Goal: Information Seeking & Learning: Learn about a topic

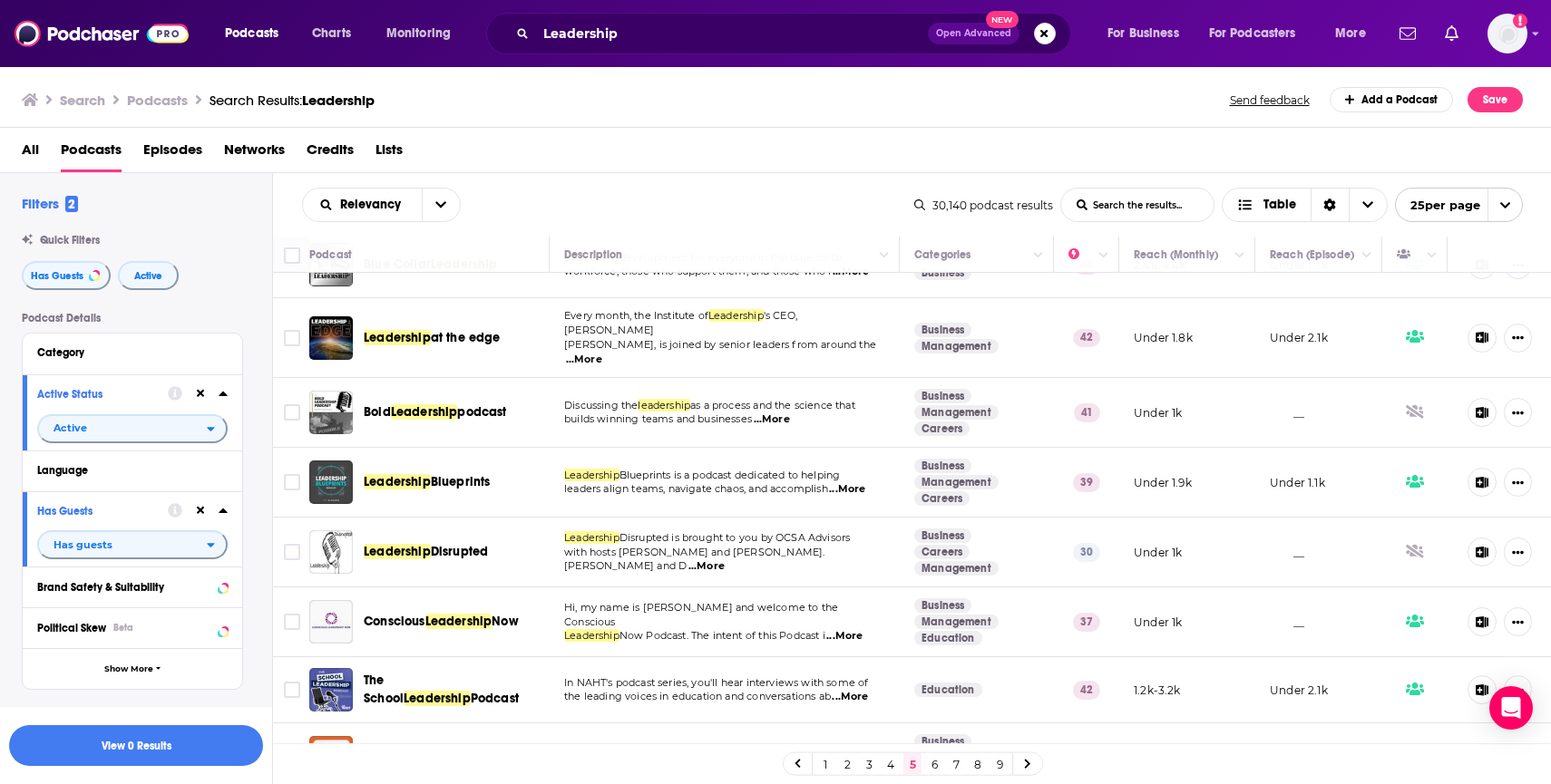
scroll to position [492, 0]
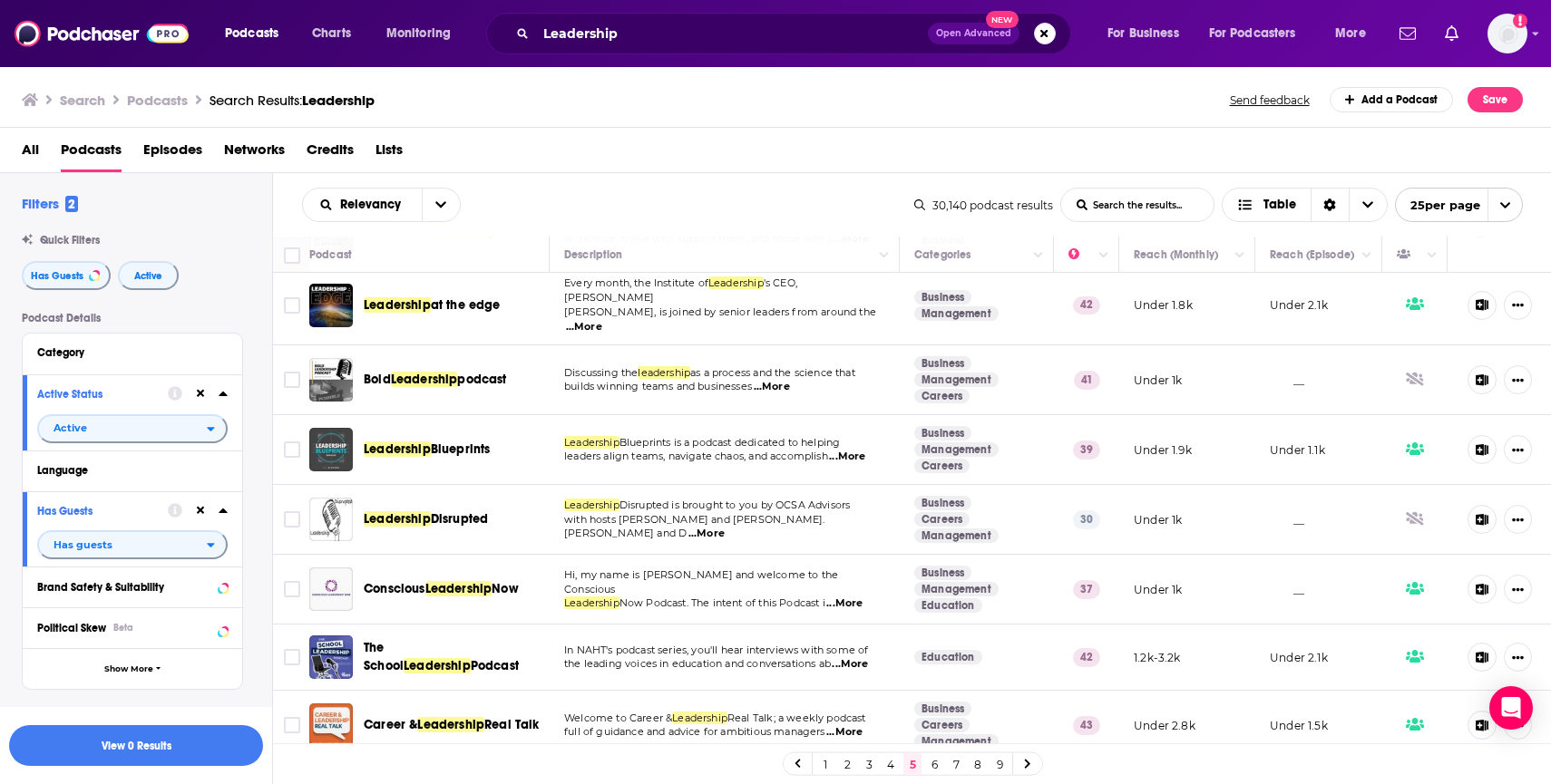
click at [698, 450] on p "leaders align teams, navigate chaos, and accomplish ...More" at bounding box center [723, 456] width 320 height 15
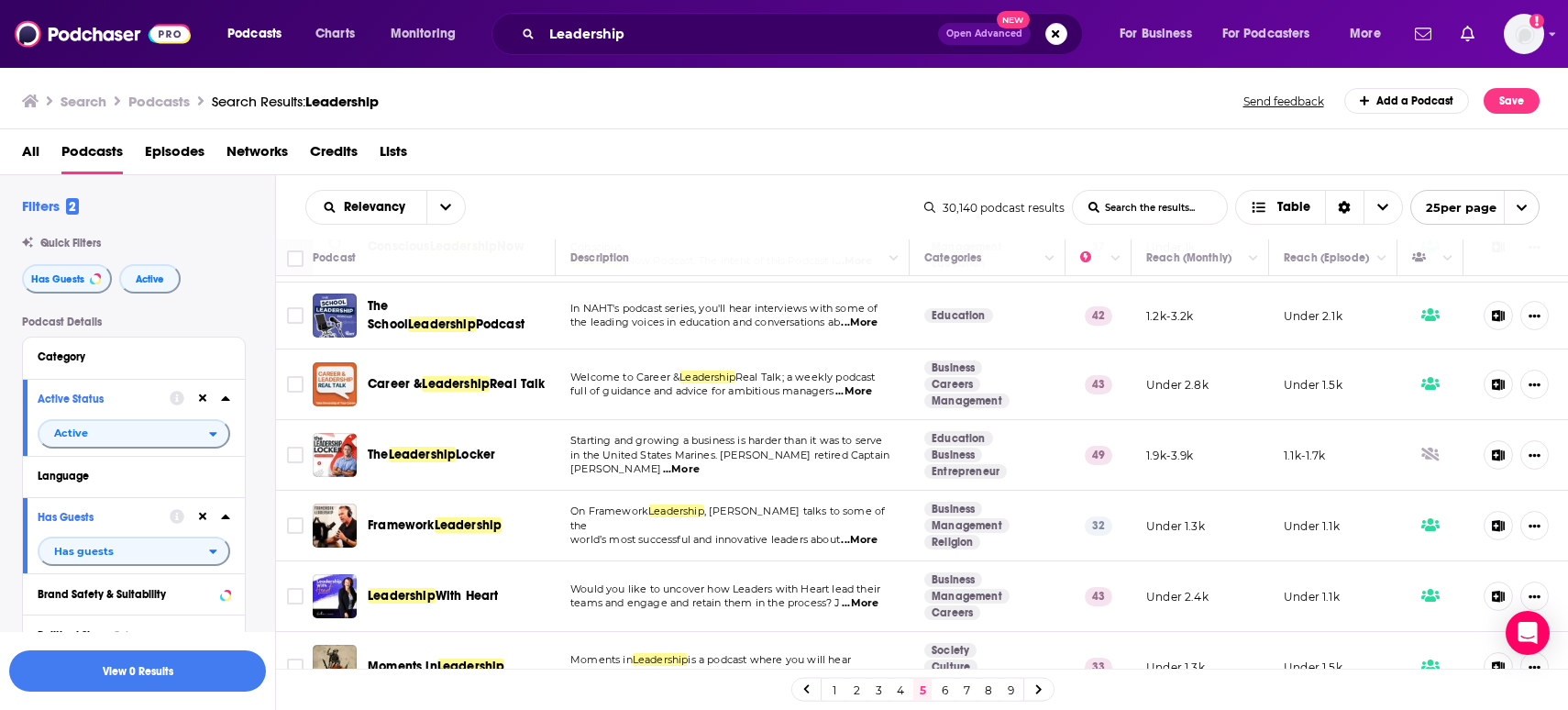
scroll to position [853, 0]
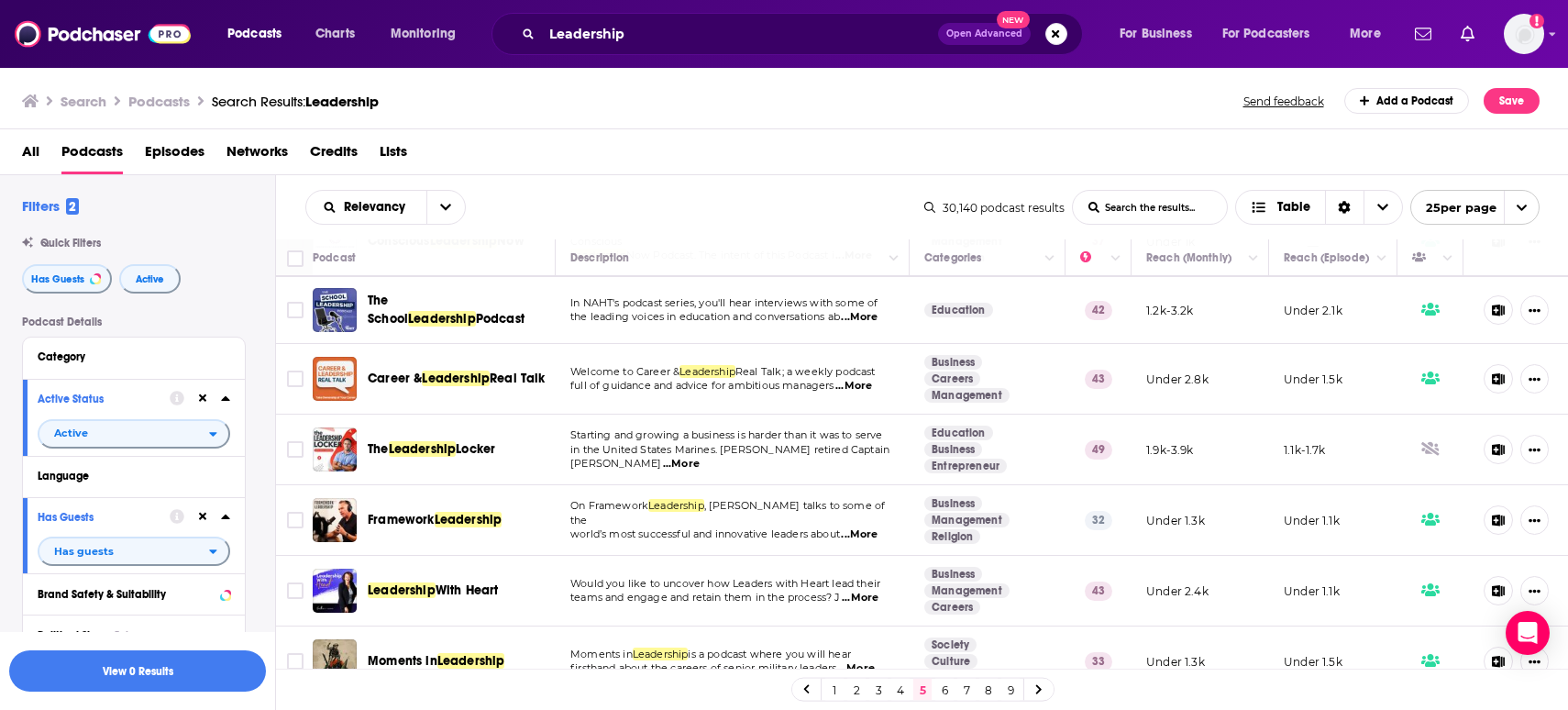
click at [629, 532] on td "On Framework Leadership , Kent Ingle talks to some of the world’s most successf…" at bounding box center [732, 520] width 354 height 70
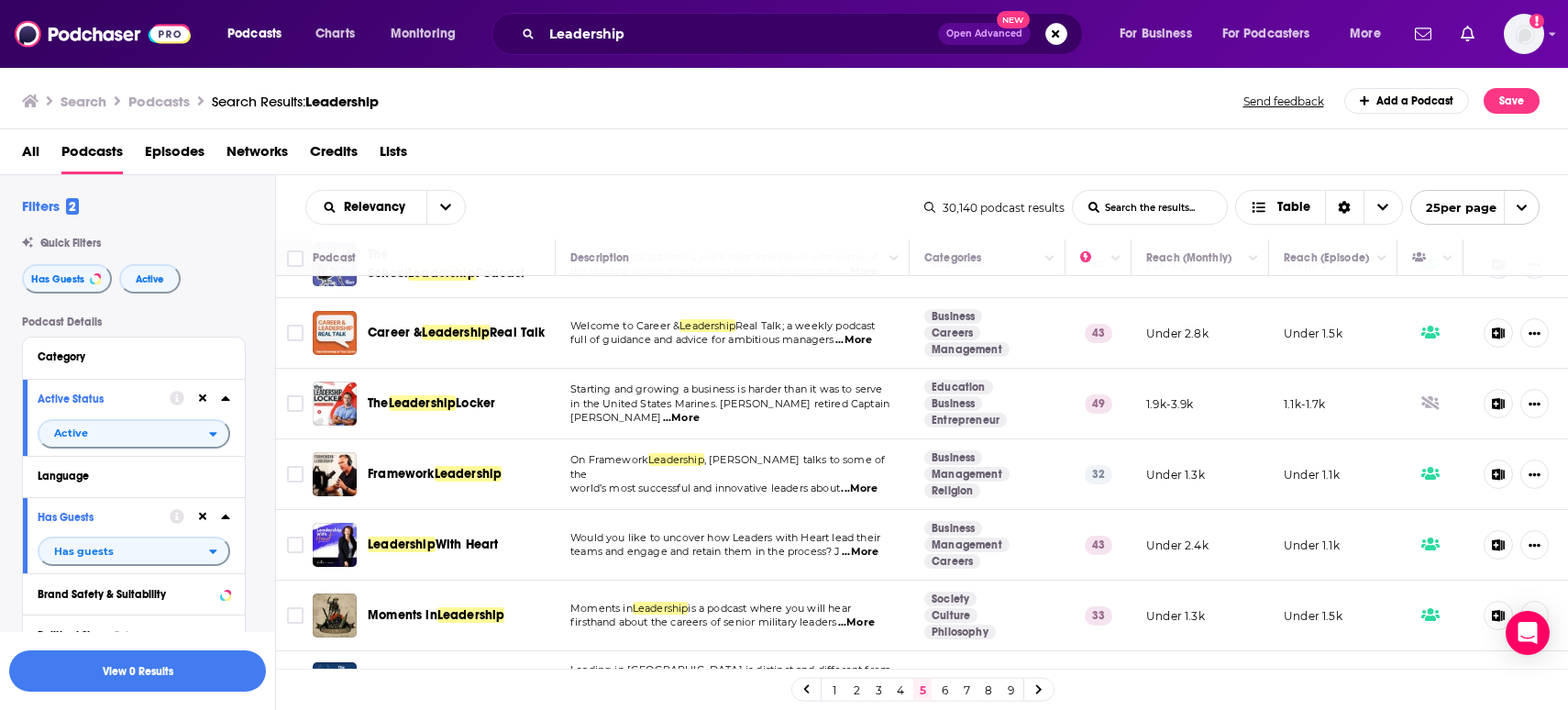
scroll to position [934, 0]
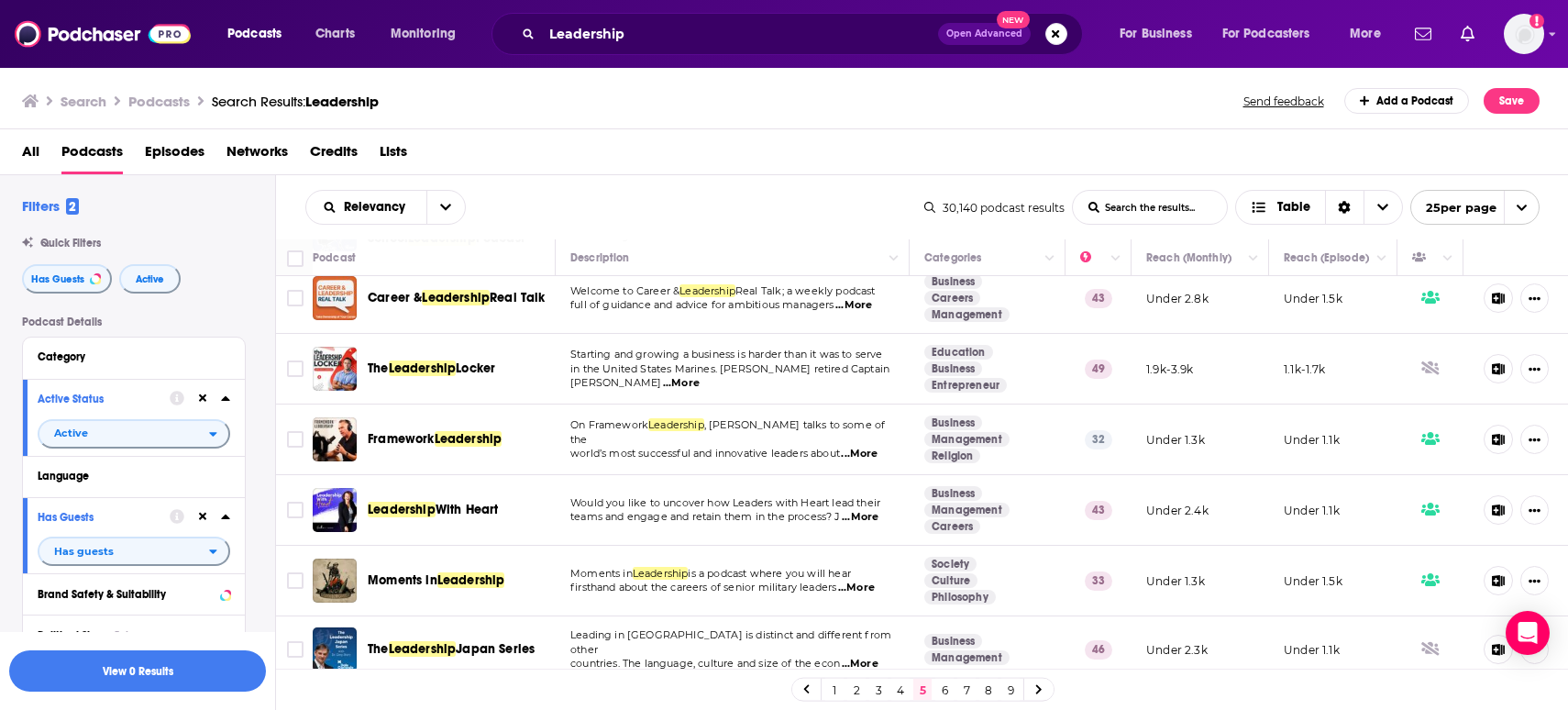
click at [790, 447] on td "On Framework Leadership , Kent Ingle talks to some of the world’s most successf…" at bounding box center [732, 440] width 354 height 70
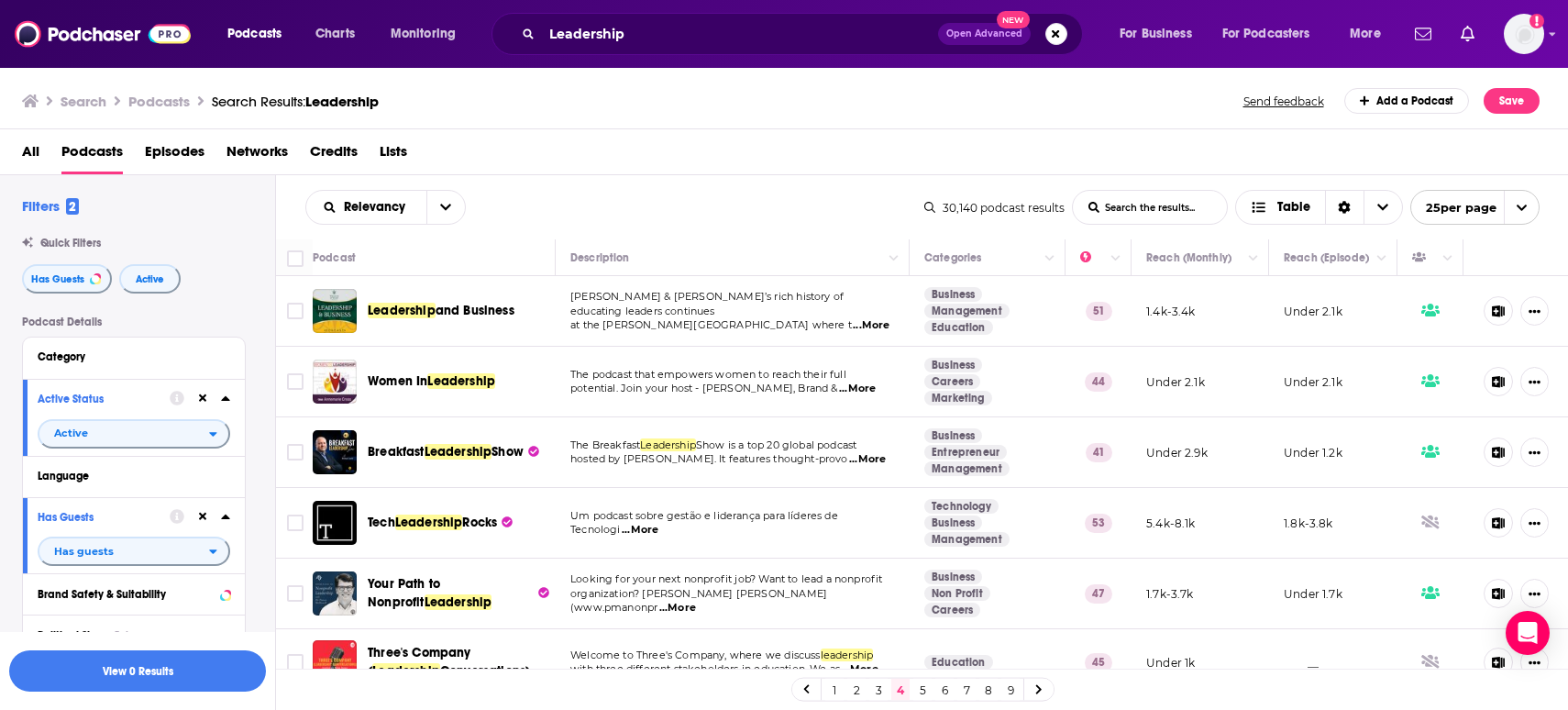
click at [920, 688] on link "5" at bounding box center [922, 689] width 19 height 22
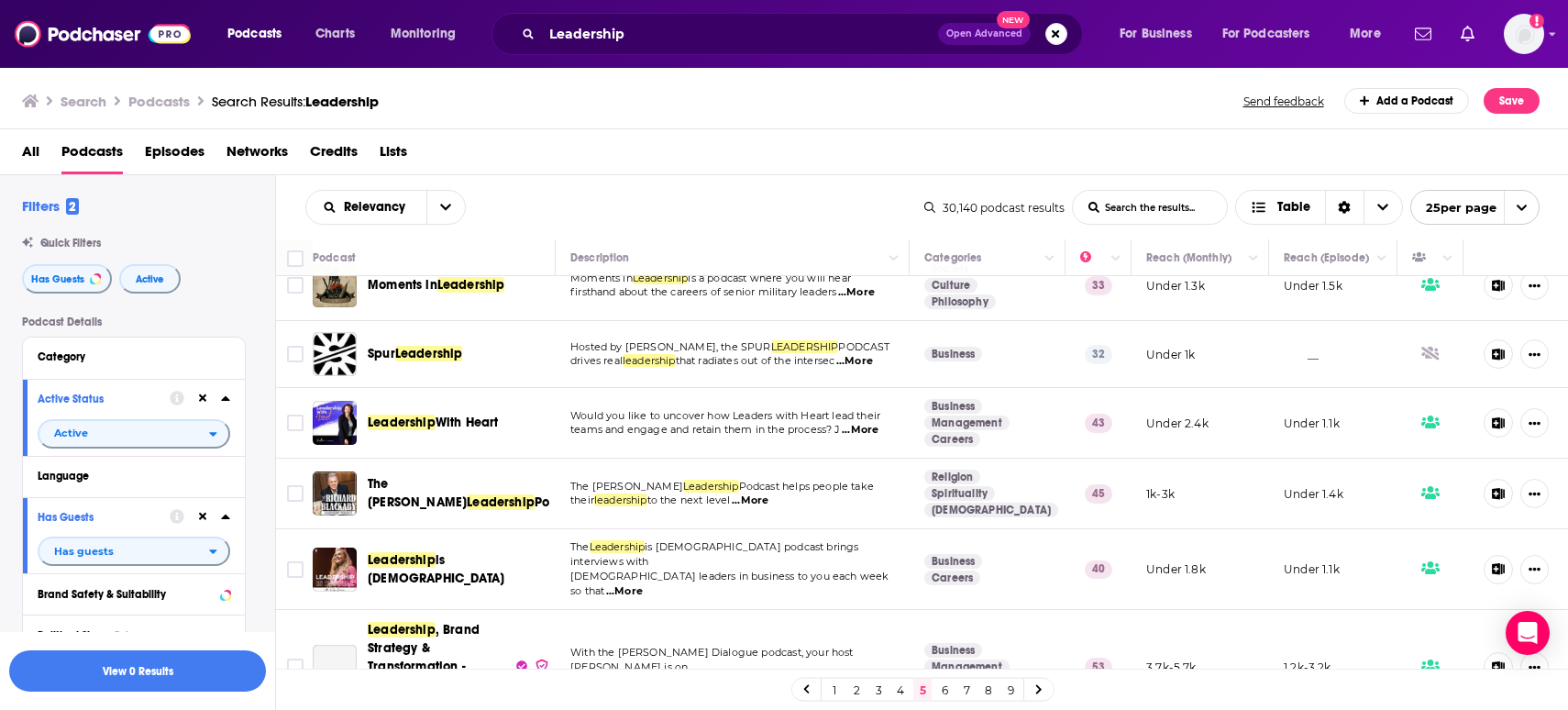
scroll to position [1376, 0]
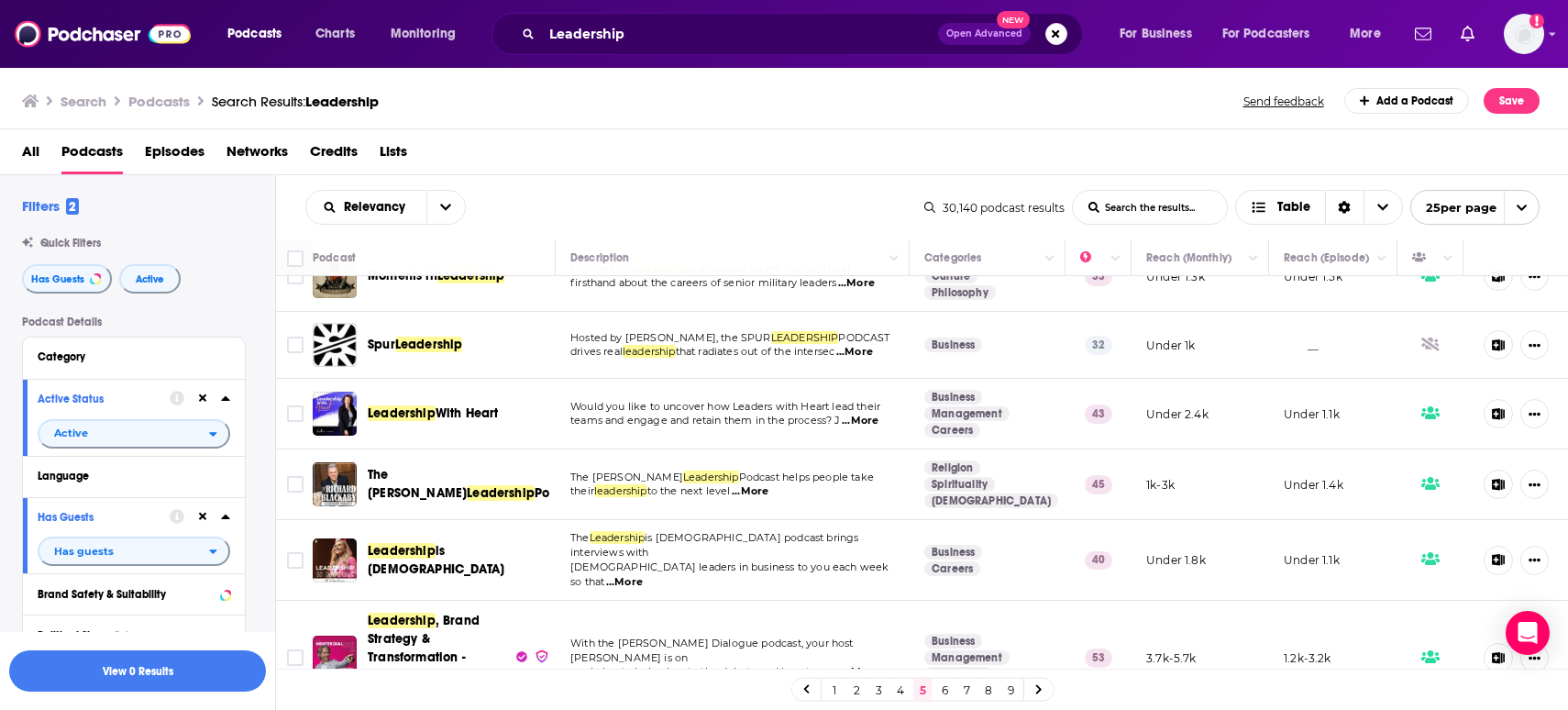
click at [941, 689] on link "6" at bounding box center [944, 689] width 19 height 22
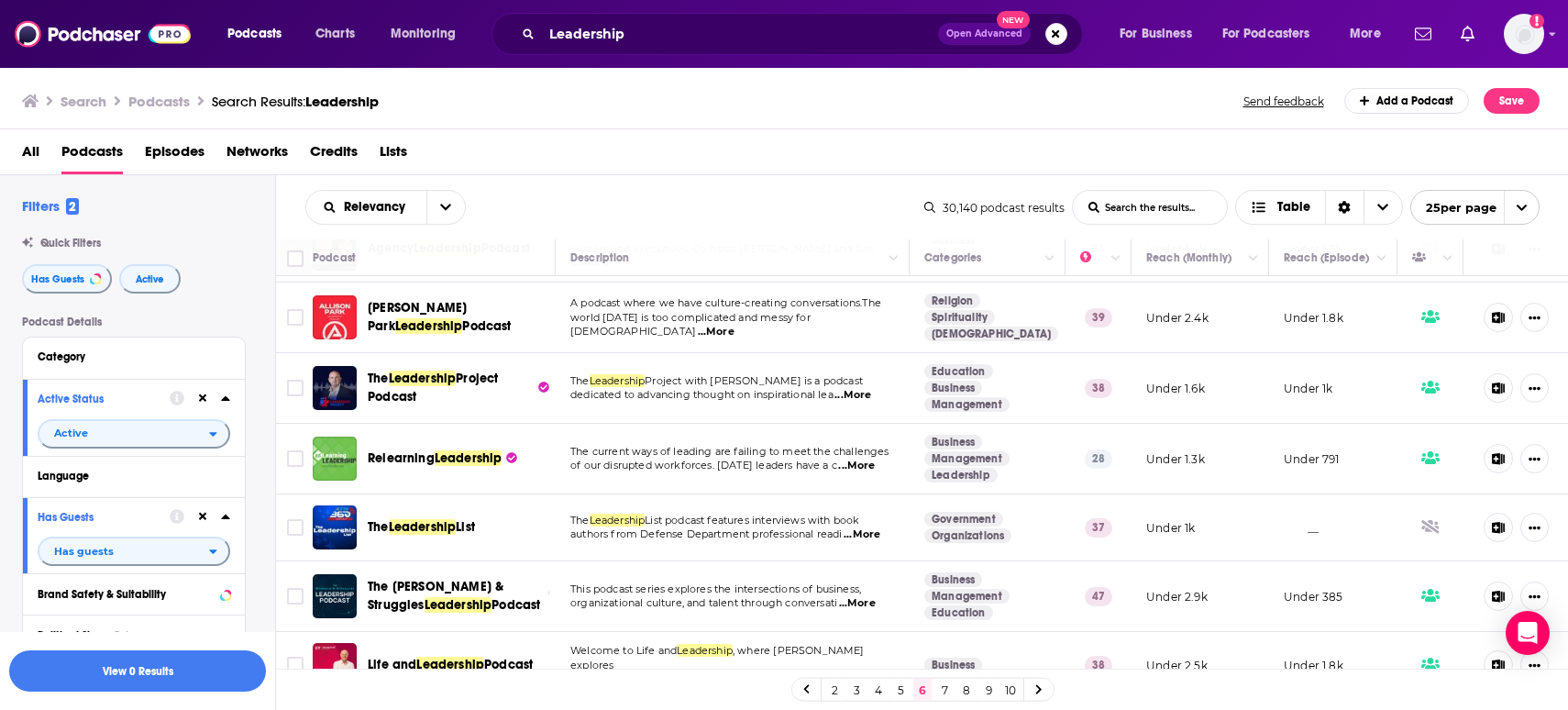
scroll to position [1336, 0]
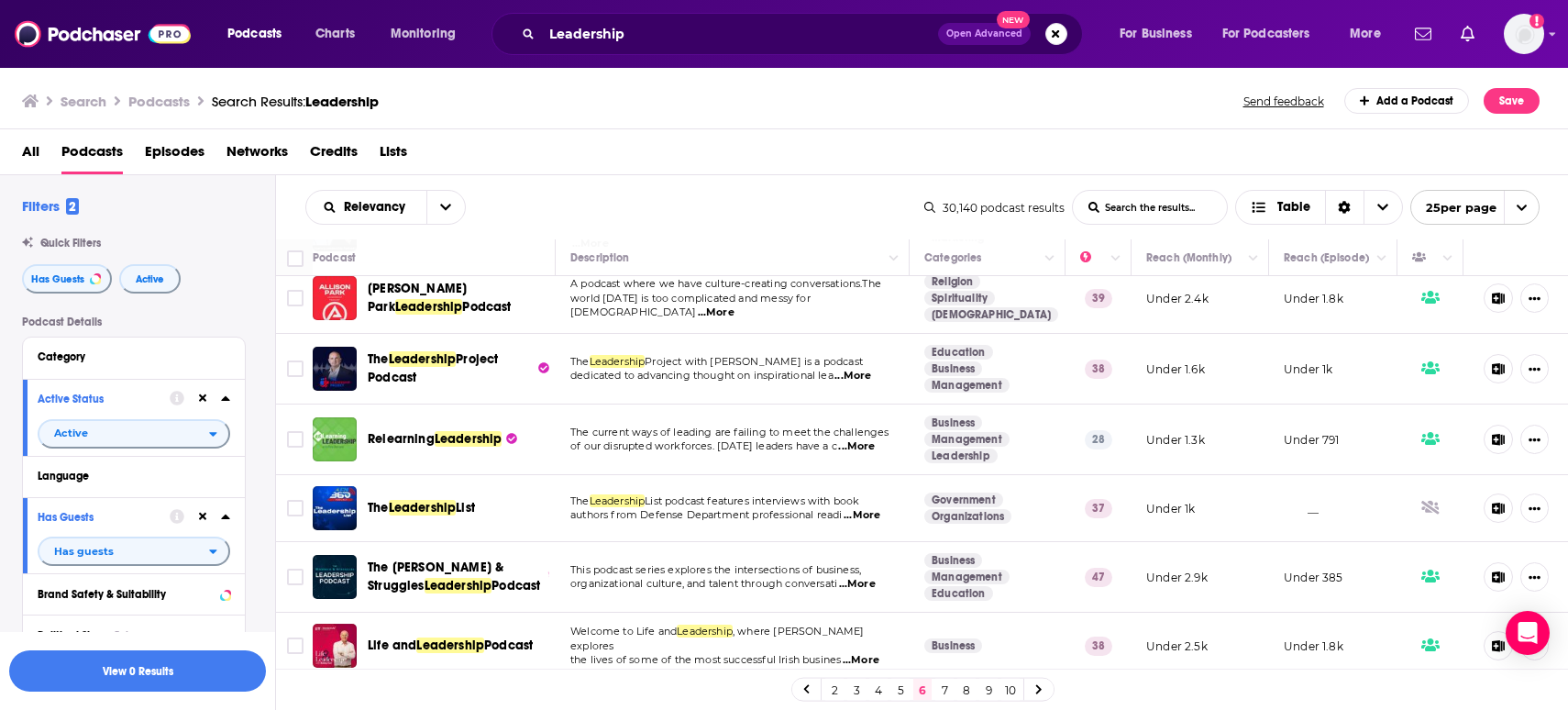
click at [941, 689] on link "7" at bounding box center [944, 689] width 19 height 22
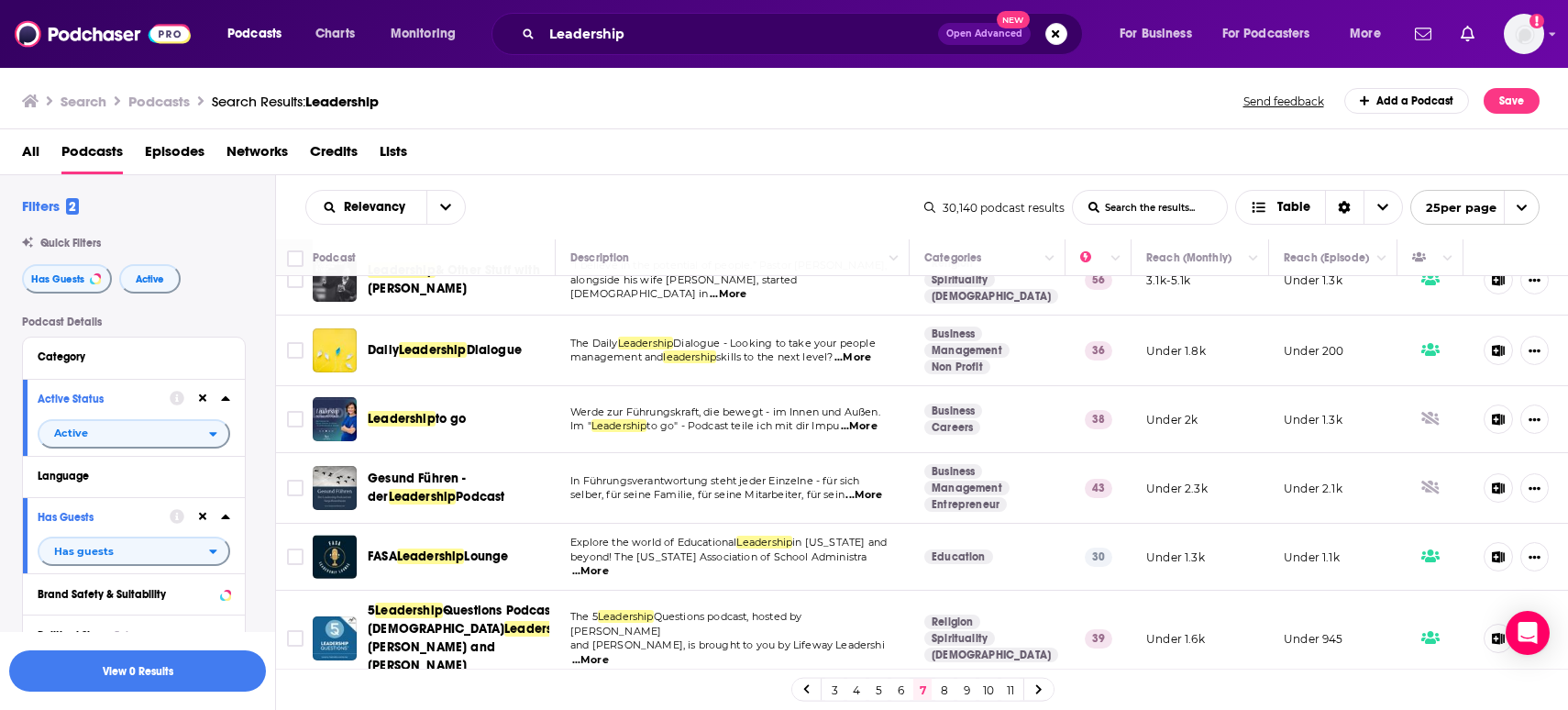
scroll to position [1372, 0]
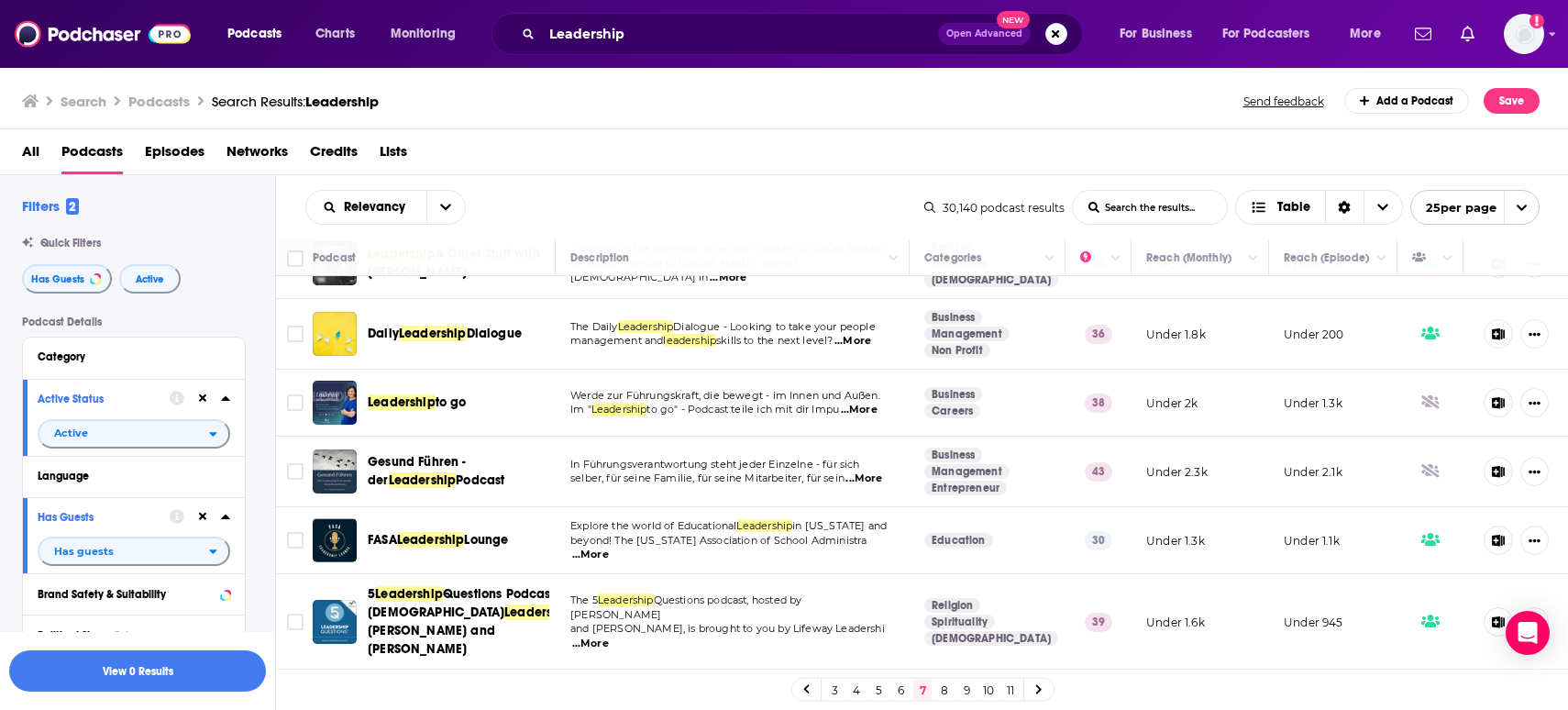
click at [946, 688] on link "8" at bounding box center [944, 689] width 19 height 22
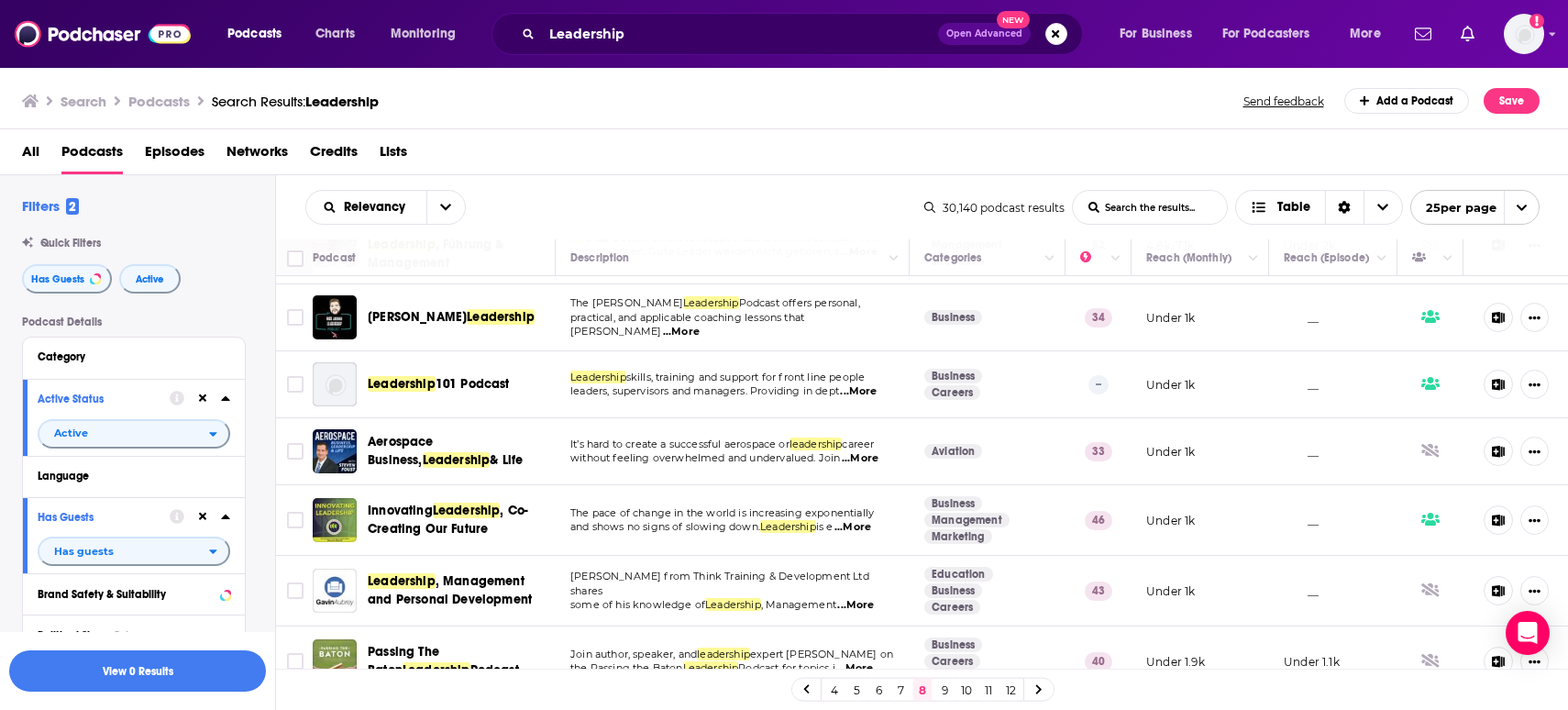
scroll to position [1376, 0]
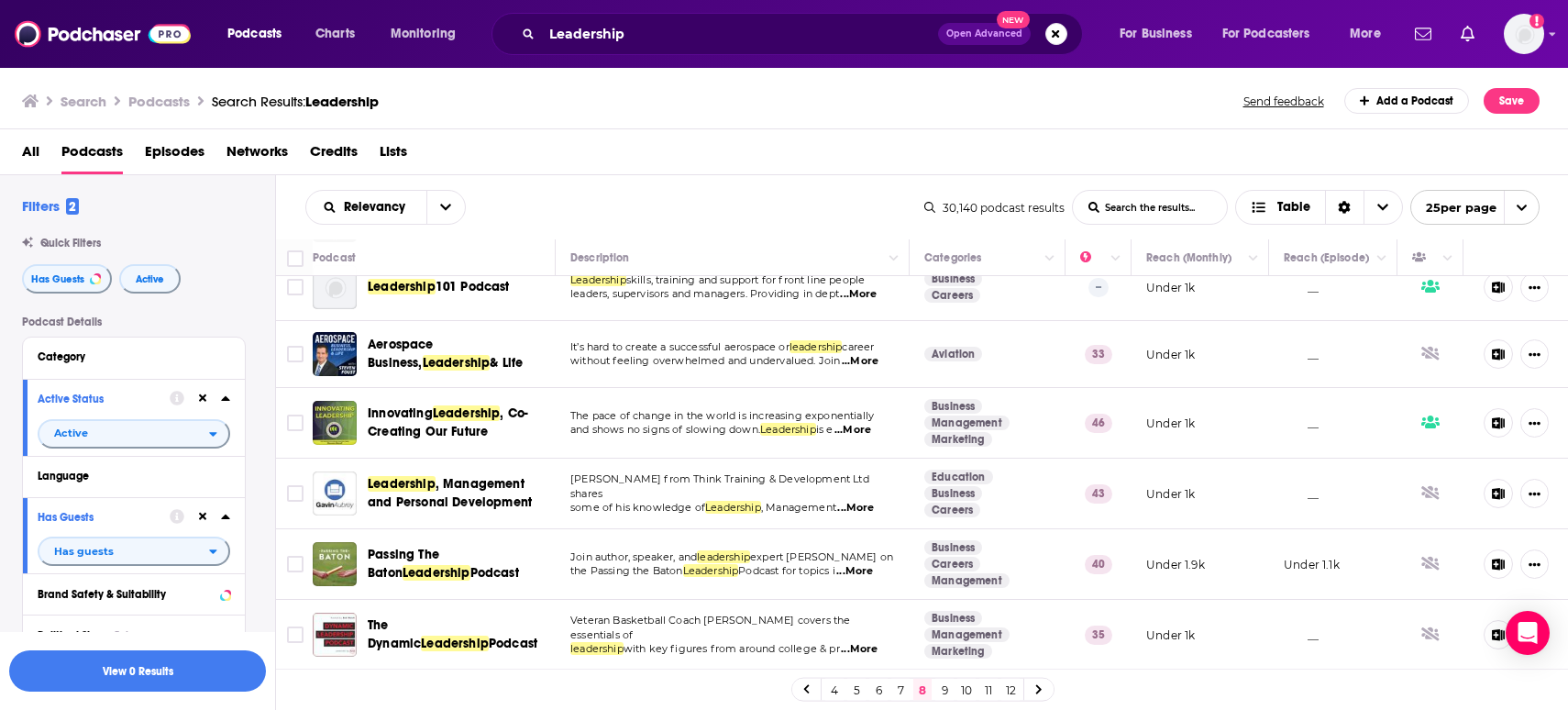
click at [943, 688] on link "9" at bounding box center [944, 689] width 19 height 22
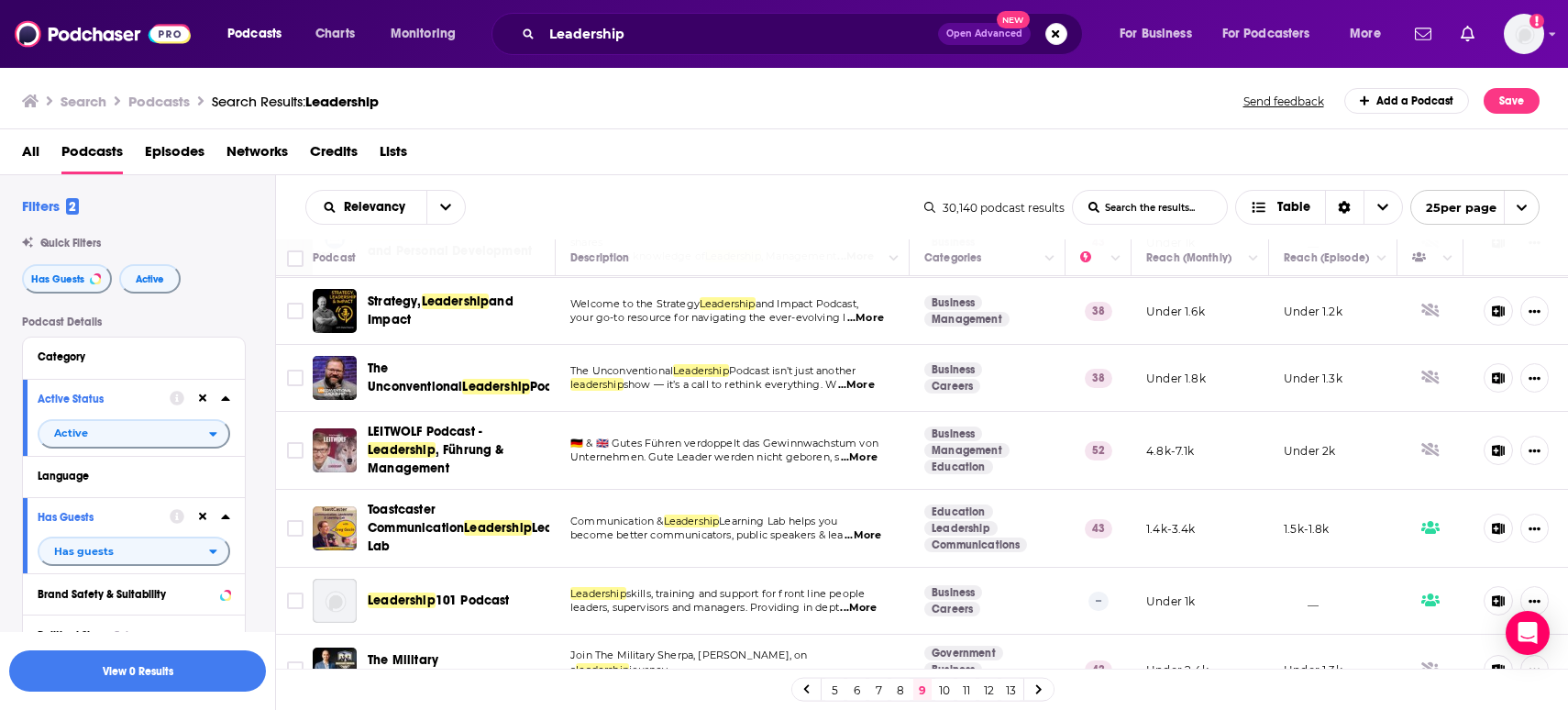
scroll to position [203, 0]
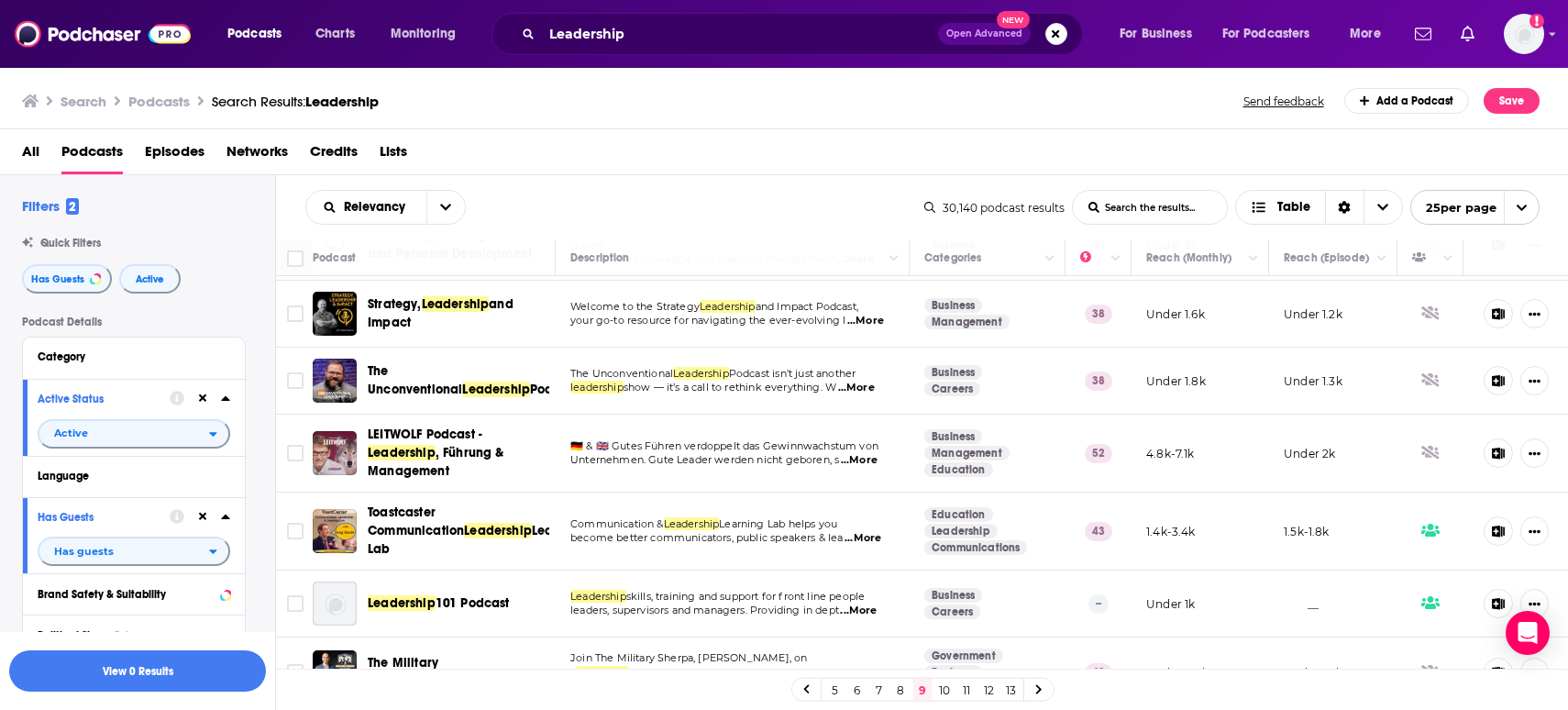
click at [738, 408] on td "The Unconventional Leadership Podcast isn’t just another leadership show — it’s…" at bounding box center [732, 381] width 354 height 67
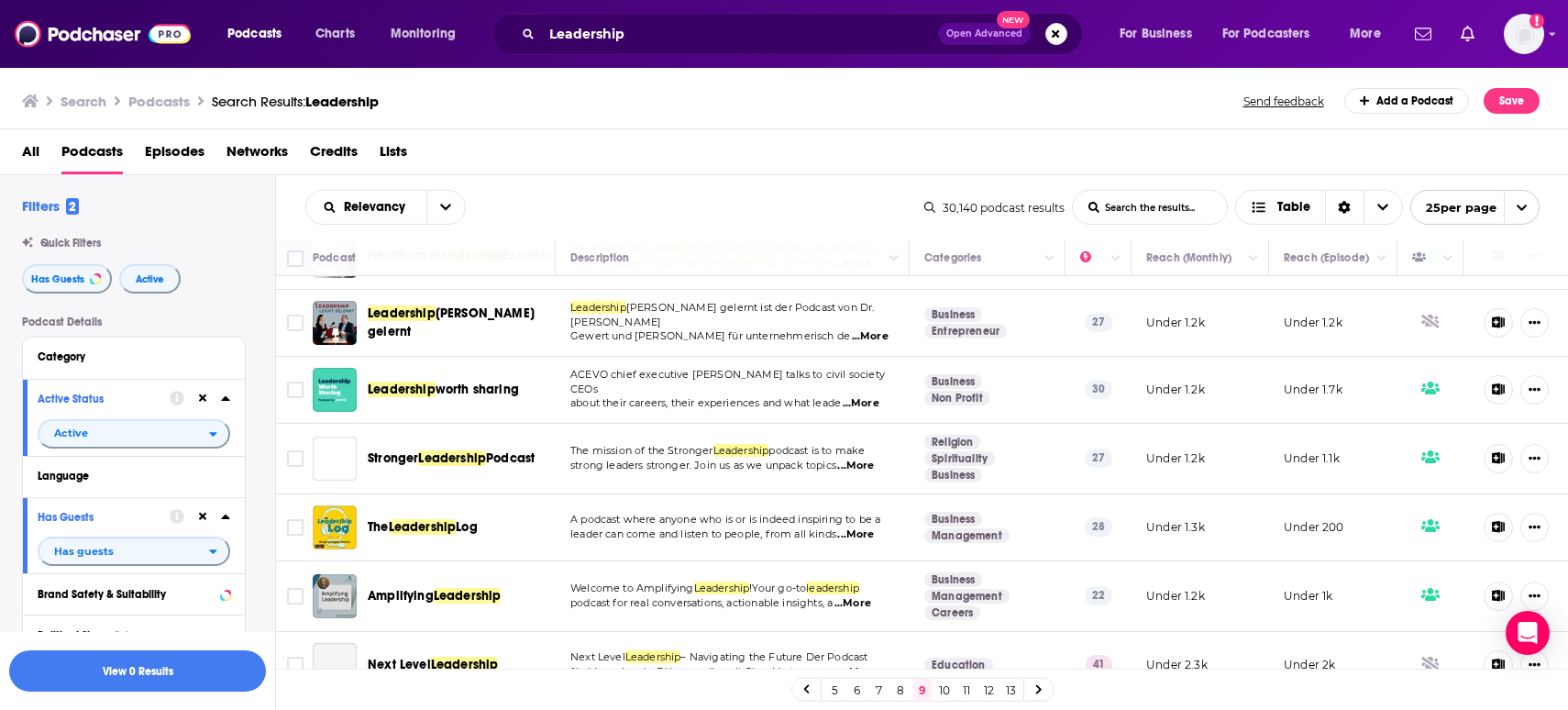
scroll to position [1351, 0]
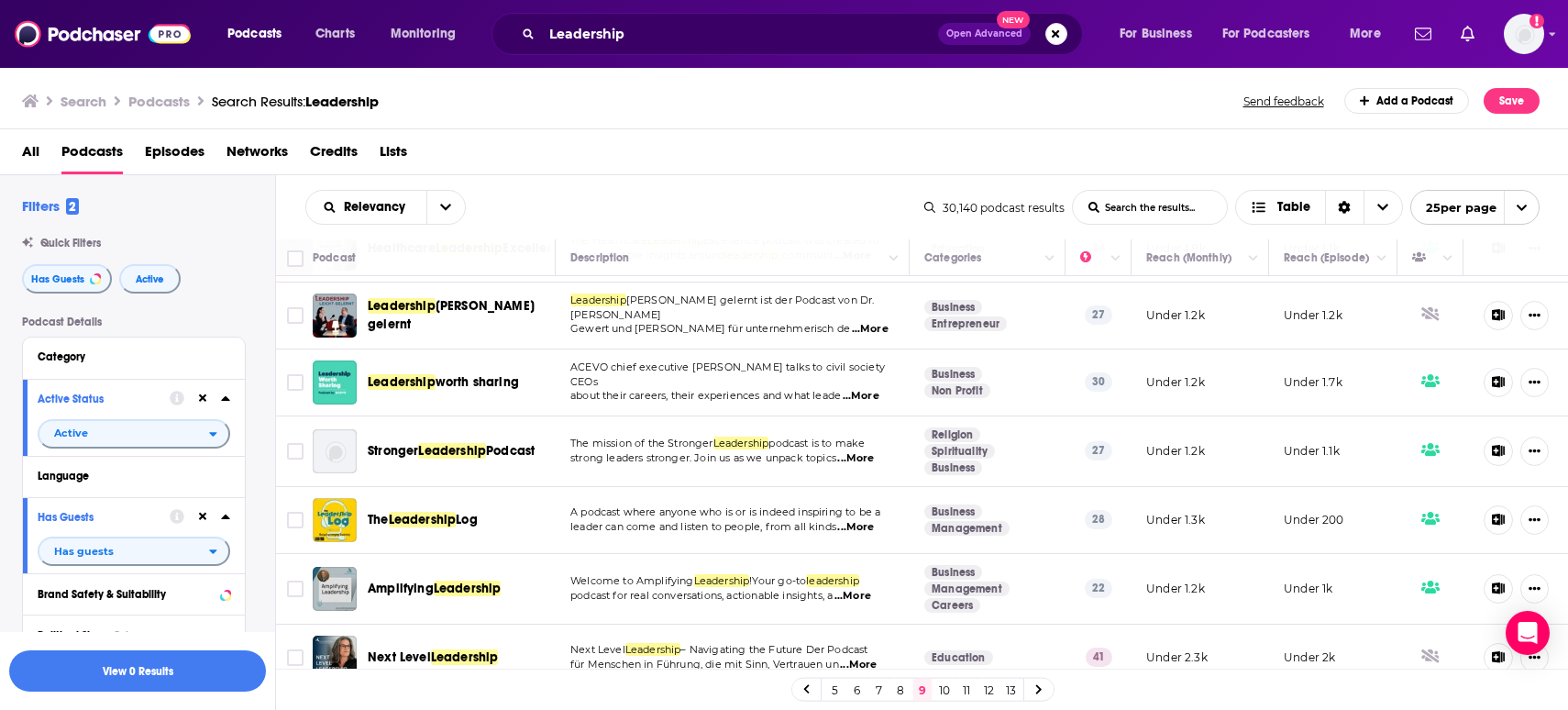
click at [943, 688] on link "10" at bounding box center [944, 689] width 19 height 22
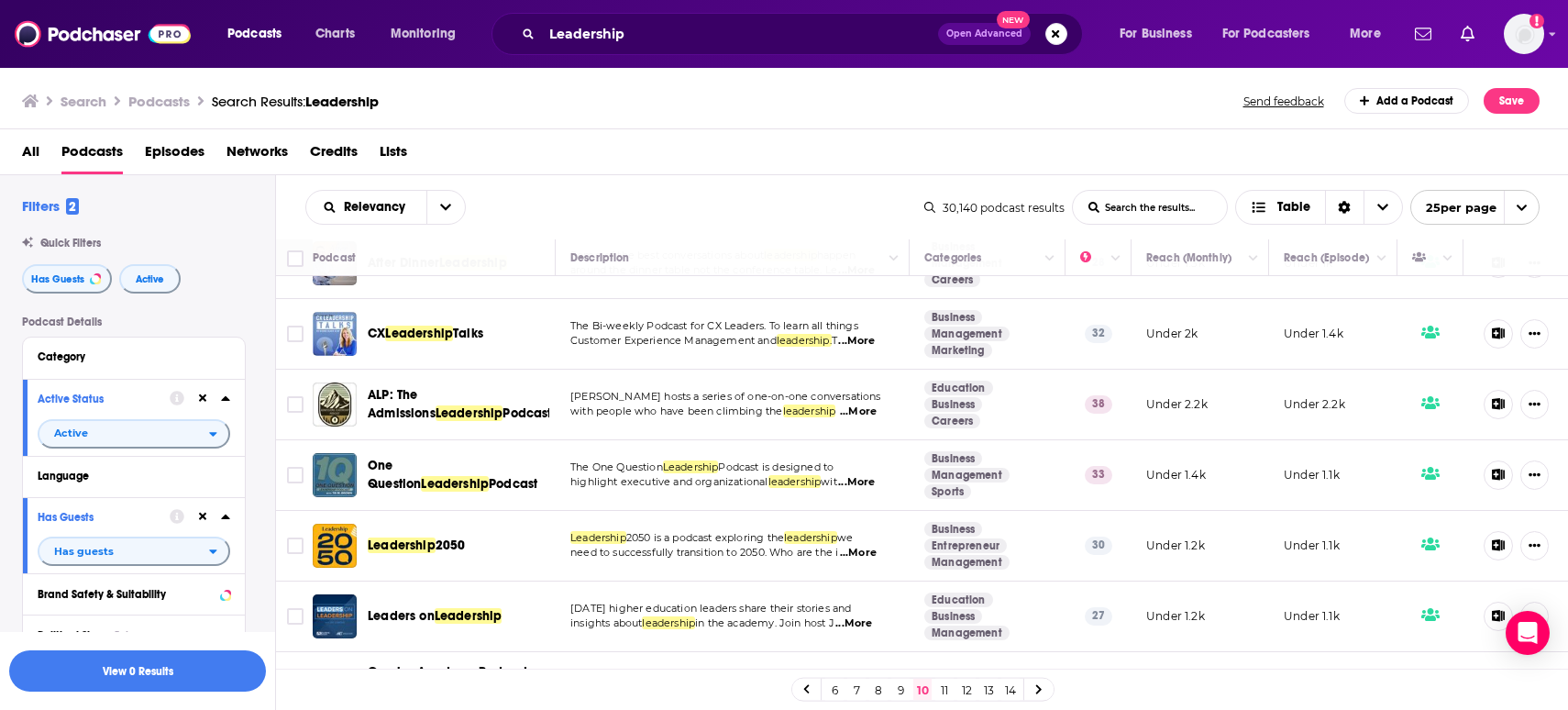
scroll to position [1424, 0]
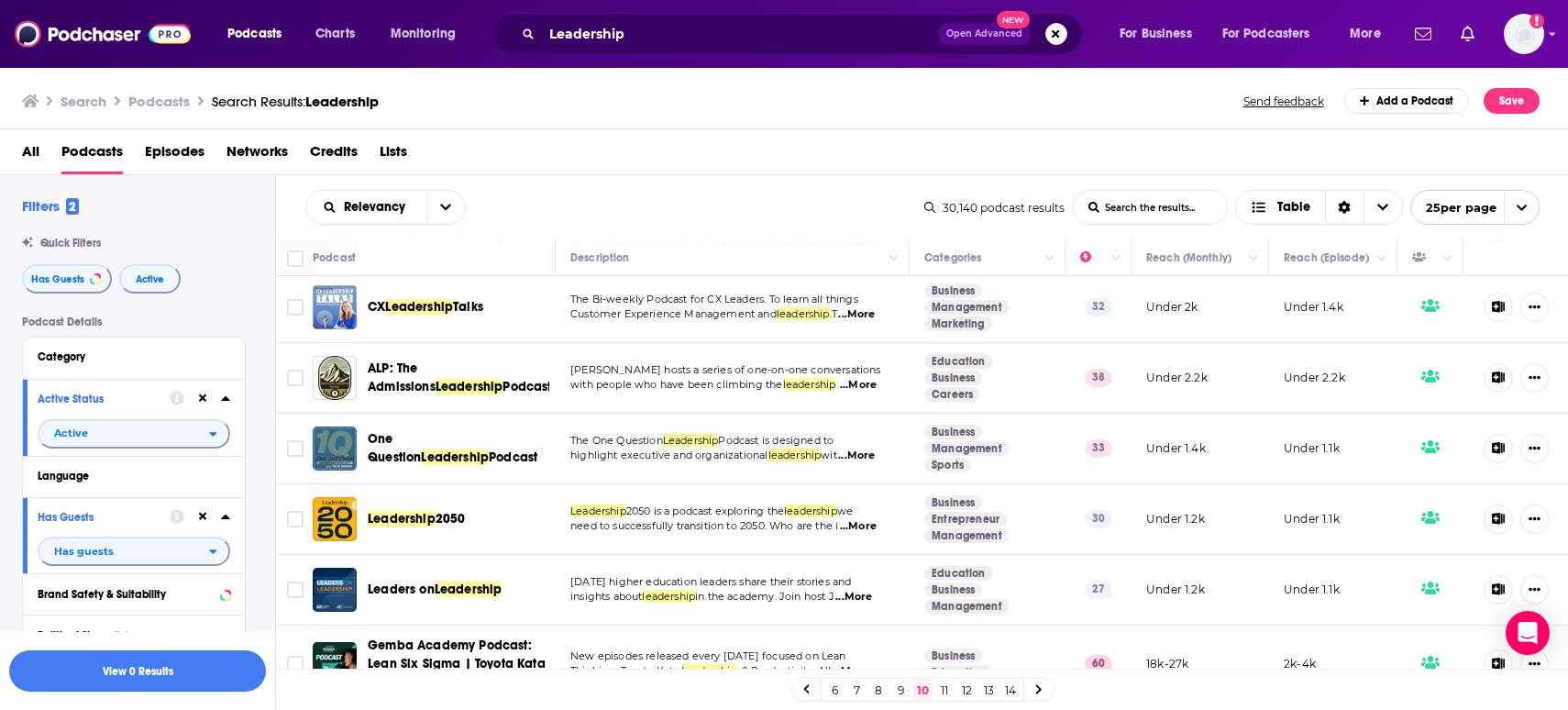
click at [939, 685] on link "11" at bounding box center [944, 689] width 19 height 22
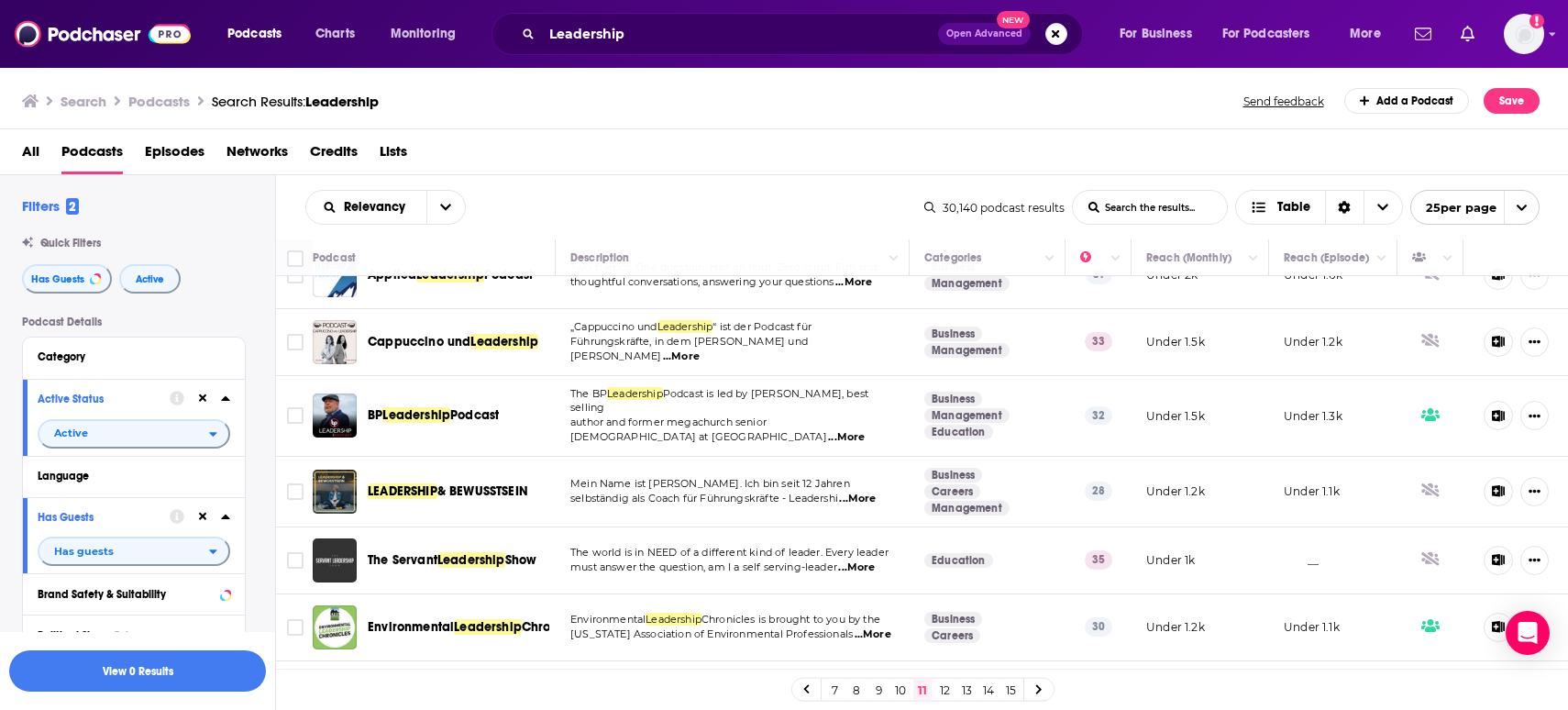
scroll to position [1380, 0]
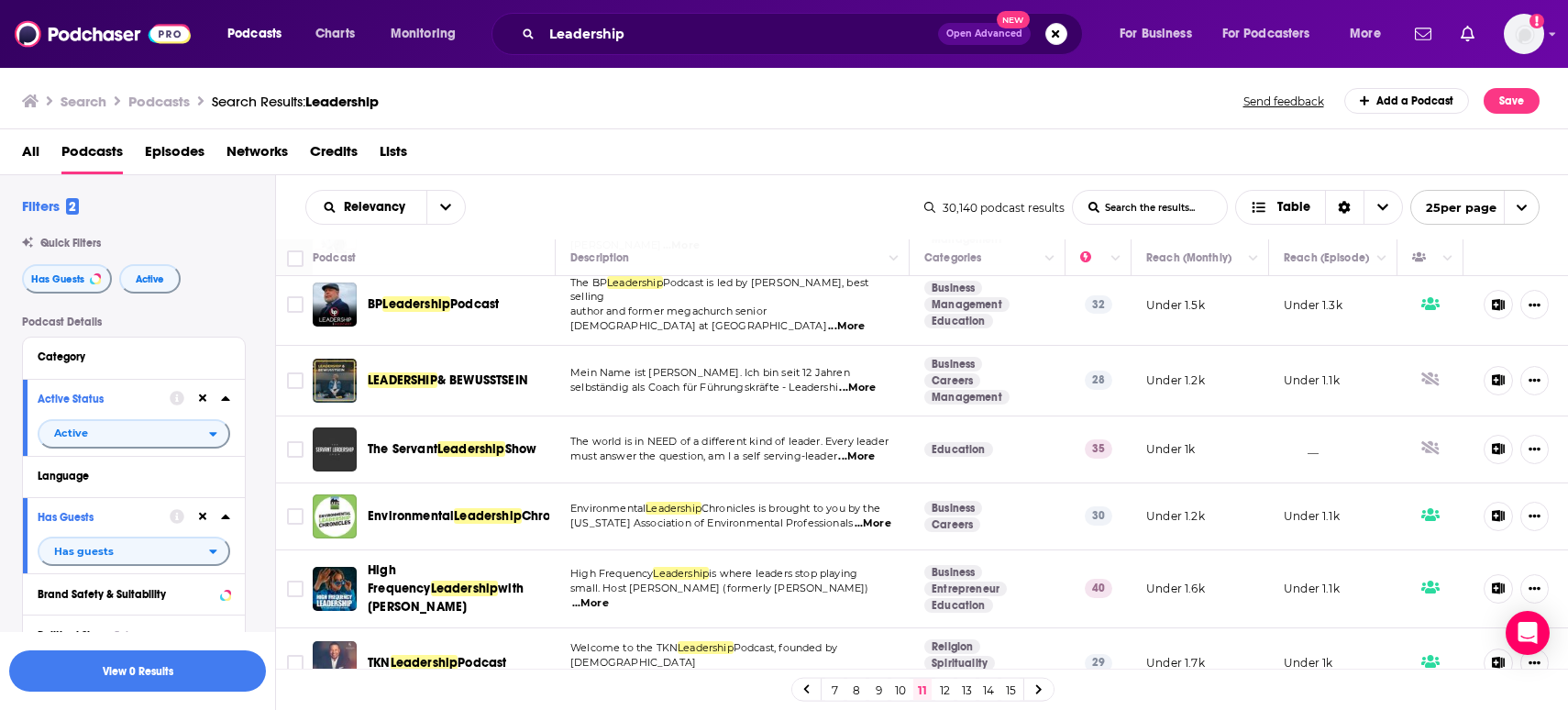
click at [948, 688] on link "12" at bounding box center [944, 689] width 19 height 22
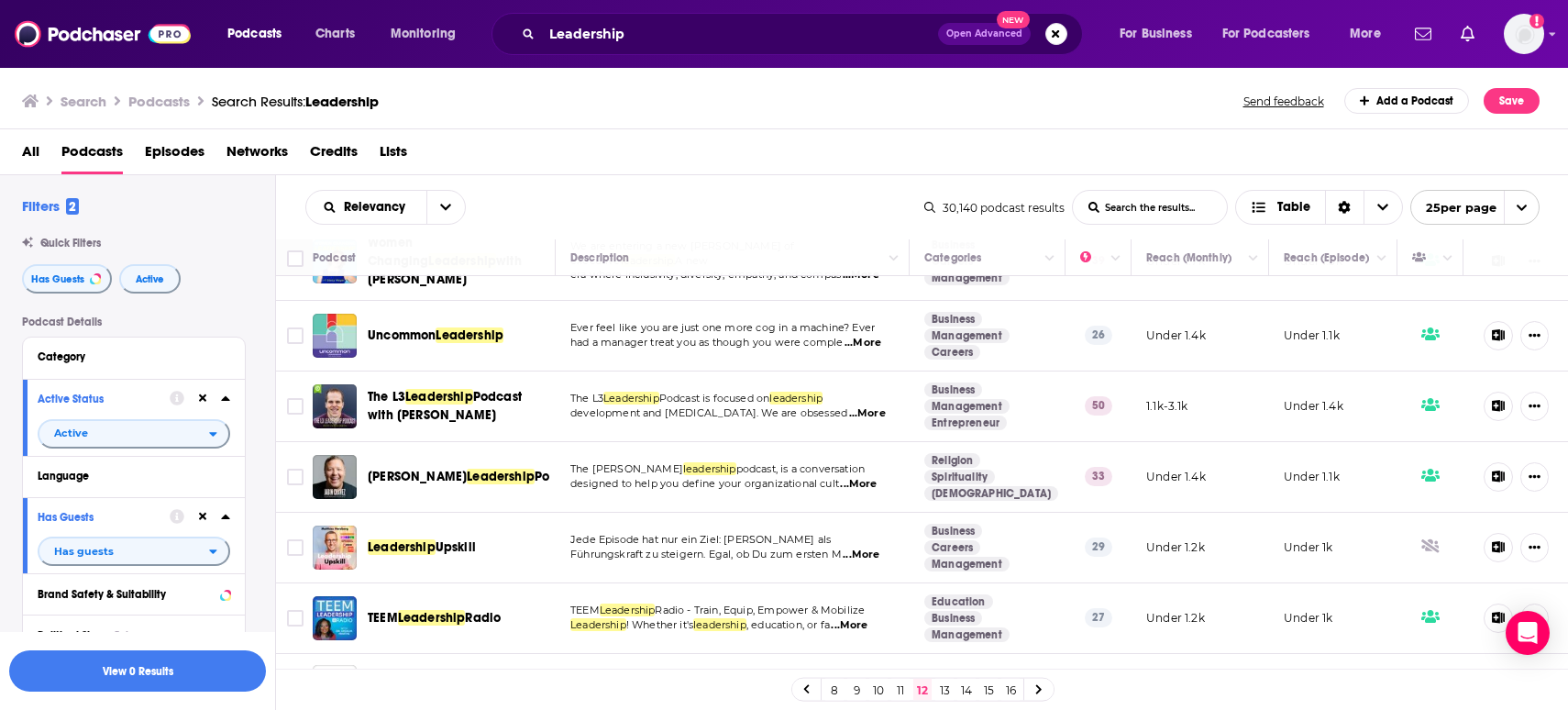
scroll to position [1401, 0]
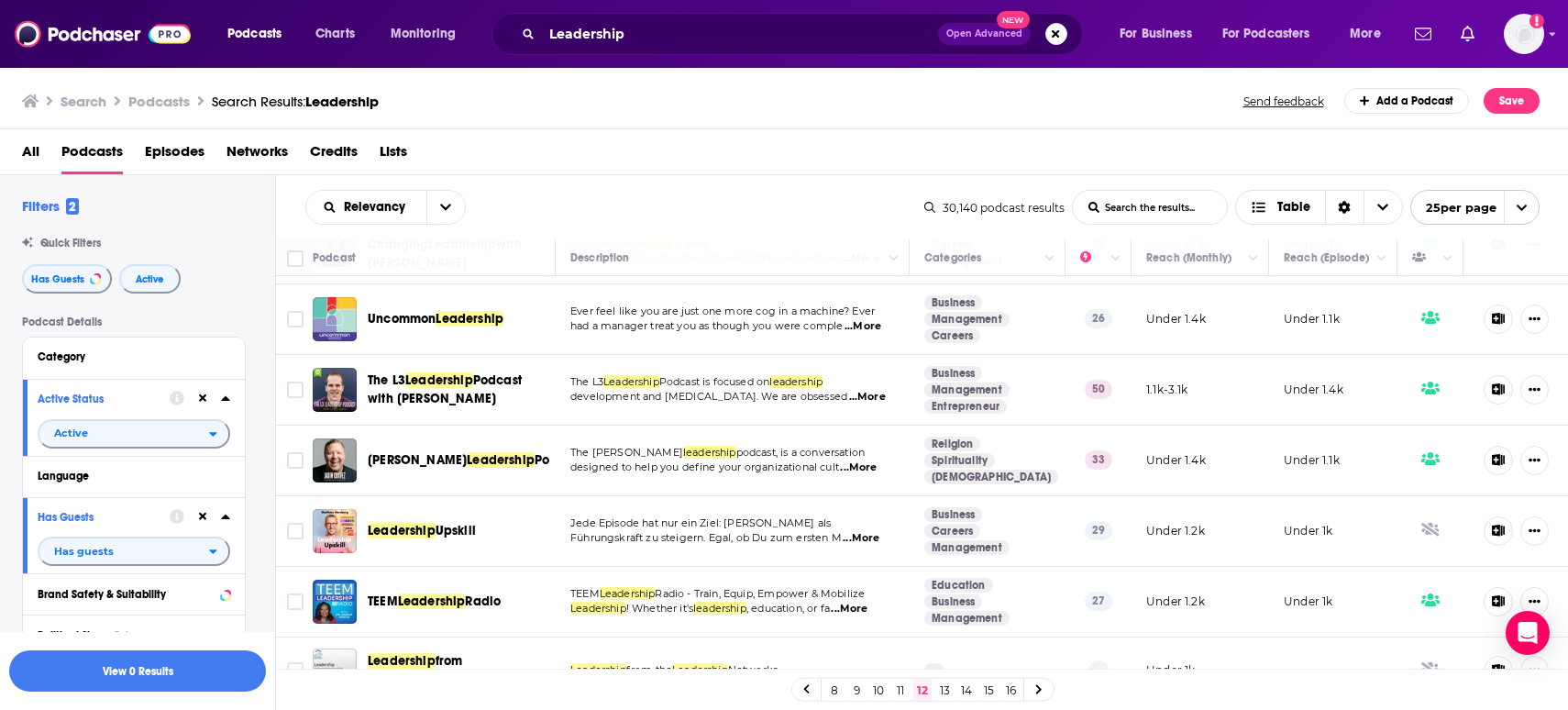
click at [947, 688] on link "13" at bounding box center [944, 689] width 19 height 22
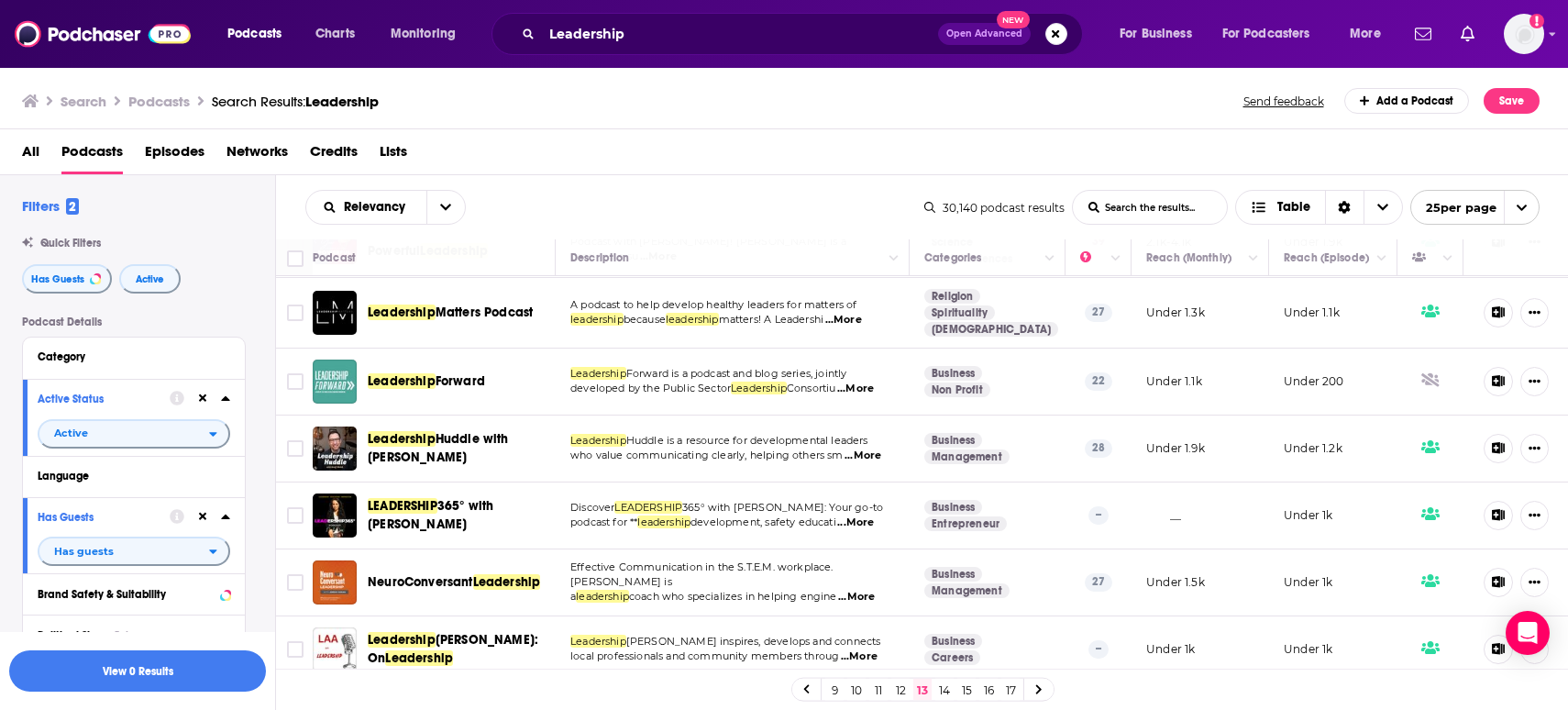
scroll to position [1398, 0]
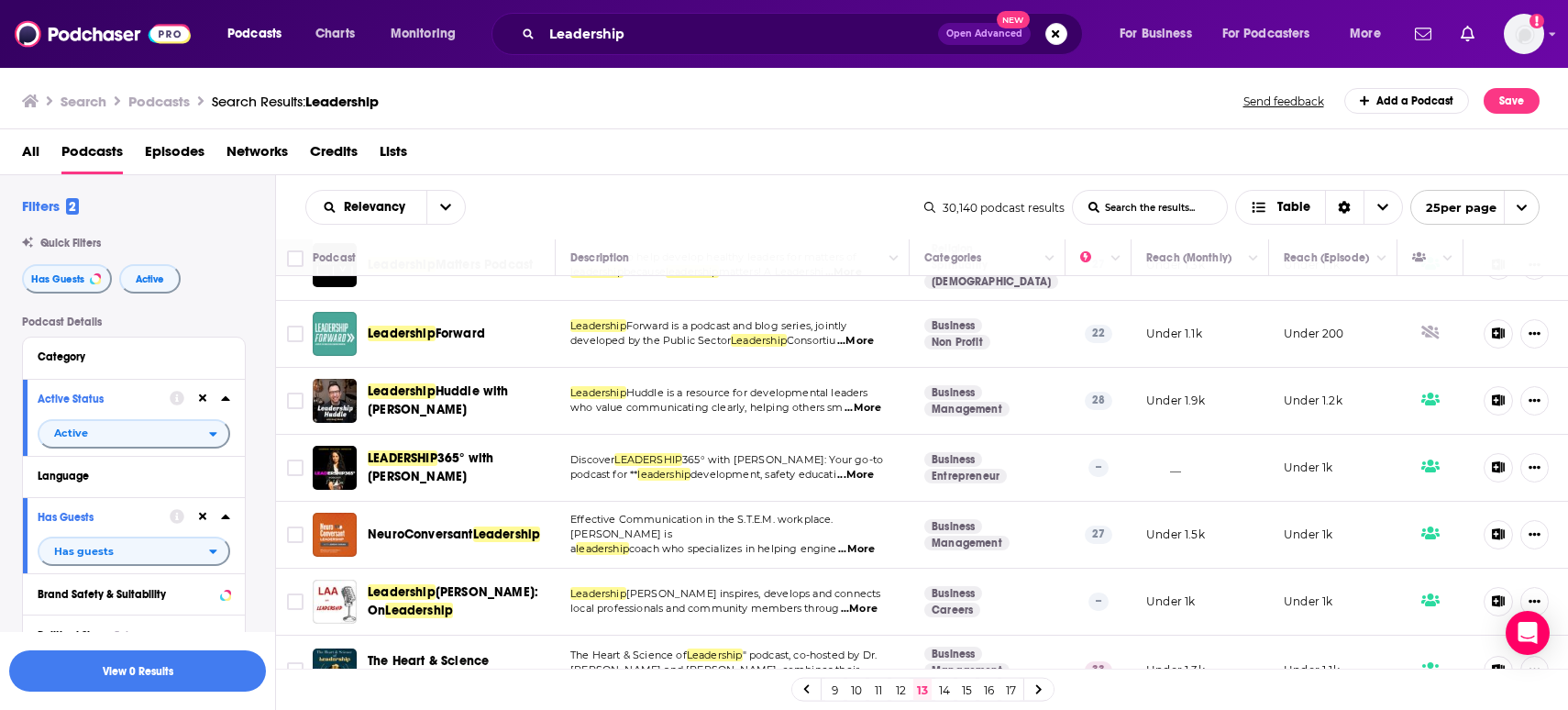
click at [940, 688] on link "14" at bounding box center [944, 689] width 19 height 22
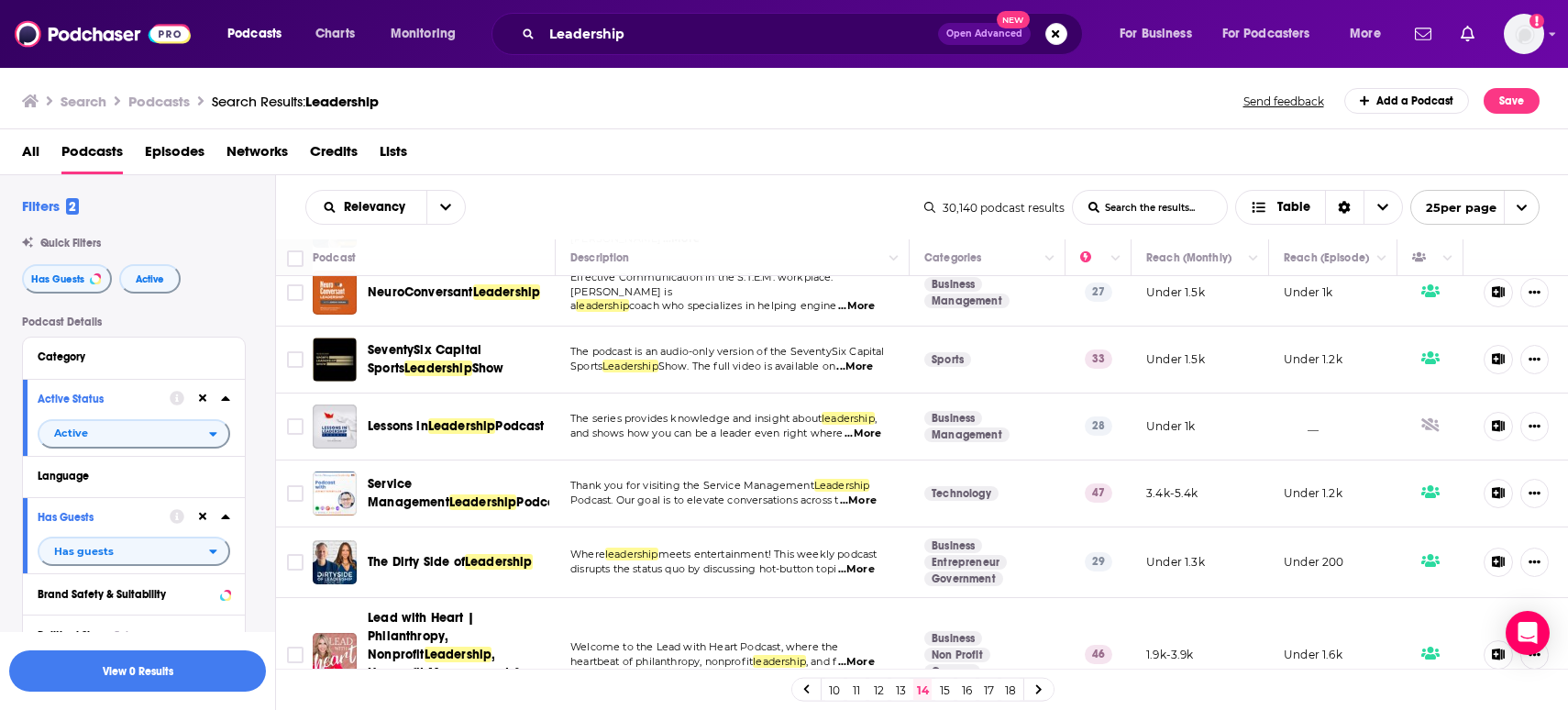
scroll to position [1424, 0]
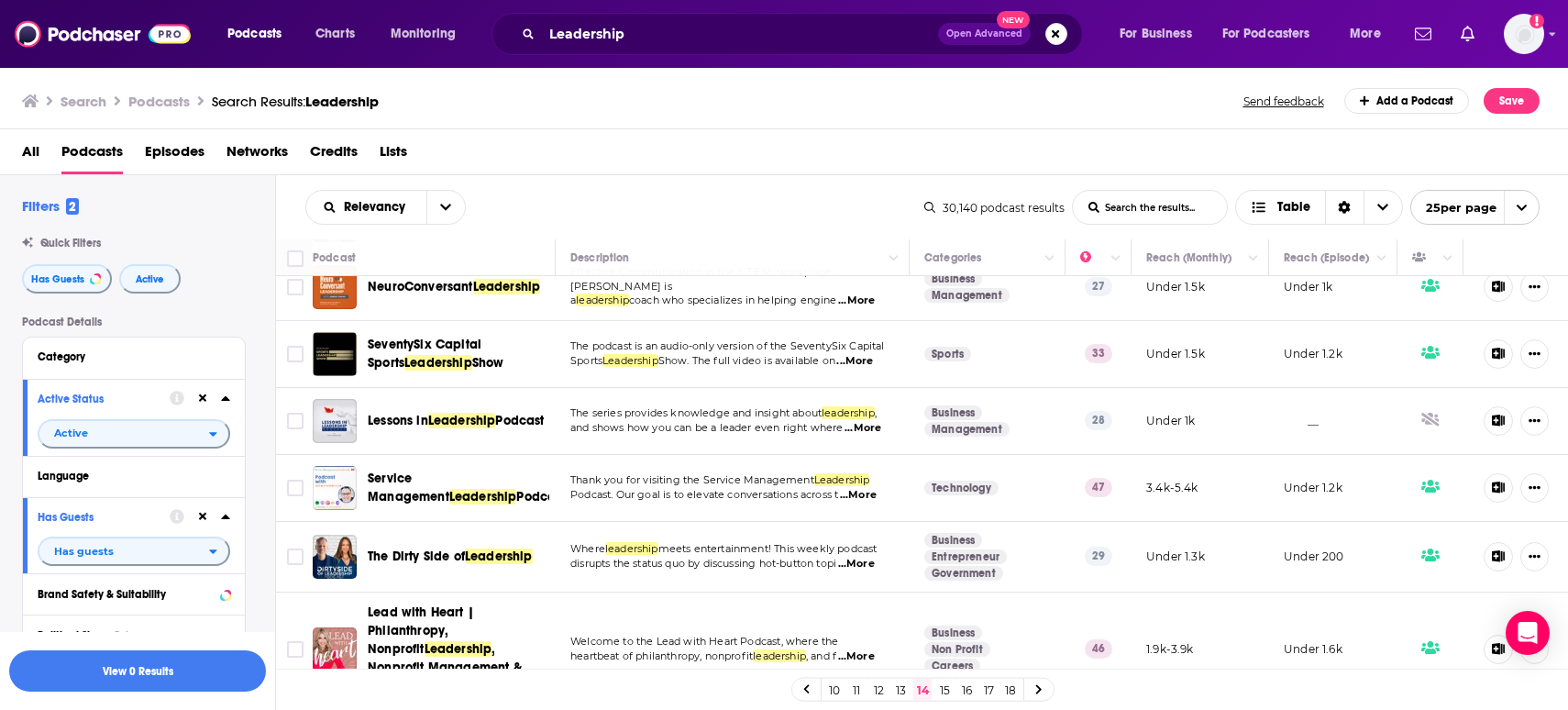
click at [944, 686] on link "15" at bounding box center [944, 689] width 19 height 22
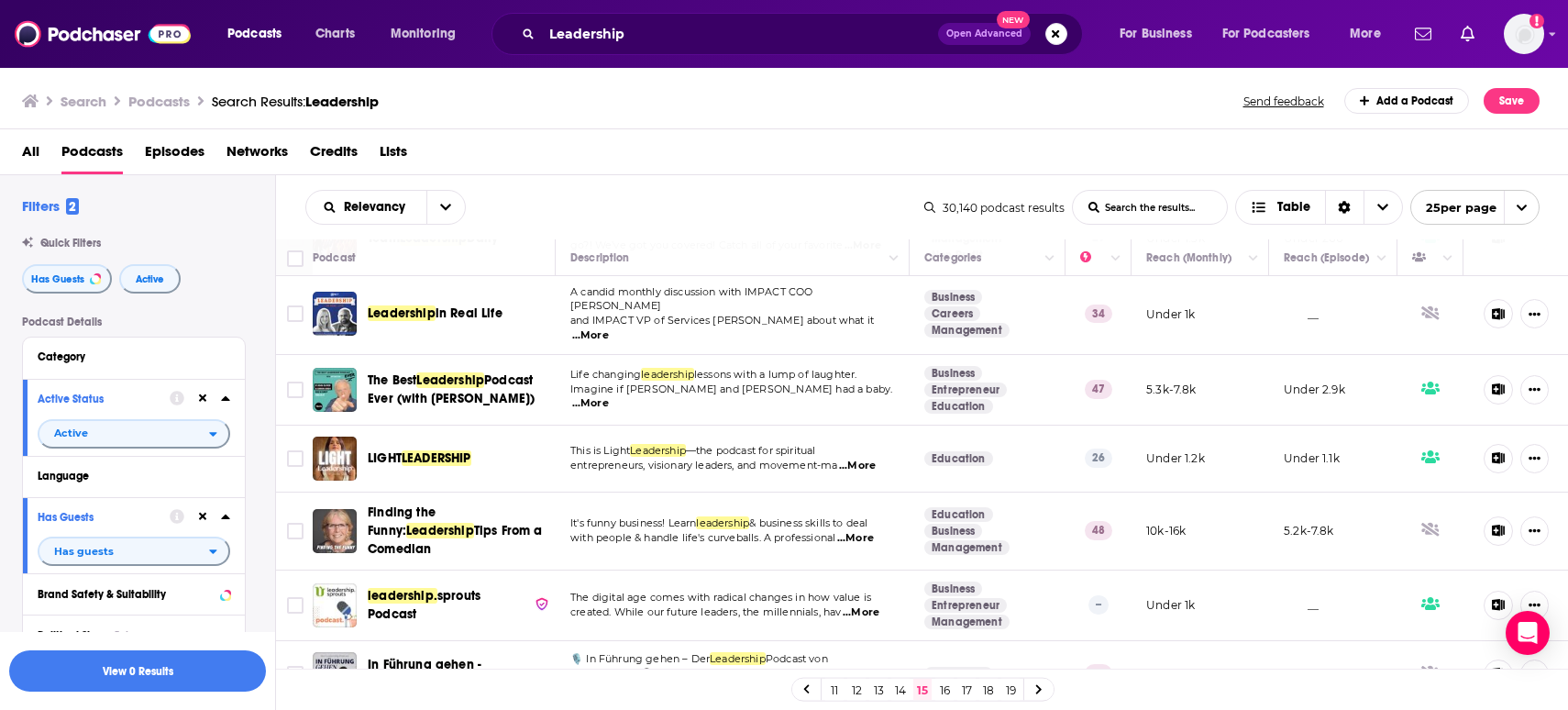
scroll to position [1387, 0]
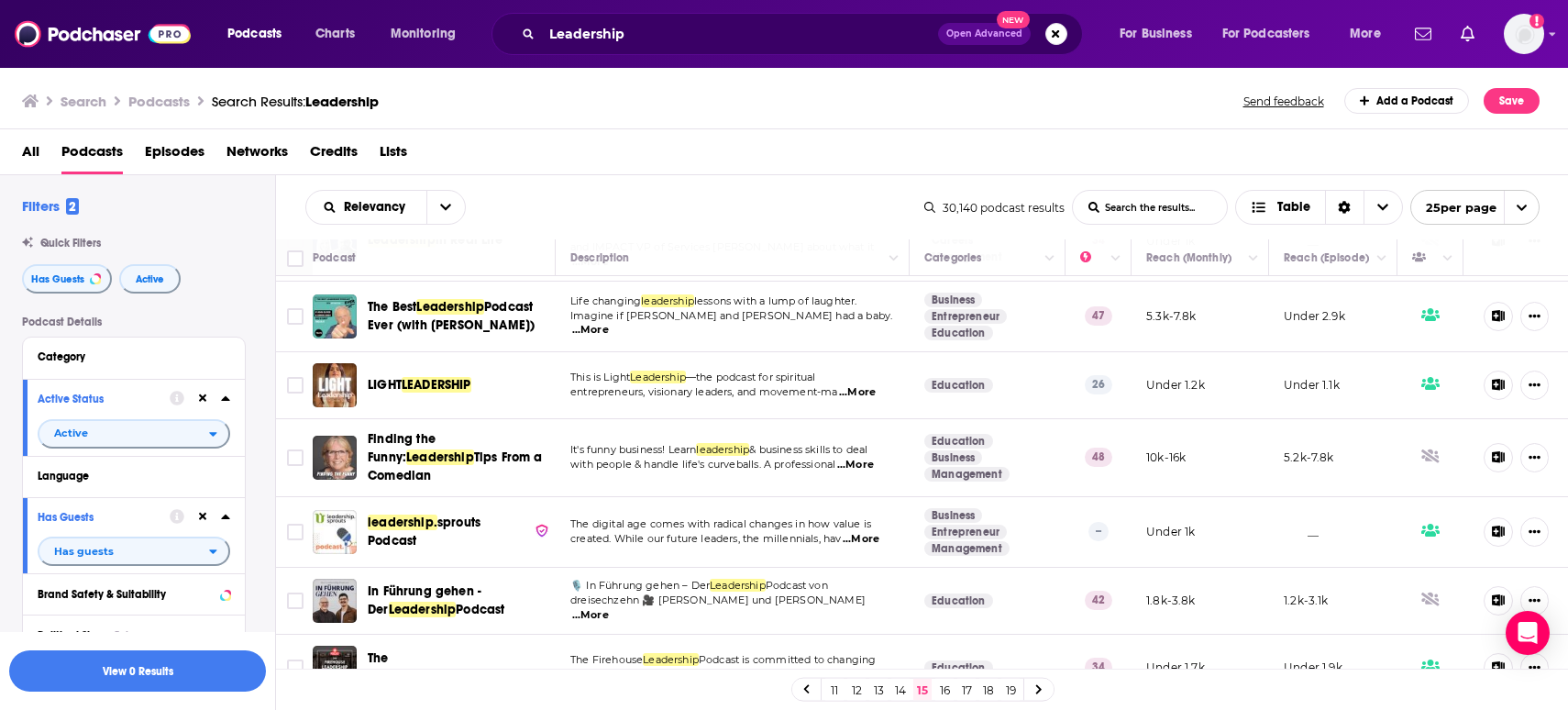
click at [939, 685] on link "16" at bounding box center [944, 689] width 19 height 22
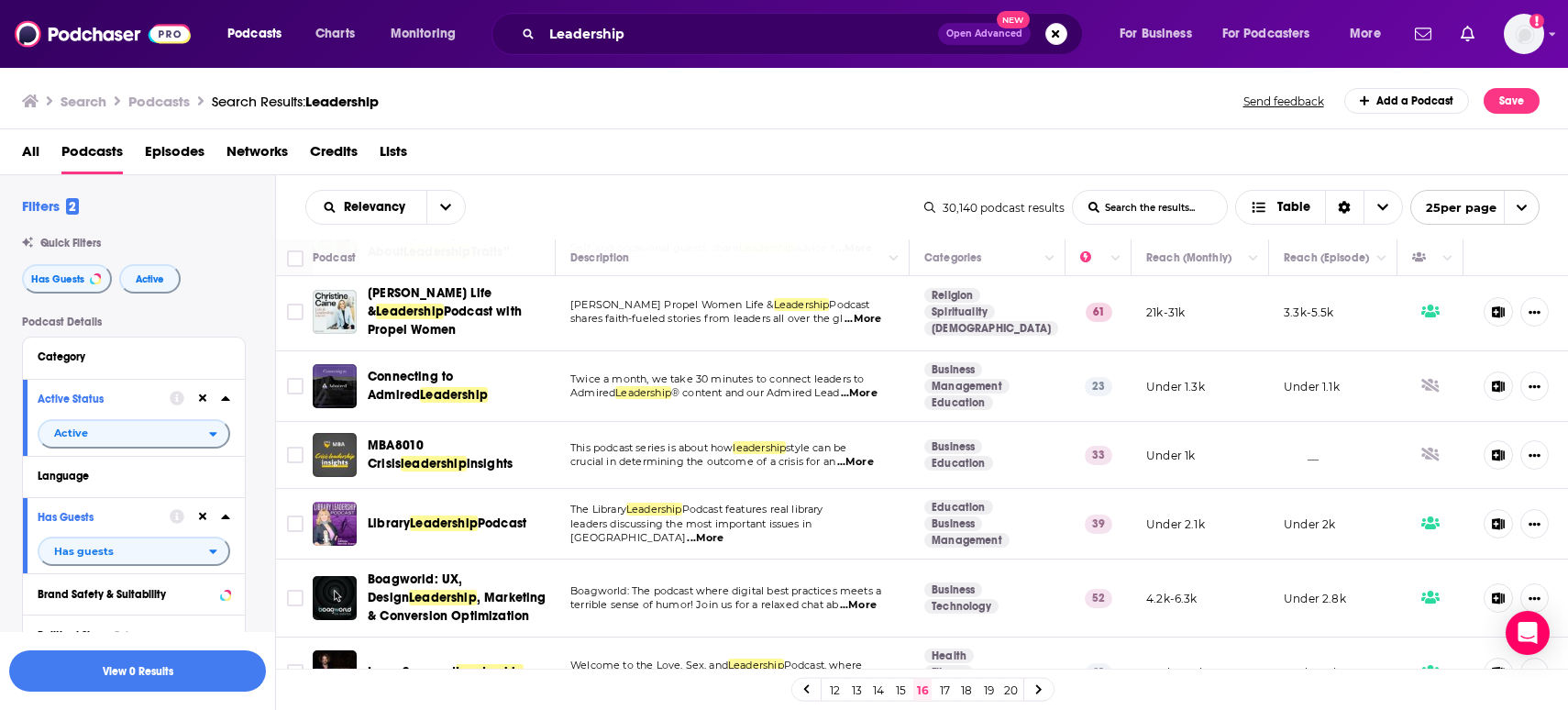
scroll to position [1365, 0]
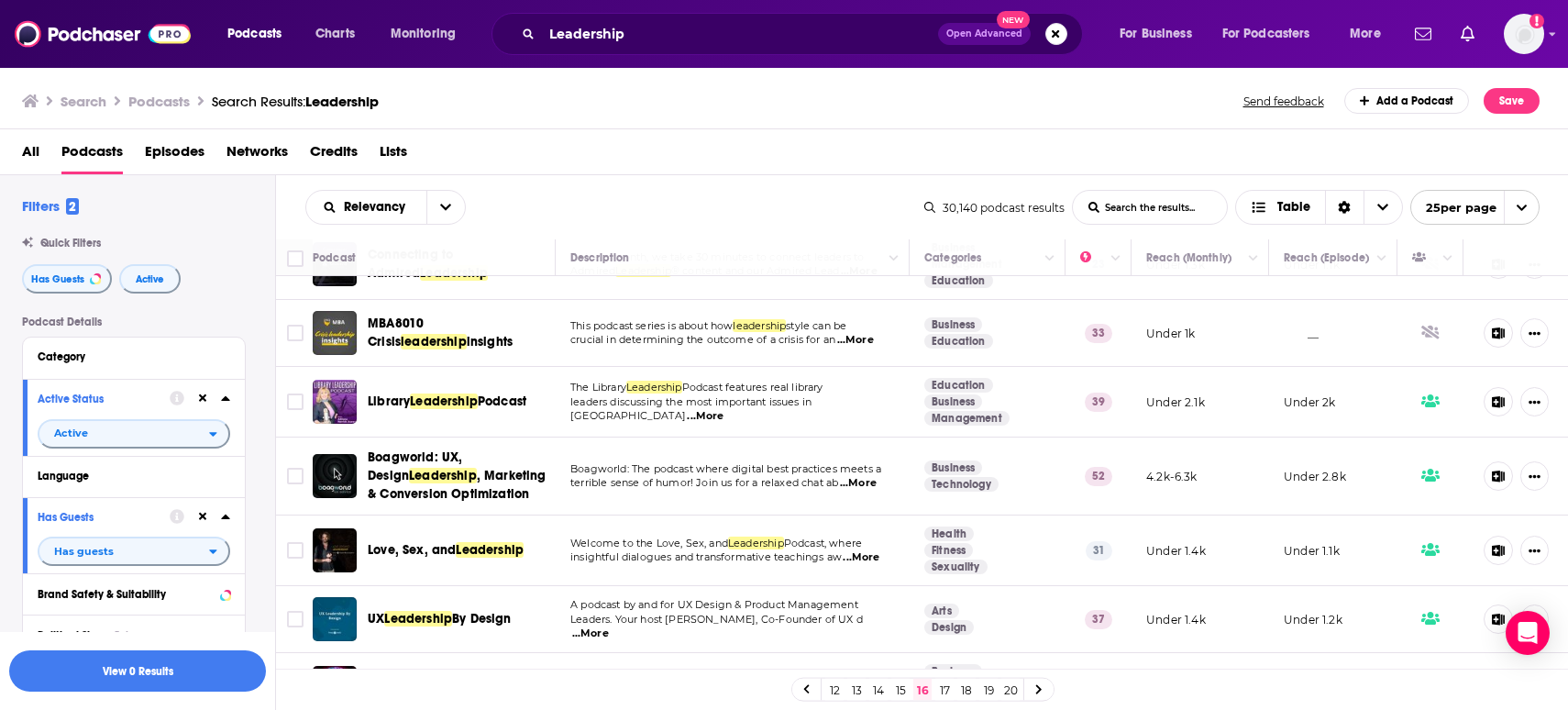
click at [946, 688] on link "17" at bounding box center [944, 689] width 19 height 22
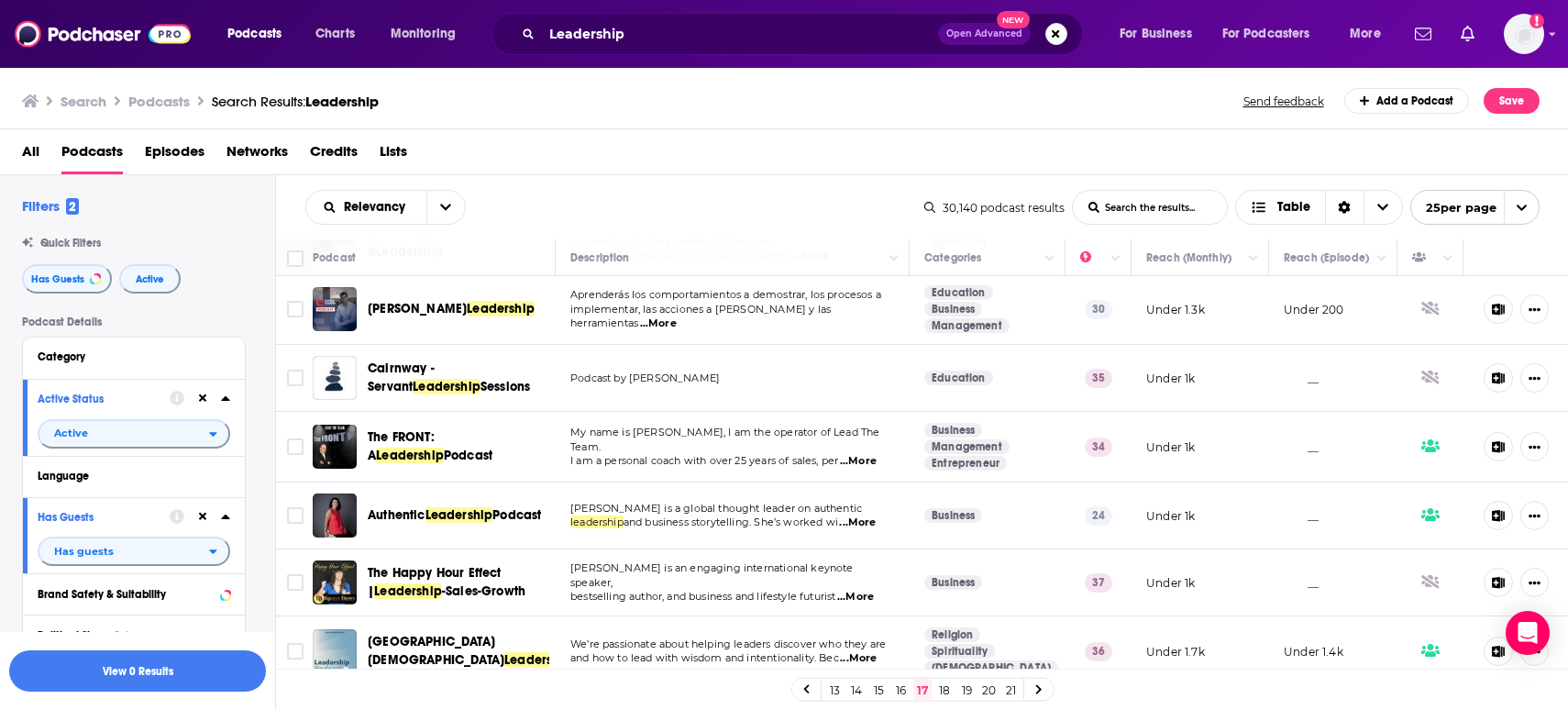
scroll to position [1343, 0]
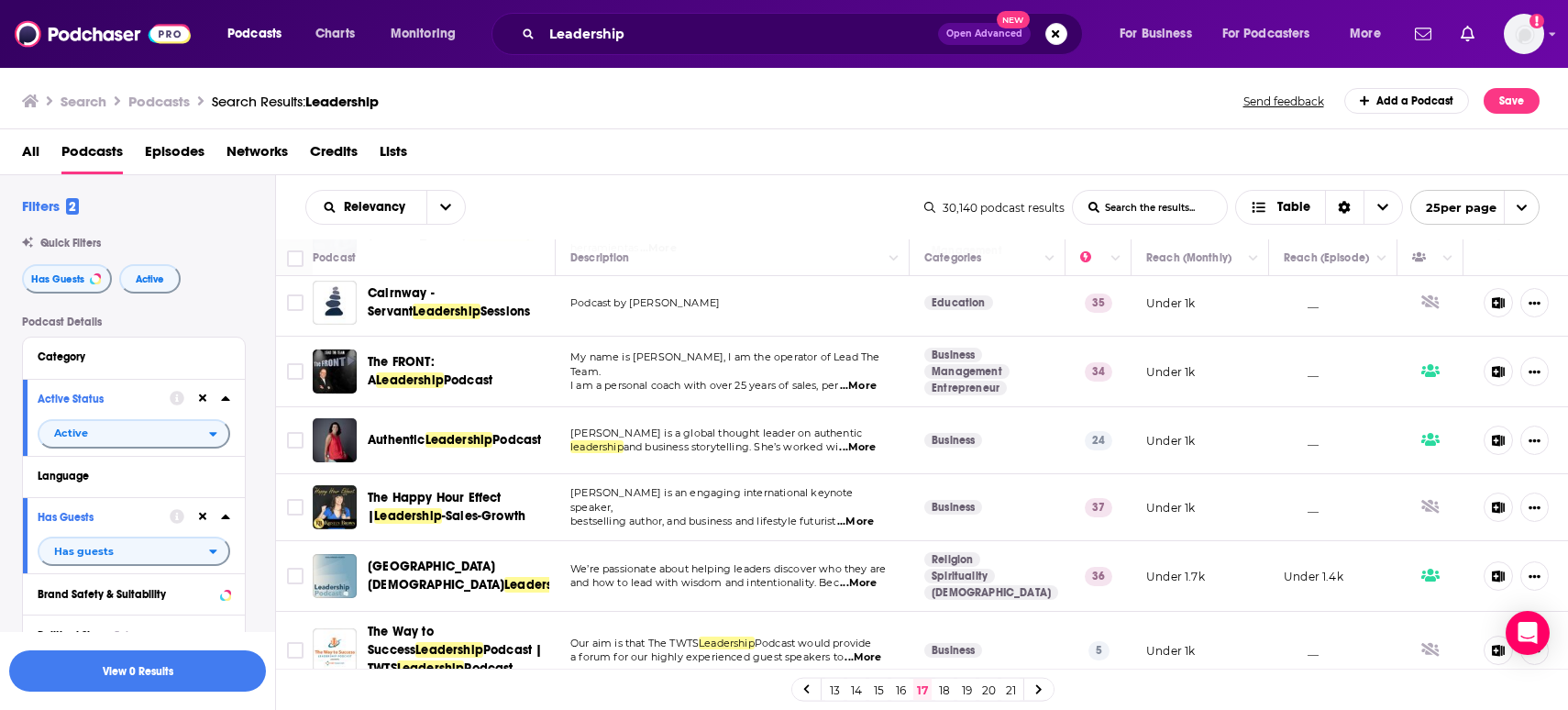
click at [950, 688] on link "18" at bounding box center [944, 689] width 19 height 22
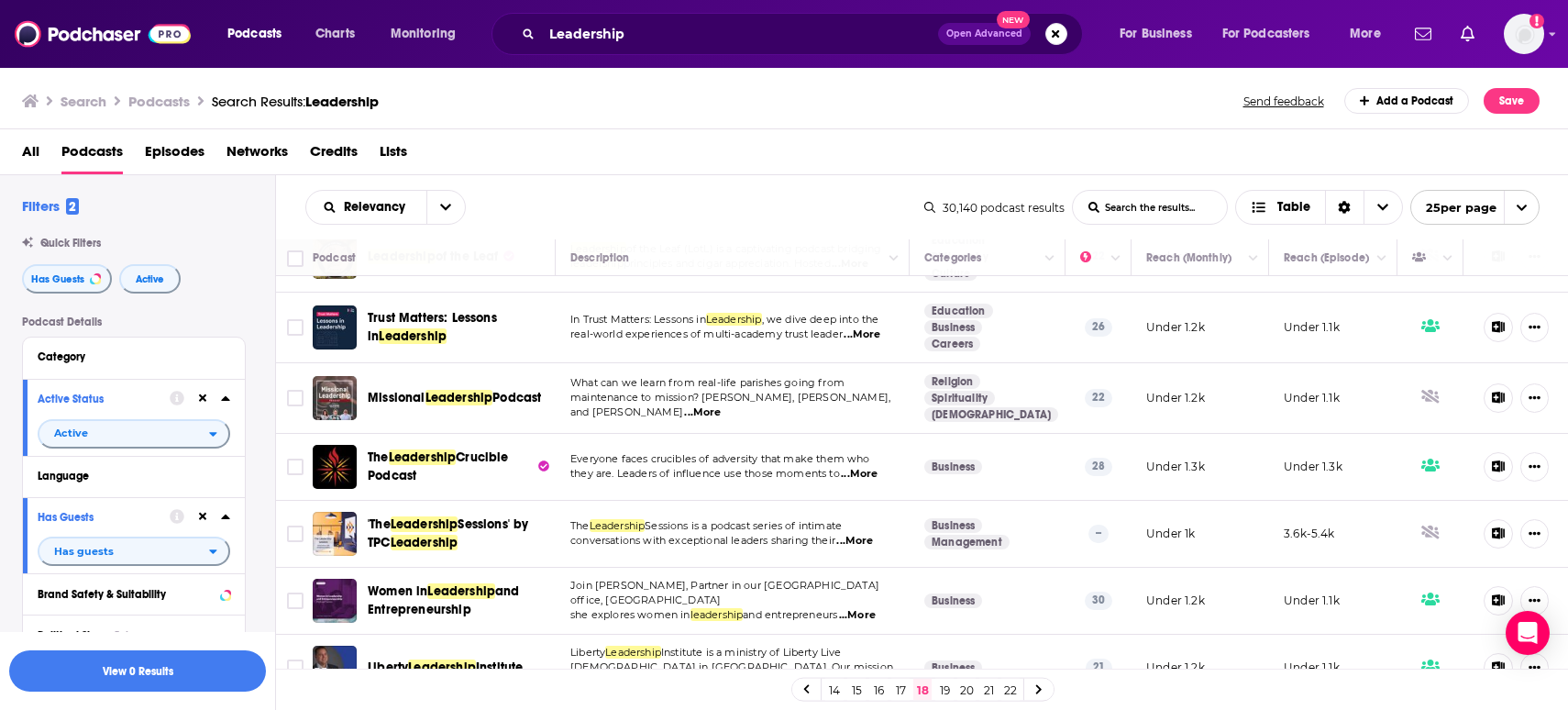
scroll to position [1398, 0]
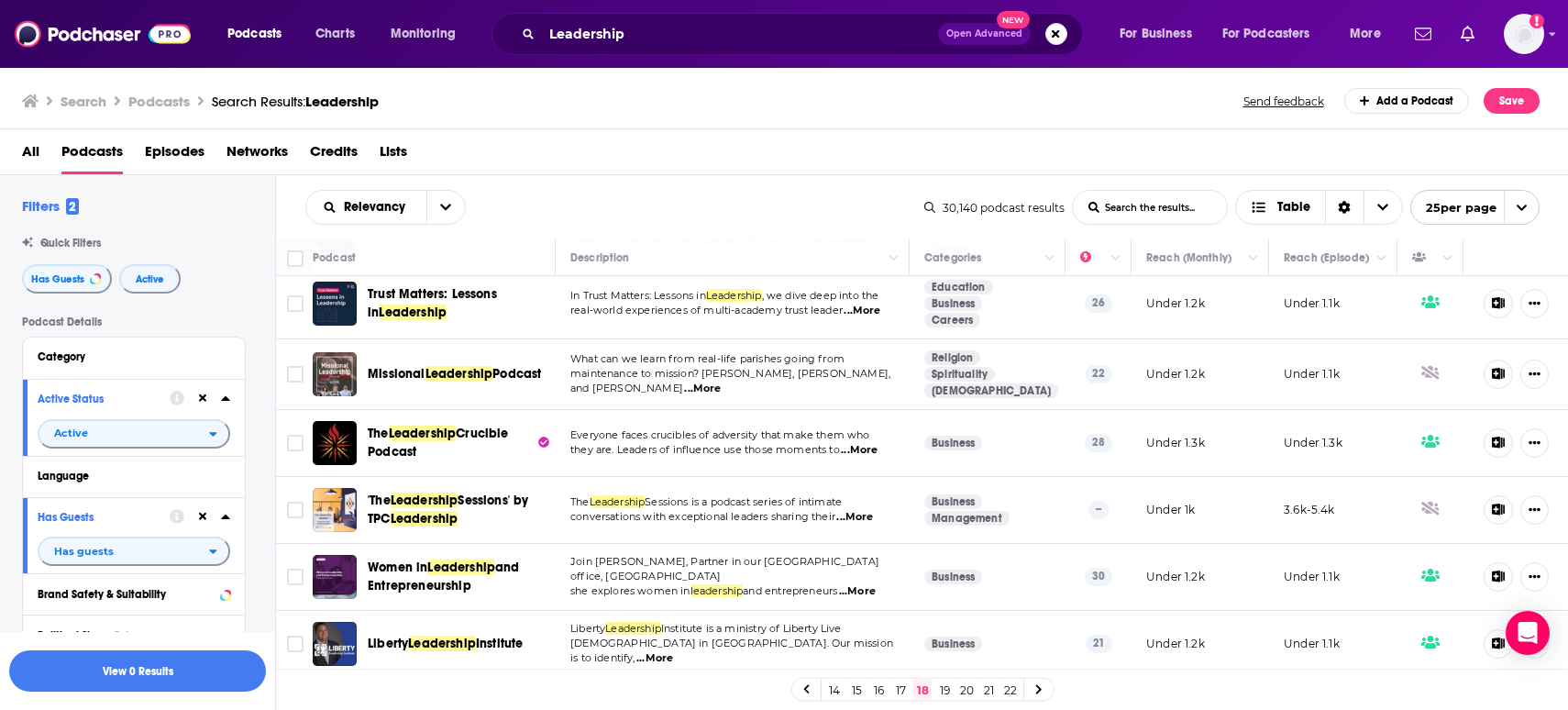
click at [947, 688] on link "19" at bounding box center [944, 689] width 19 height 22
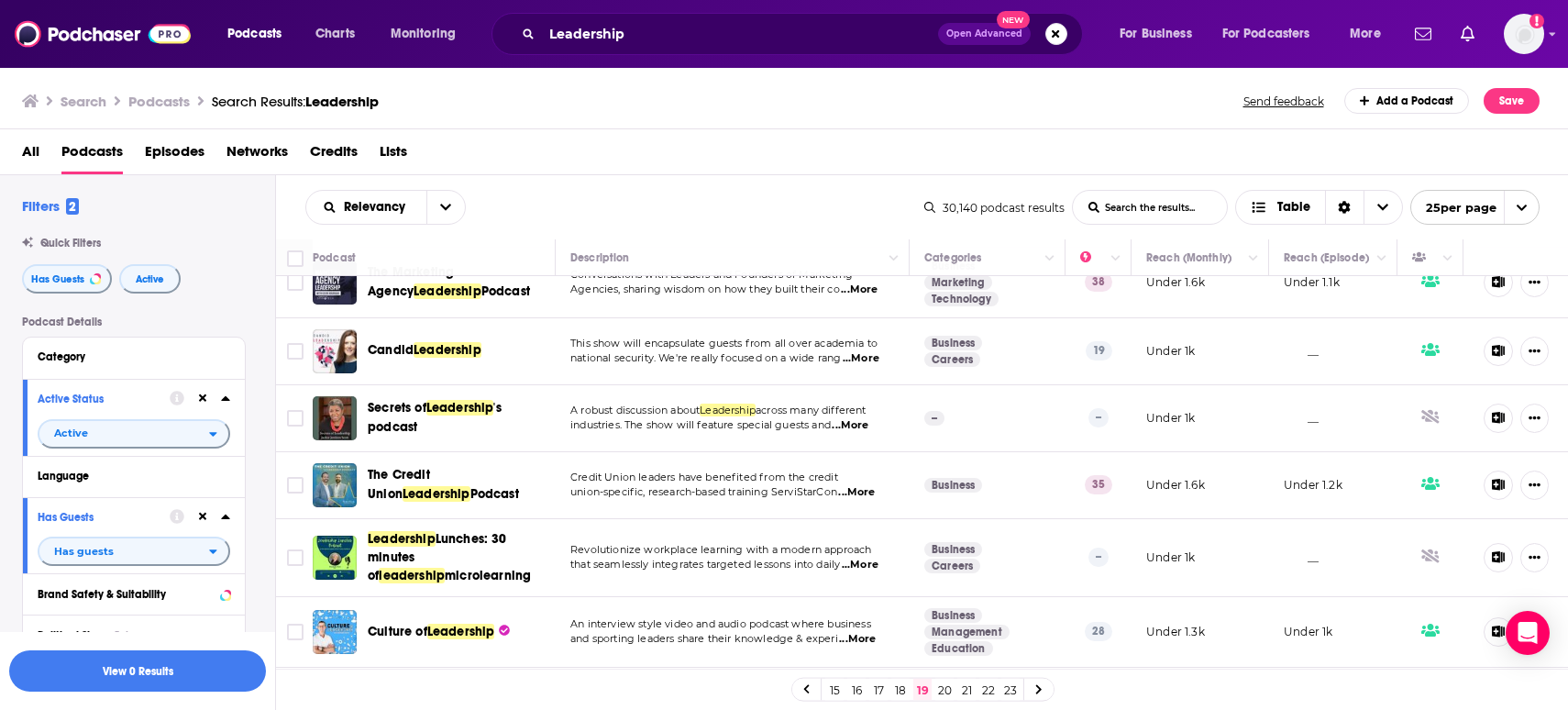
scroll to position [1343, 0]
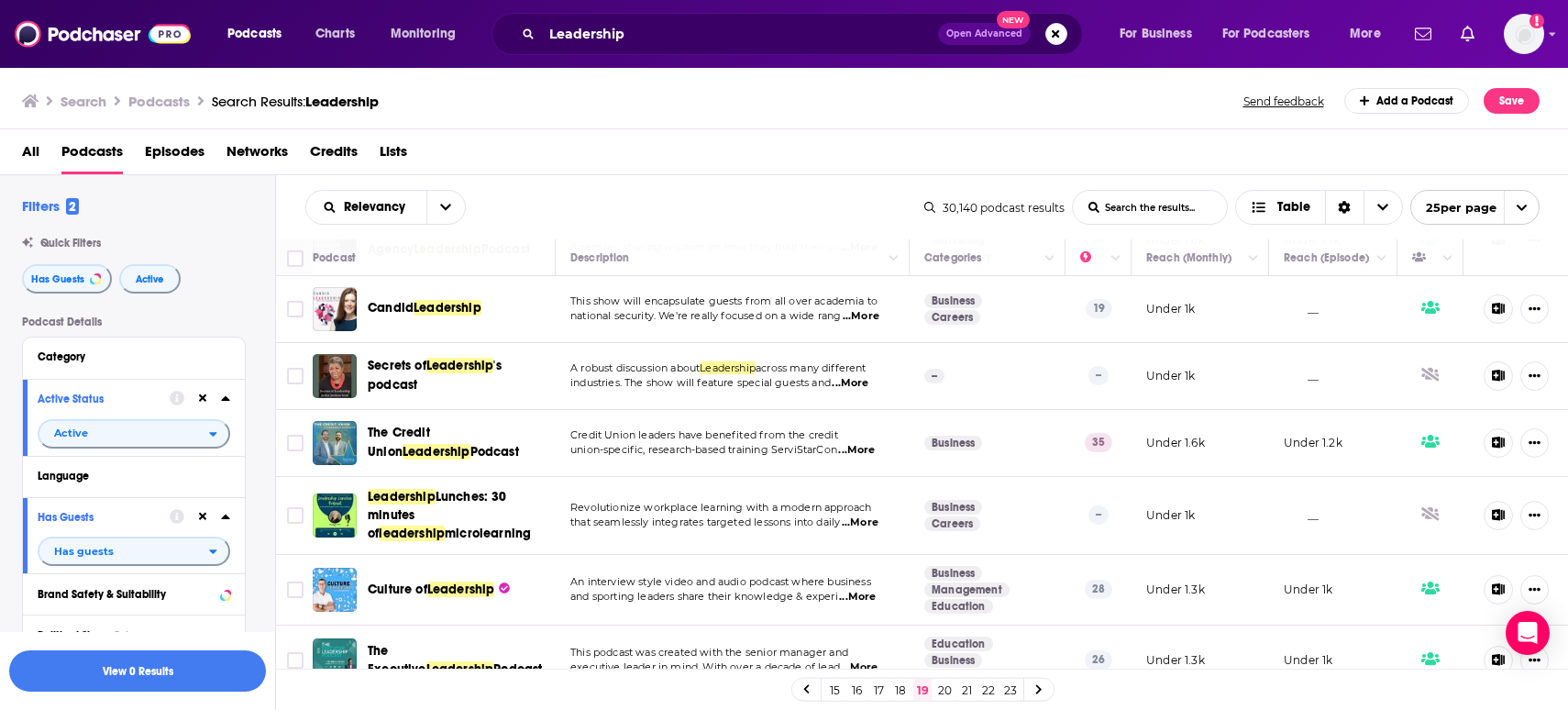
click at [942, 686] on link "20" at bounding box center [944, 689] width 19 height 22
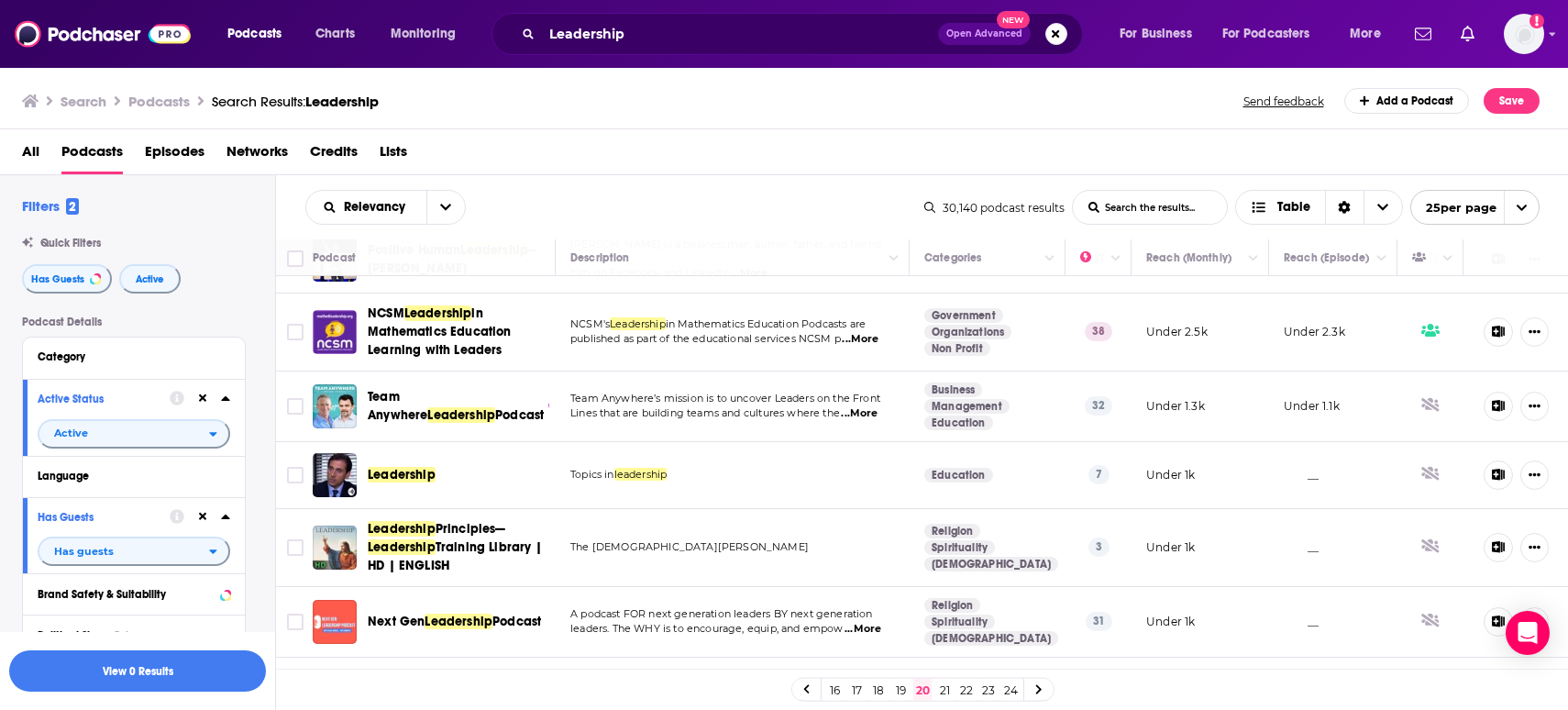
scroll to position [1376, 0]
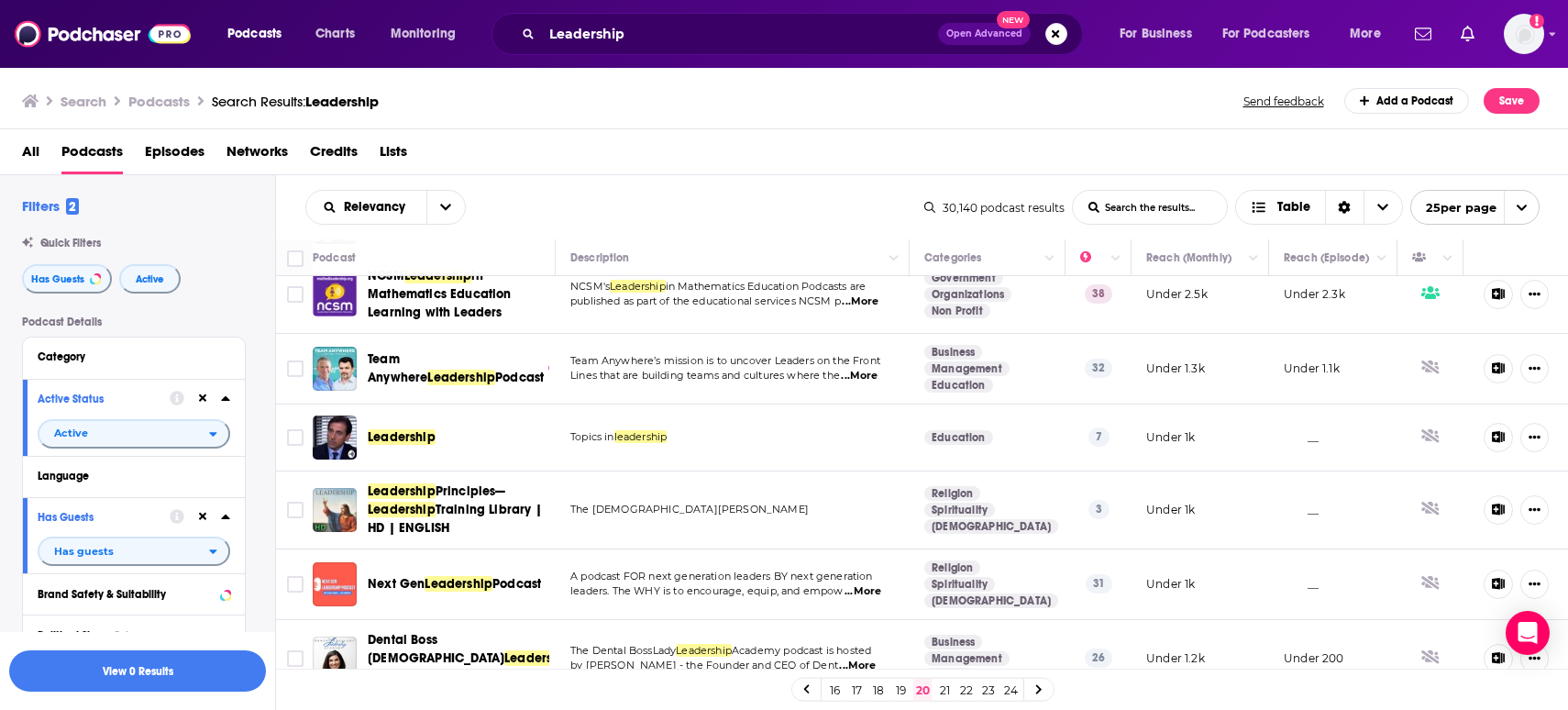
click at [946, 688] on link "21" at bounding box center [944, 689] width 19 height 22
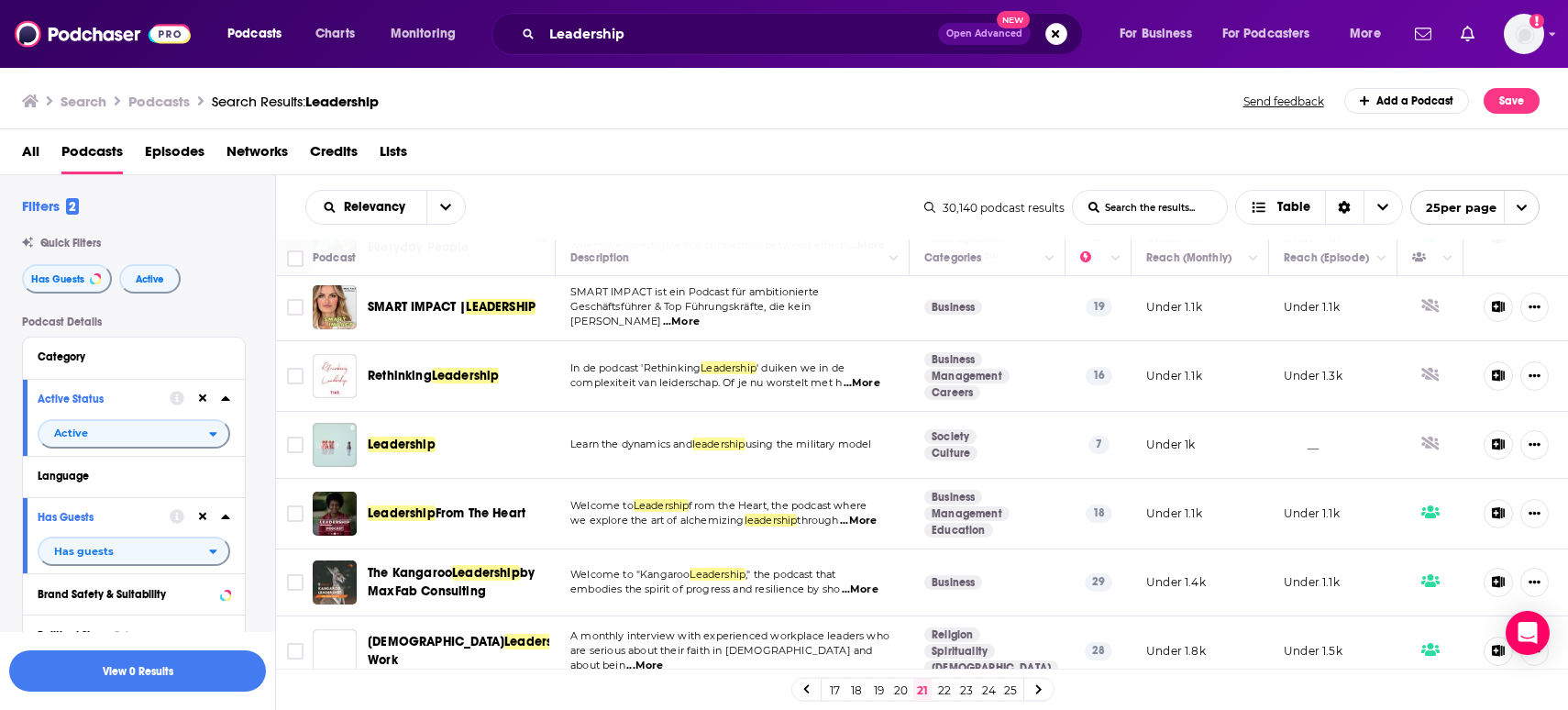
scroll to position [1387, 0]
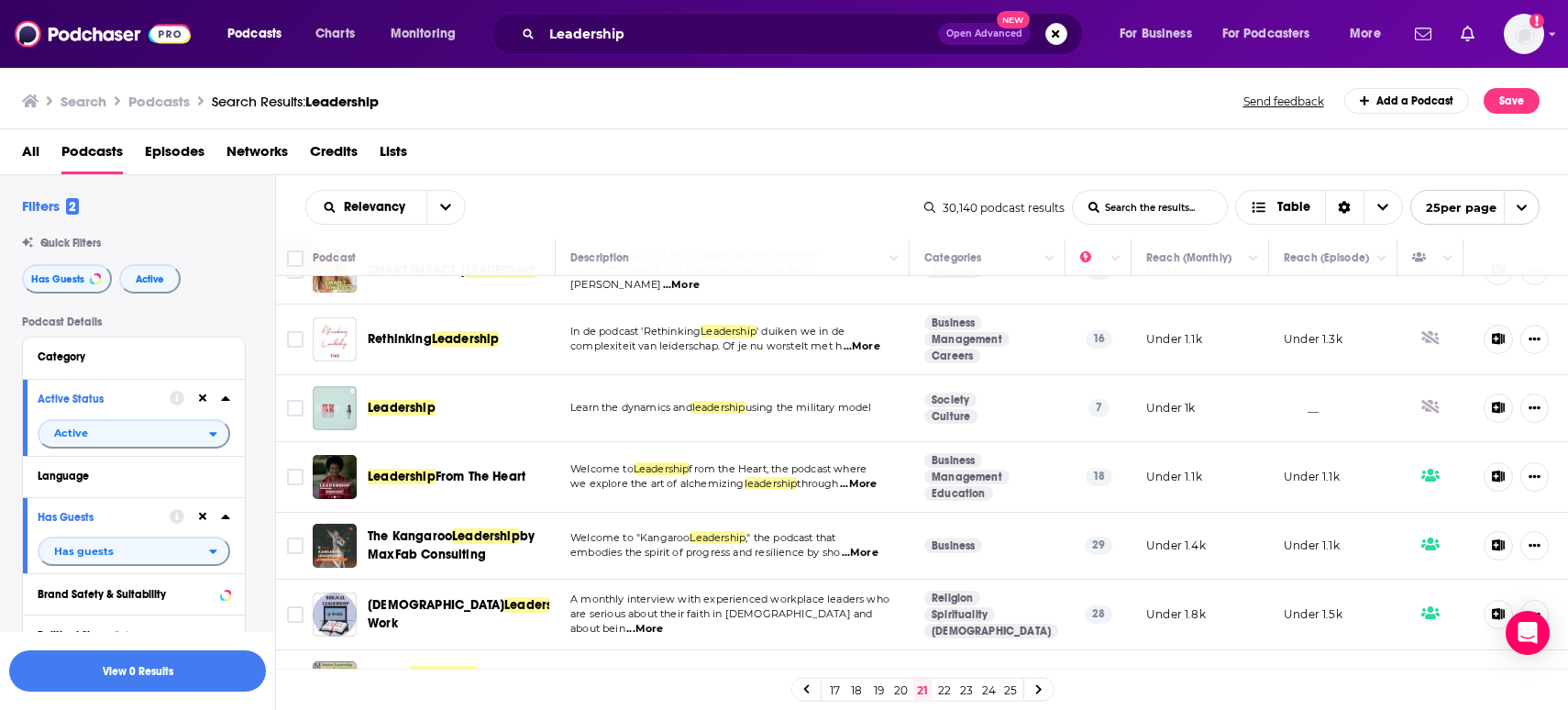
click at [942, 693] on link "22" at bounding box center [944, 689] width 19 height 22
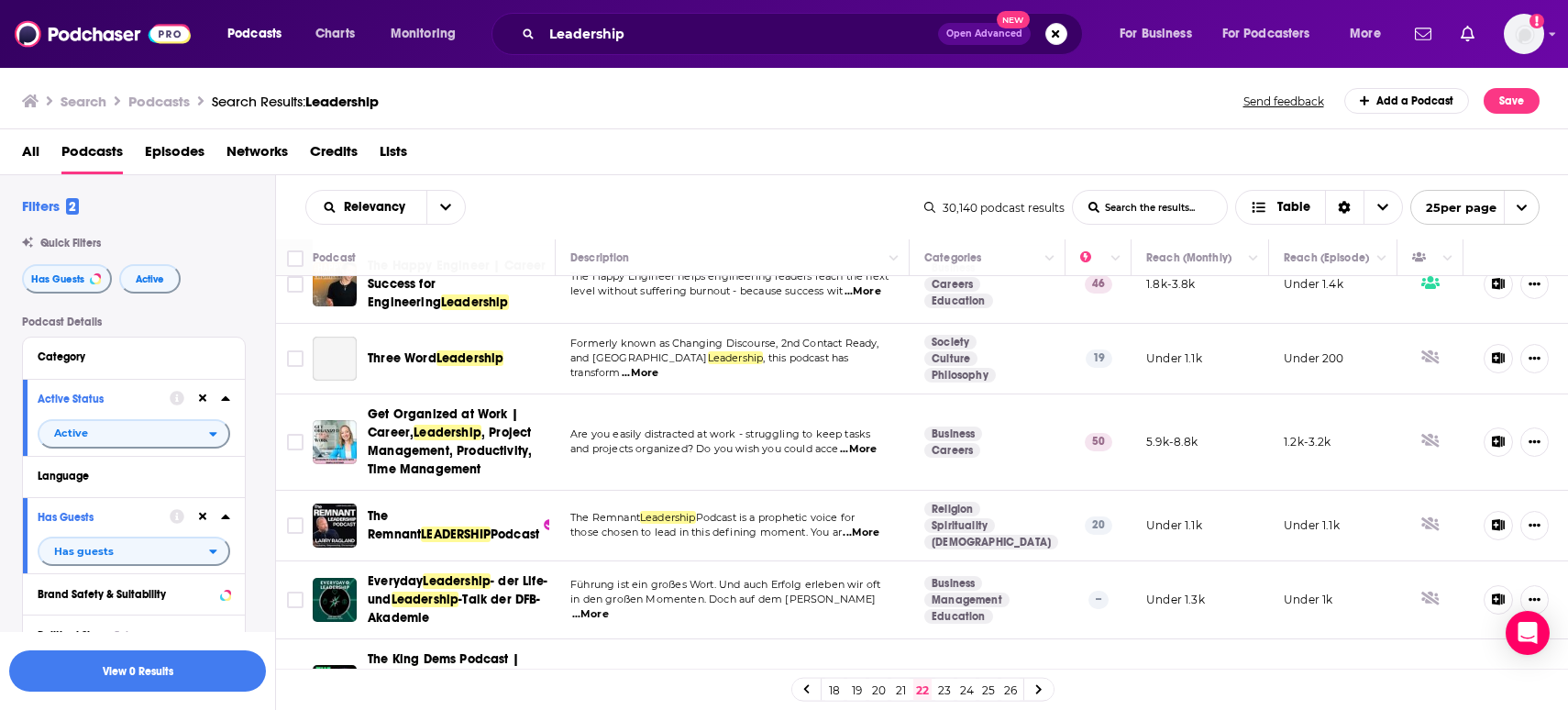
scroll to position [1475, 0]
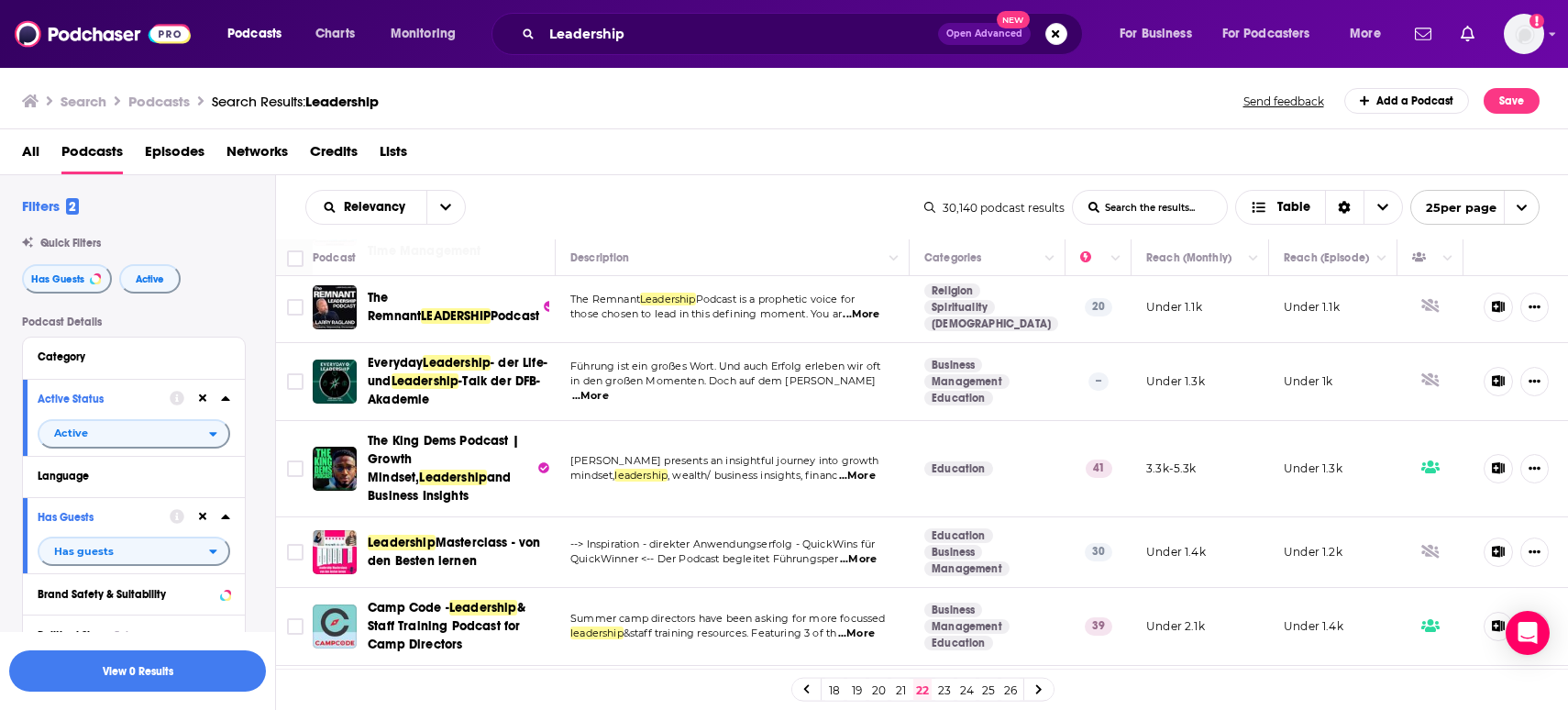
click at [941, 691] on link "23" at bounding box center [944, 689] width 19 height 22
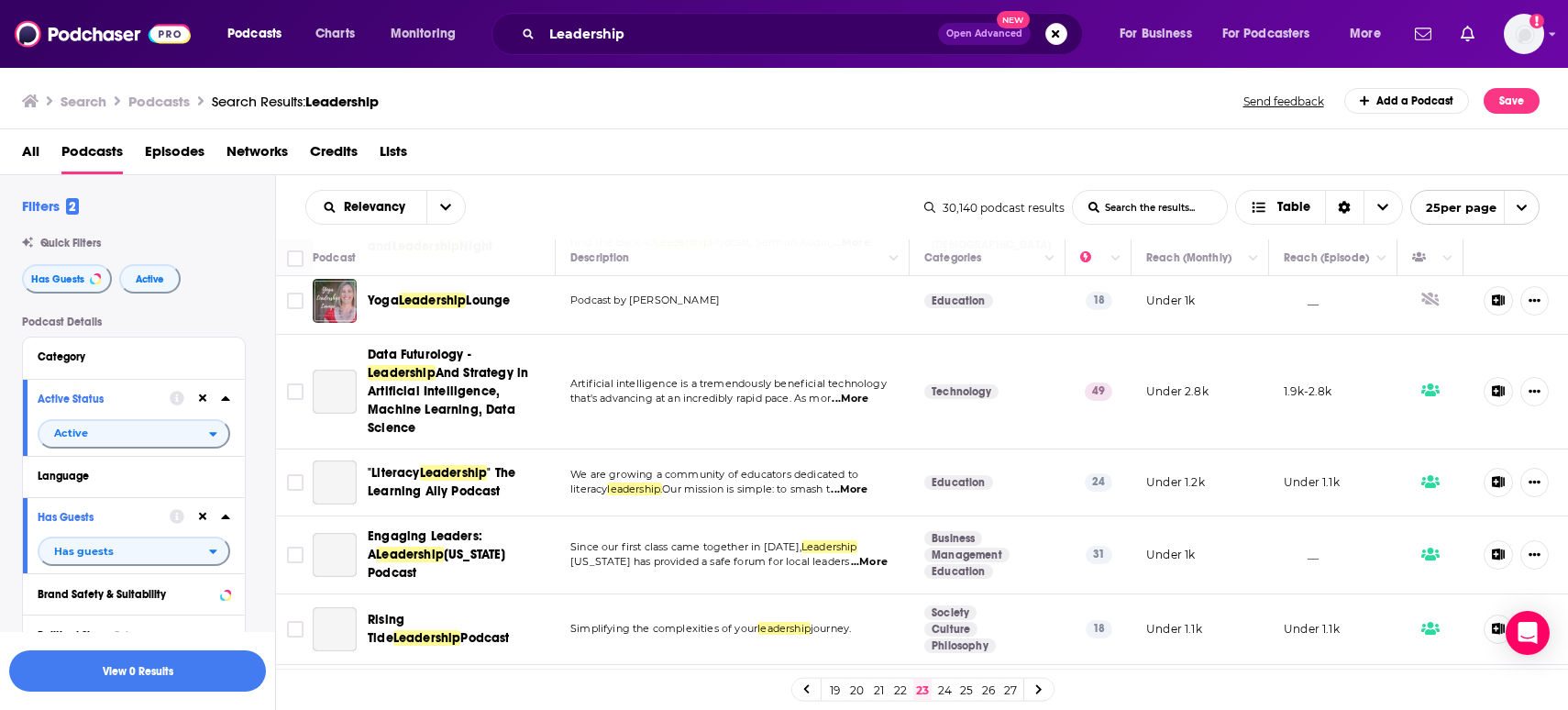
scroll to position [1472, 0]
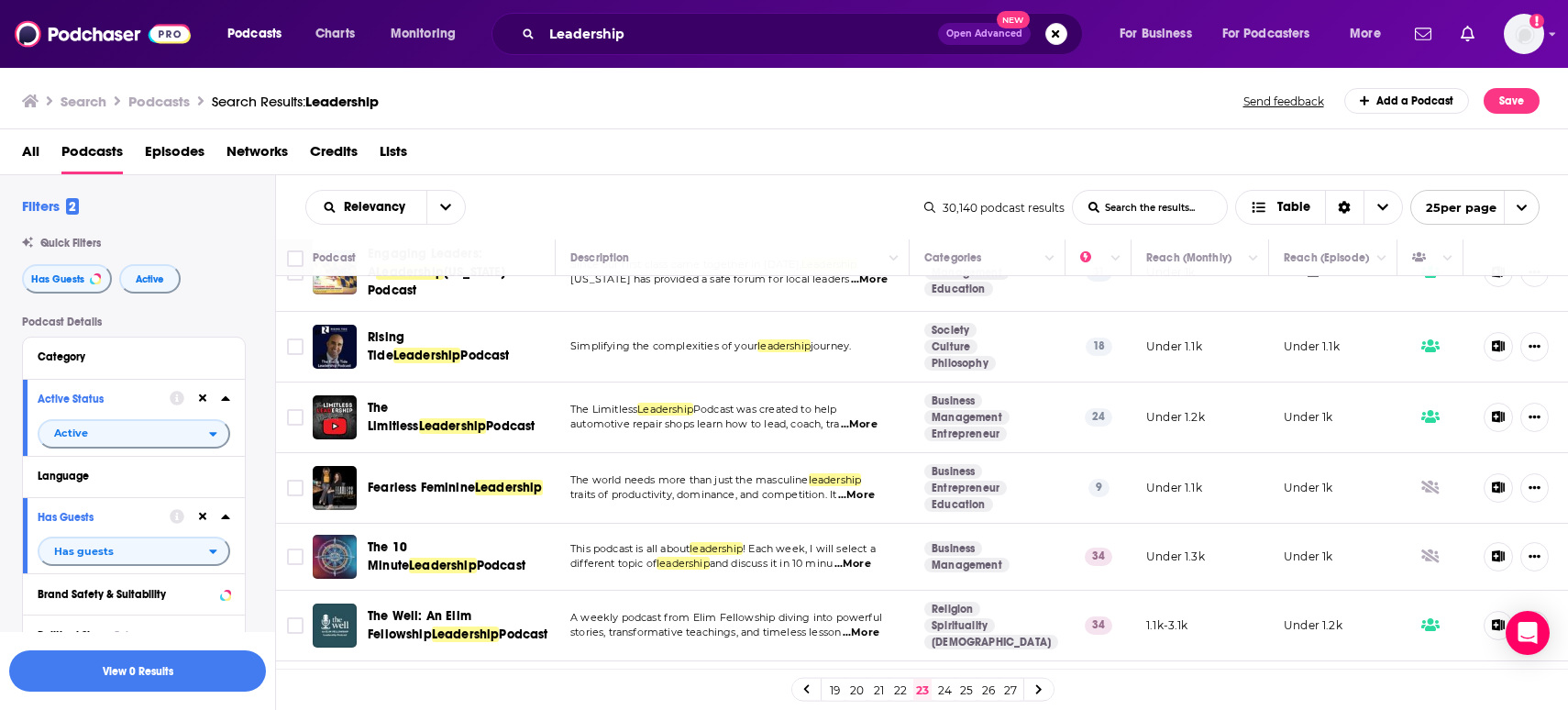
click at [936, 691] on link "24" at bounding box center [944, 689] width 19 height 22
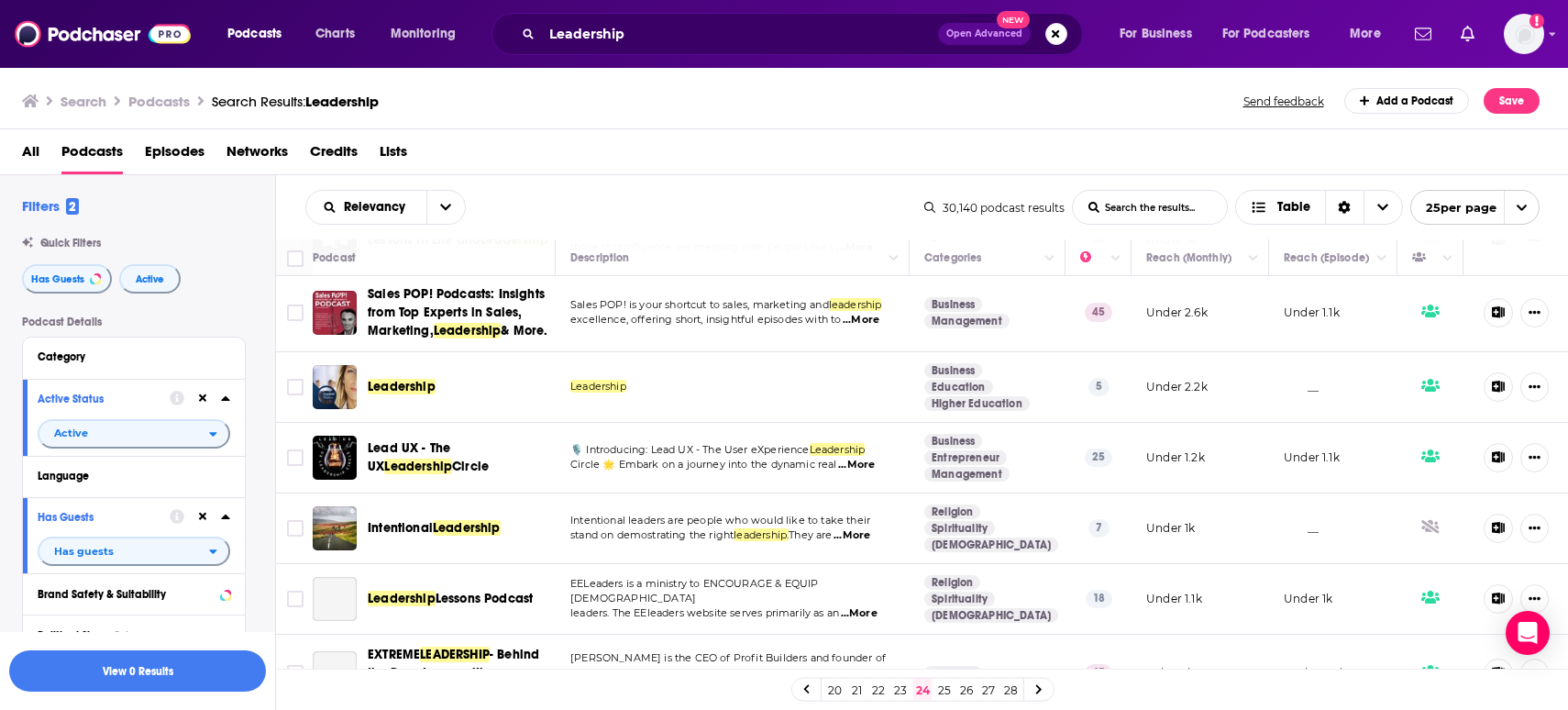
scroll to position [1405, 0]
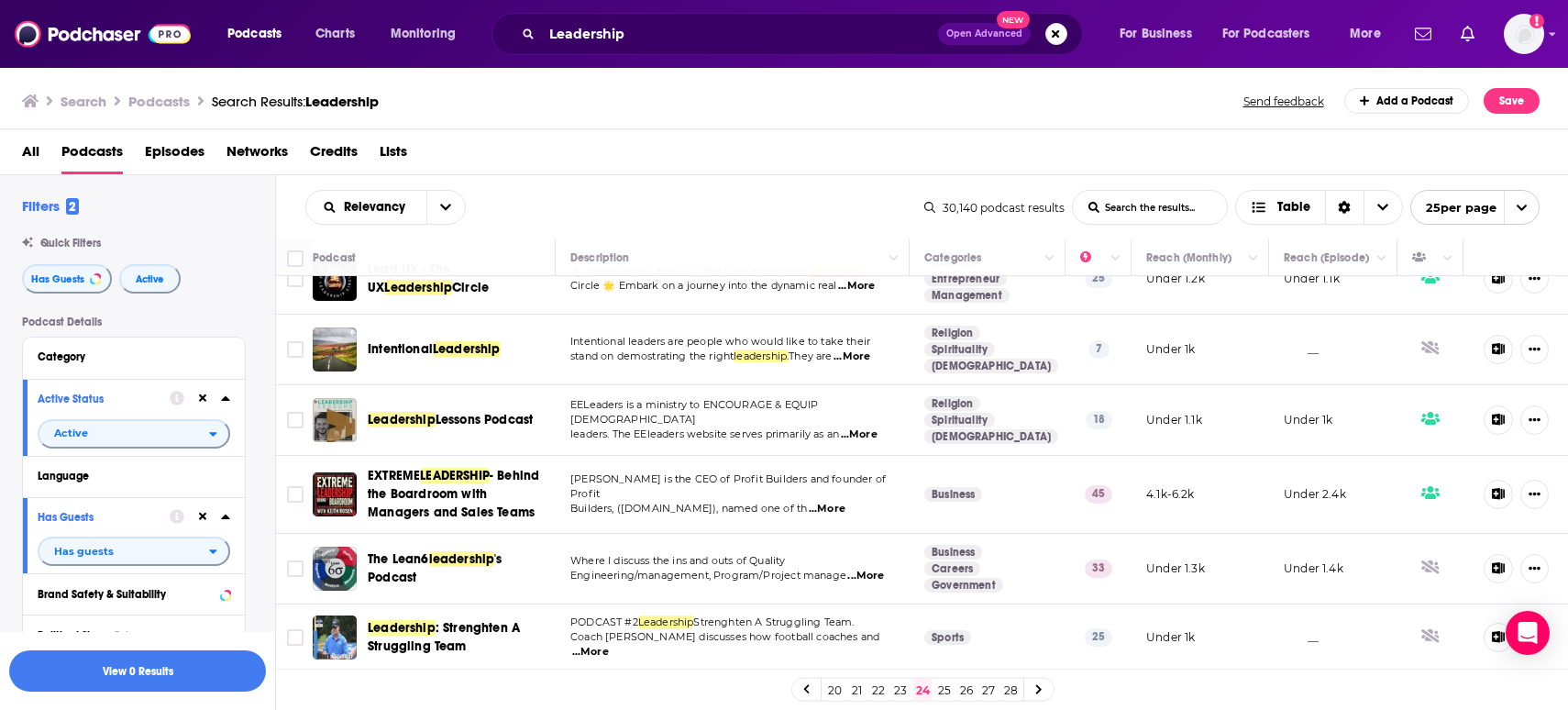
click at [943, 686] on link "25" at bounding box center [944, 689] width 19 height 22
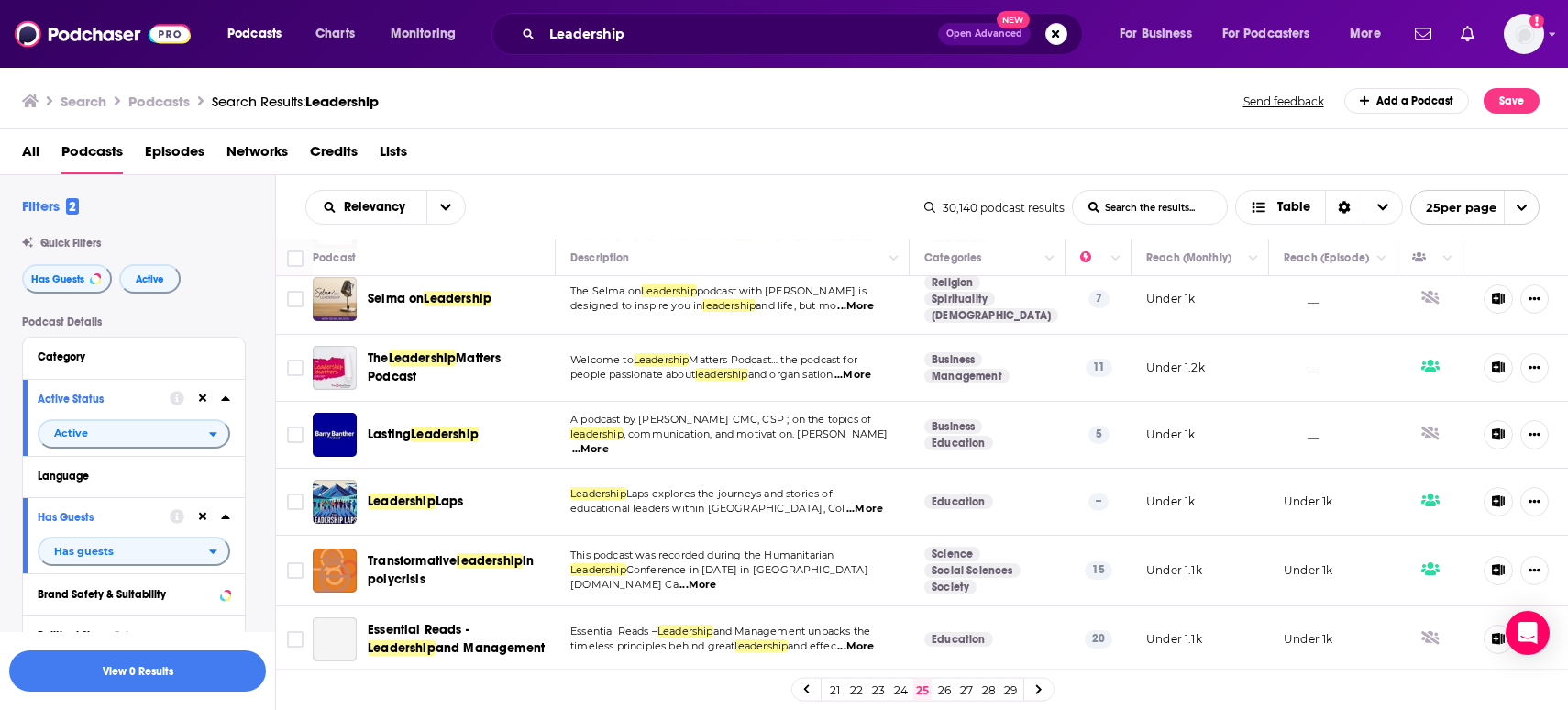
scroll to position [1373, 0]
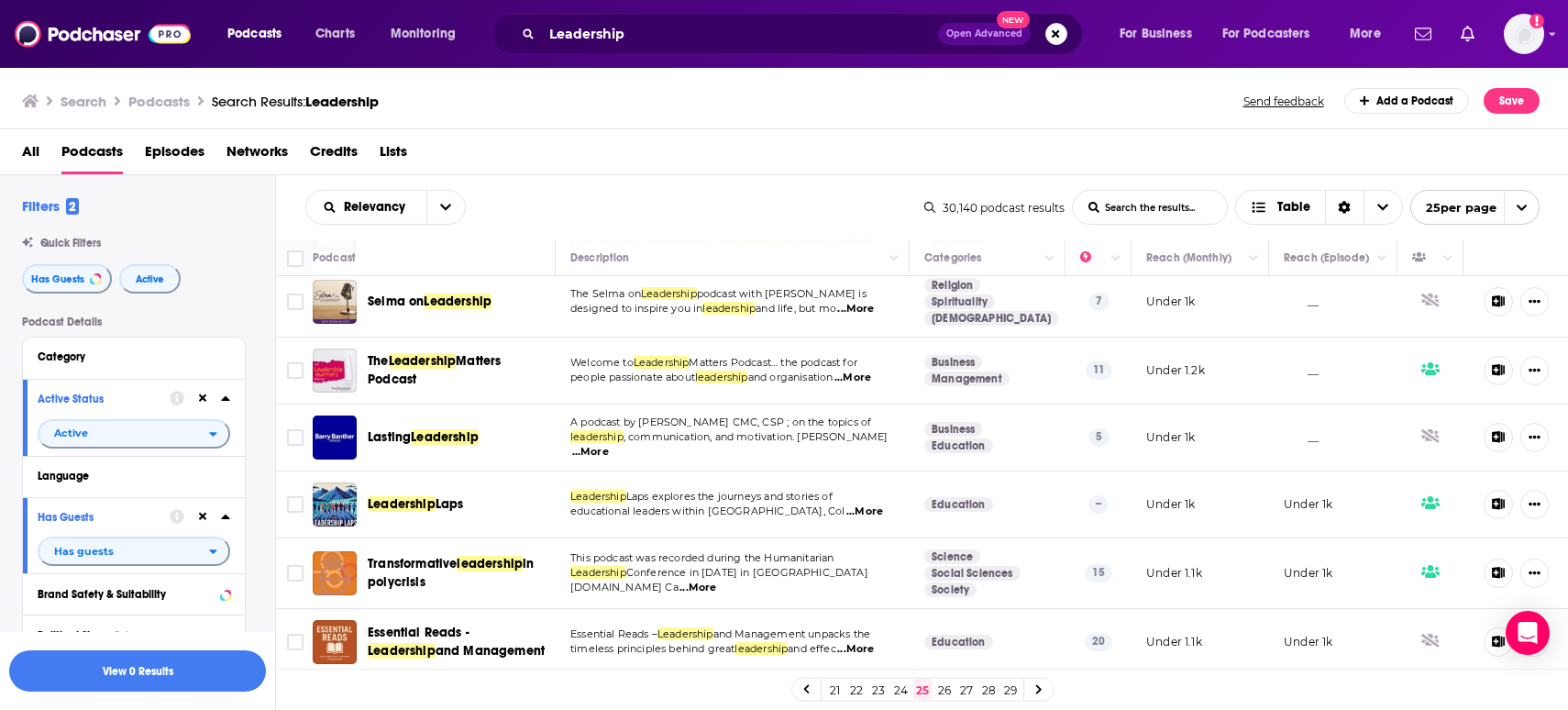
click at [944, 691] on link "26" at bounding box center [944, 689] width 19 height 22
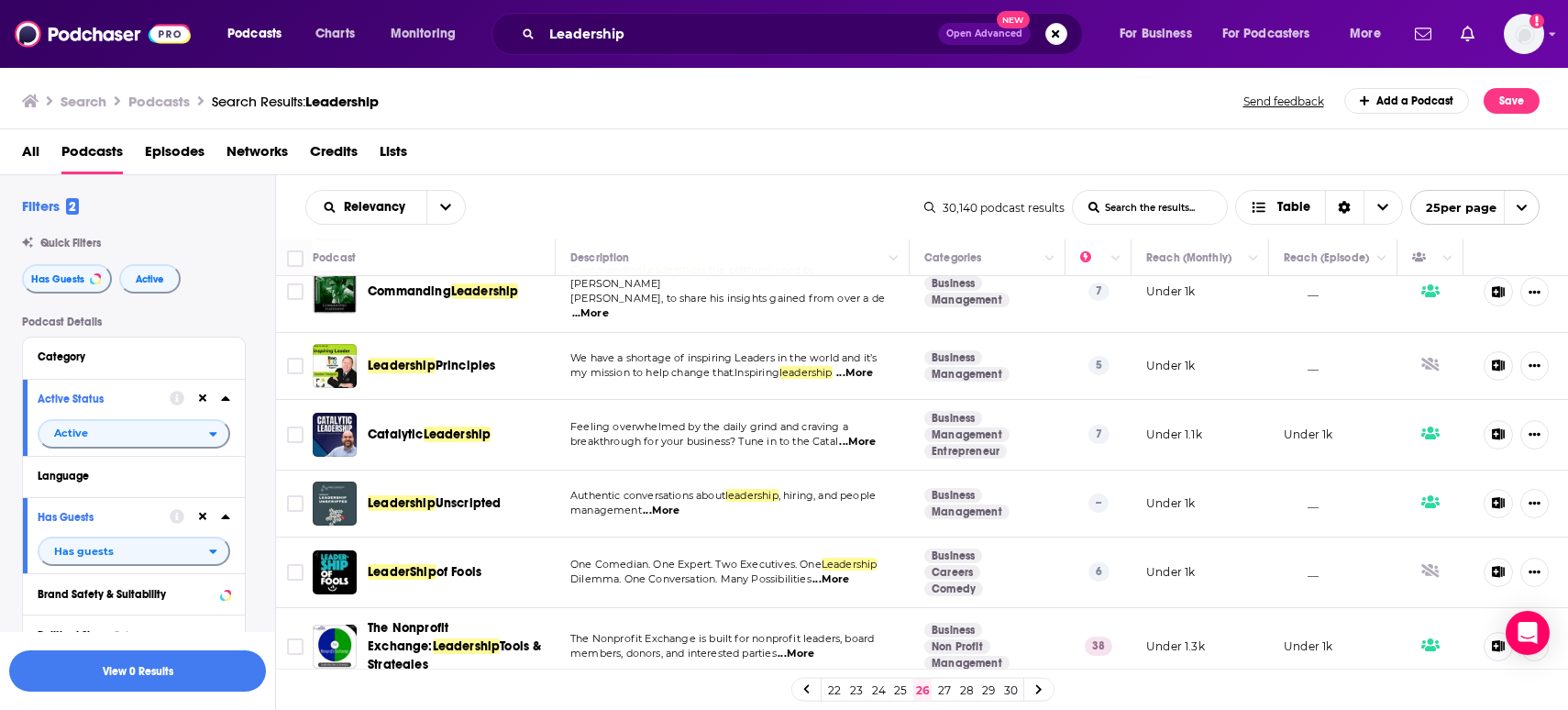
scroll to position [1365, 0]
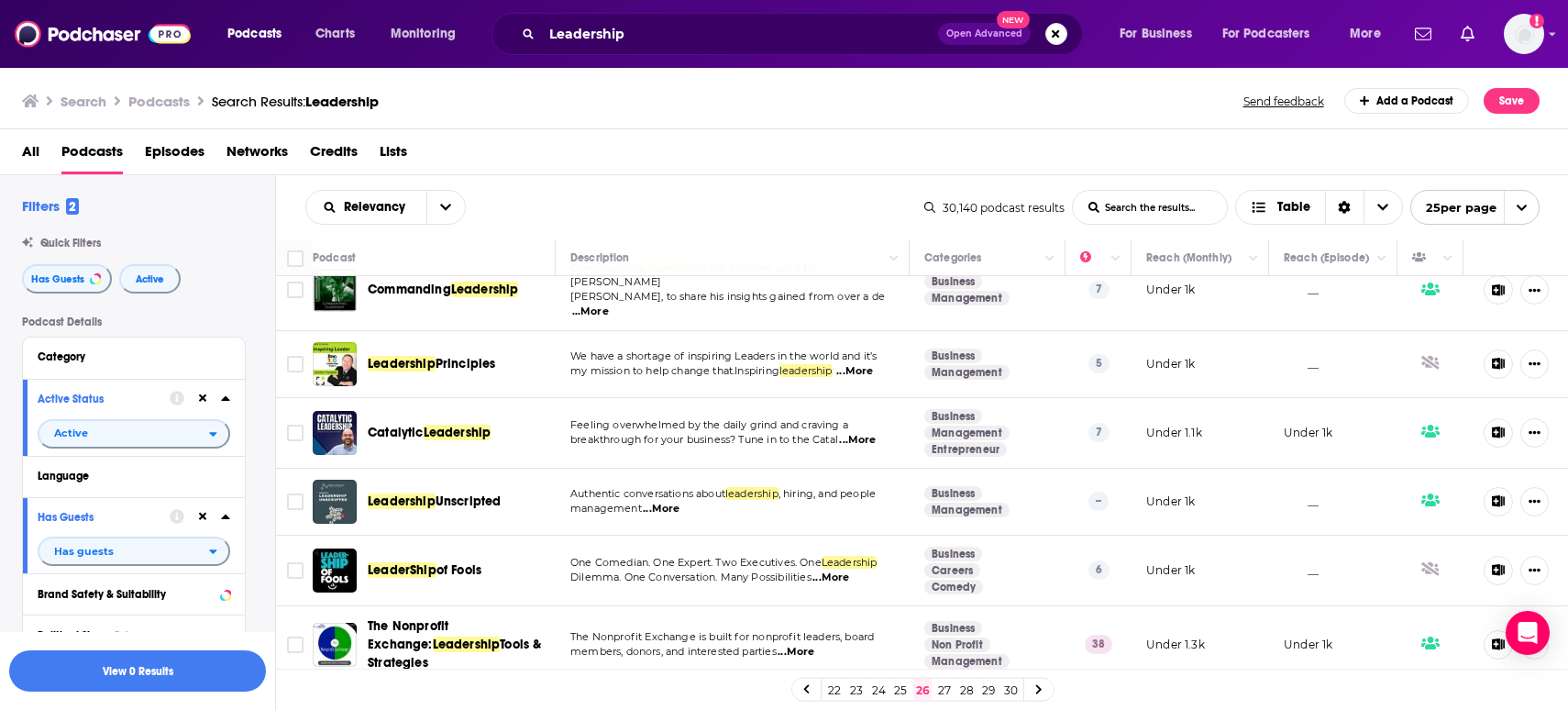
click at [946, 689] on link "27" at bounding box center [944, 689] width 19 height 22
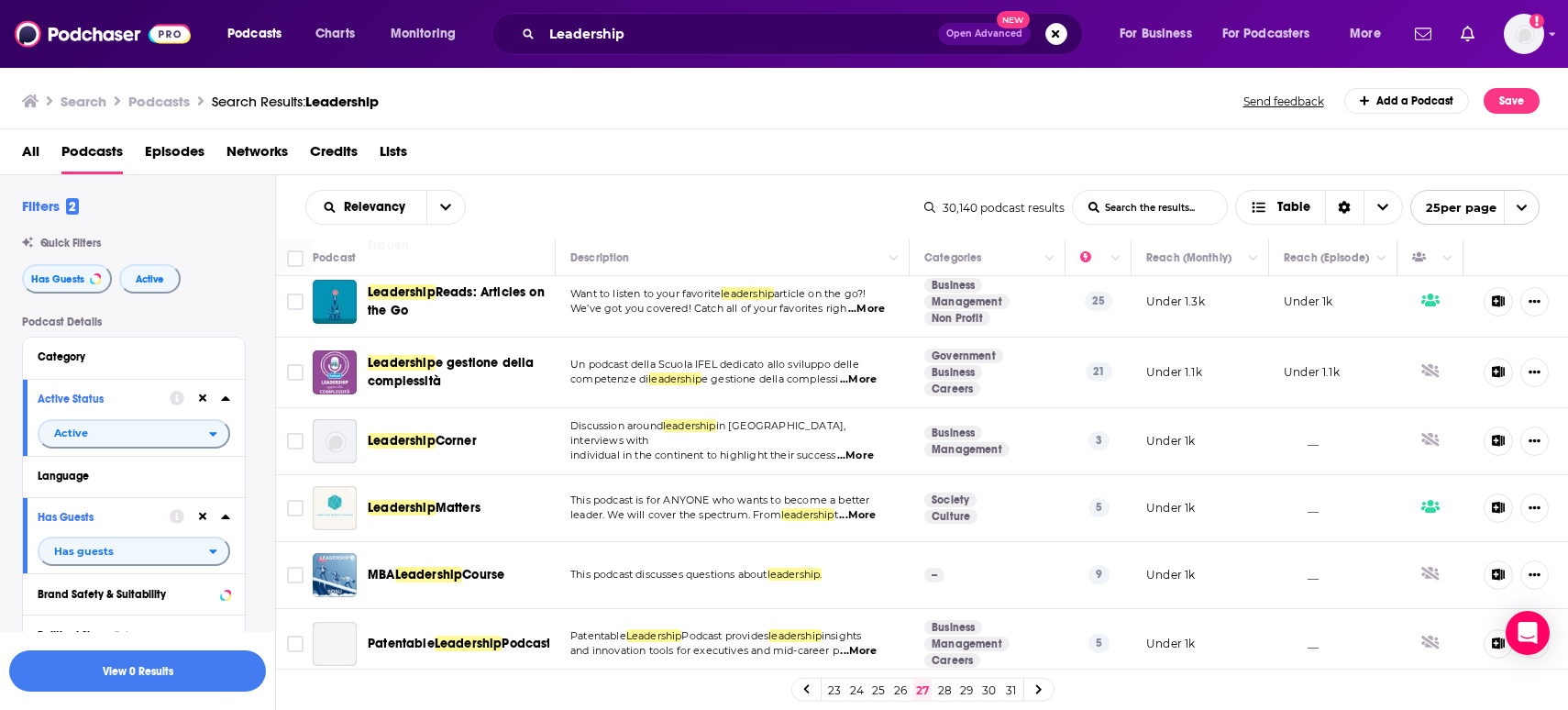
scroll to position [1384, 0]
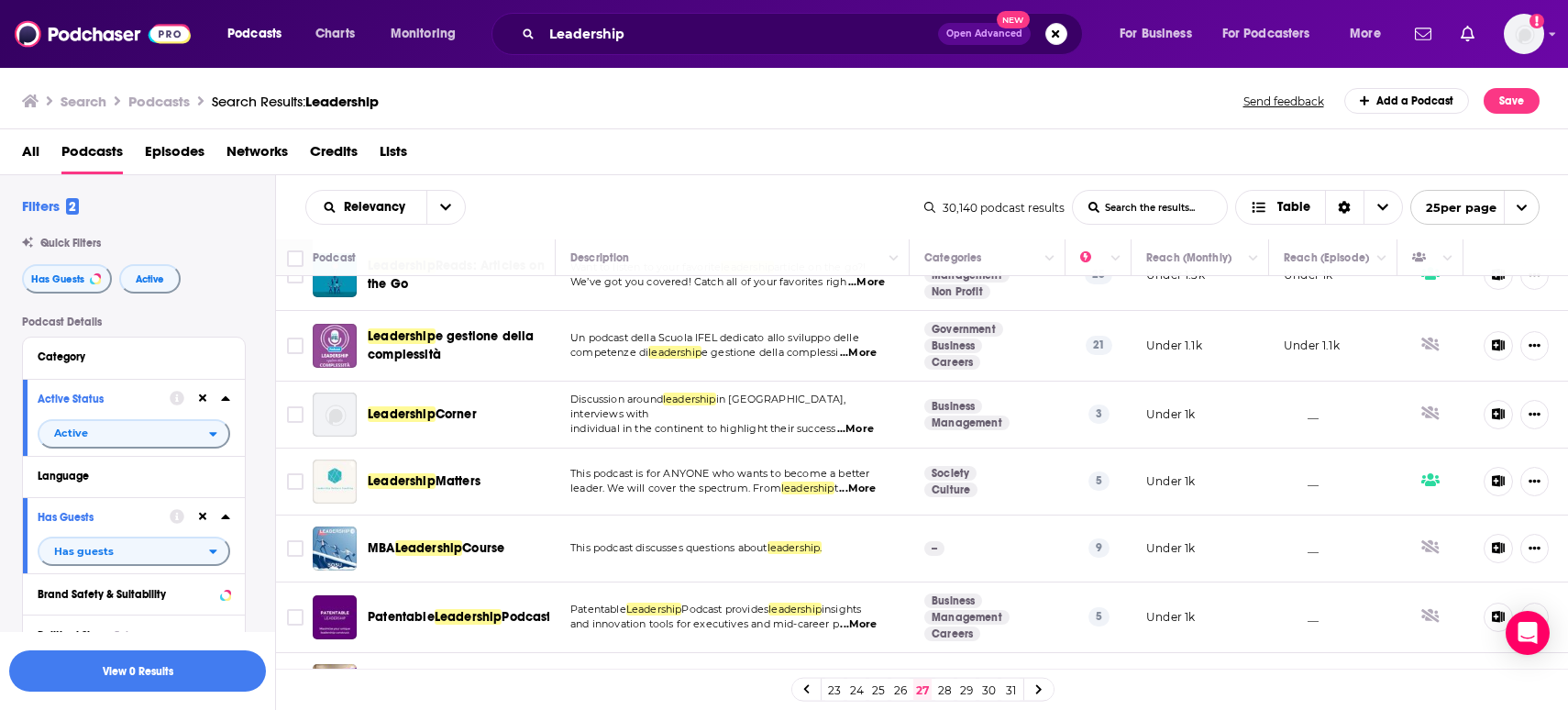
click at [948, 688] on link "28" at bounding box center [944, 689] width 19 height 22
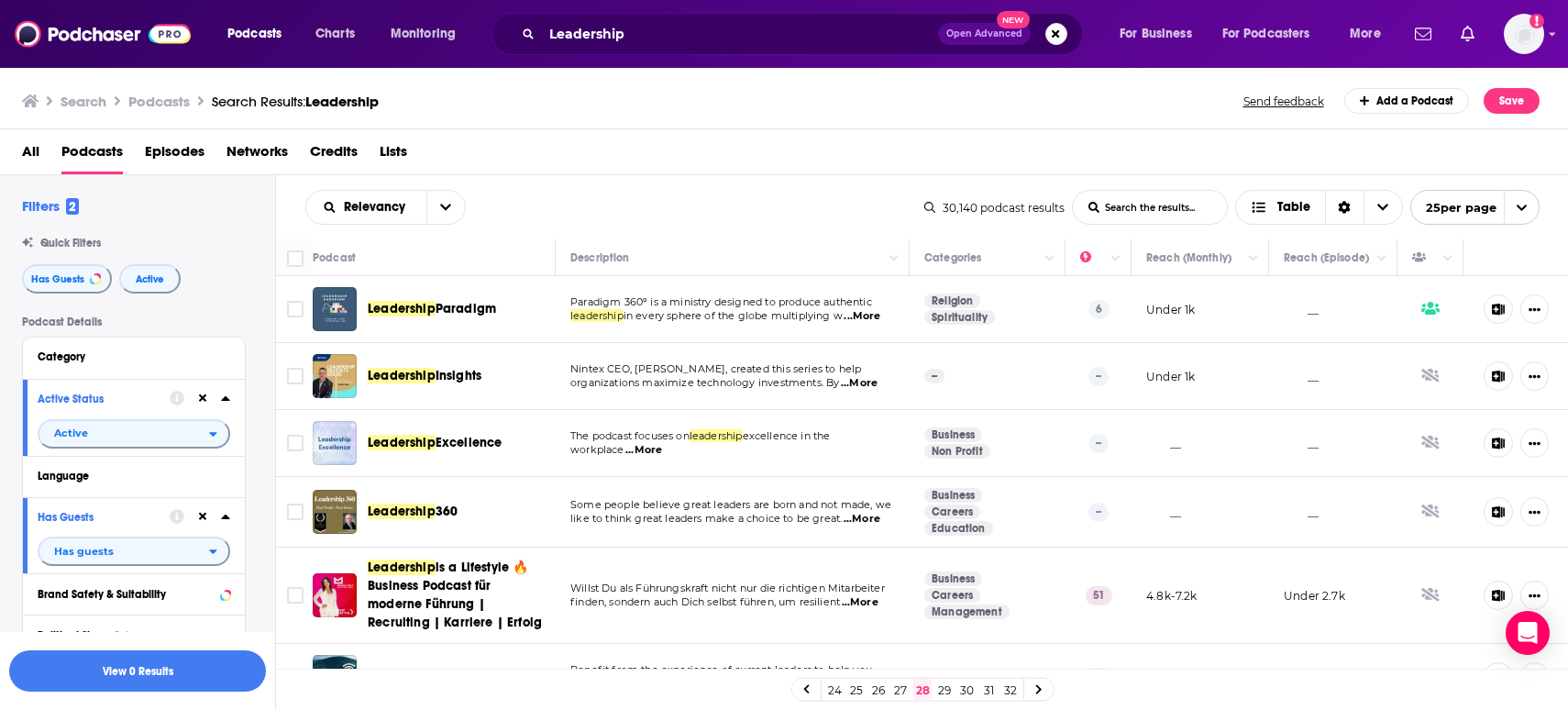
click at [1012, 692] on link "32" at bounding box center [1010, 689] width 19 height 22
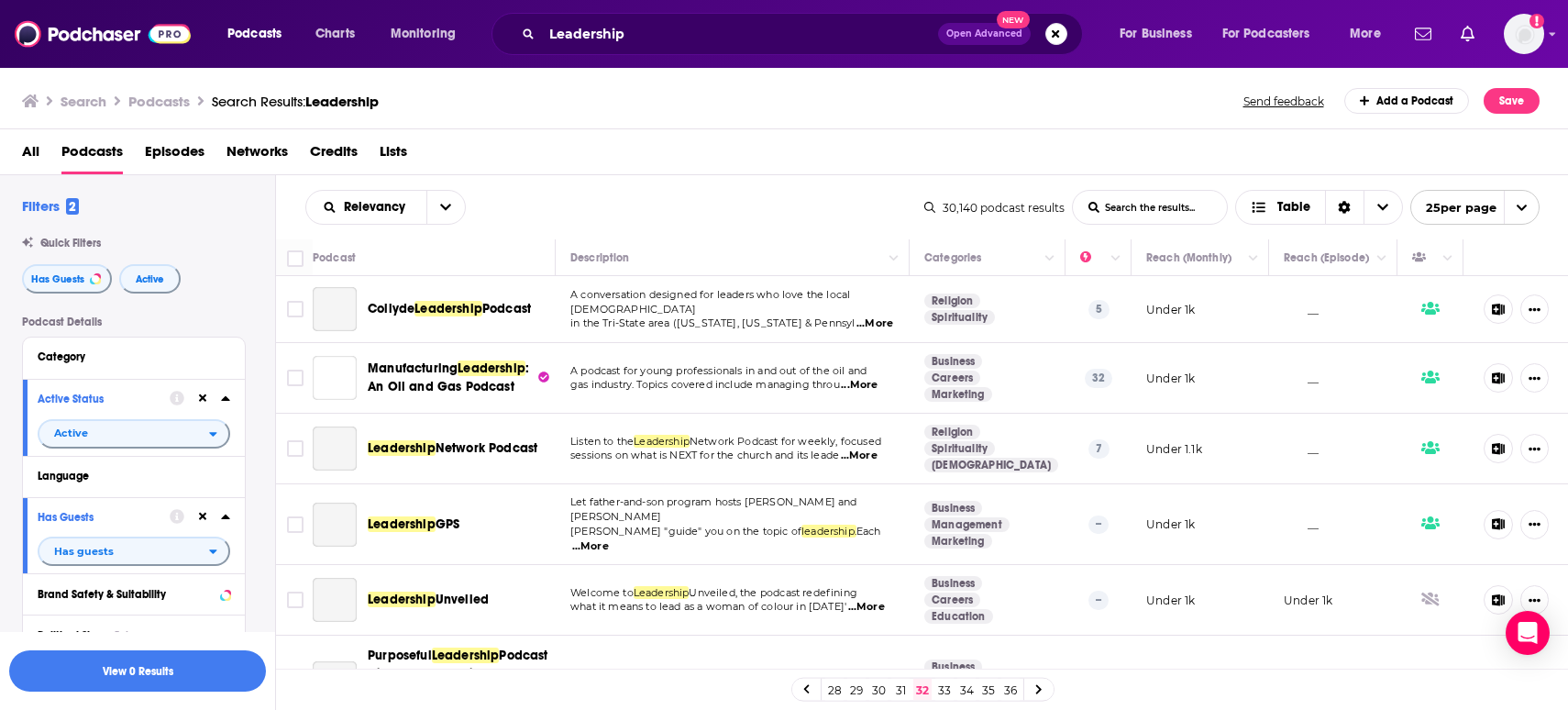
click at [1012, 691] on link "36" at bounding box center [1010, 689] width 19 height 22
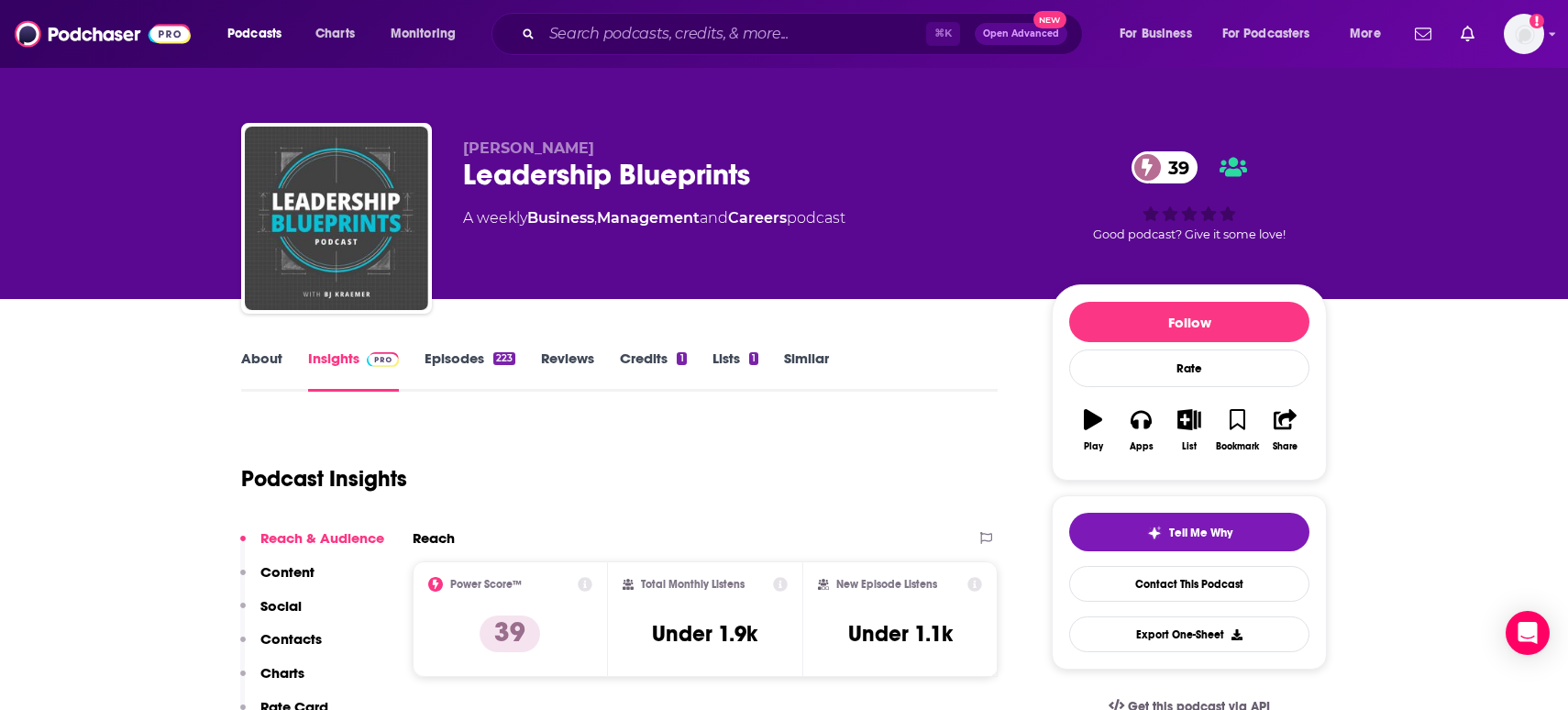
click at [261, 356] on link "About" at bounding box center [262, 370] width 41 height 42
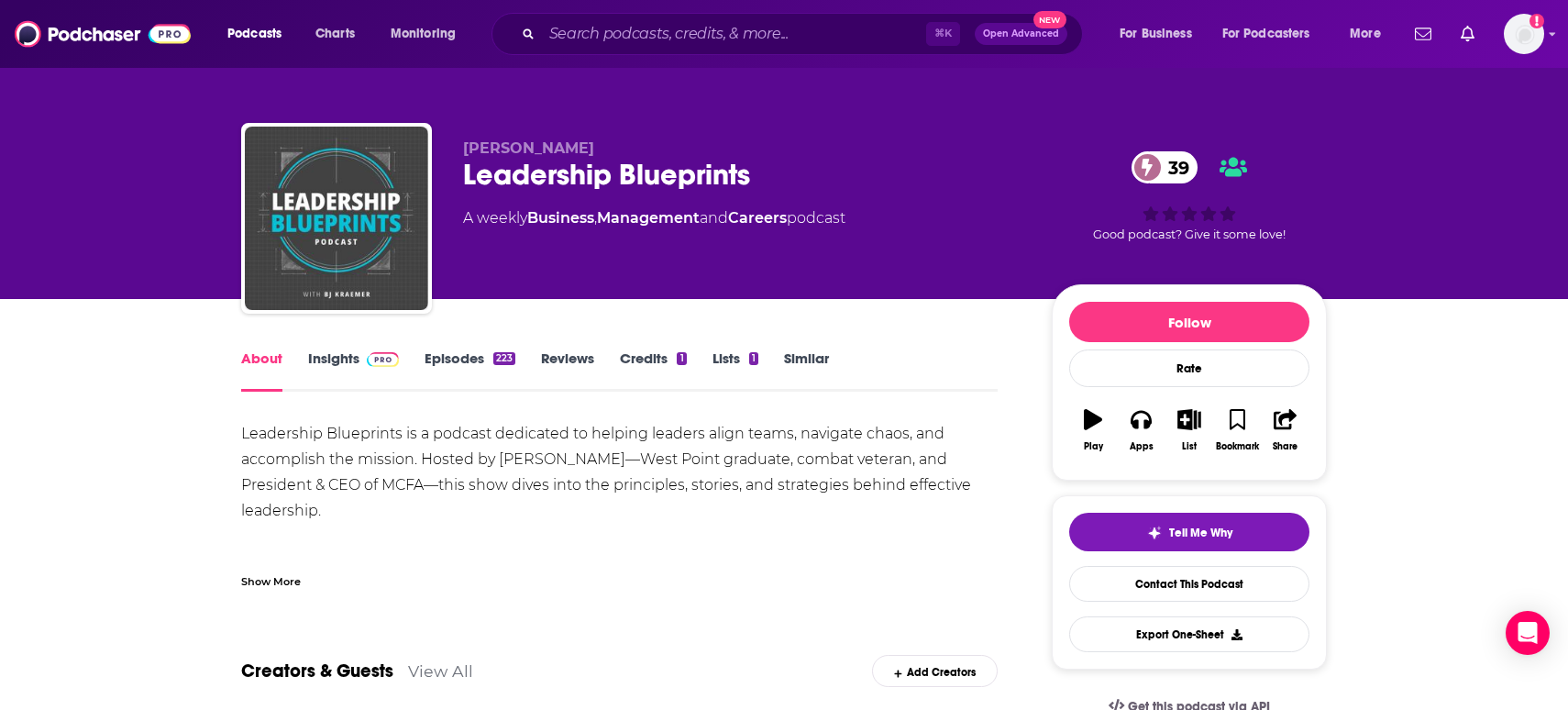
click at [286, 574] on div "Show More" at bounding box center [271, 580] width 60 height 18
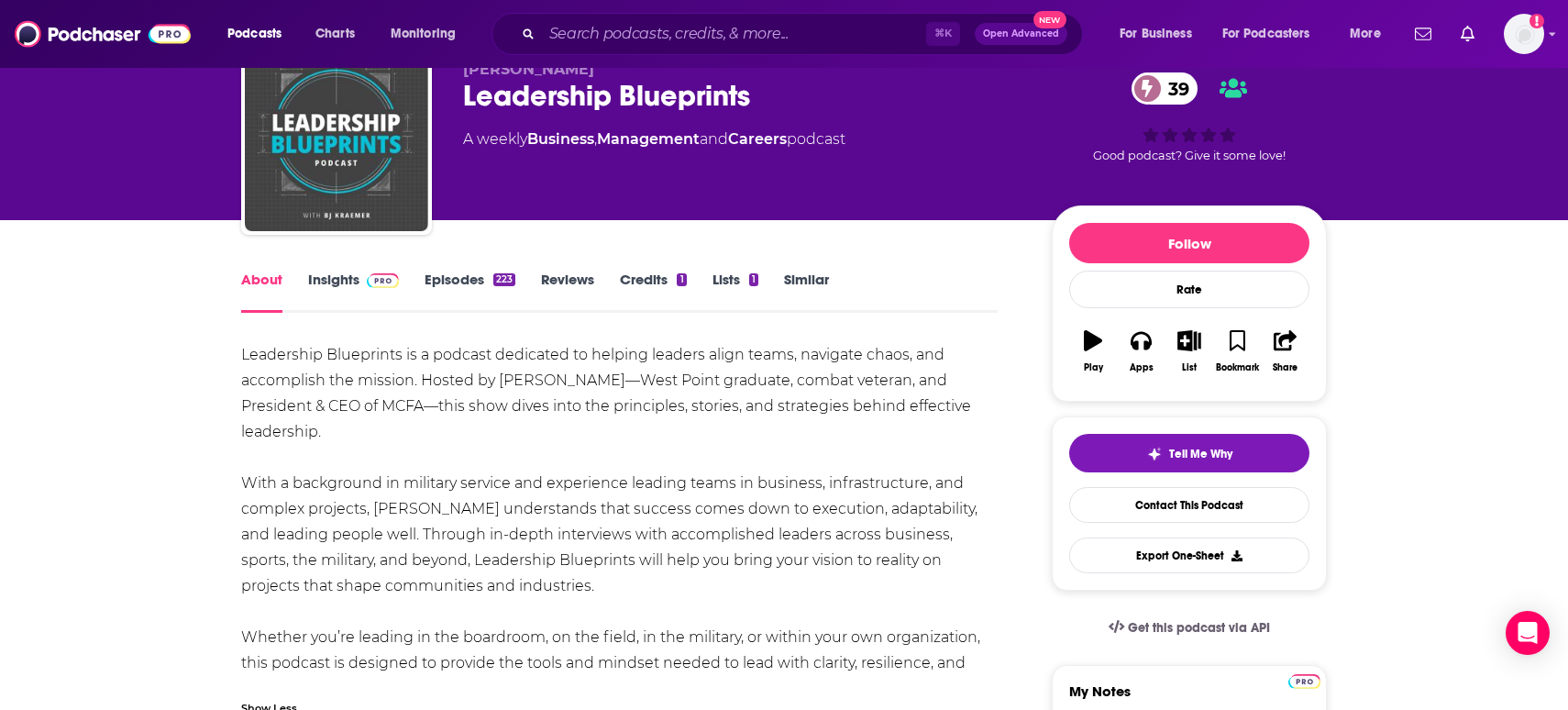
scroll to position [97, 0]
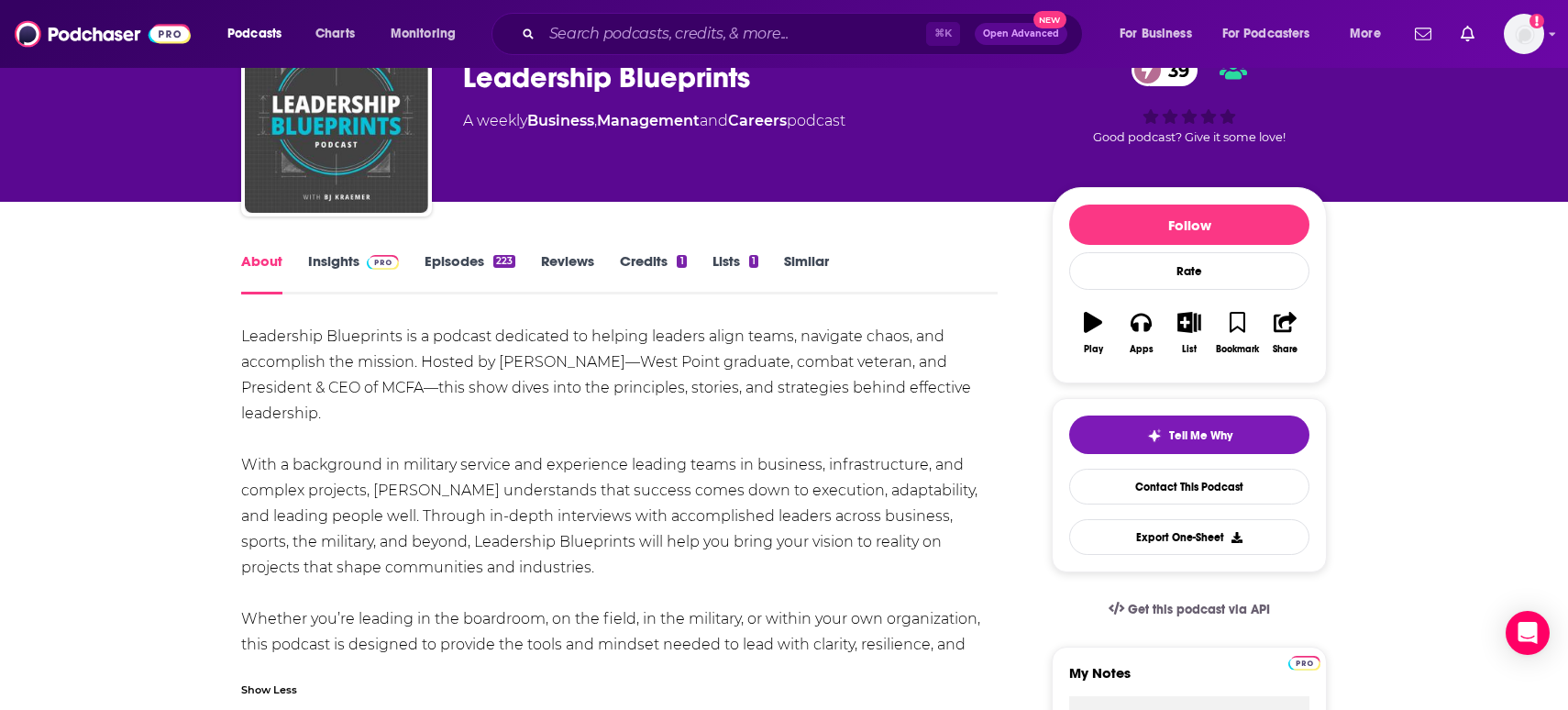
drag, startPoint x: 758, startPoint y: 649, endPoint x: 240, endPoint y: 337, distance: 604.7
copy div "Leadership Blueprints is a podcast dedicated to helping leaders align teams, na…"
click at [356, 251] on div "About Insights Episodes 223 Reviews Credits 1 Lists 1 Similar" at bounding box center [620, 272] width 757 height 45
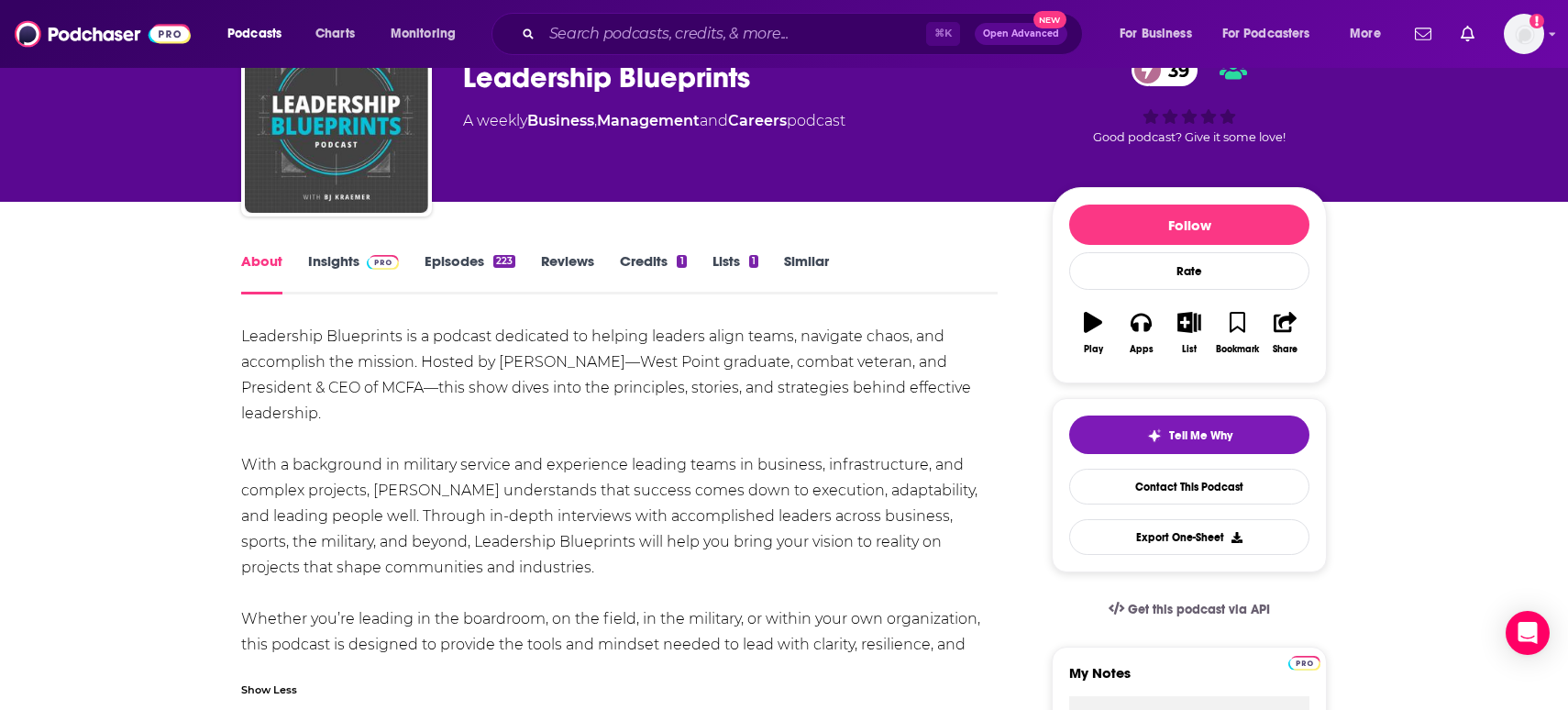
click at [321, 259] on link "Insights" at bounding box center [353, 273] width 91 height 42
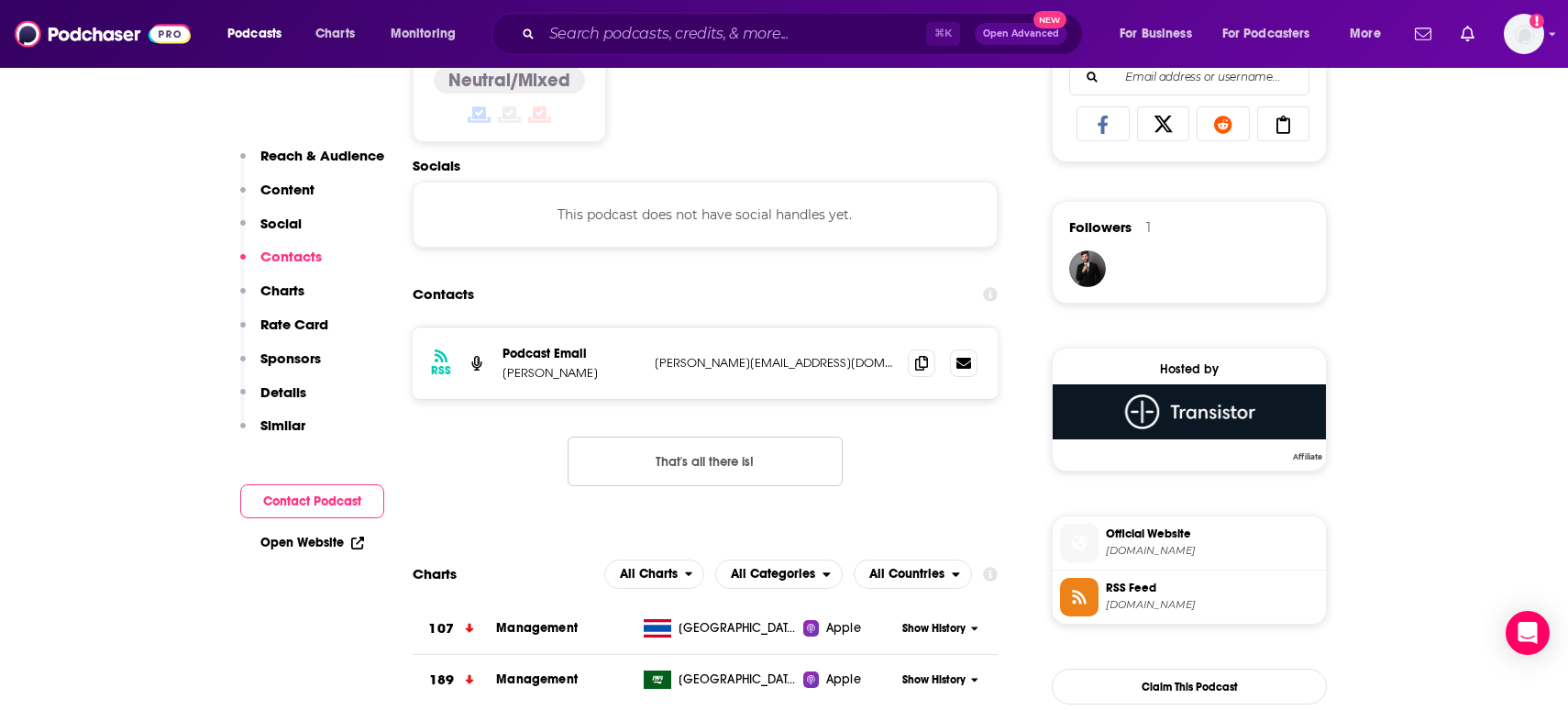
scroll to position [1208, 0]
drag, startPoint x: 610, startPoint y: 382, endPoint x: 503, endPoint y: 384, distance: 107.0
click at [503, 381] on p "Mike Steadman" at bounding box center [571, 374] width 138 height 16
copy p "Mike Steadman"
click at [910, 366] on span at bounding box center [922, 363] width 27 height 27
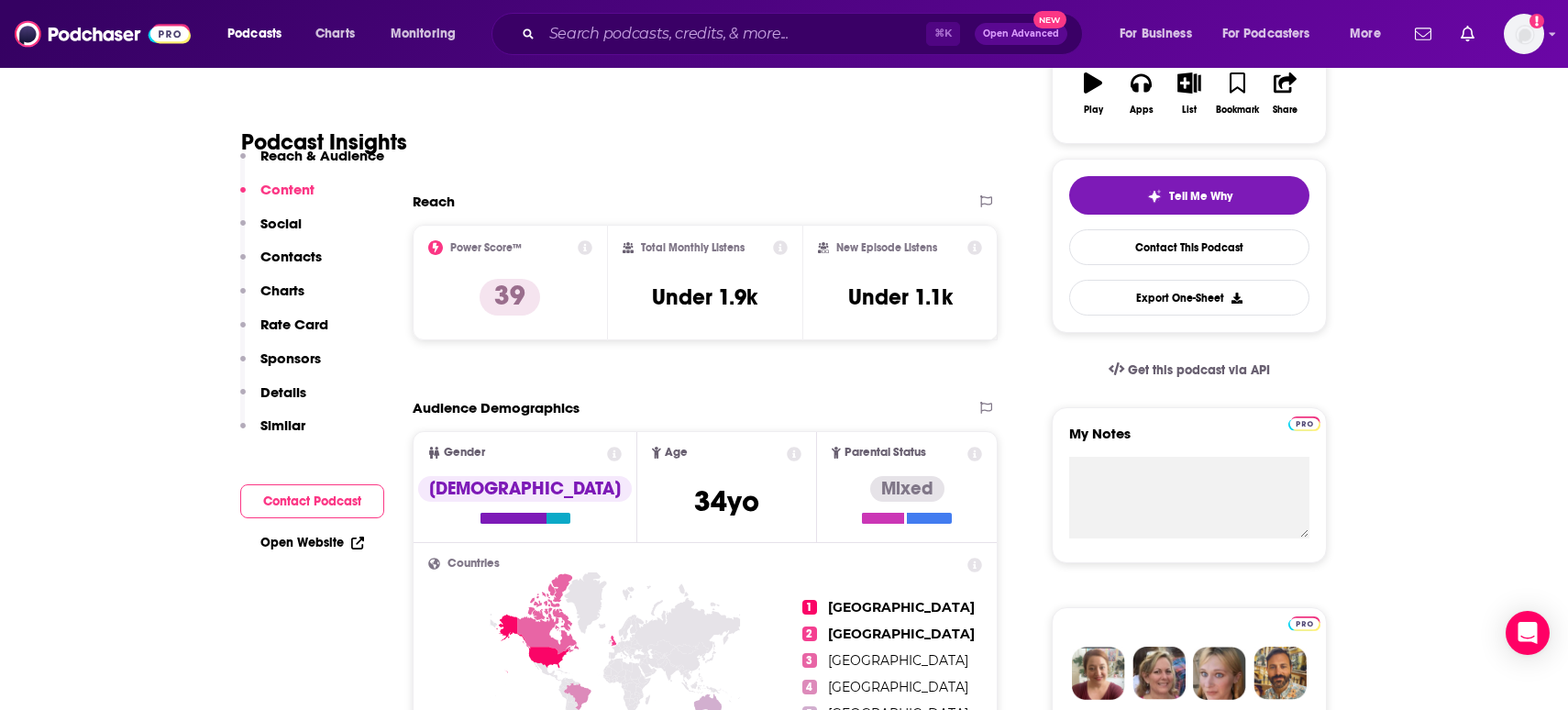
scroll to position [0, 0]
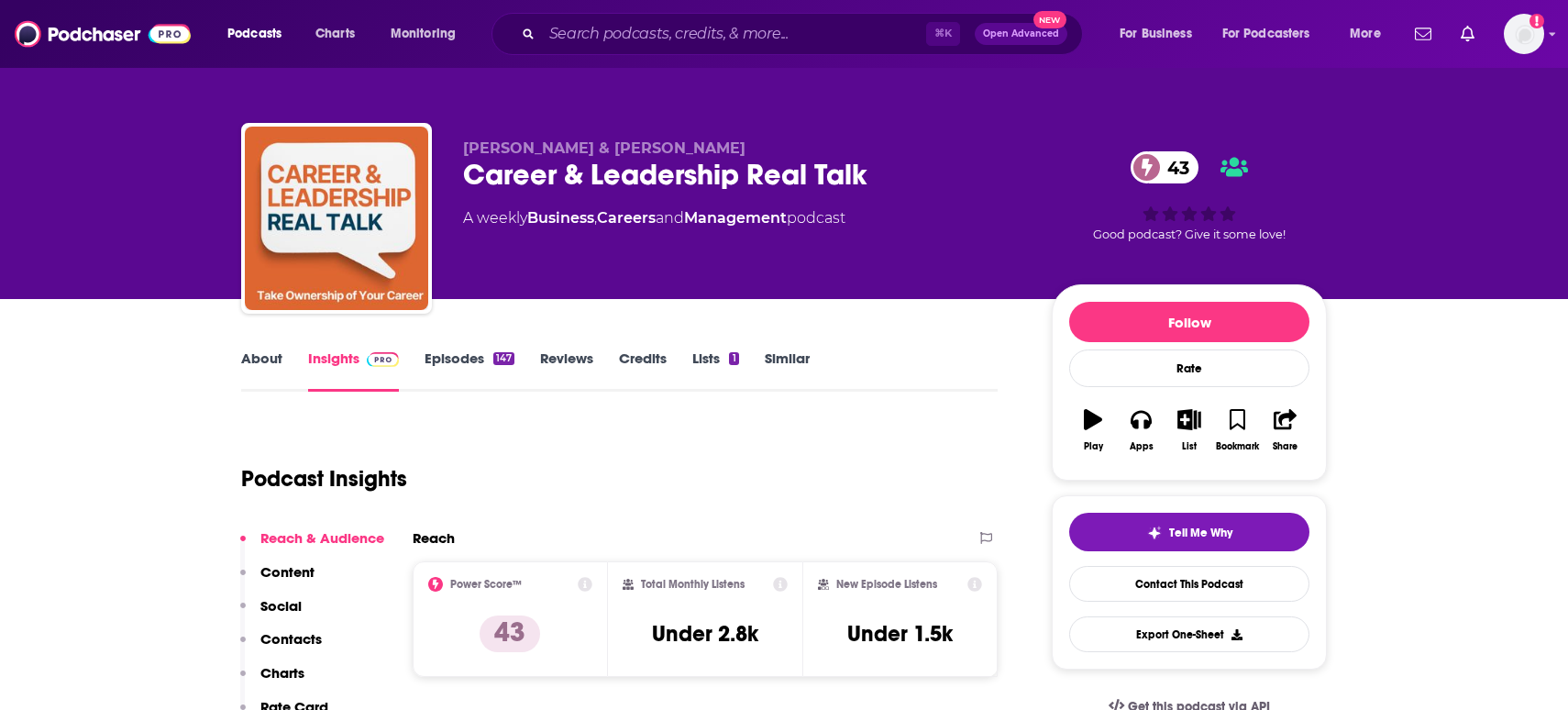
scroll to position [39, 0]
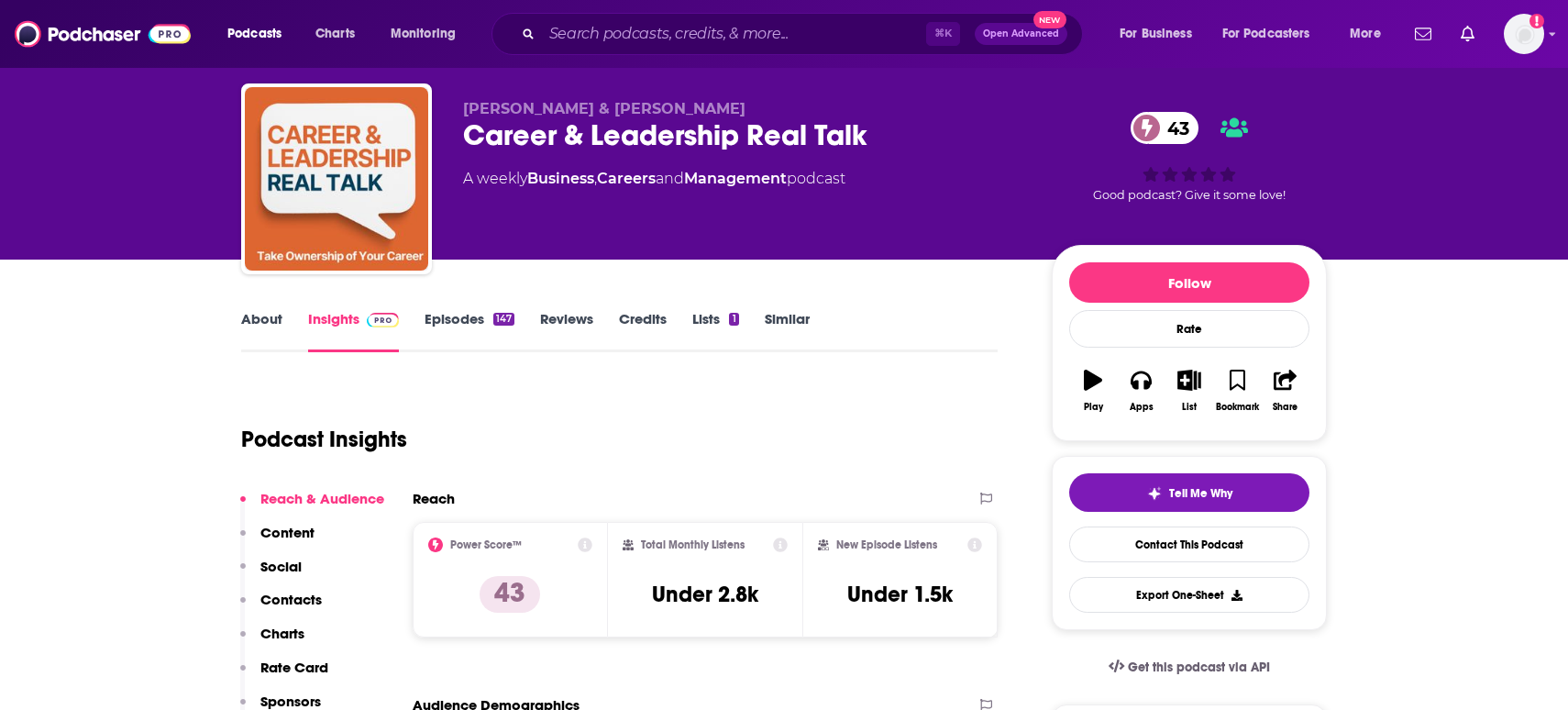
click at [254, 330] on link "About" at bounding box center [262, 331] width 41 height 42
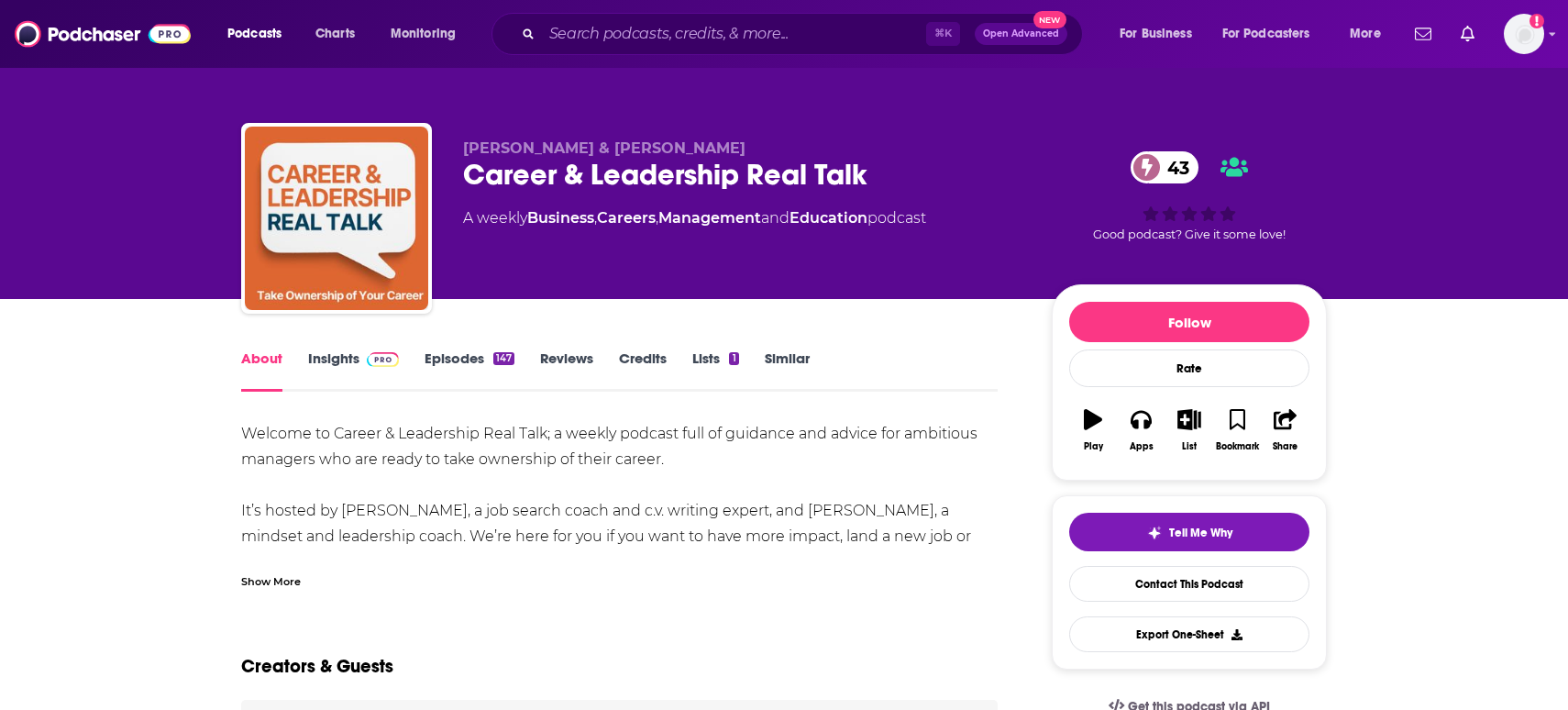
click at [275, 562] on div "Show More" at bounding box center [620, 574] width 757 height 31
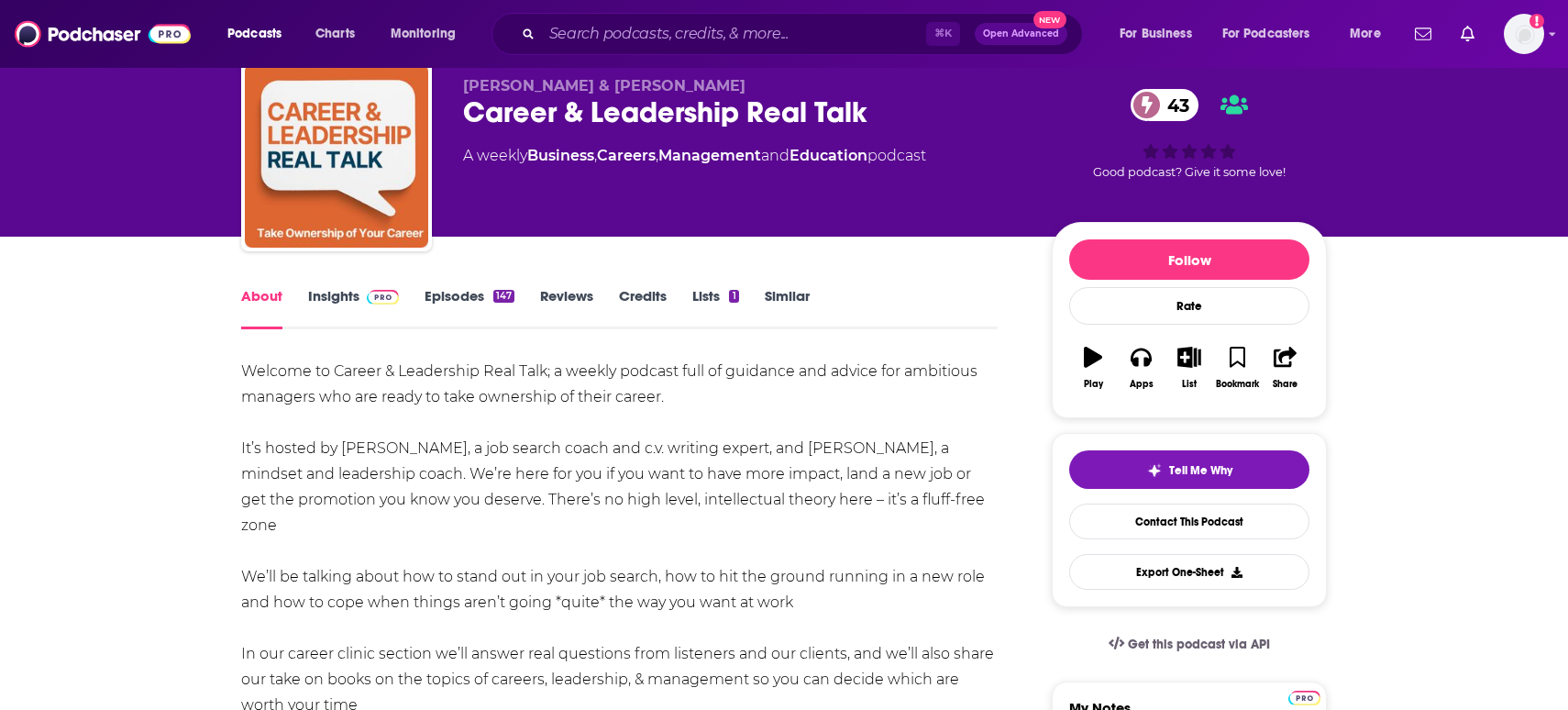
scroll to position [66, 0]
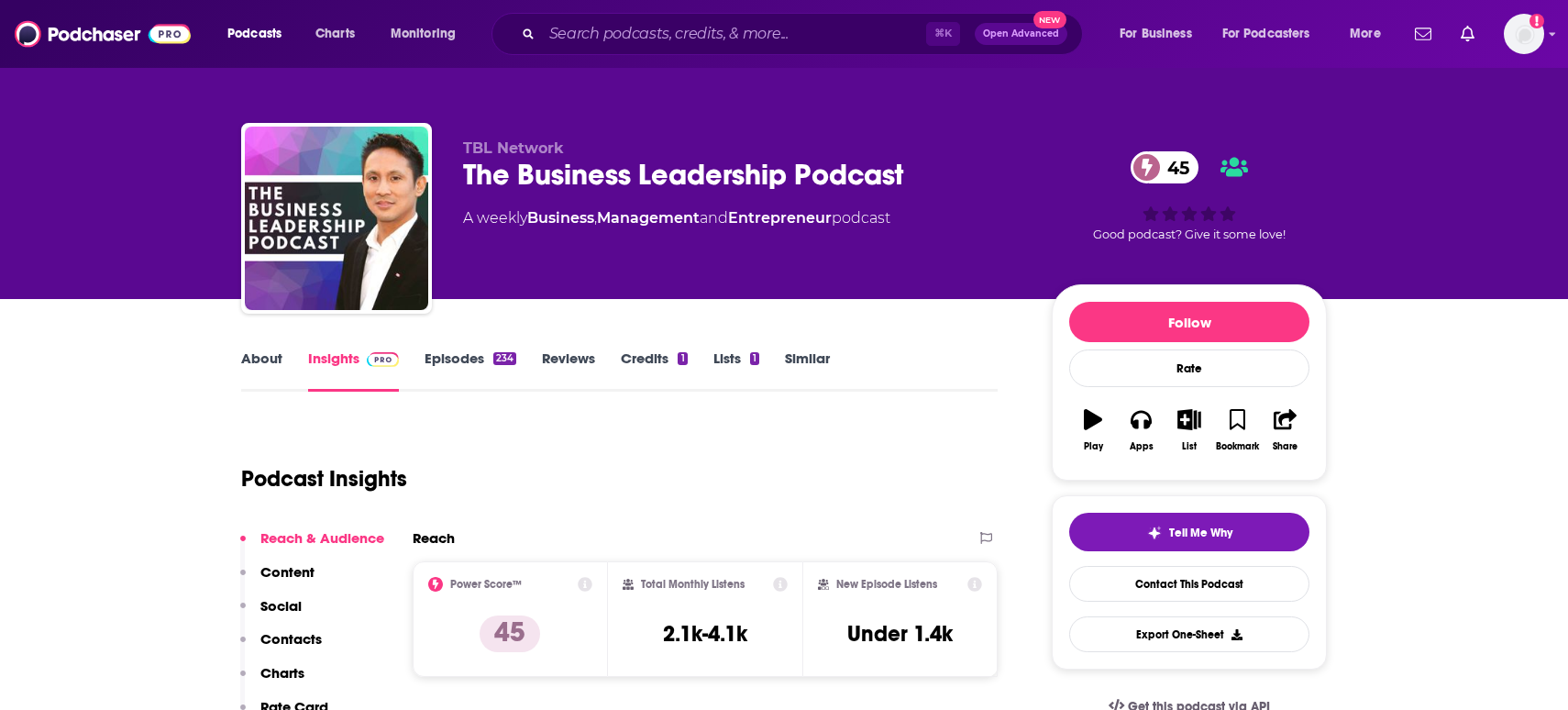
click at [243, 367] on link "About" at bounding box center [262, 370] width 41 height 42
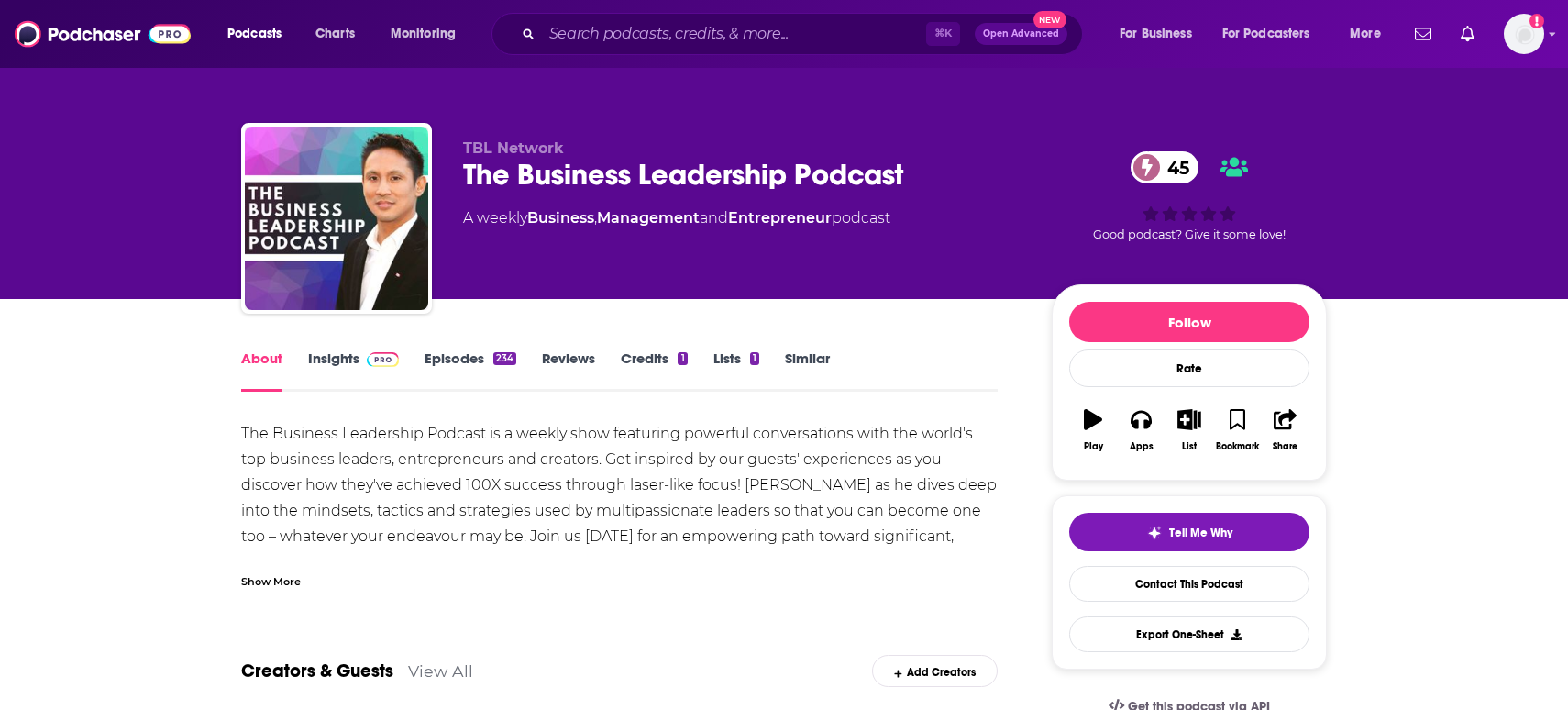
click at [276, 585] on div "Show More" at bounding box center [271, 580] width 60 height 18
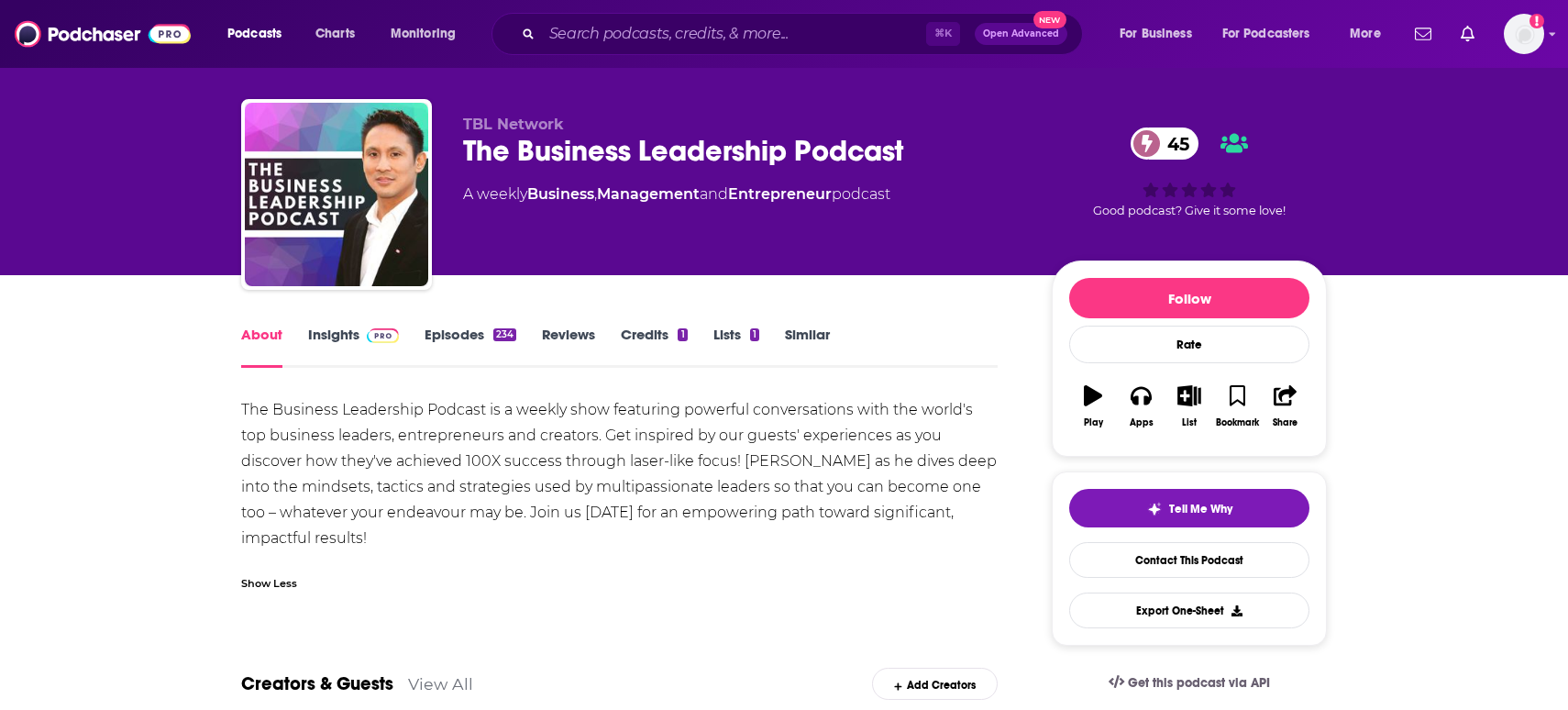
scroll to position [27, 0]
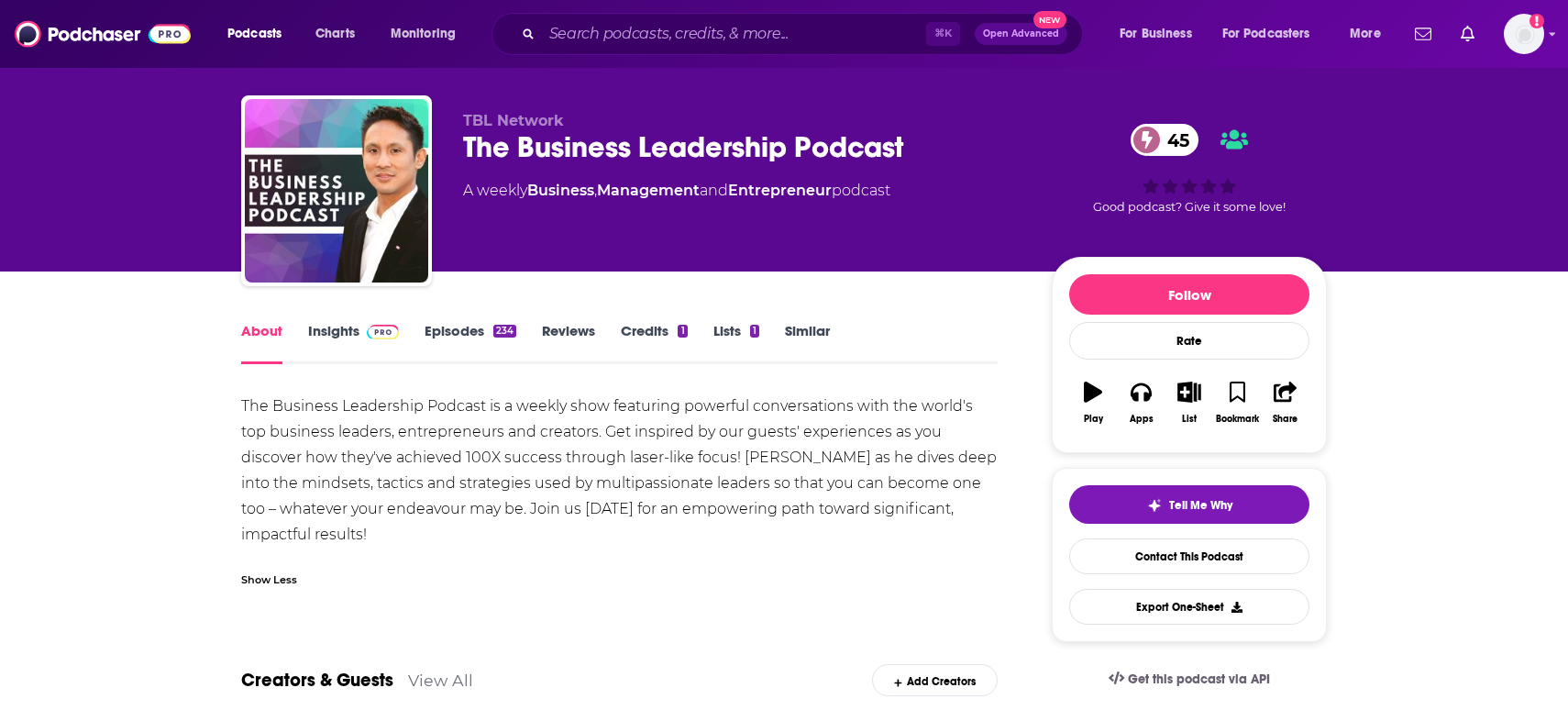
click at [338, 334] on link "Insights" at bounding box center [353, 342] width 91 height 42
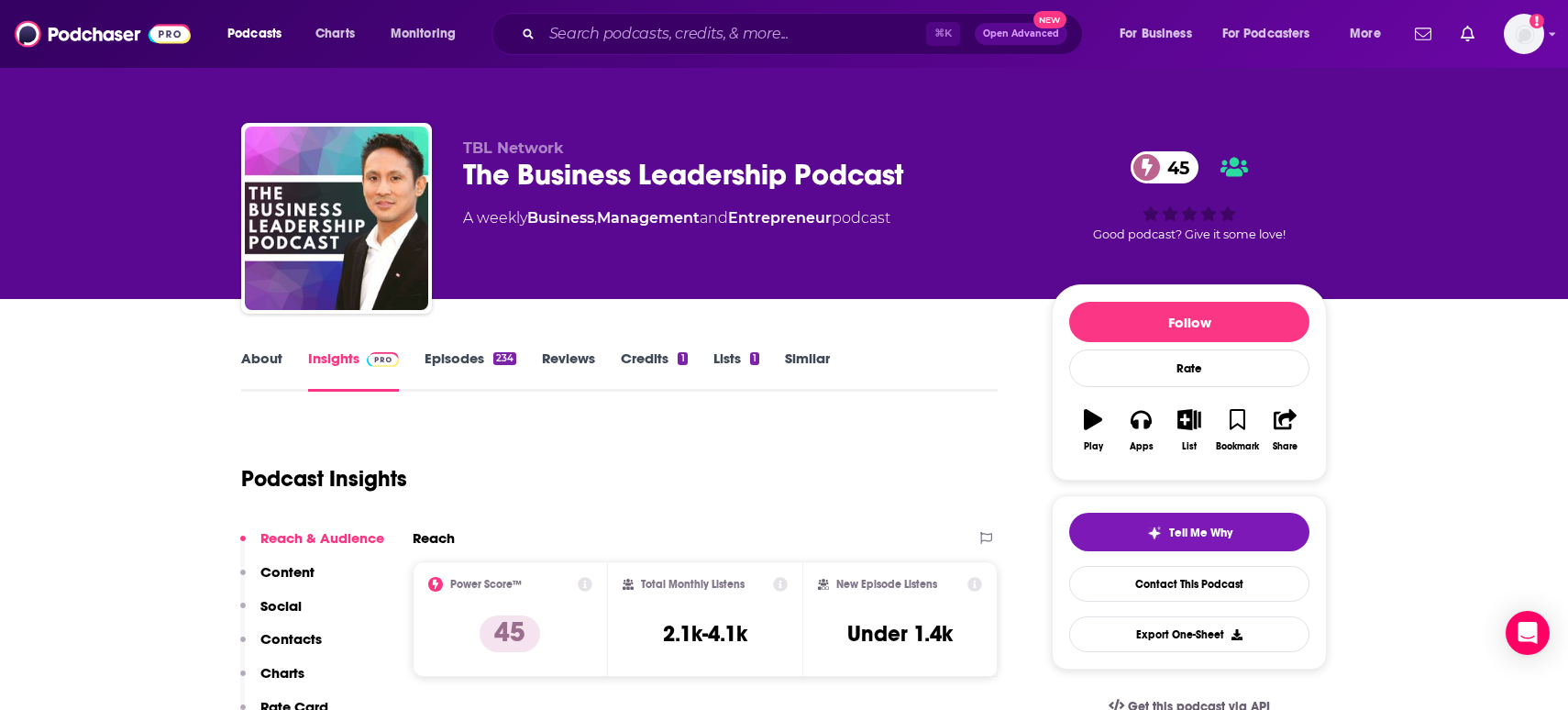
click at [272, 358] on link "About" at bounding box center [262, 370] width 41 height 42
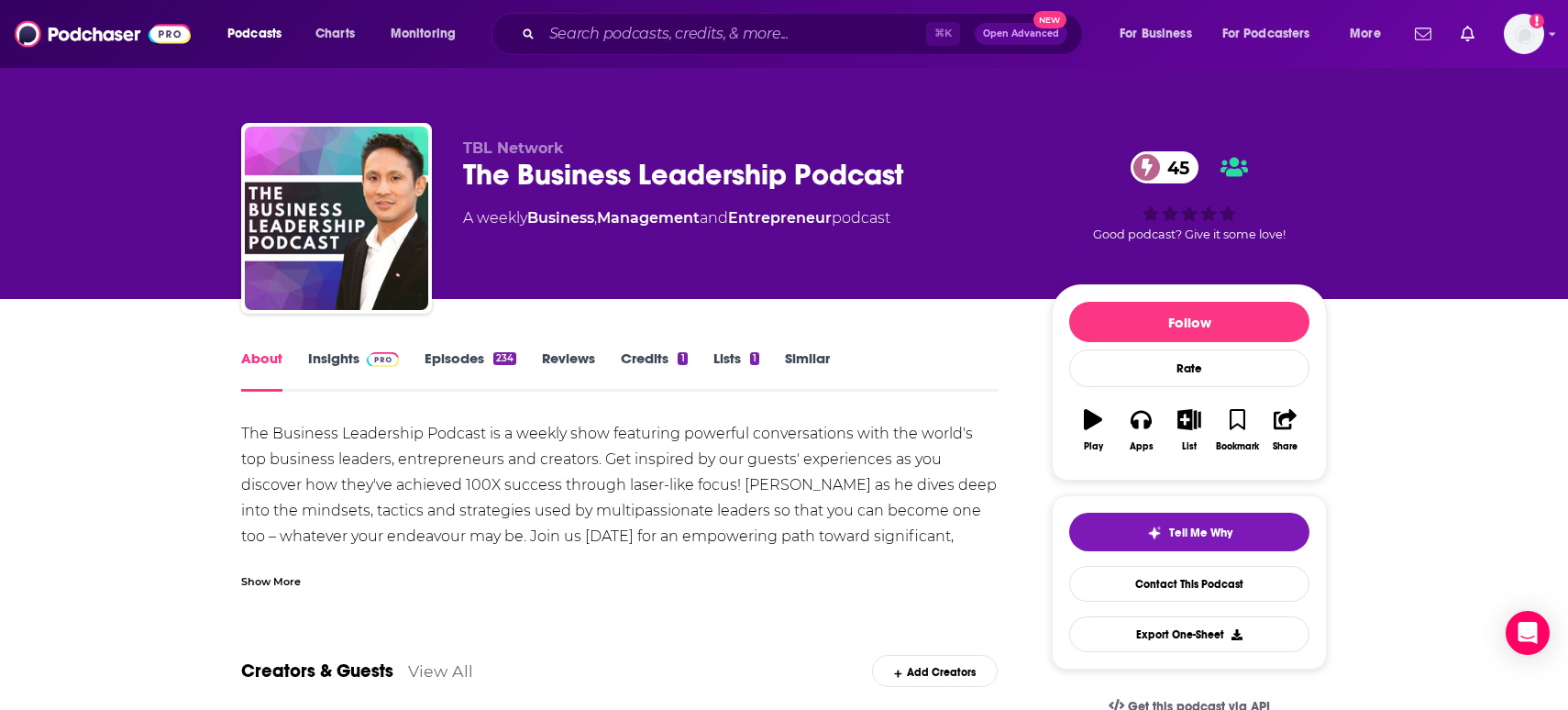
click at [296, 586] on div "Show More" at bounding box center [271, 580] width 60 height 18
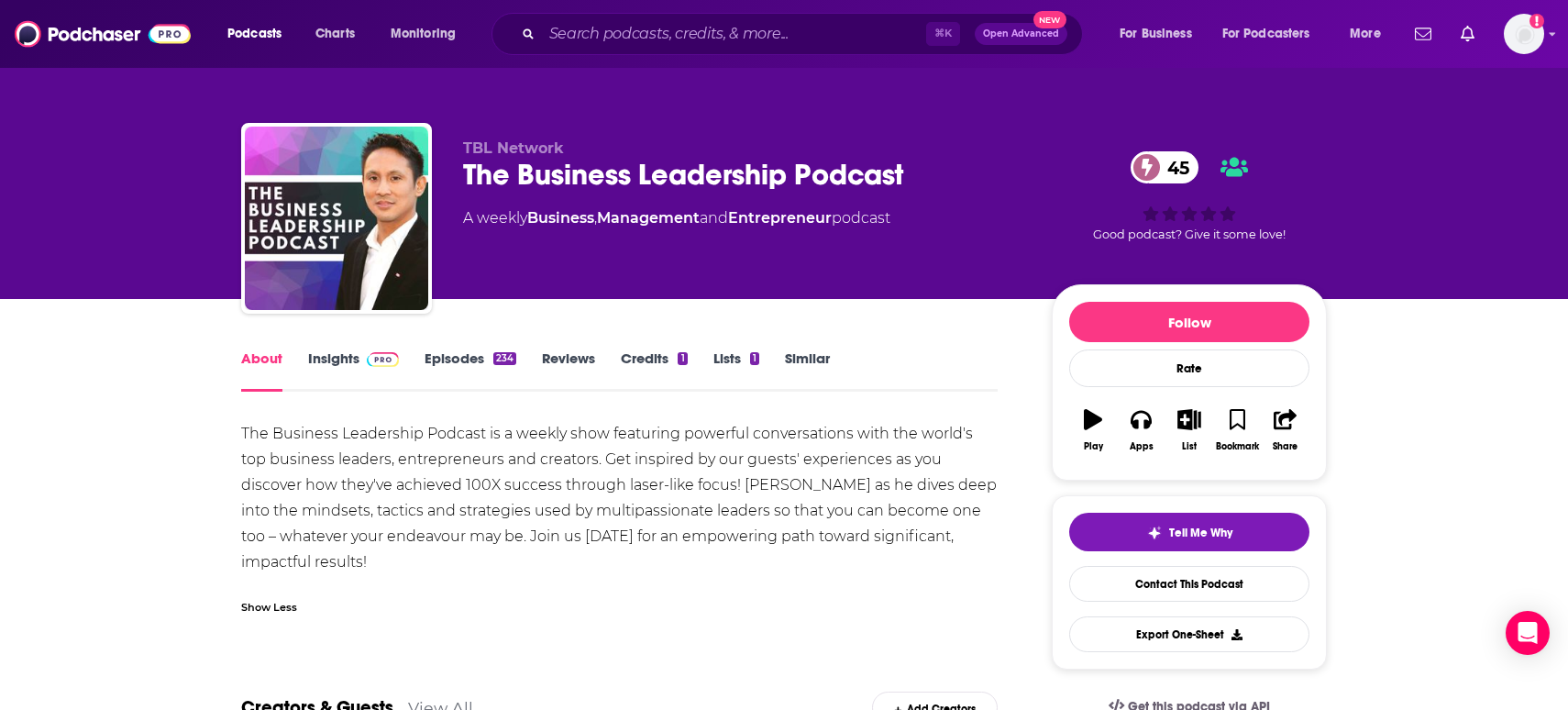
scroll to position [77, 0]
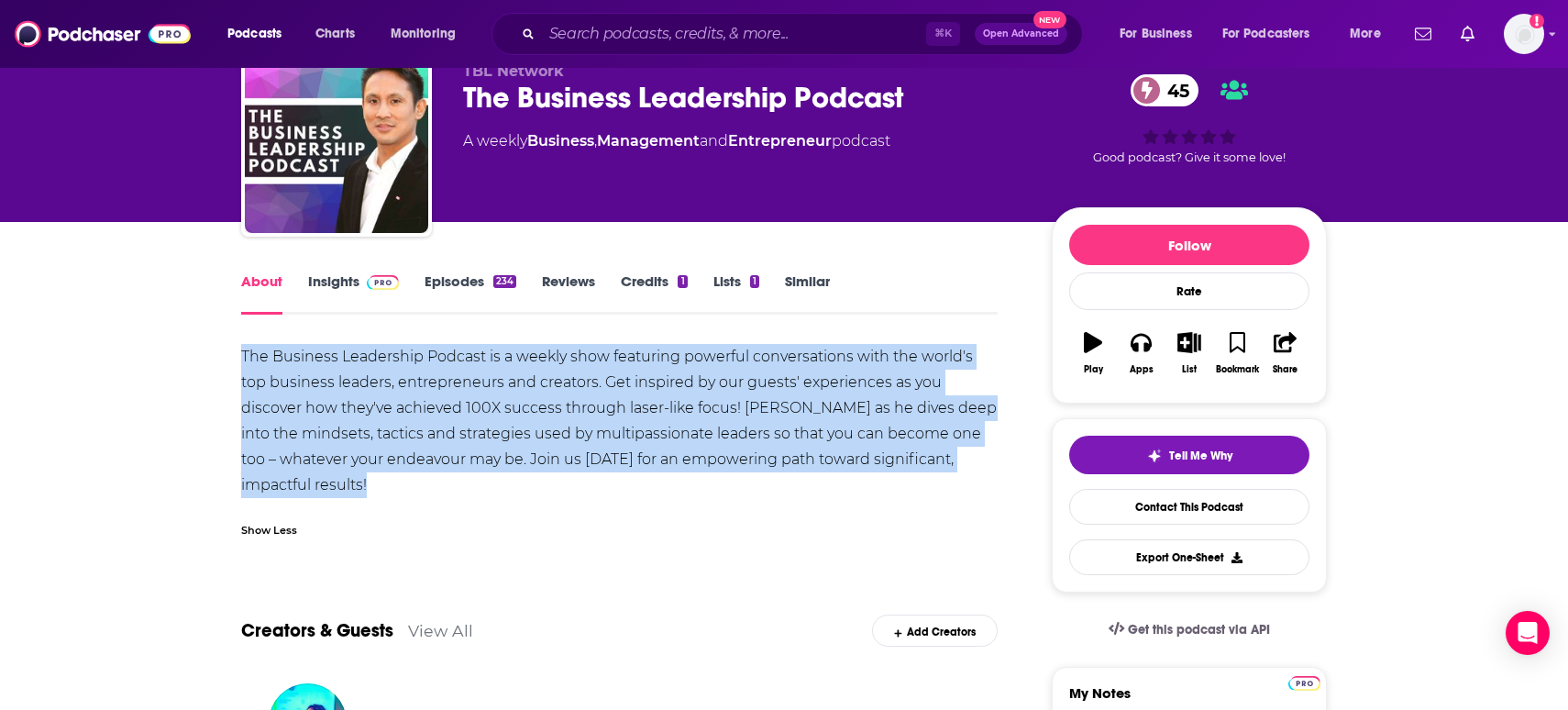
drag, startPoint x: 304, startPoint y: 500, endPoint x: 244, endPoint y: 363, distance: 149.6
click at [244, 363] on div "The Business Leadership Podcast is a weekly show featuring powerful conversatio…" at bounding box center [620, 446] width 757 height 204
copy div "The Business Leadership Podcast is a weekly show featuring powerful conversatio…"
click at [333, 277] on link "Insights" at bounding box center [353, 293] width 91 height 42
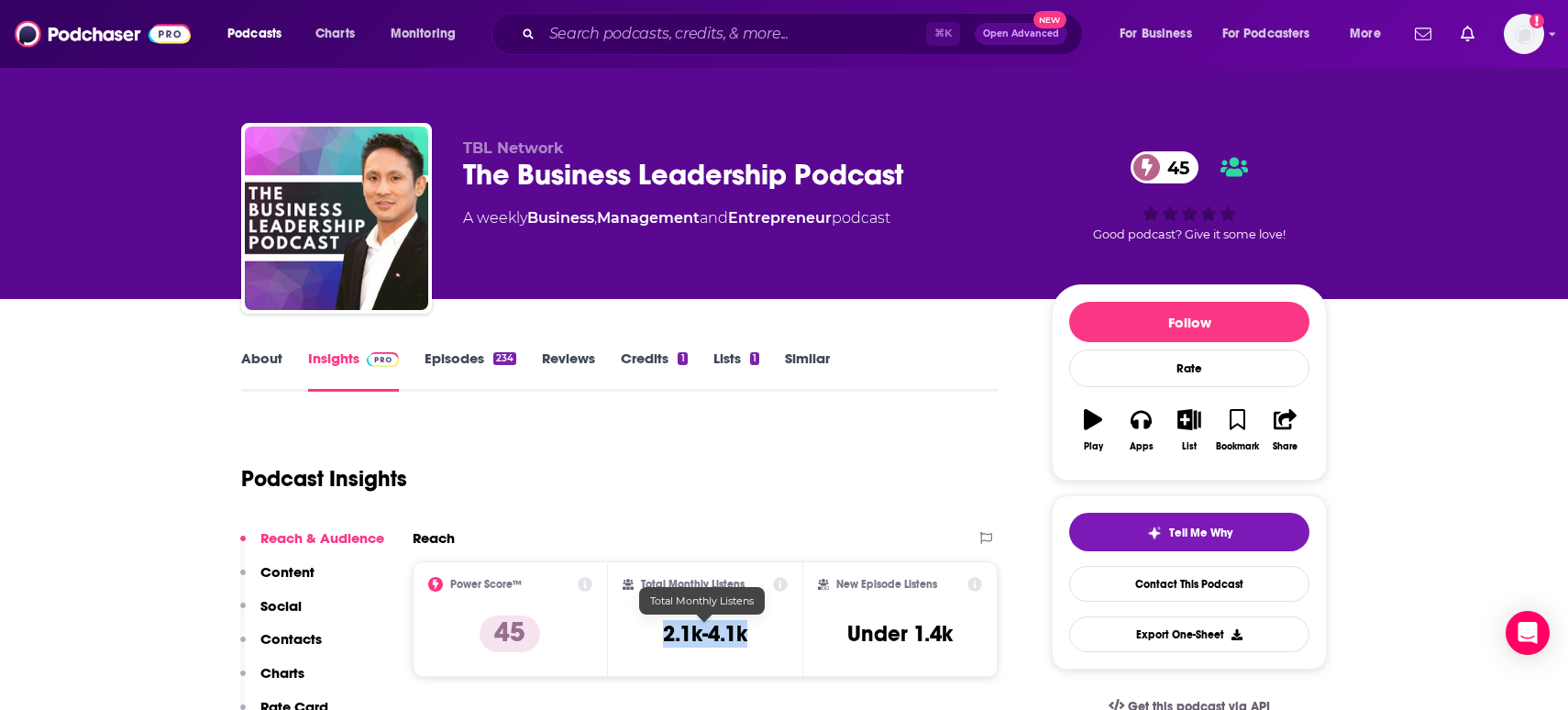
drag, startPoint x: 756, startPoint y: 641, endPoint x: 660, endPoint y: 640, distance: 96.0
click at [660, 640] on div "Total Monthly Listens 2.1k-4.1k" at bounding box center [706, 619] width 166 height 84
copy h3 "2.1k-4.1k"
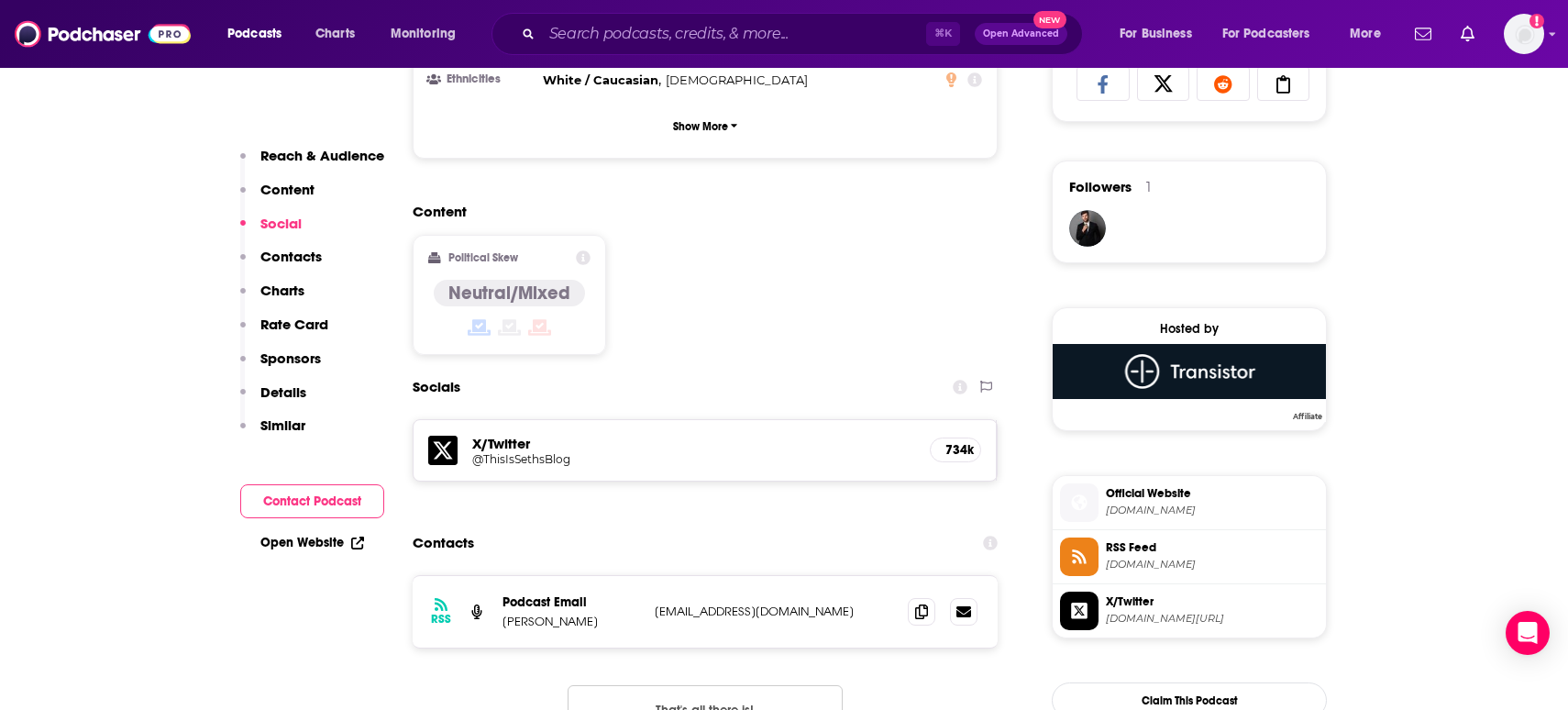
scroll to position [1275, 0]
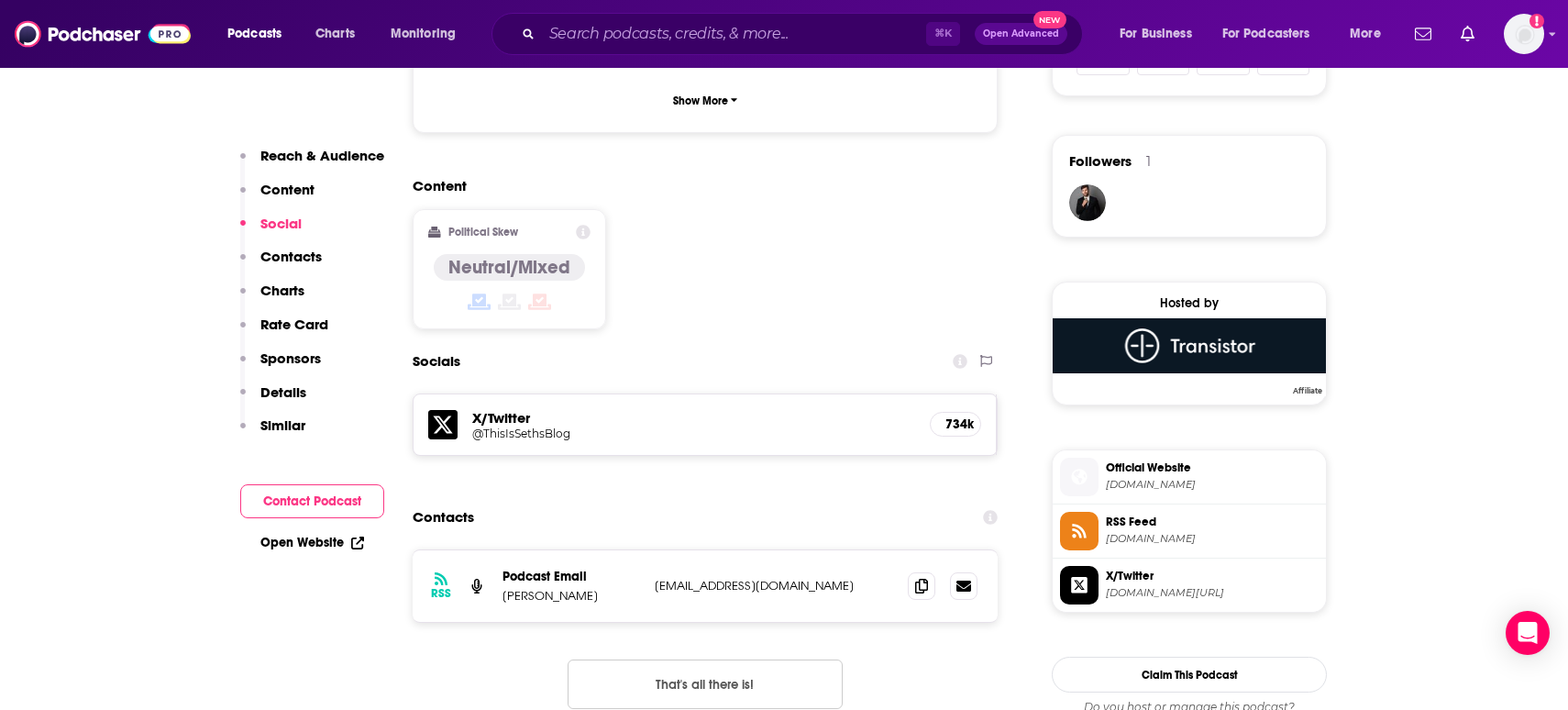
drag, startPoint x: 626, startPoint y: 566, endPoint x: 503, endPoint y: 567, distance: 123.0
click at [503, 588] on p "Edwin J. Frondozo" at bounding box center [571, 596] width 138 height 16
copy p "Edwin J. Frondozo"
click at [927, 578] on icon at bounding box center [921, 585] width 13 height 15
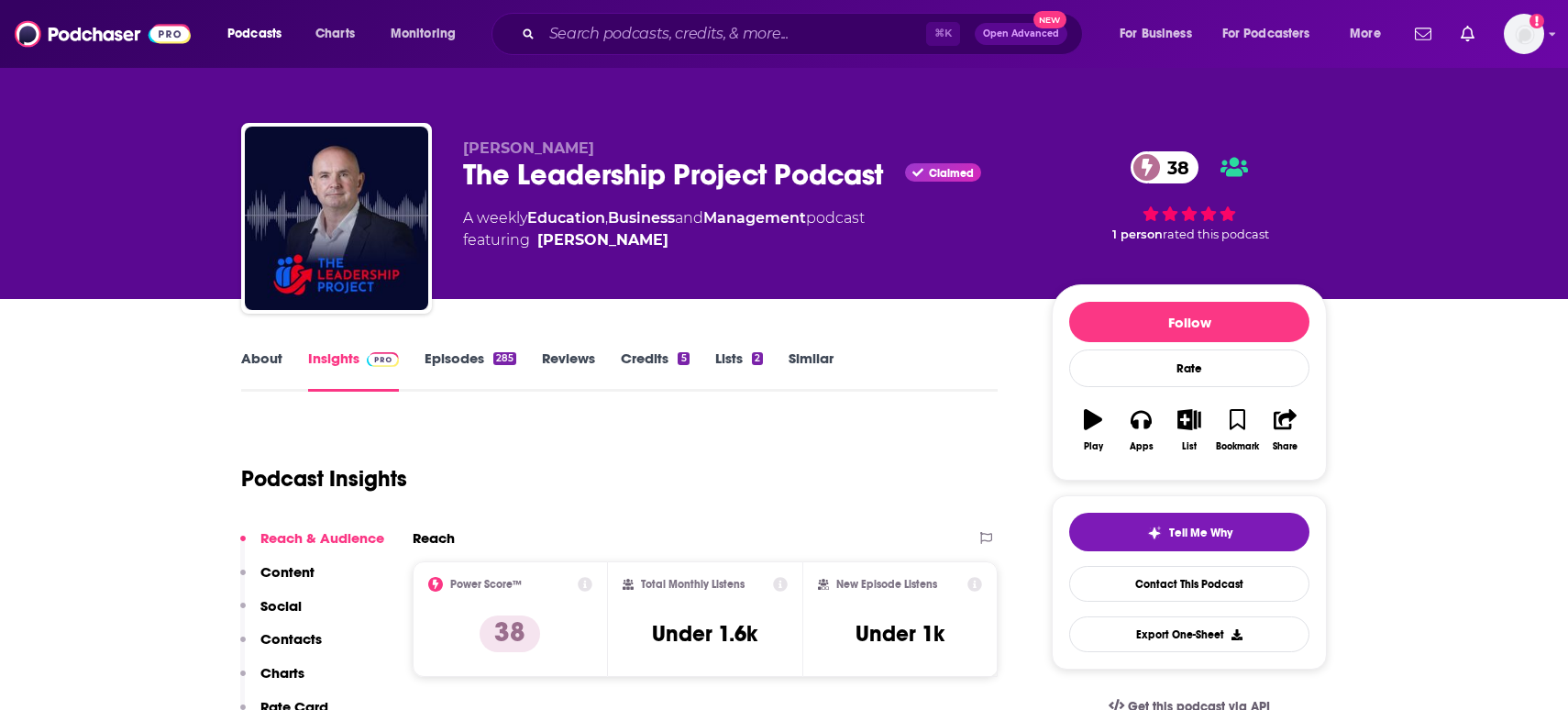
click at [258, 363] on link "About" at bounding box center [262, 370] width 41 height 42
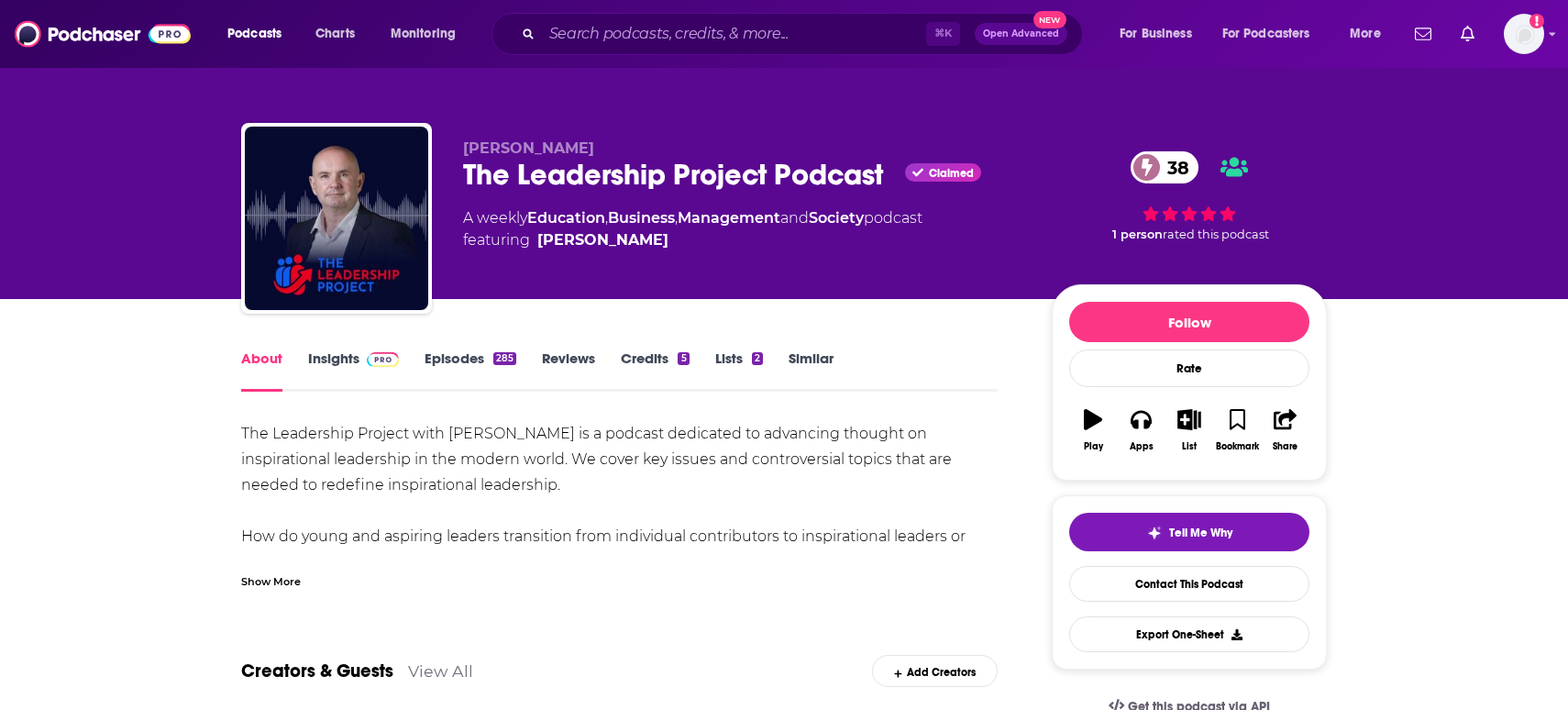
click at [283, 568] on div "Show More" at bounding box center [620, 574] width 757 height 31
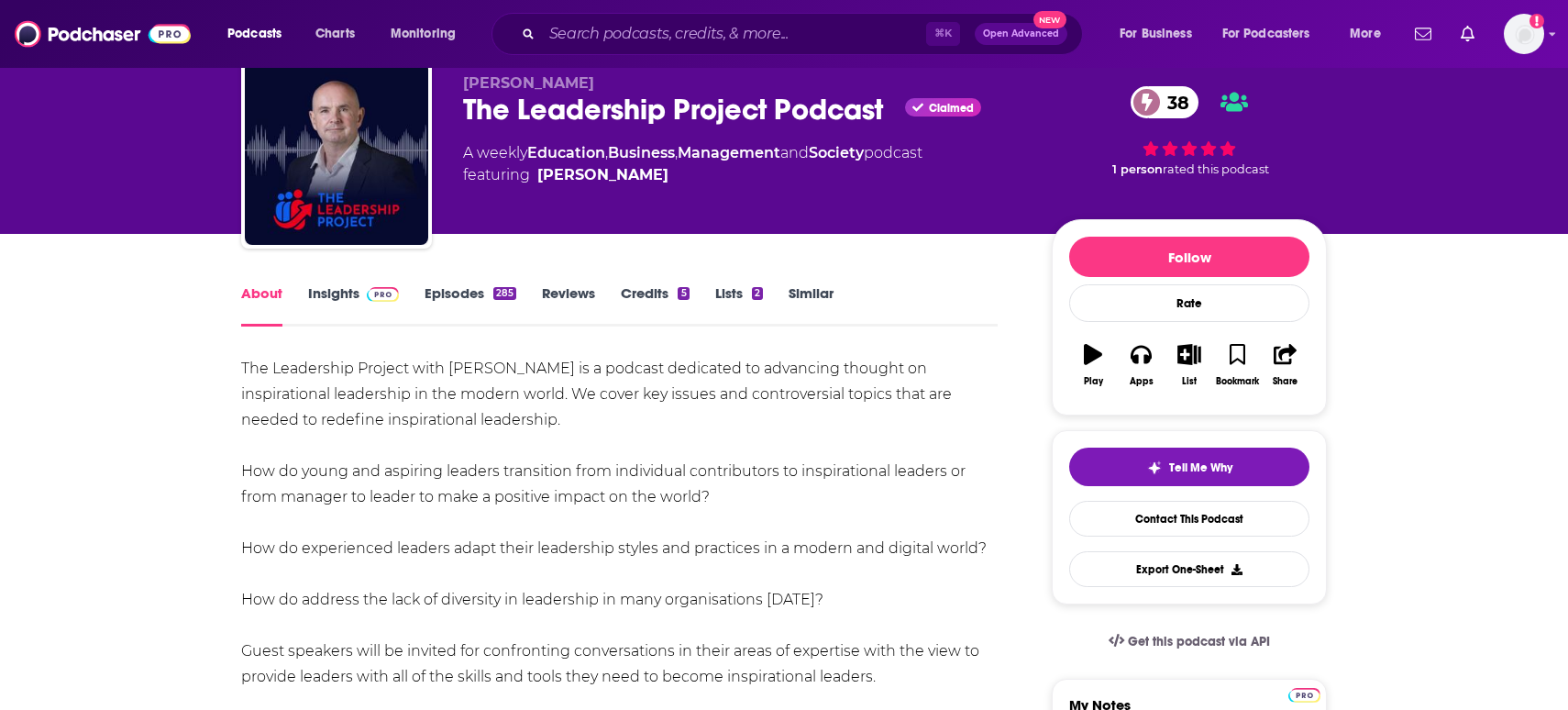
scroll to position [67, 0]
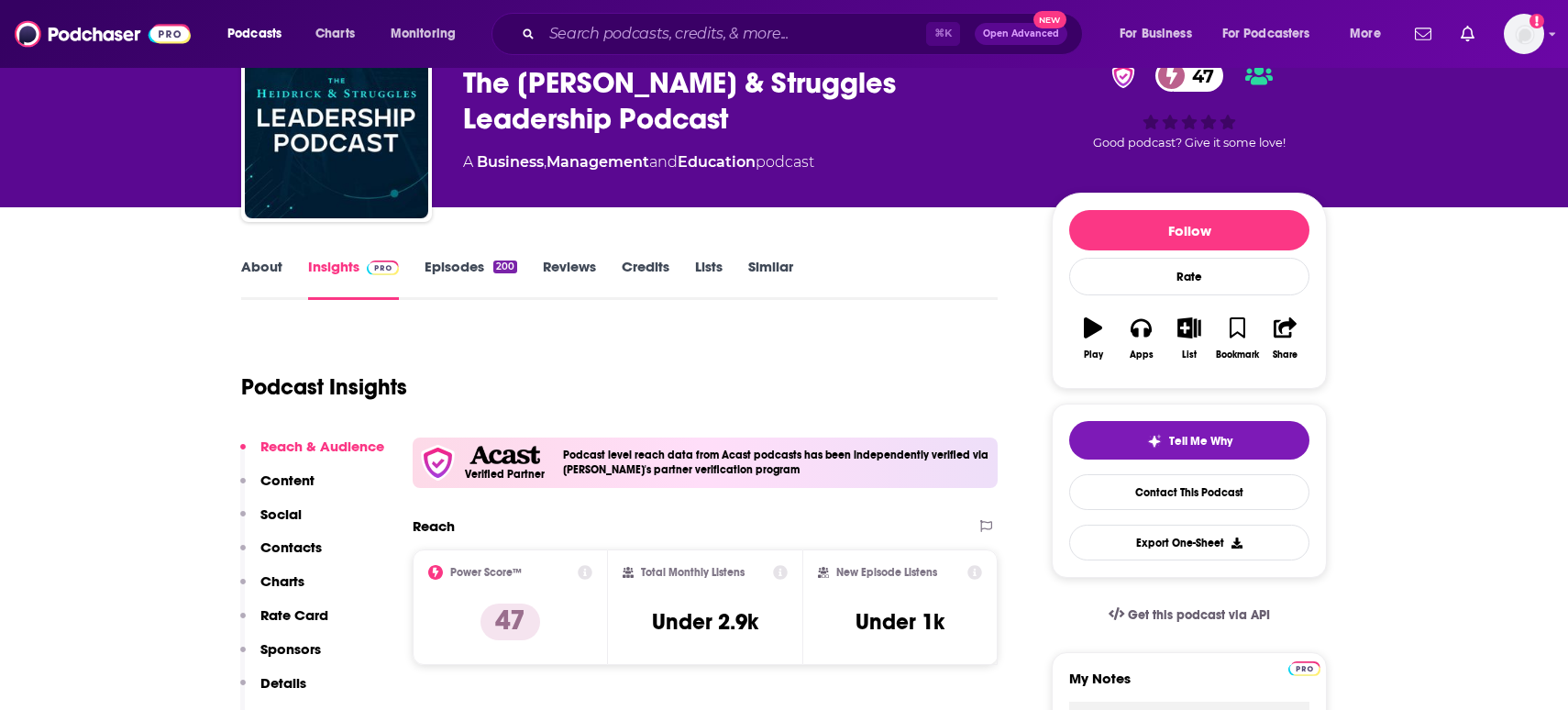
scroll to position [111, 0]
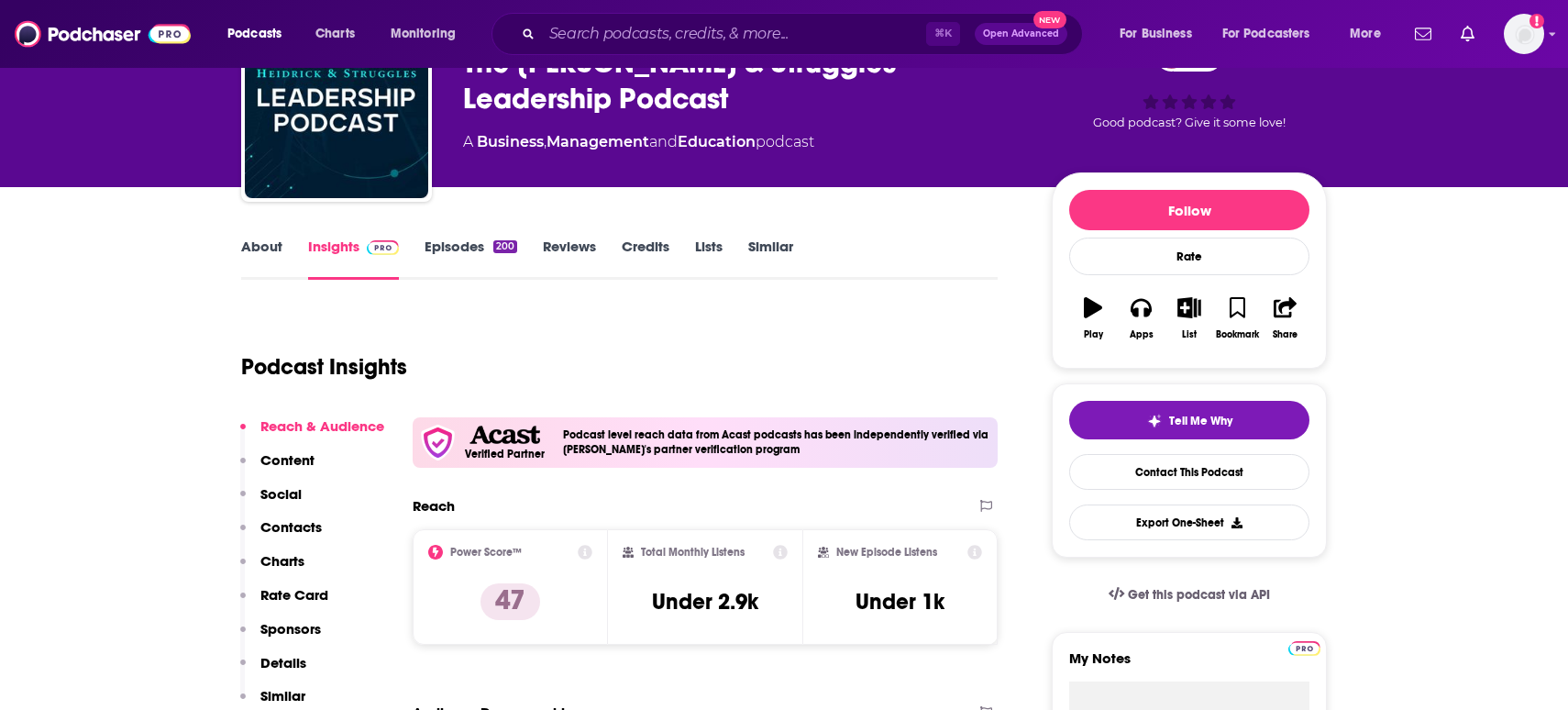
click at [265, 244] on link "About" at bounding box center [262, 258] width 41 height 42
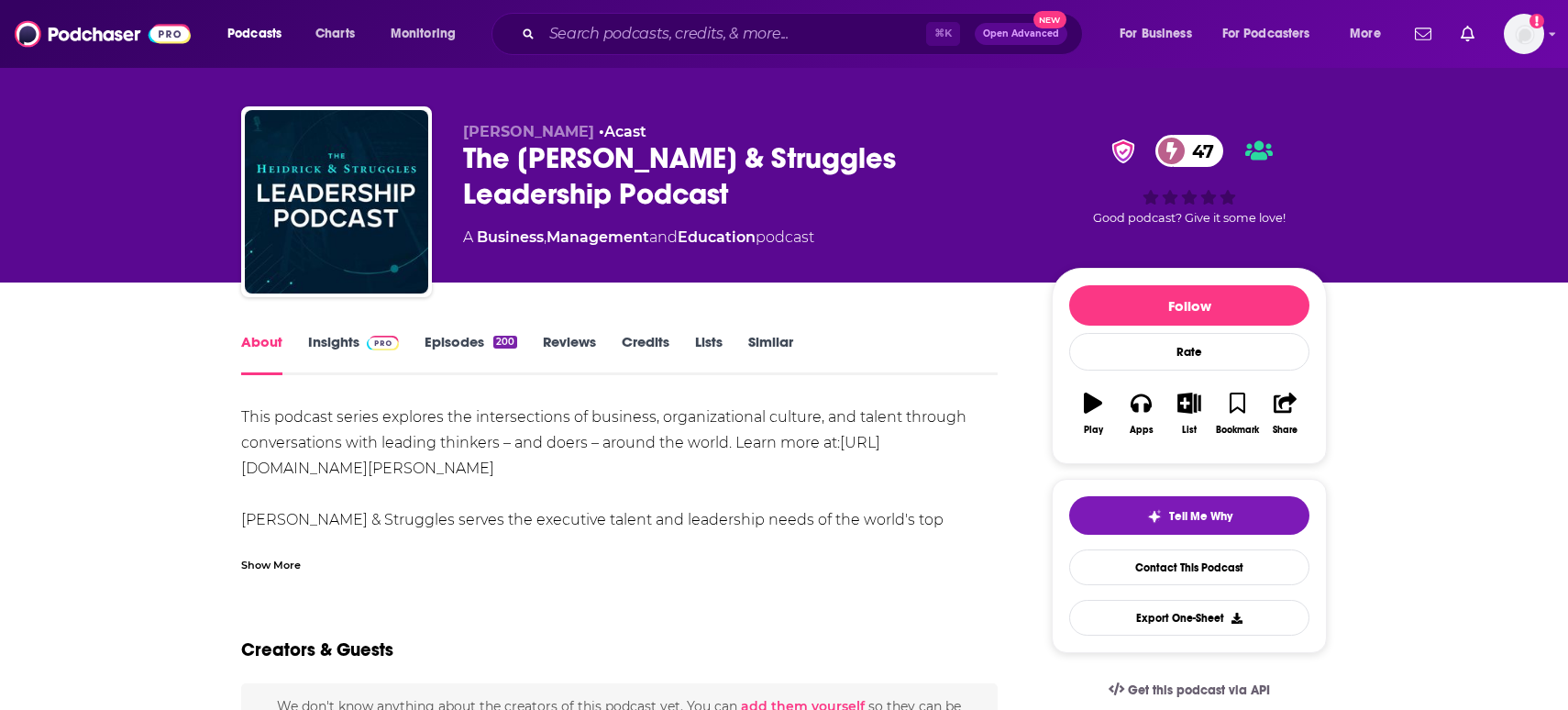
scroll to position [22, 0]
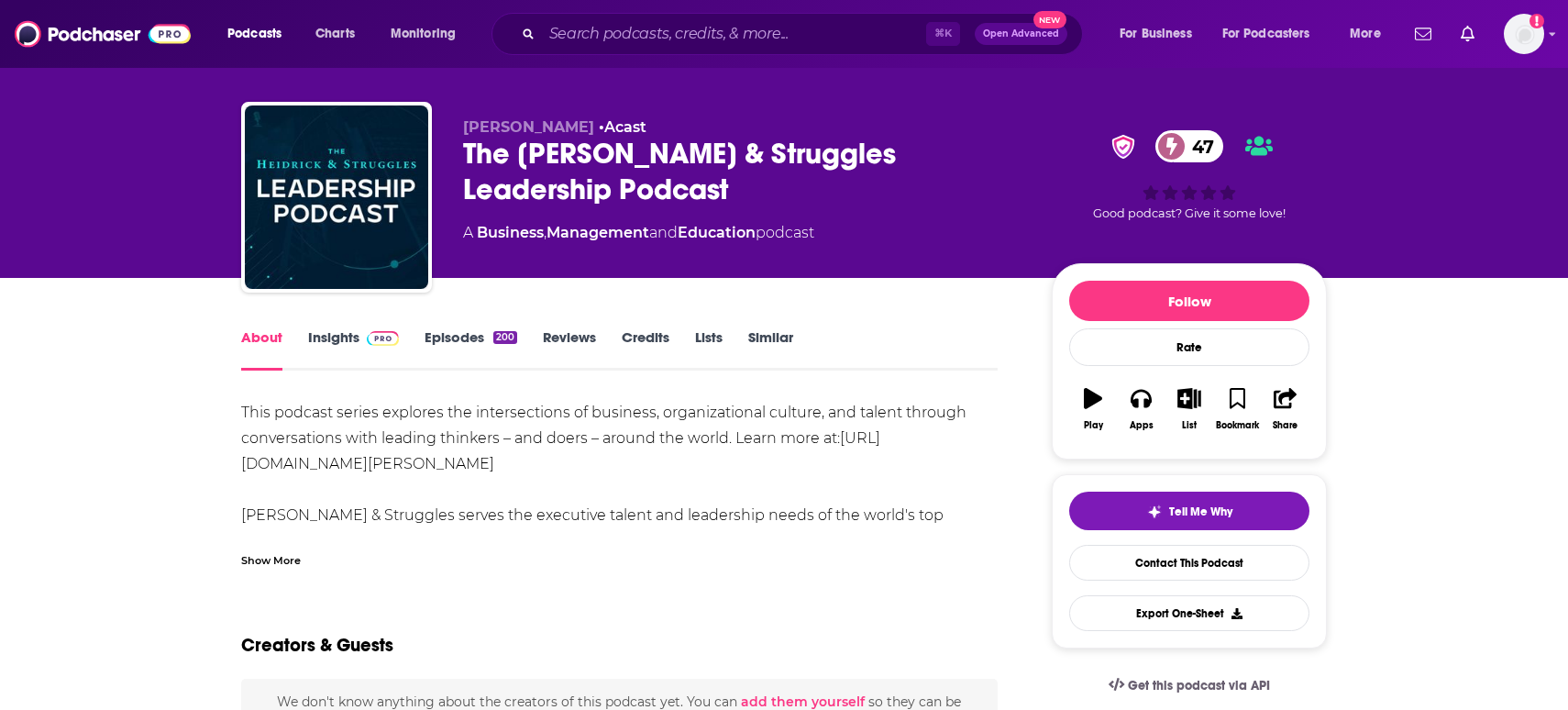
click at [280, 568] on div "Show More" at bounding box center [271, 559] width 60 height 18
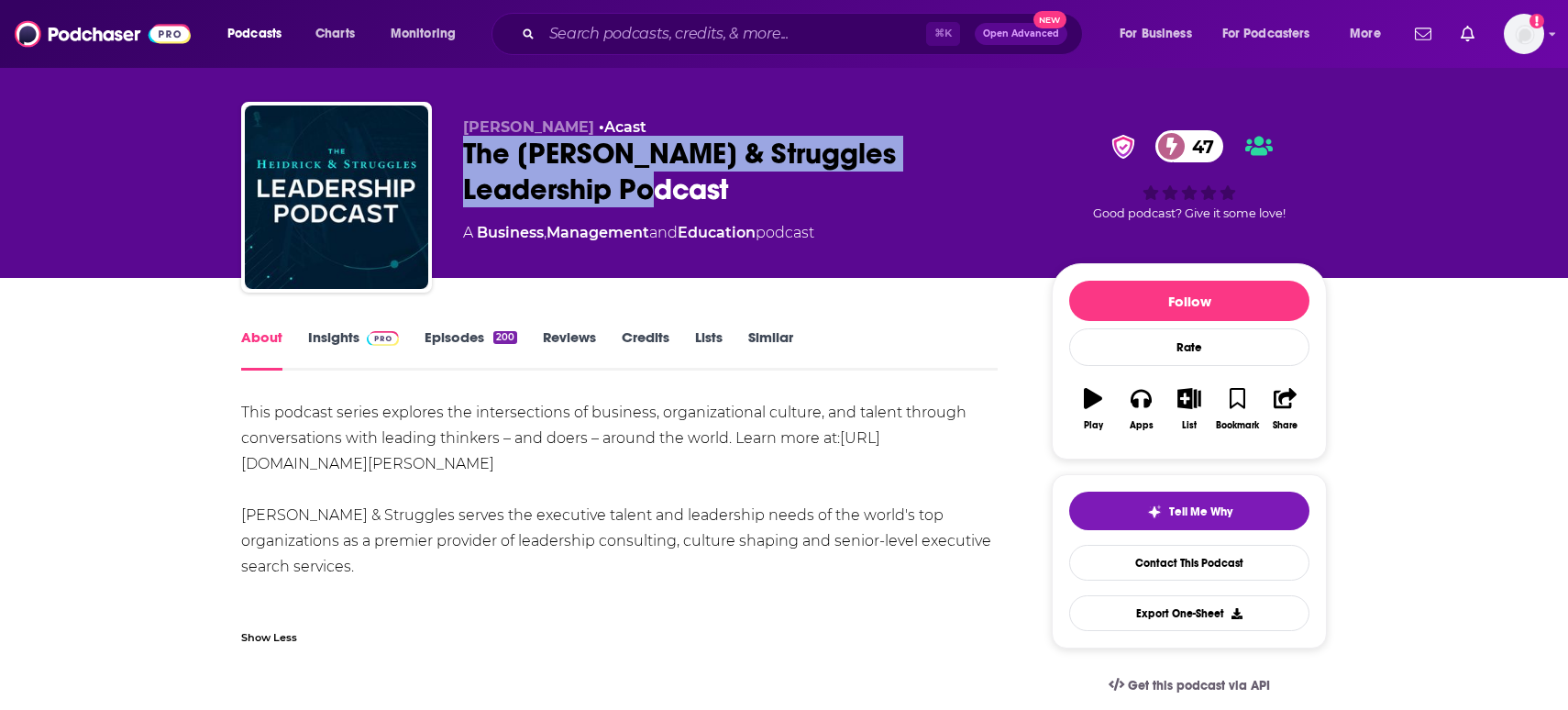
drag, startPoint x: 589, startPoint y: 186, endPoint x: 451, endPoint y: 153, distance: 141.9
click at [451, 153] on div "Chiara Pierdomenico • Acast The Heidrick & Struggles Leadership Podcast 47 A Bu…" at bounding box center [784, 200] width 1086 height 199
copy h1 "The Heidrick & Struggles Leadership Podcast"
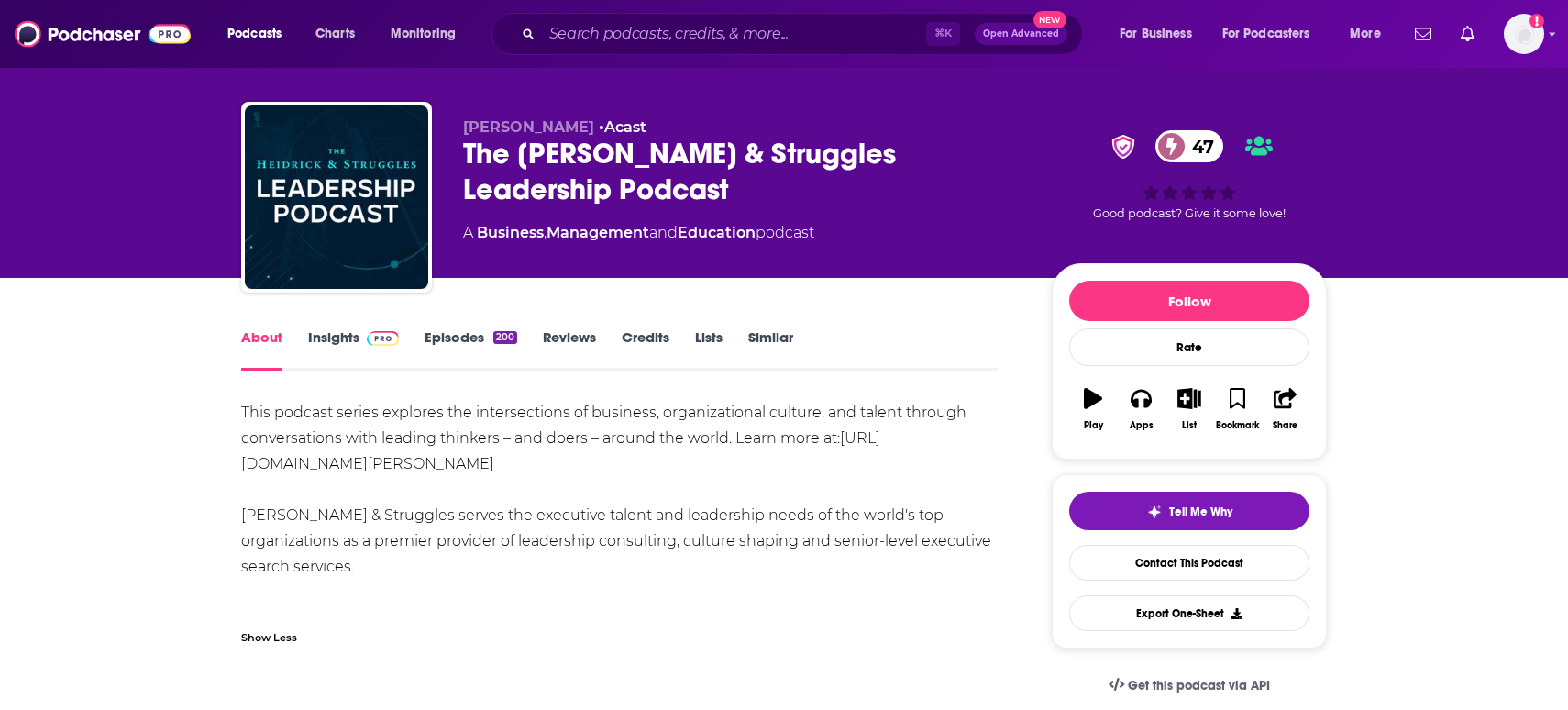
click at [463, 472] on div "This podcast series explores the intersections of business, organizational cult…" at bounding box center [620, 515] width 757 height 231
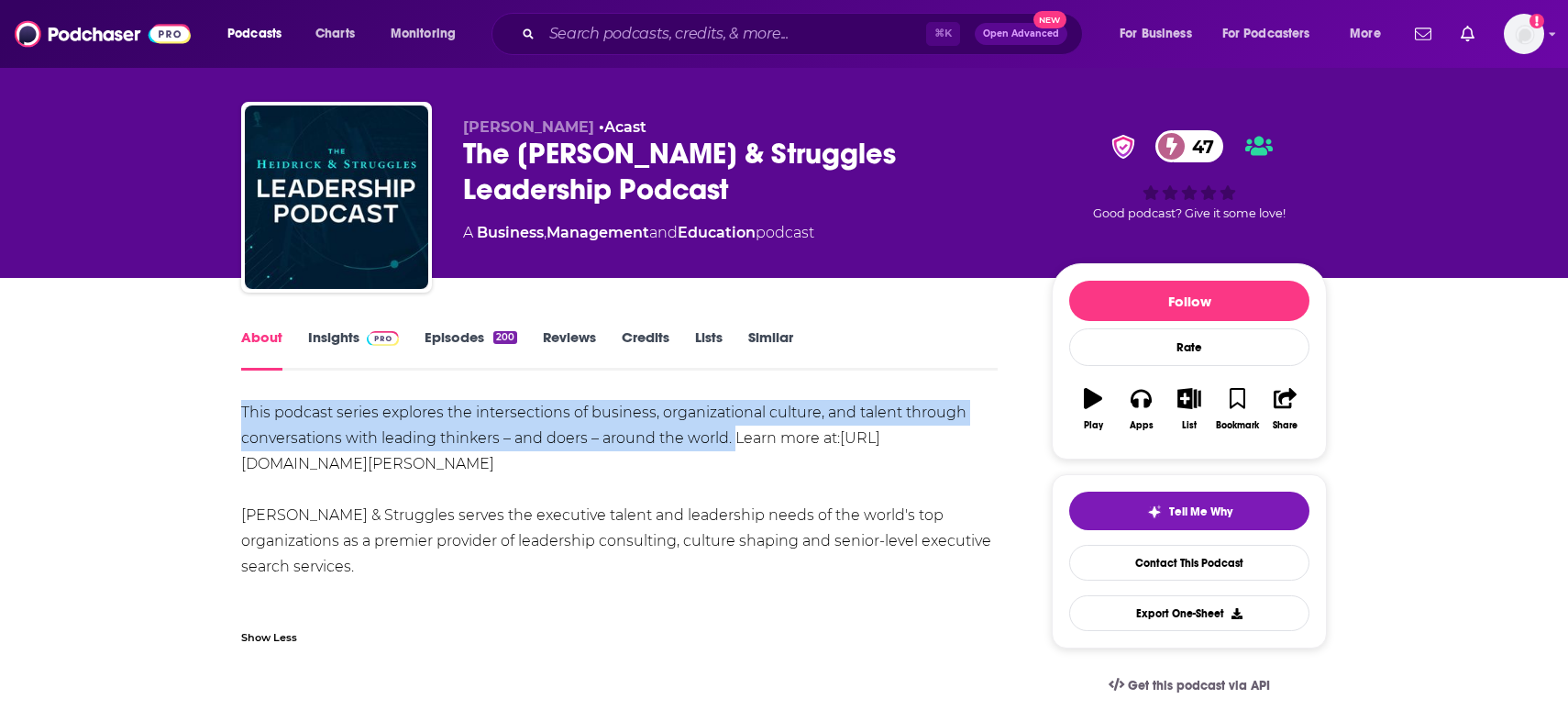
drag, startPoint x: 732, startPoint y: 440, endPoint x: 233, endPoint y: 410, distance: 499.9
copy div "This podcast series explores the intersections of business, organizational cult…"
click at [362, 344] on span at bounding box center [379, 337] width 39 height 18
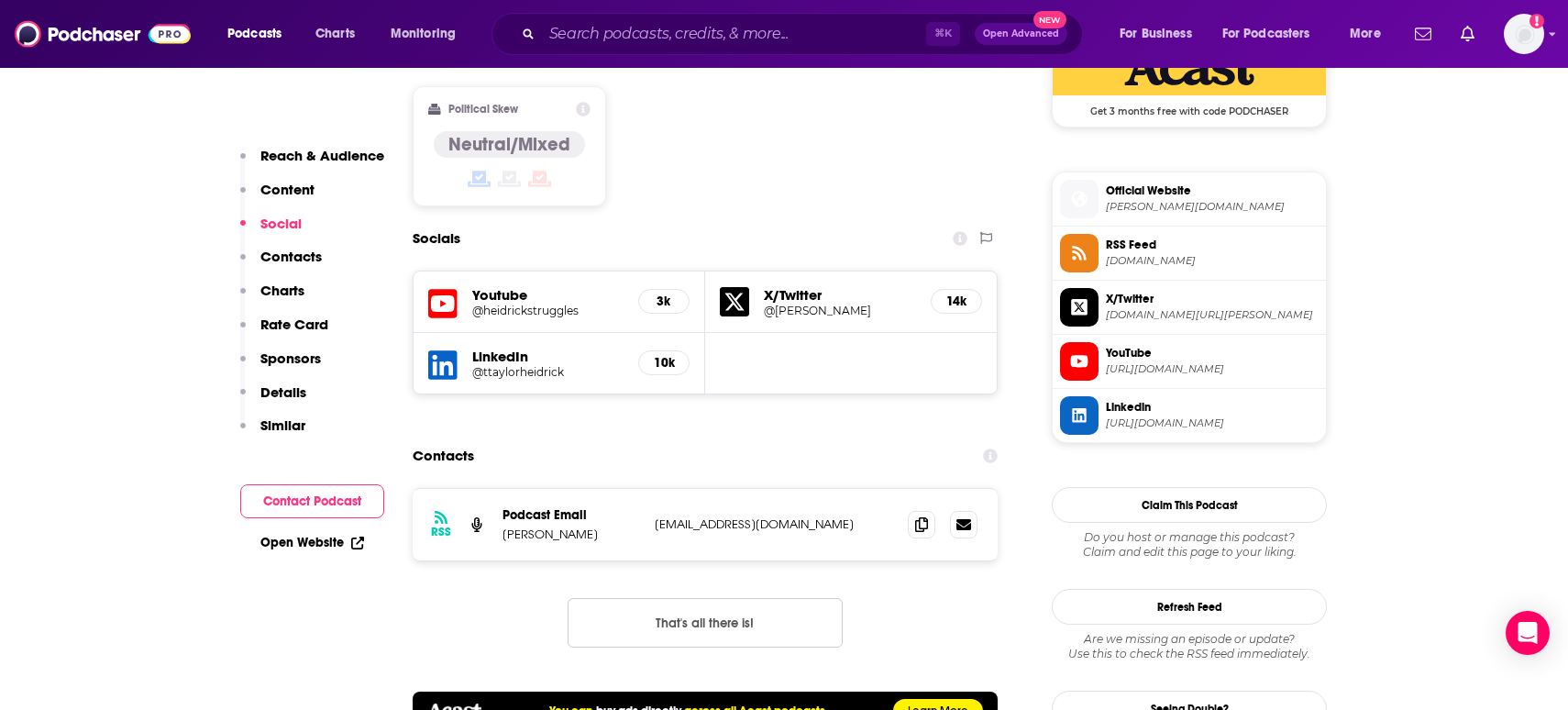
scroll to position [1554, 0]
drag, startPoint x: 630, startPoint y: 454, endPoint x: 487, endPoint y: 452, distance: 143.0
click at [487, 488] on div "RSS Podcast Email Chiara Pierdomenico info+5a468153-0110-4568-be63-f63969349653…" at bounding box center [705, 523] width 585 height 71
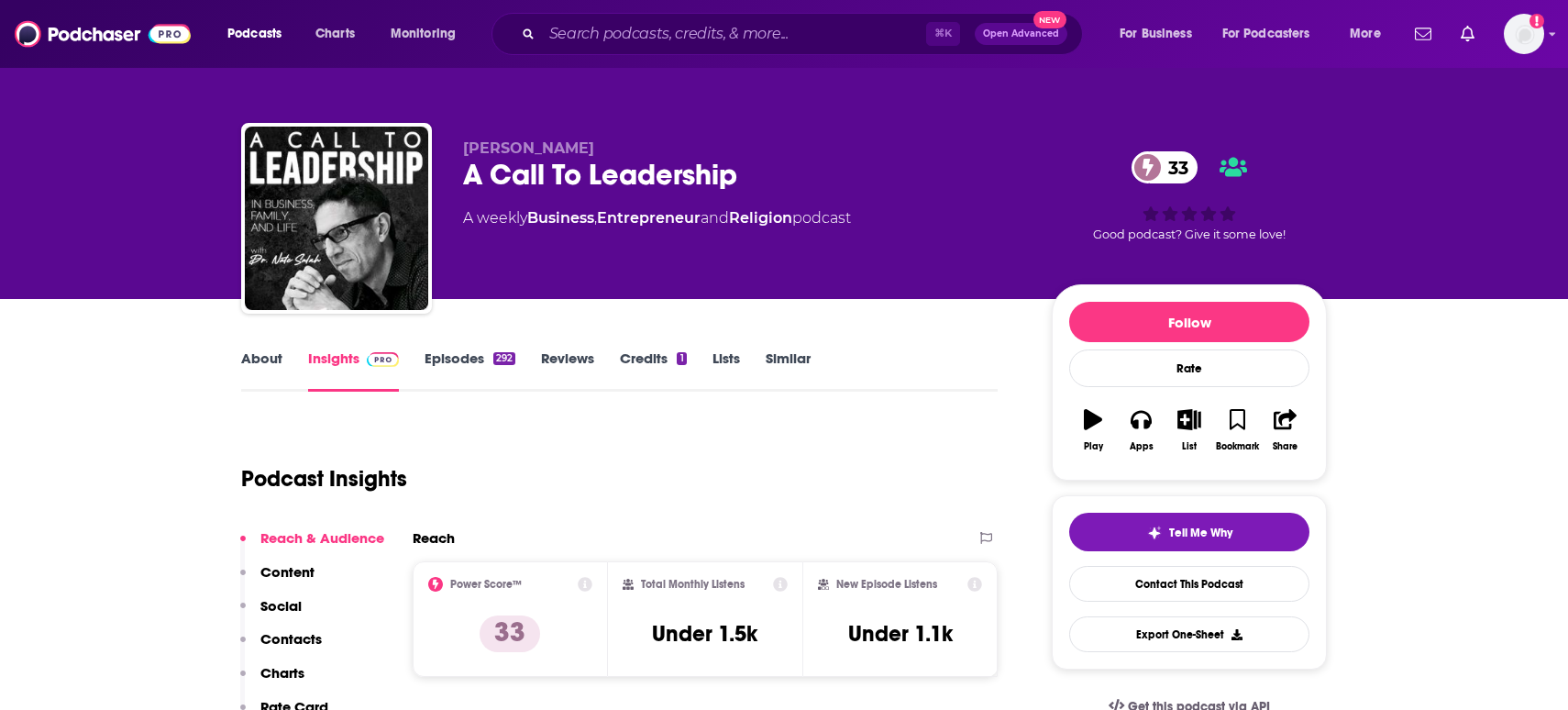
click at [276, 369] on link "About" at bounding box center [262, 370] width 41 height 42
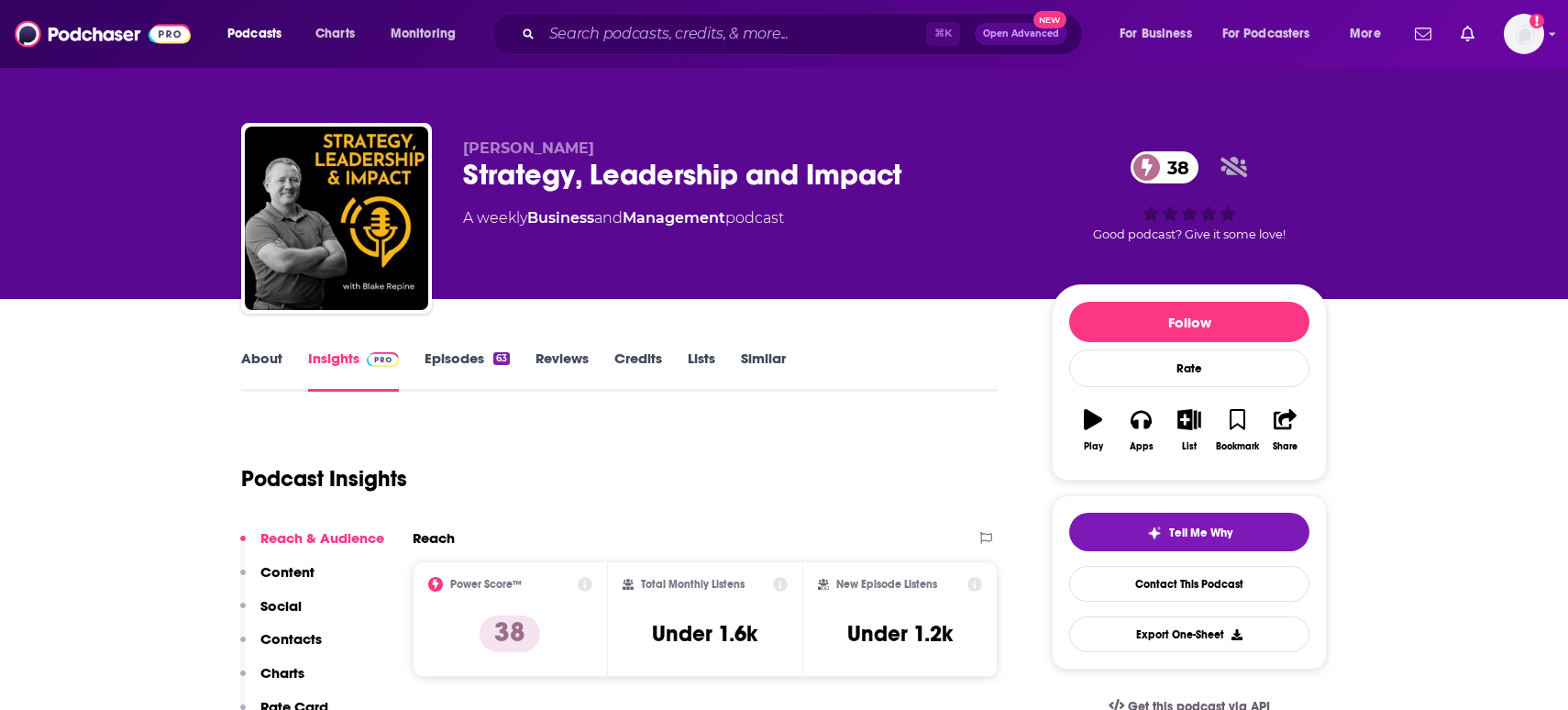
click at [256, 366] on link "About" at bounding box center [262, 370] width 41 height 42
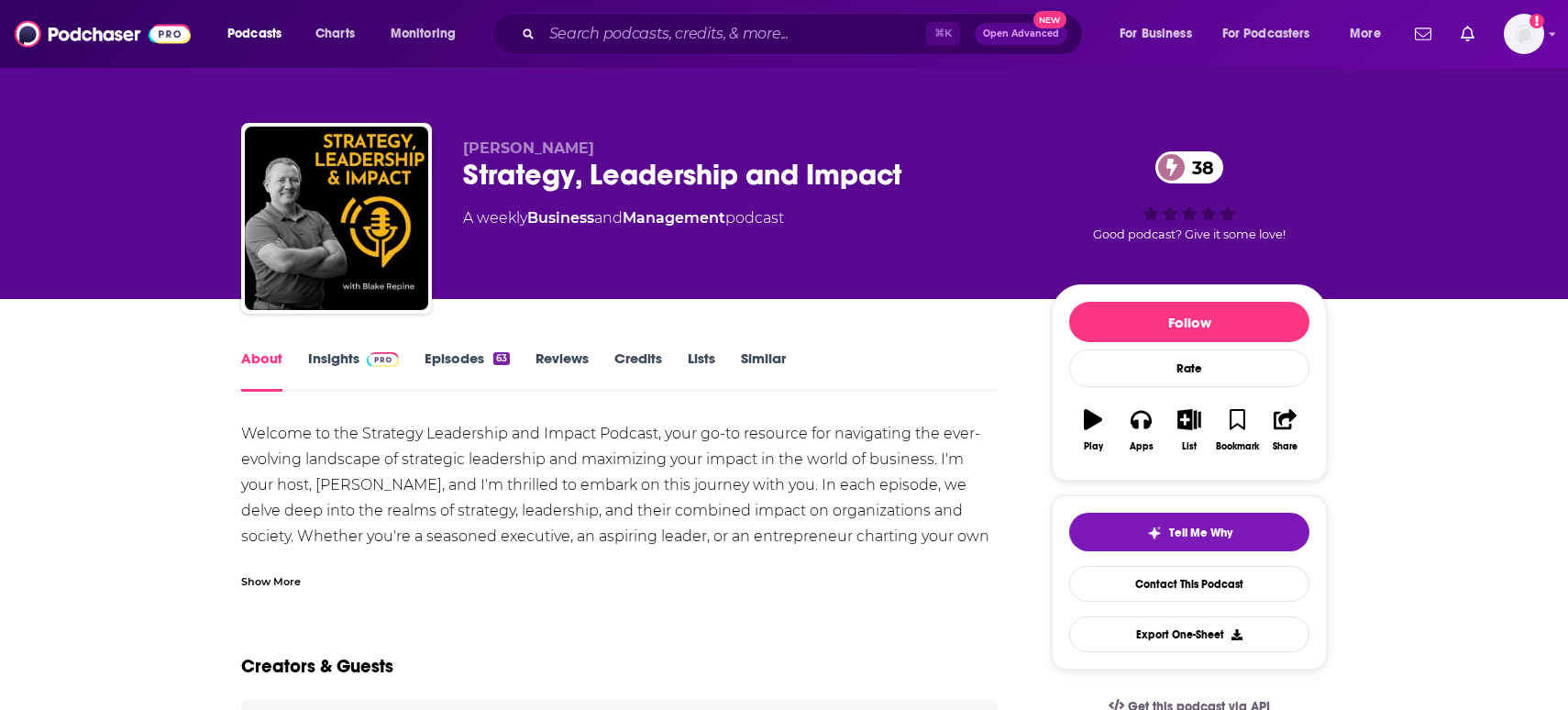
click at [282, 573] on div "Show More" at bounding box center [271, 580] width 60 height 18
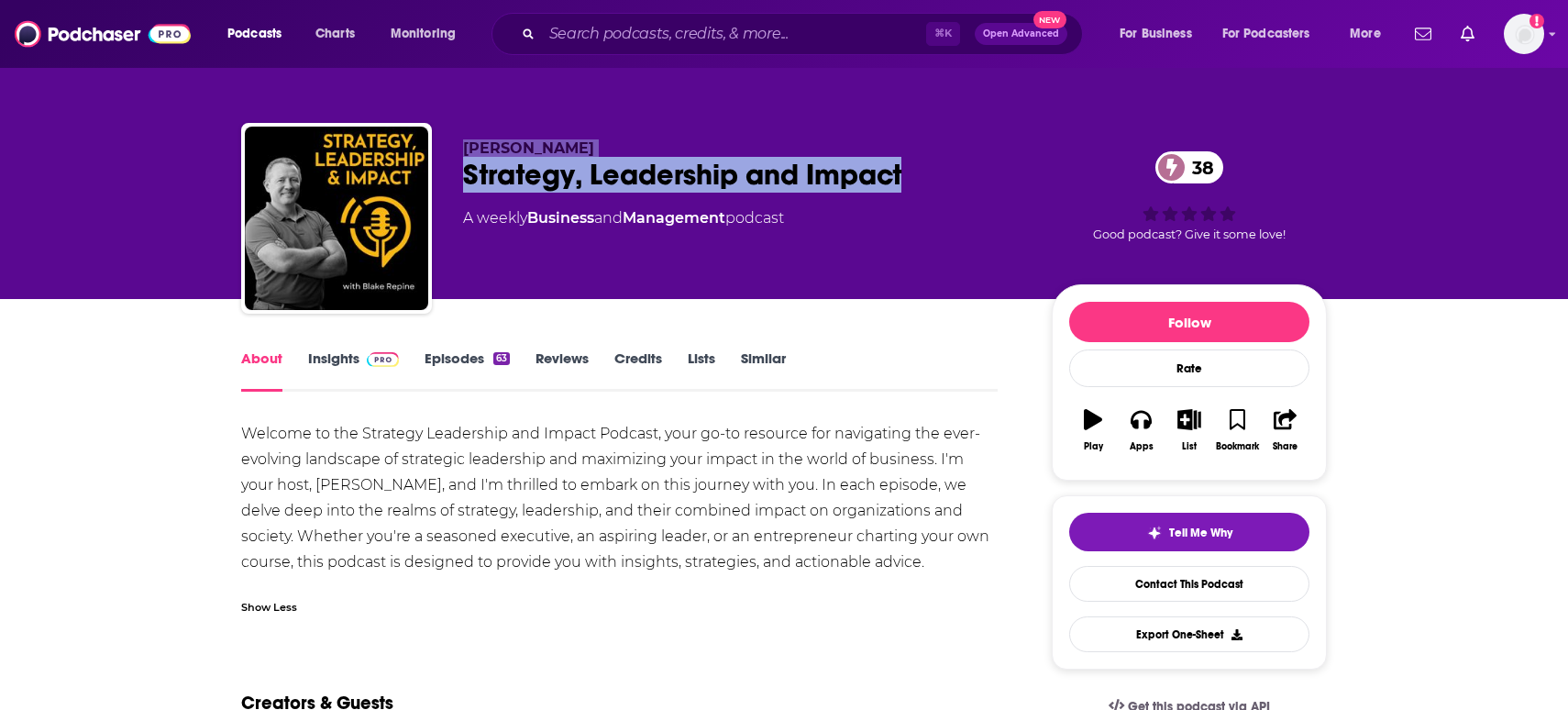
drag, startPoint x: 944, startPoint y: 171, endPoint x: 420, endPoint y: 185, distance: 524.2
click at [414, 185] on div "Blake Repine Strategy, Leadership and Impact 38 A weekly Business and Managemen…" at bounding box center [784, 222] width 1086 height 199
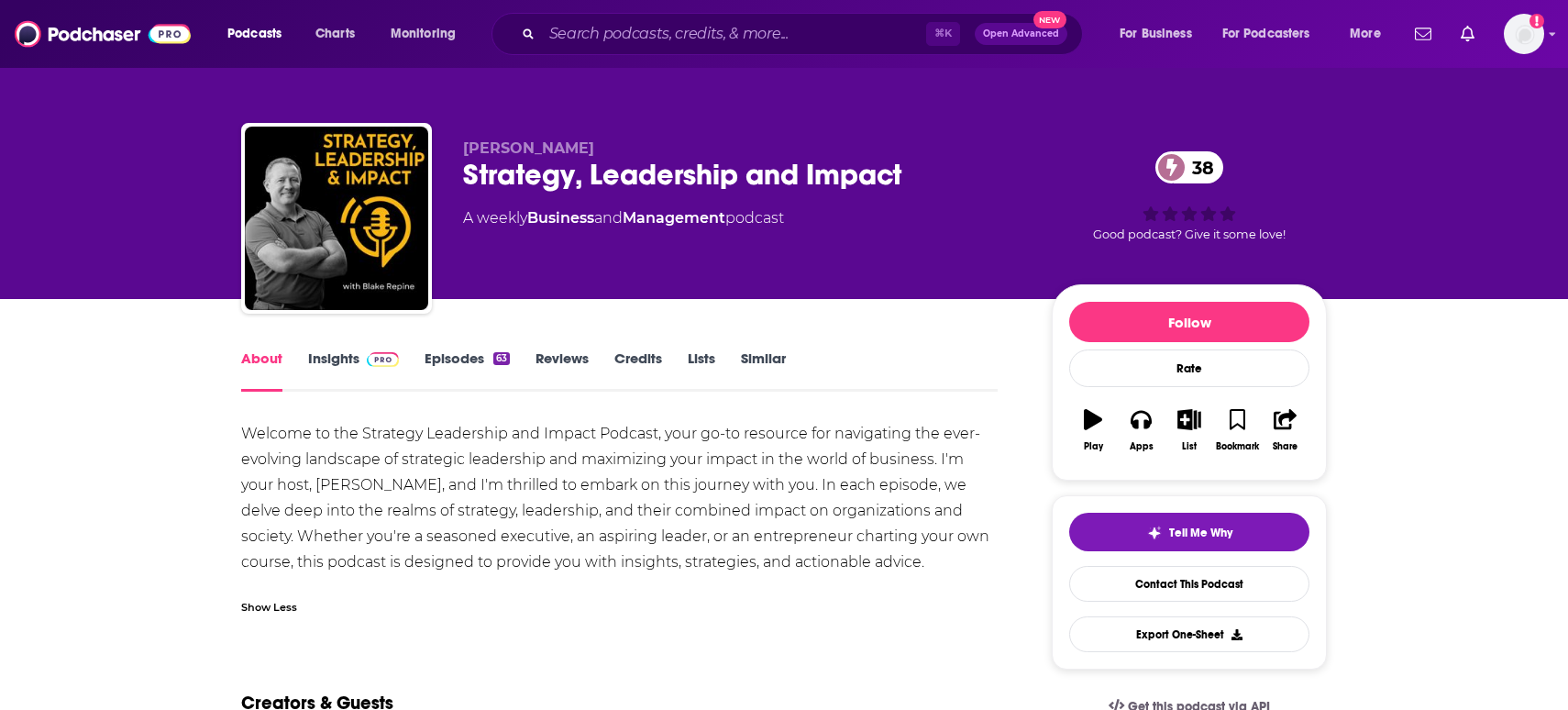
click at [481, 183] on div "Strategy, Leadership and Impact 38" at bounding box center [743, 174] width 559 height 36
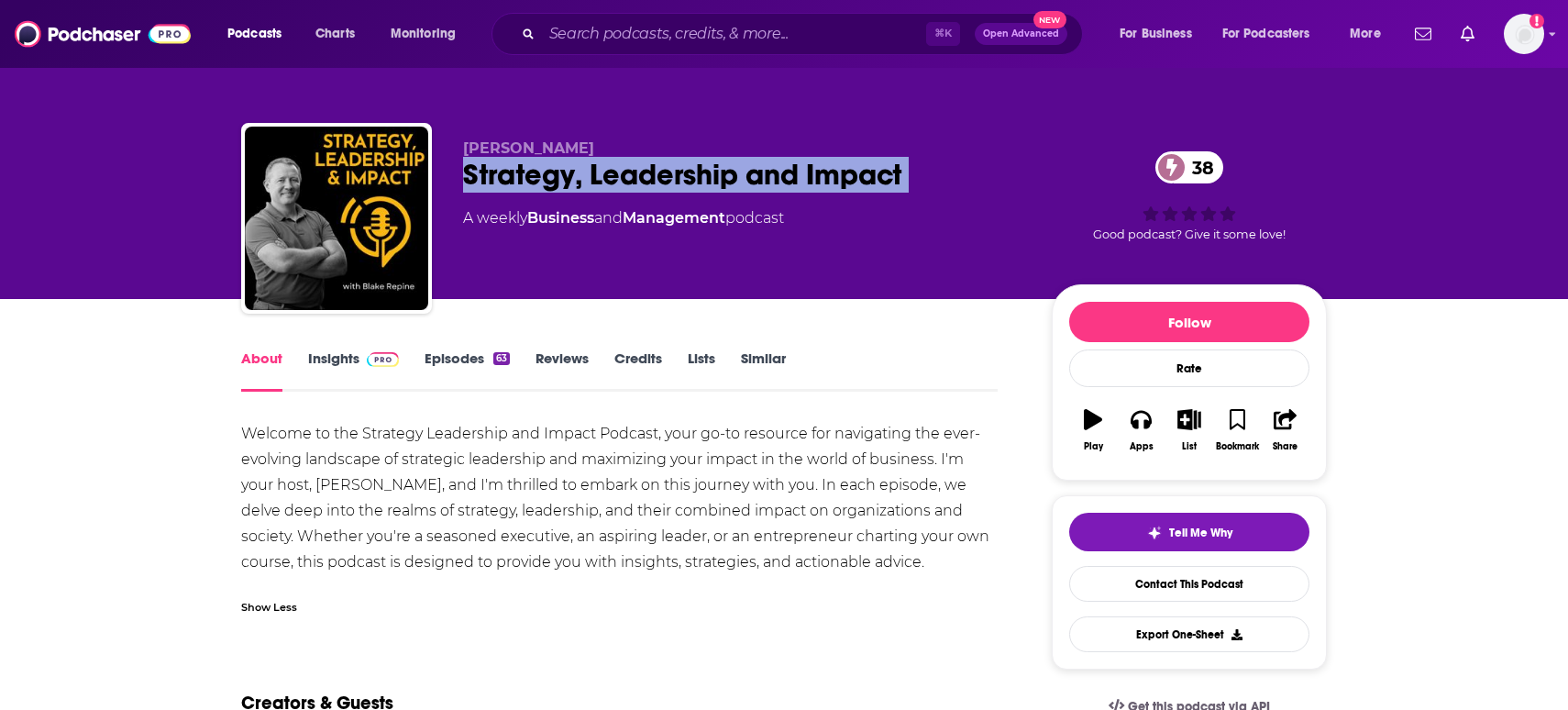
click at [481, 183] on div "Strategy, Leadership and Impact 38" at bounding box center [743, 174] width 559 height 36
copy div "Strategy, Leadership and Impact 38"
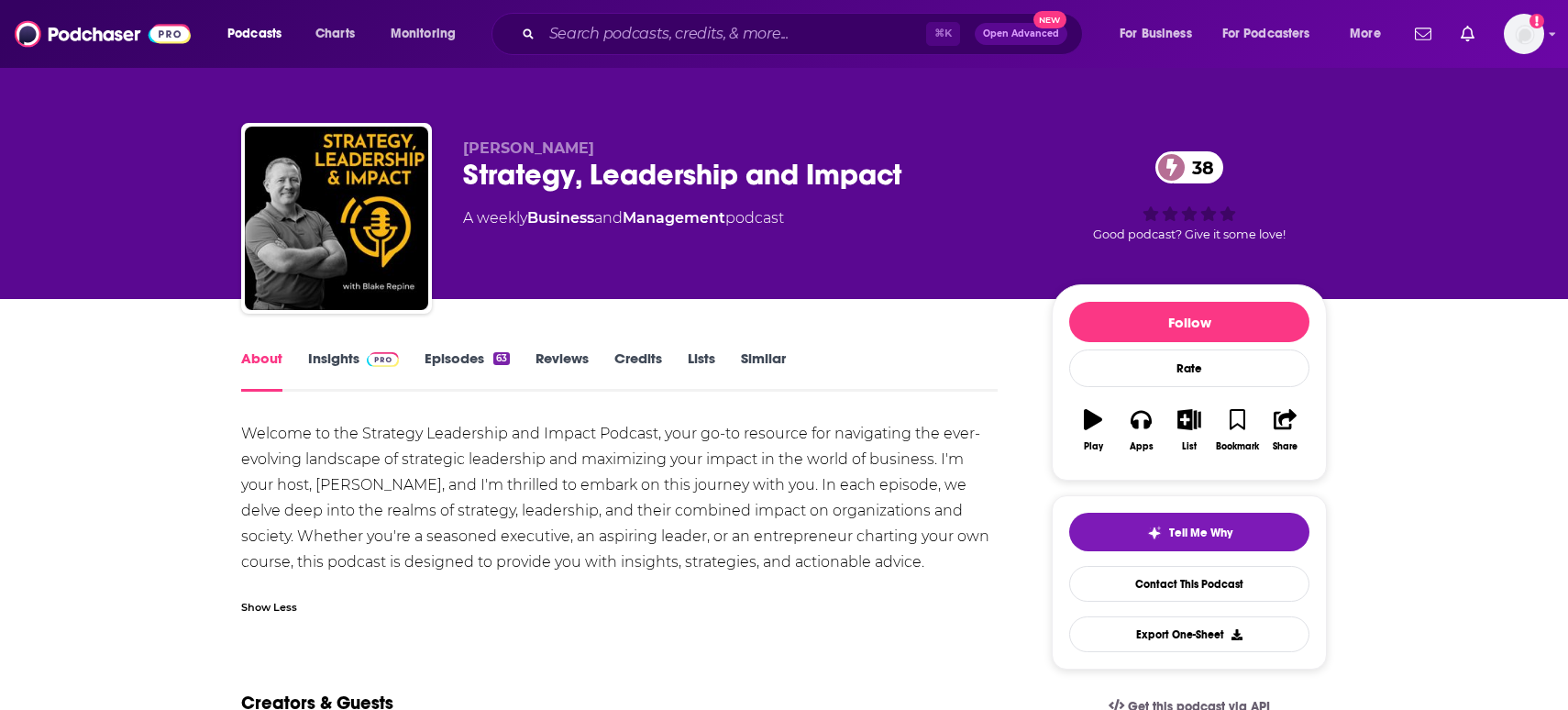
click at [268, 615] on div "Welcome to the Strategy Leadership and Impact Podcast, your go-to resource for …" at bounding box center [620, 523] width 757 height 204
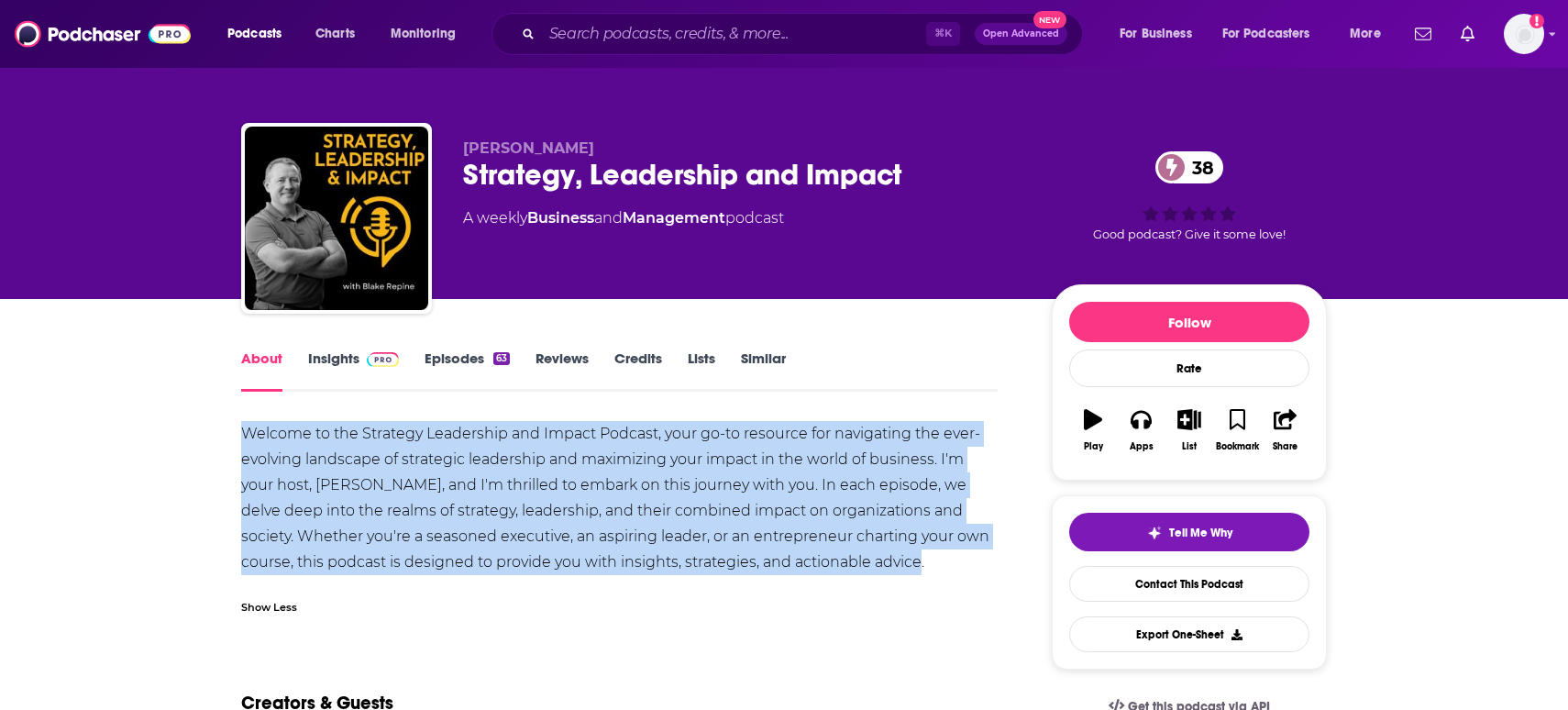
drag, startPoint x: 878, startPoint y: 570, endPoint x: 220, endPoint y: 440, distance: 670.7
copy div "Welcome to the Strategy Leadership and Impact Podcast, your go-to resource for …"
click at [333, 359] on link "Insights" at bounding box center [353, 370] width 91 height 42
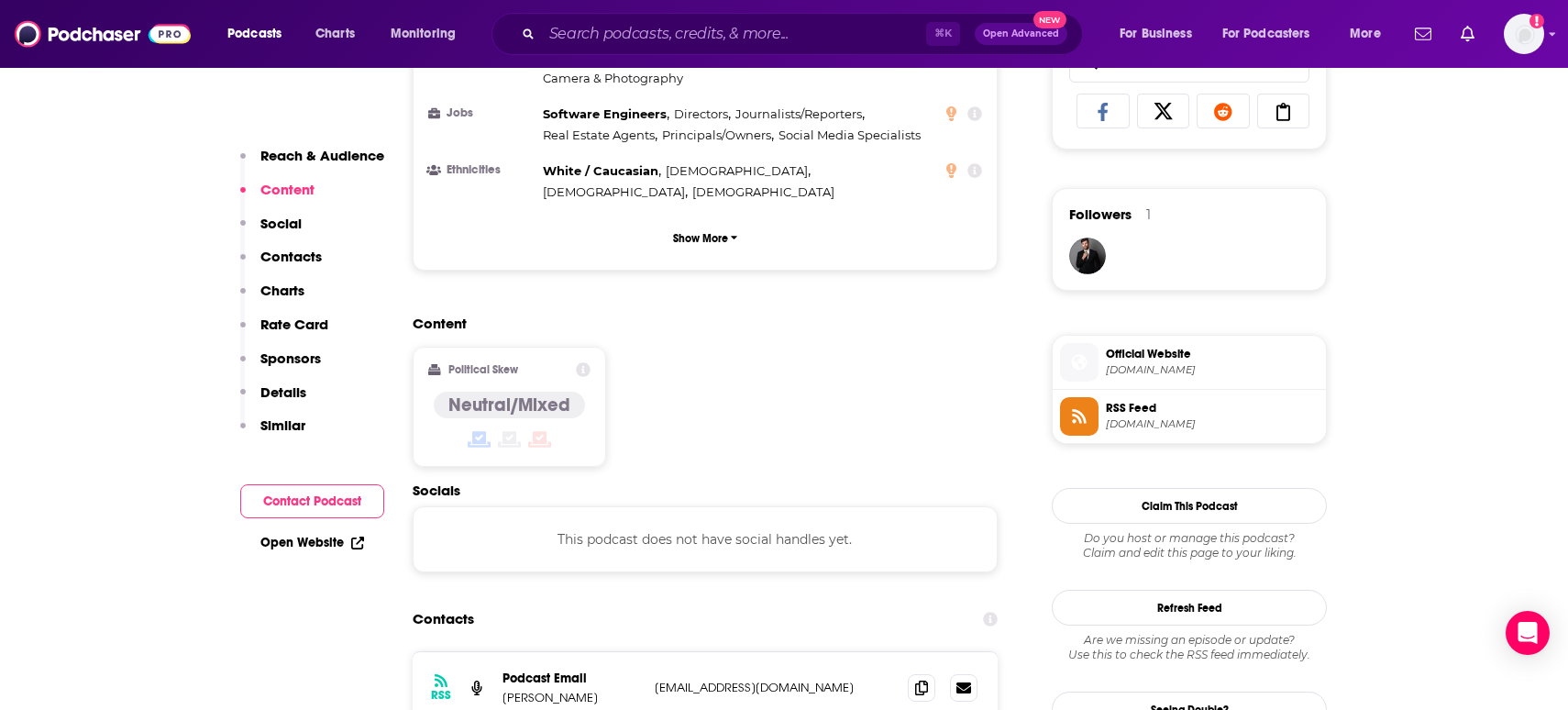
scroll to position [1297, 0]
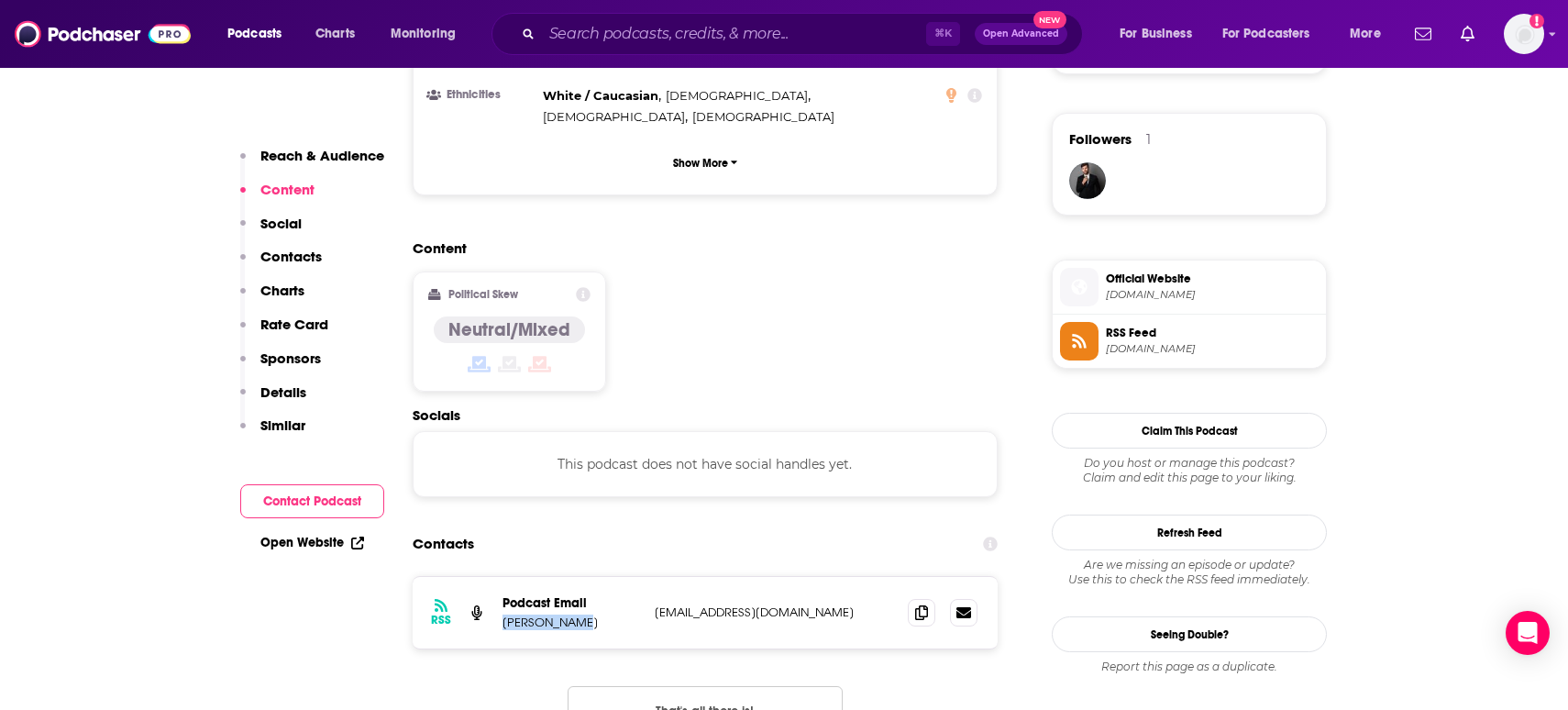
drag, startPoint x: 596, startPoint y: 529, endPoint x: 501, endPoint y: 529, distance: 95.0
click at [501, 577] on div "RSS Podcast Email Blake Repine blakerepine@gmail.com blakerepine@gmail.com" at bounding box center [705, 612] width 585 height 71
copy p "Blake Repine"
click at [916, 604] on icon at bounding box center [921, 611] width 13 height 15
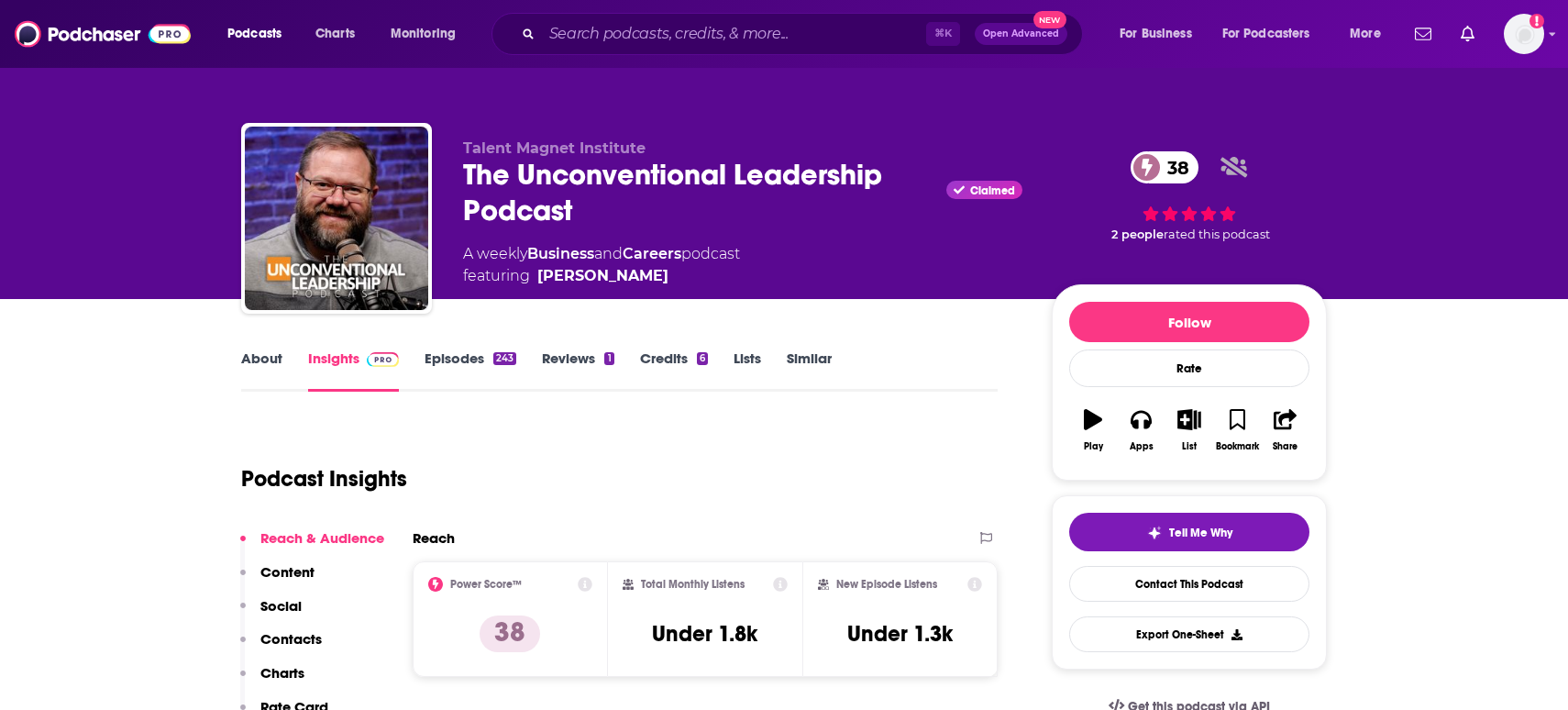
click at [271, 369] on link "About" at bounding box center [262, 370] width 41 height 42
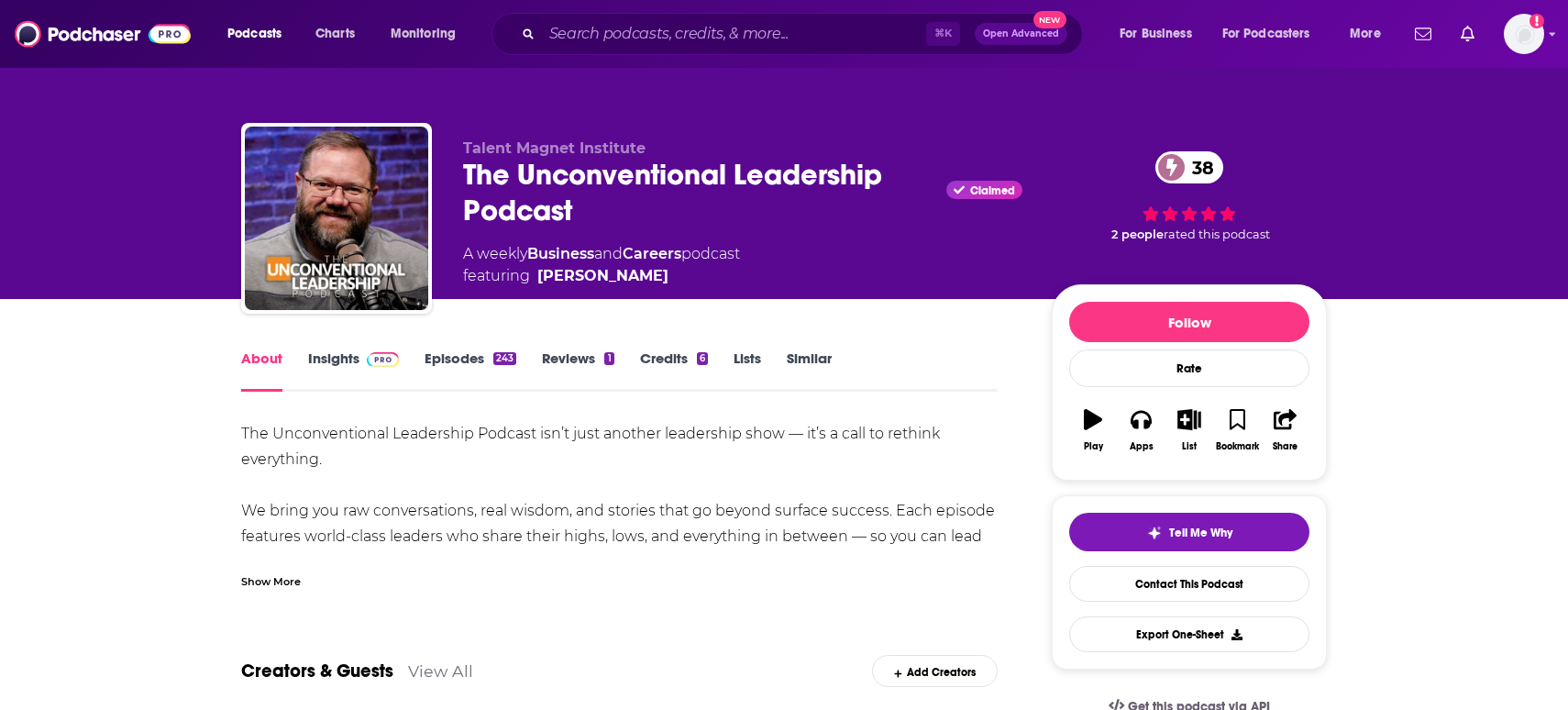
click at [283, 574] on div "Show More" at bounding box center [271, 580] width 60 height 18
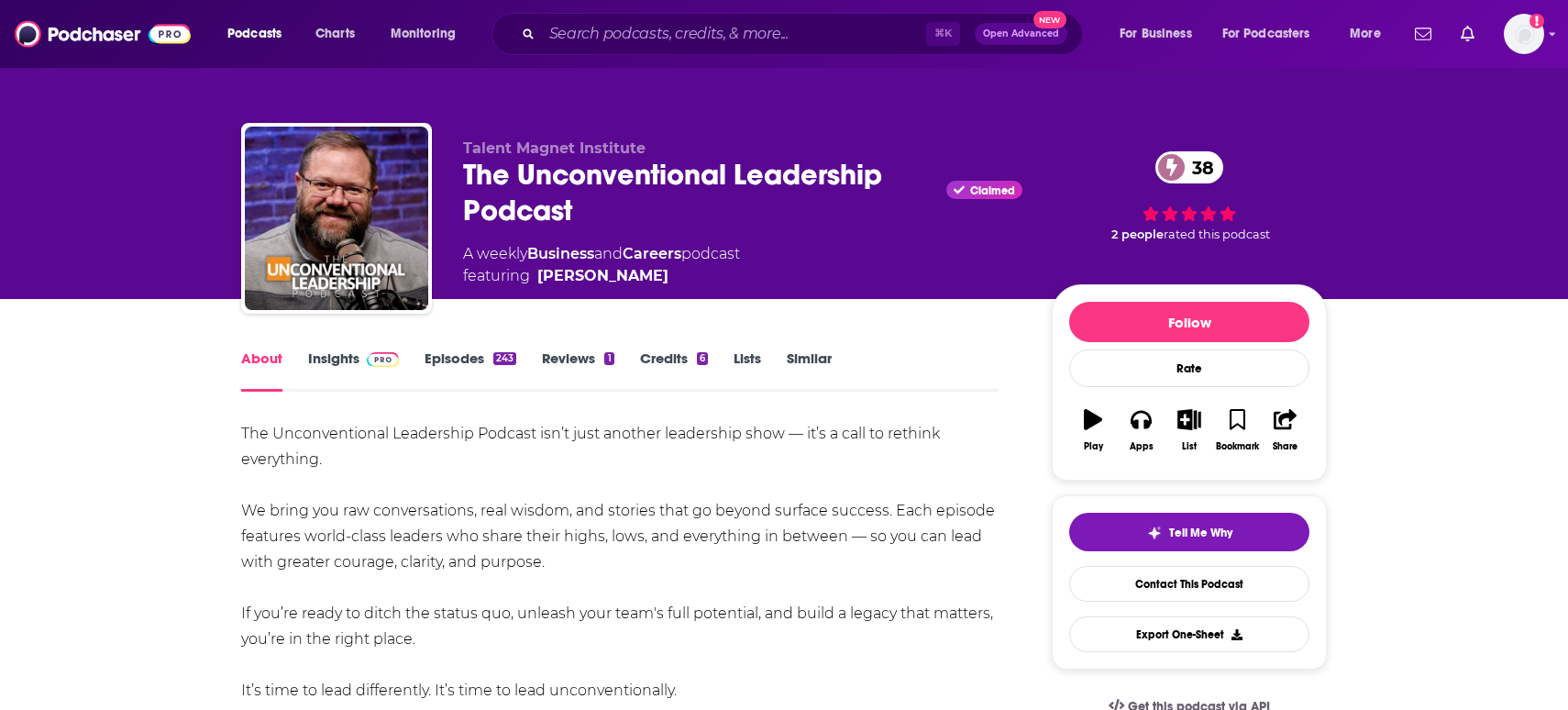
scroll to position [38, 0]
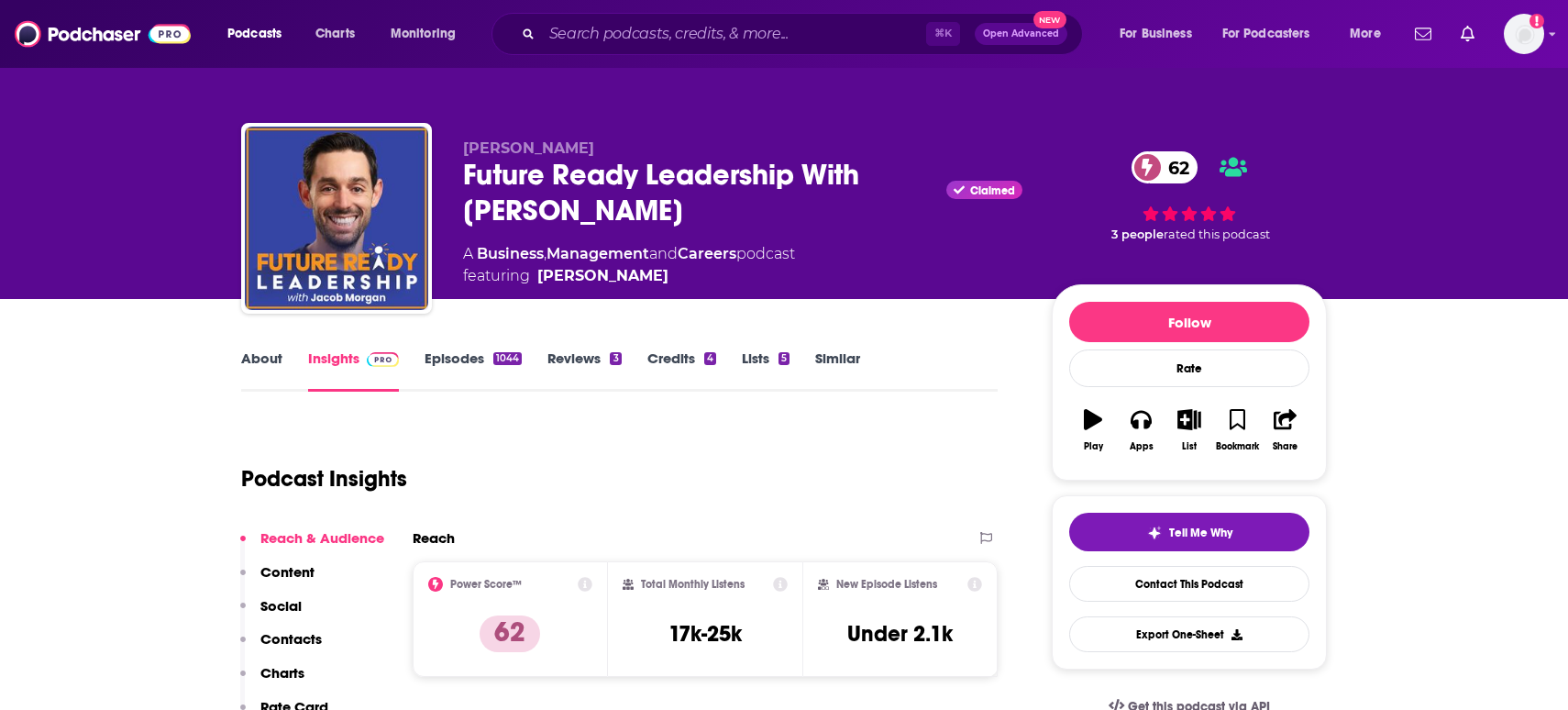
click at [245, 378] on link "About" at bounding box center [262, 370] width 41 height 42
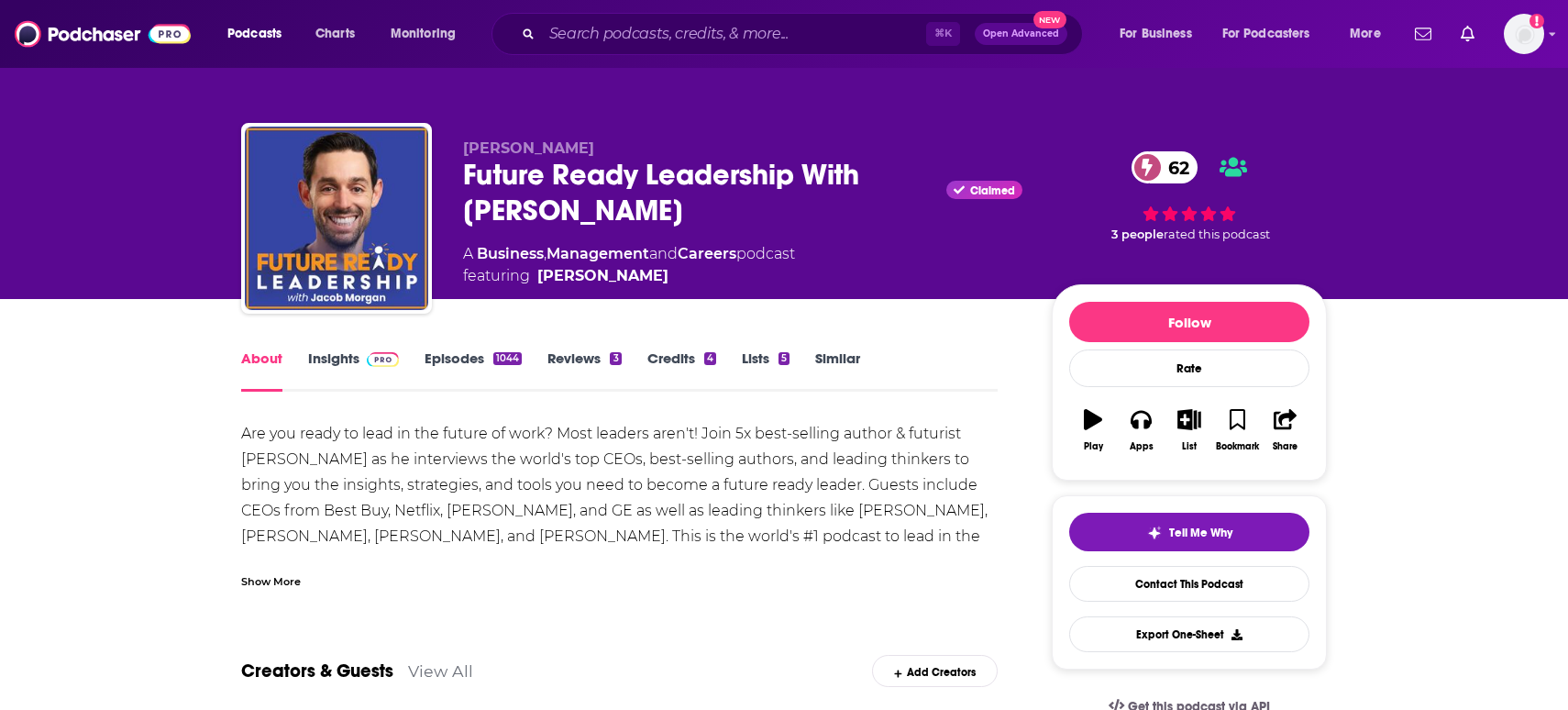
click at [264, 574] on div "Show More" at bounding box center [271, 580] width 60 height 18
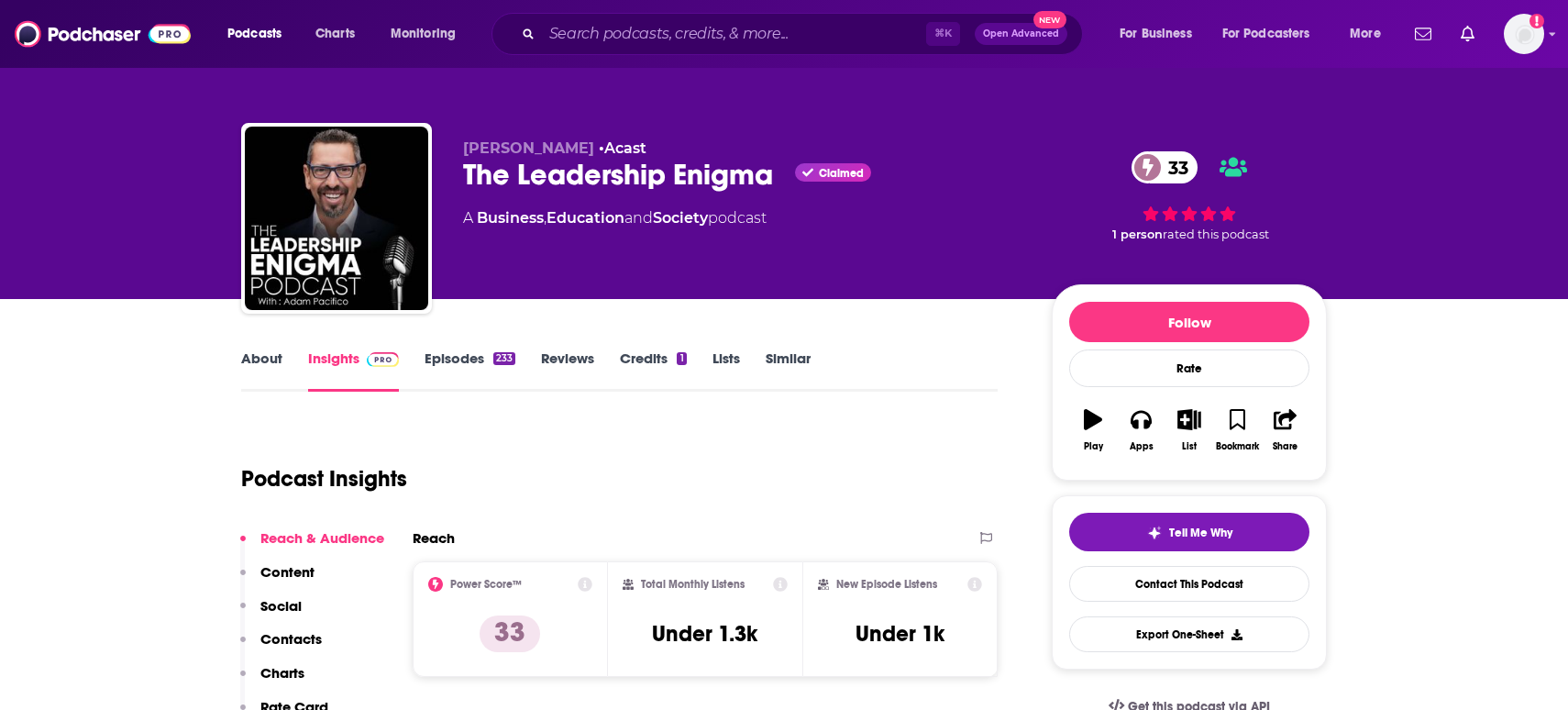
click at [249, 365] on link "About" at bounding box center [262, 370] width 41 height 42
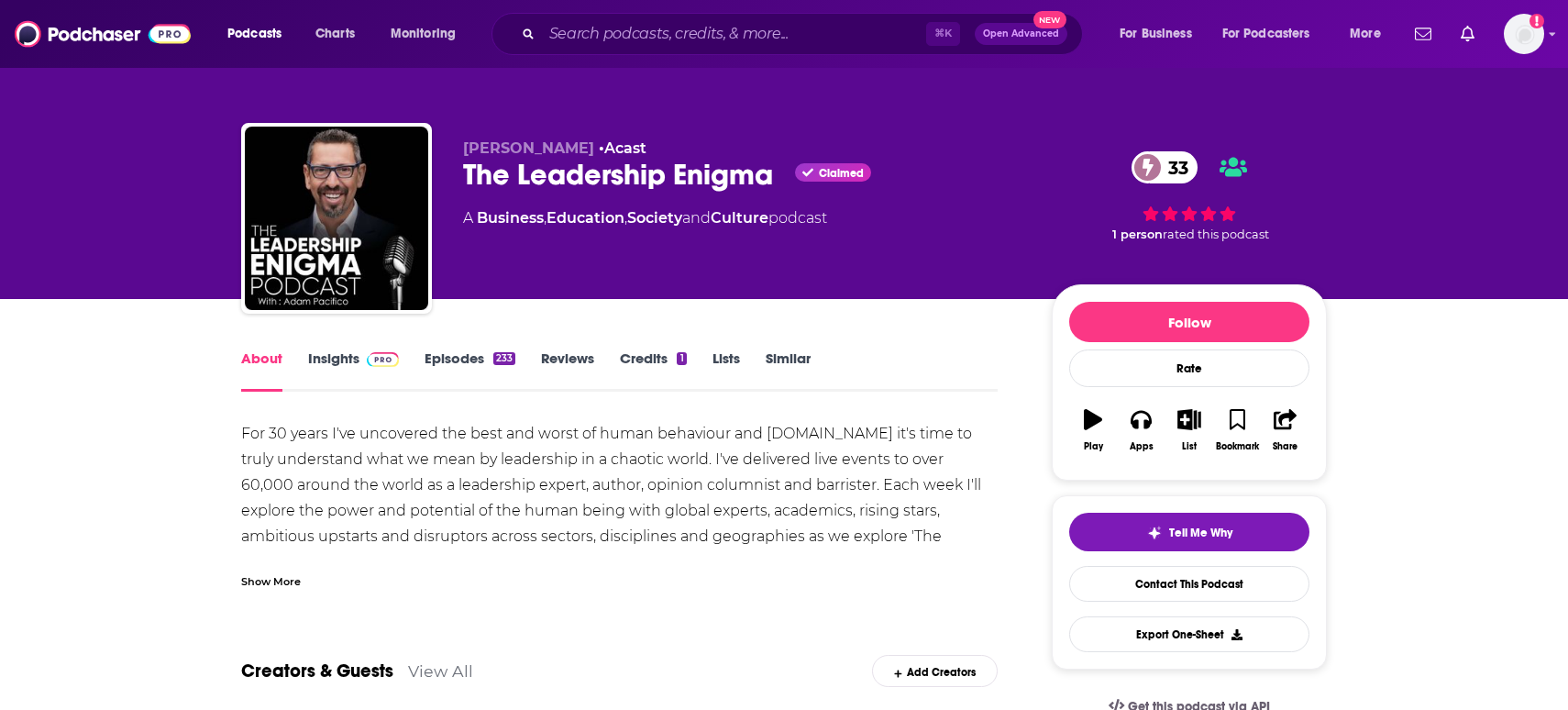
click at [272, 557] on div "For 30 years I've uncovered the best and worst of human behaviour and endeavour…" at bounding box center [620, 506] width 757 height 168
click at [266, 570] on div "Show More" at bounding box center [620, 574] width 757 height 31
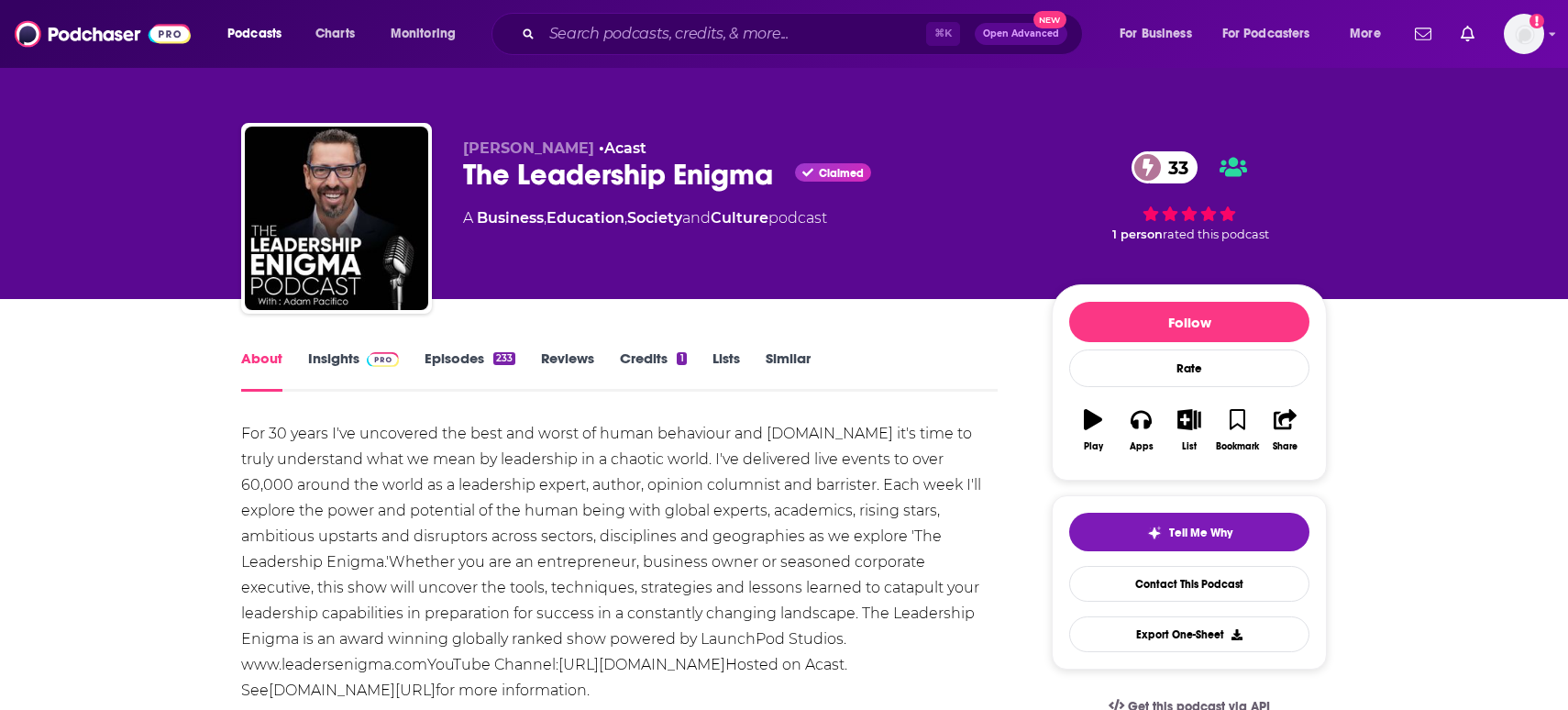
click at [317, 368] on link "Insights" at bounding box center [353, 370] width 91 height 42
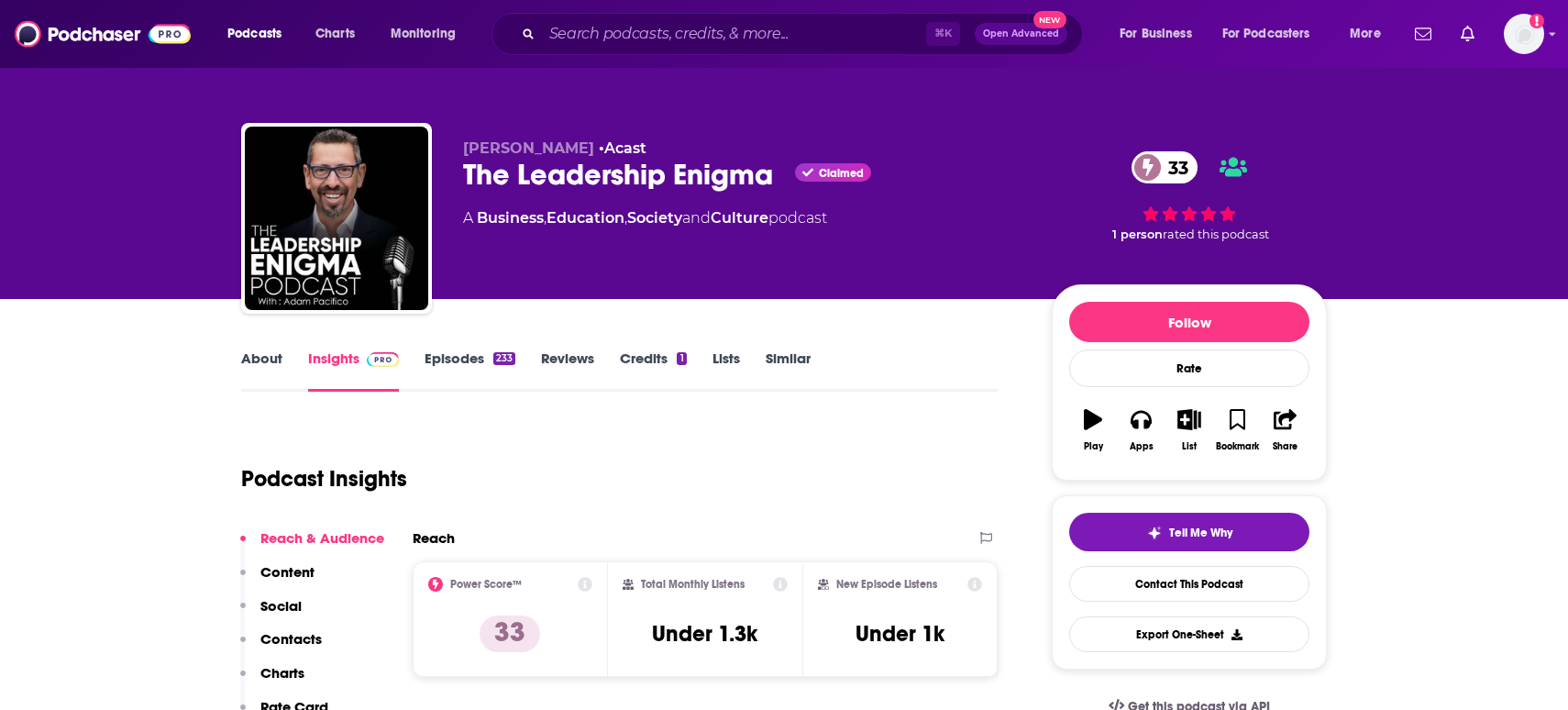
click at [259, 360] on link "About" at bounding box center [262, 370] width 41 height 42
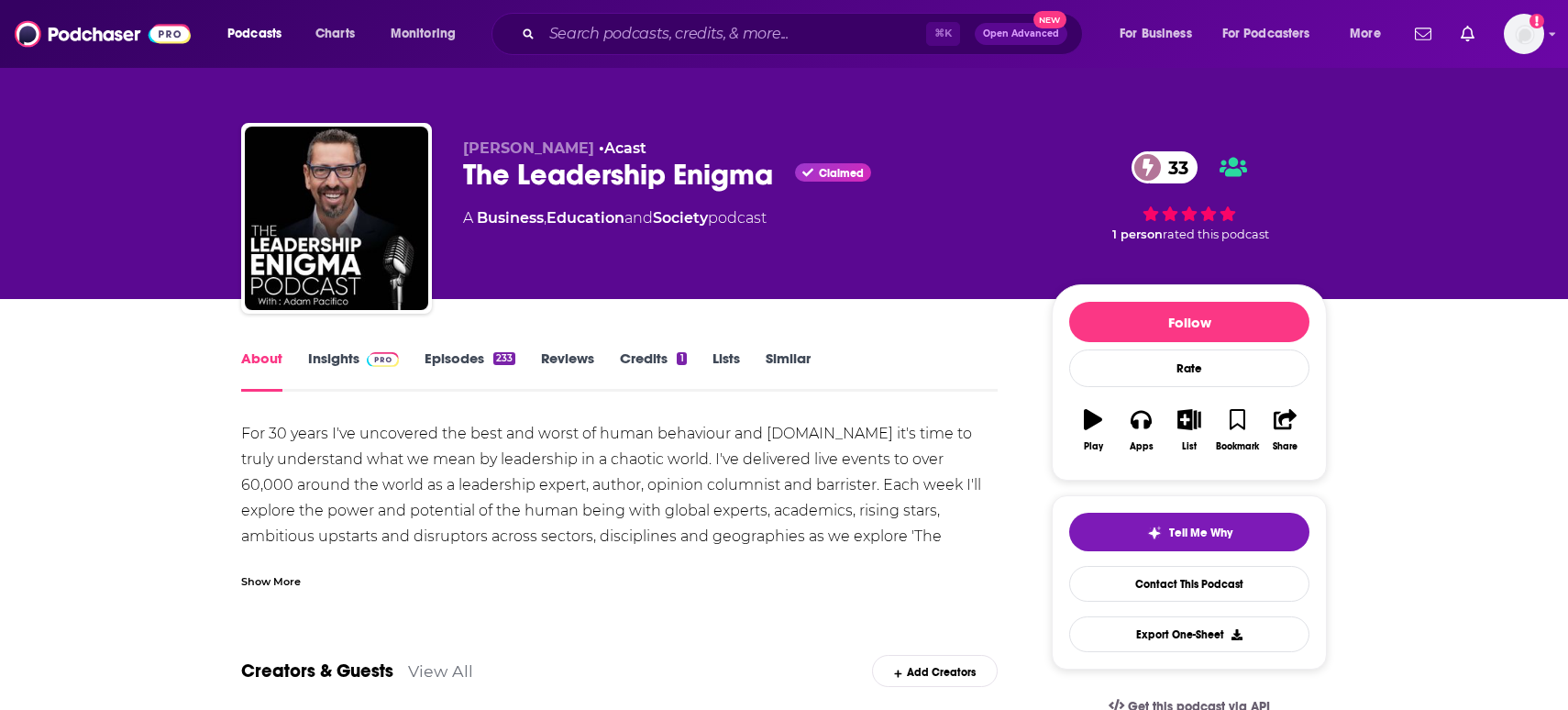
click at [293, 580] on div "Show More" at bounding box center [271, 580] width 60 height 18
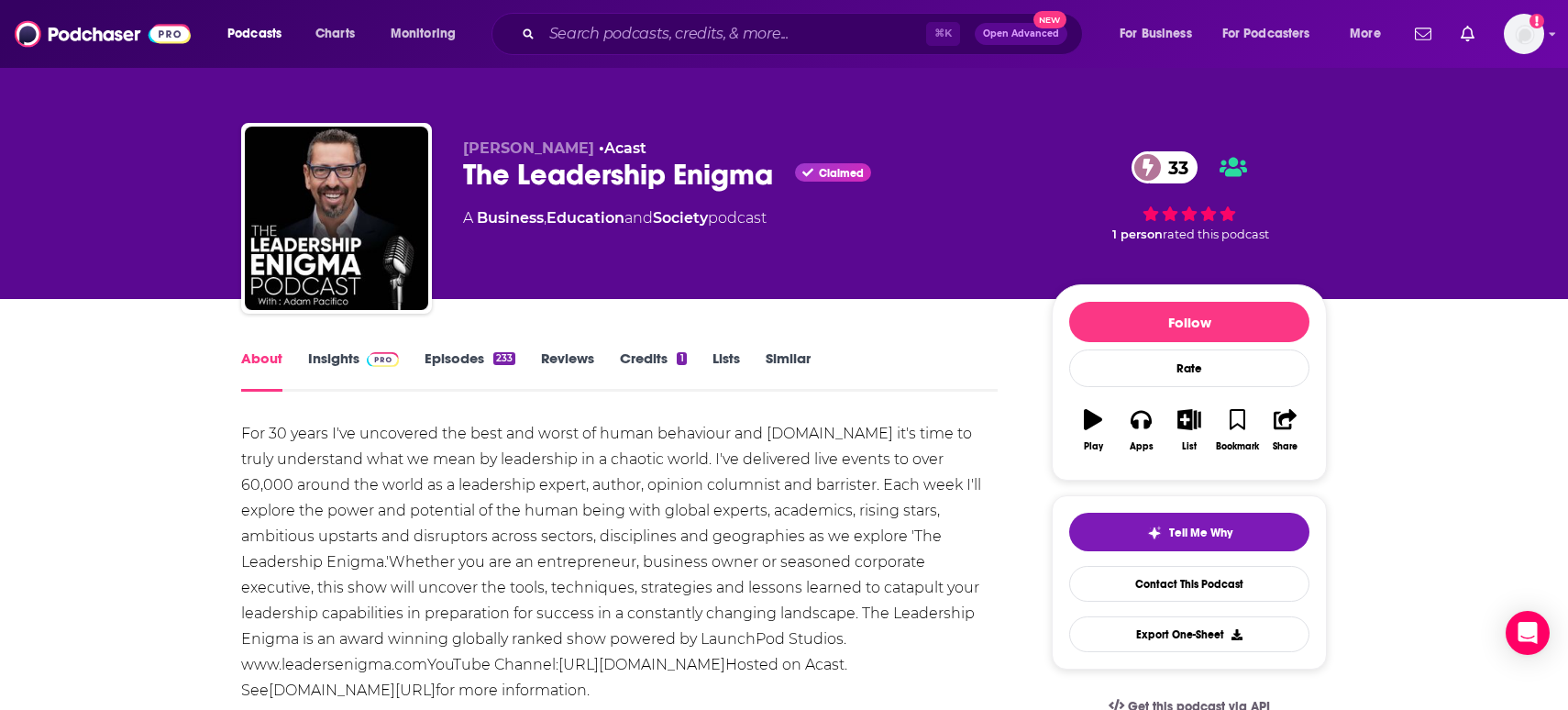
scroll to position [73, 0]
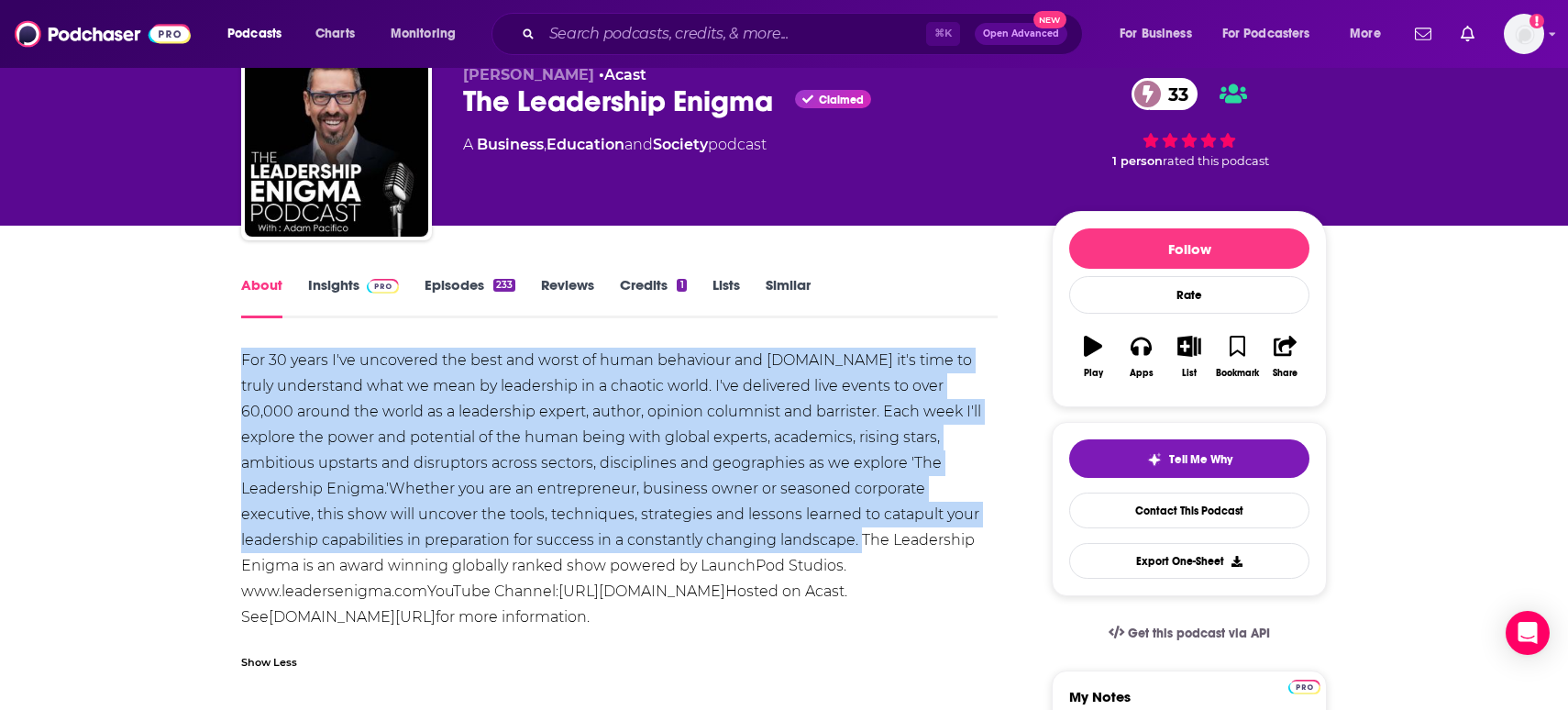
drag, startPoint x: 698, startPoint y: 541, endPoint x: 238, endPoint y: 365, distance: 492.5
copy div "For 30 years I've uncovered the best and worst of human behaviour and endeavour…"
click at [326, 288] on link "Insights" at bounding box center [353, 296] width 91 height 42
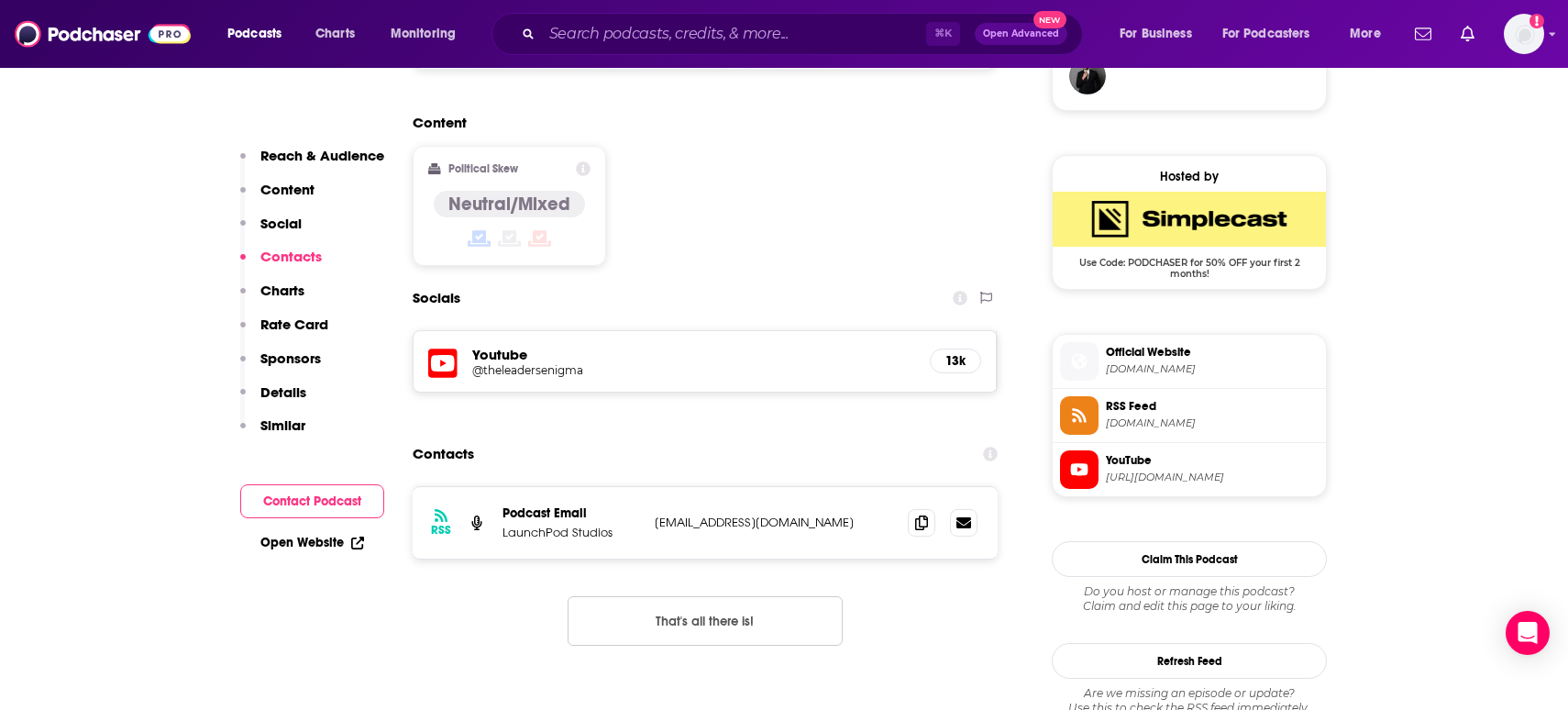
scroll to position [1450, 0]
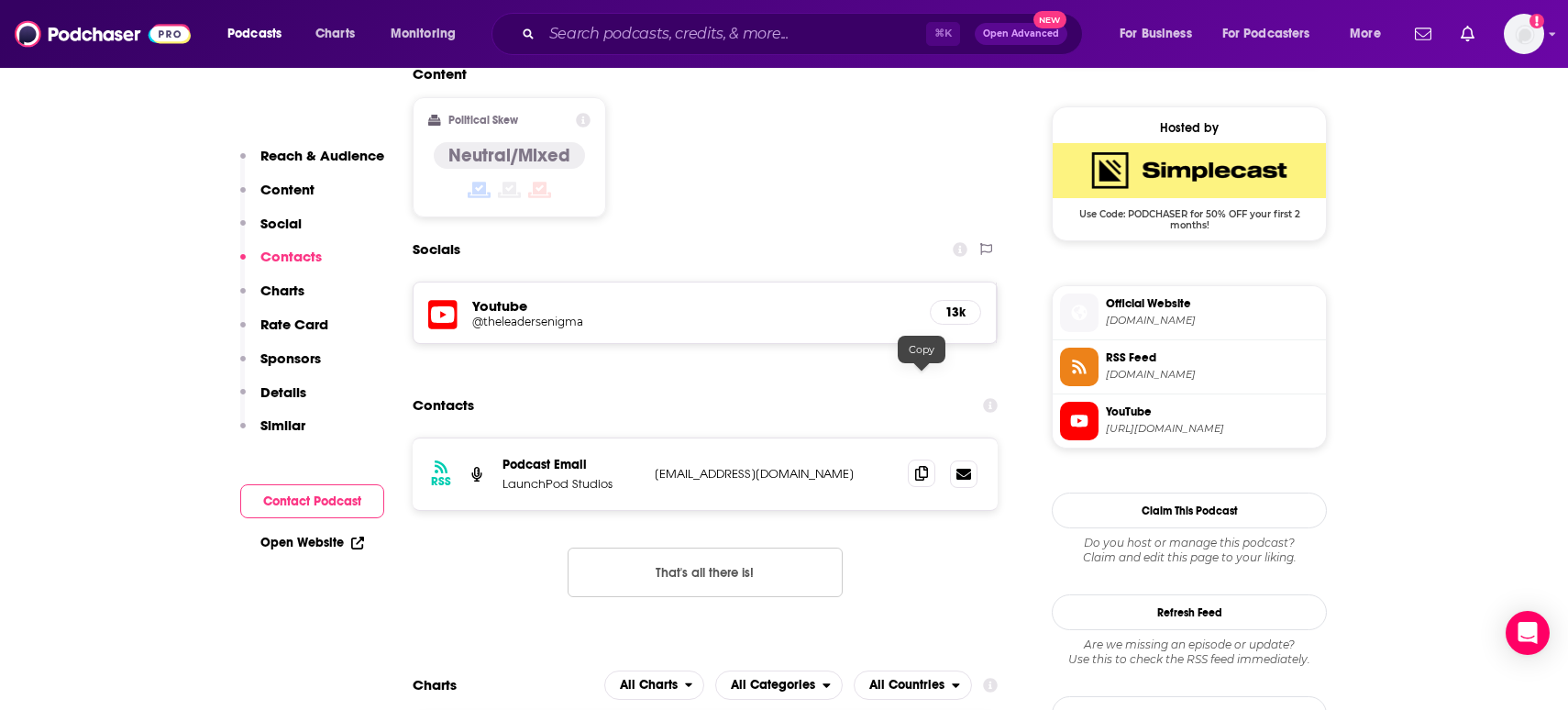
click at [929, 460] on span at bounding box center [922, 473] width 27 height 27
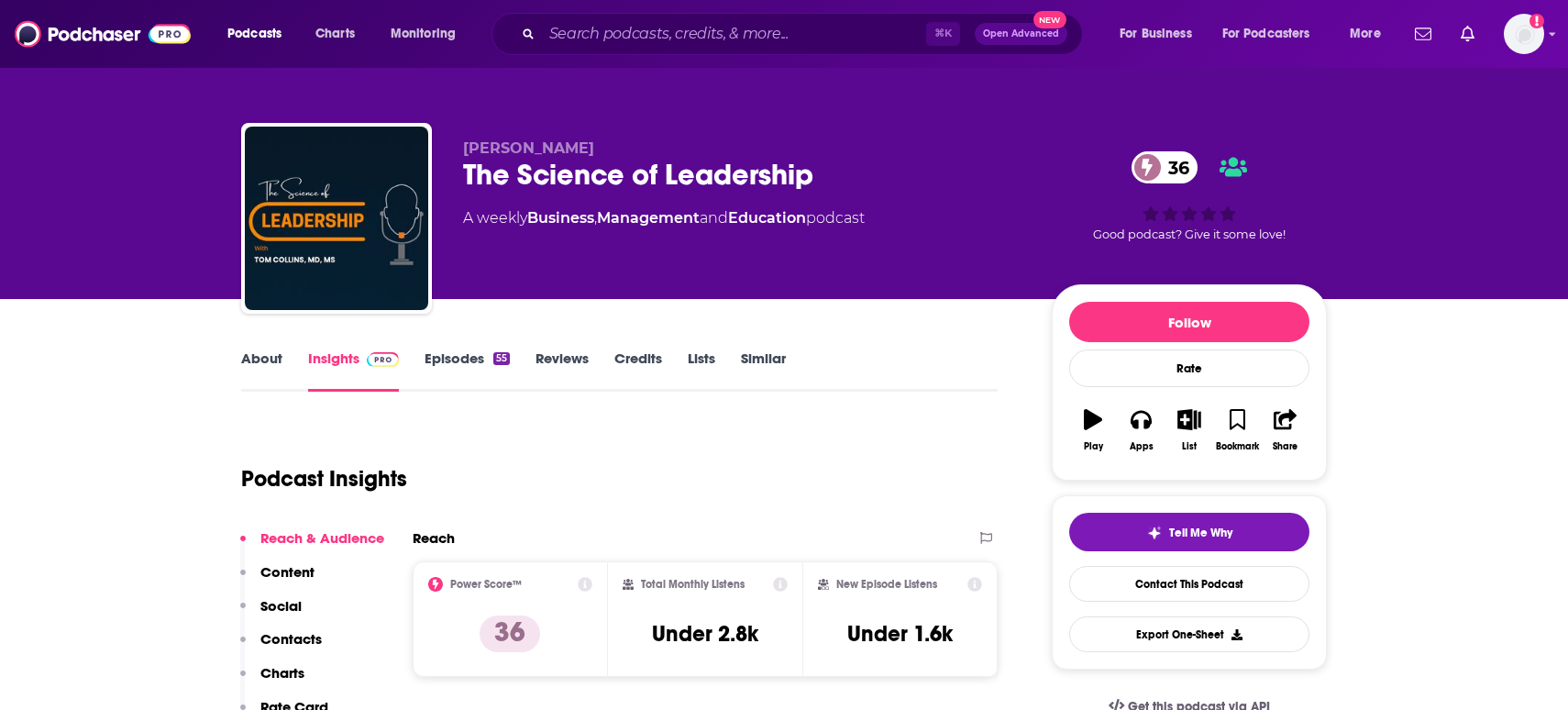
click at [268, 363] on link "About" at bounding box center [262, 370] width 41 height 42
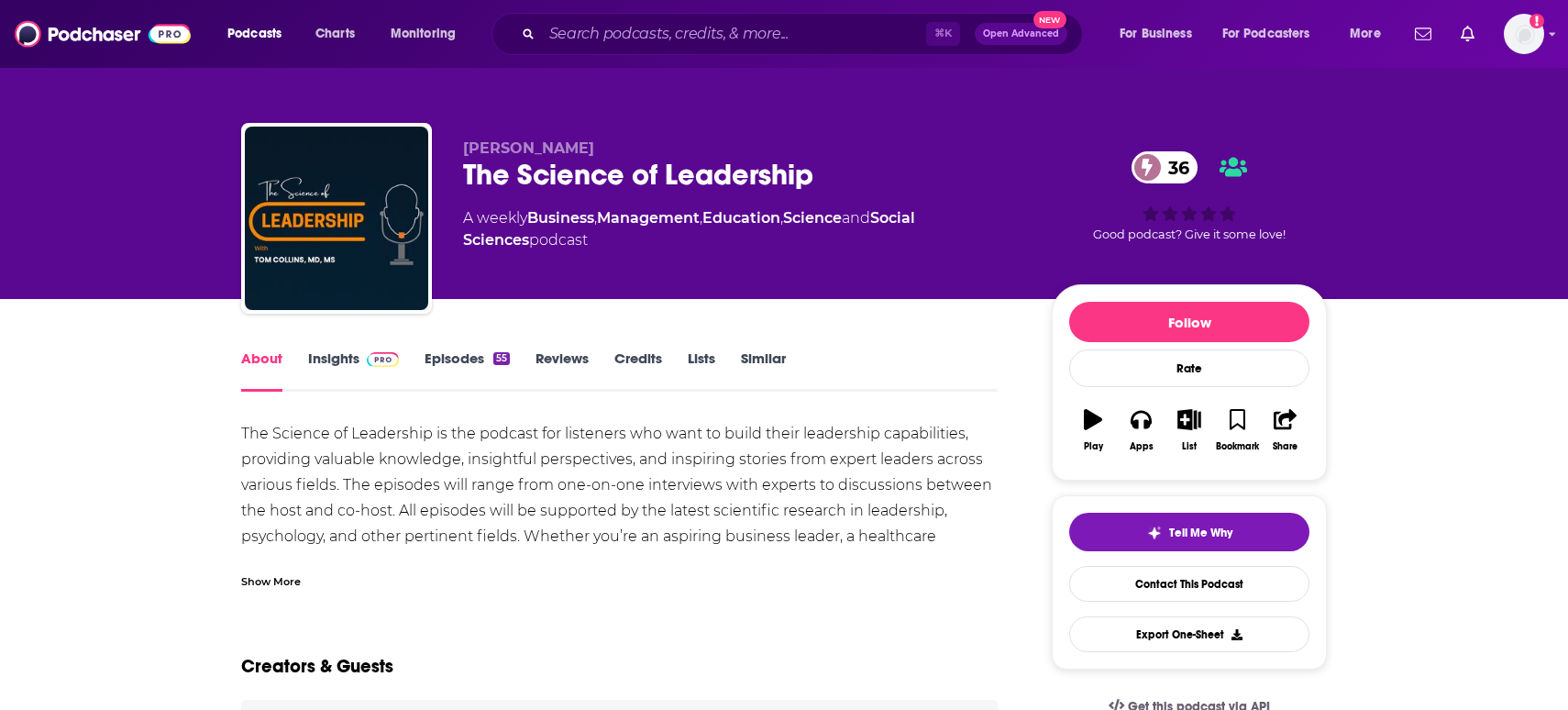
click at [276, 562] on div "Show More" at bounding box center [620, 574] width 757 height 31
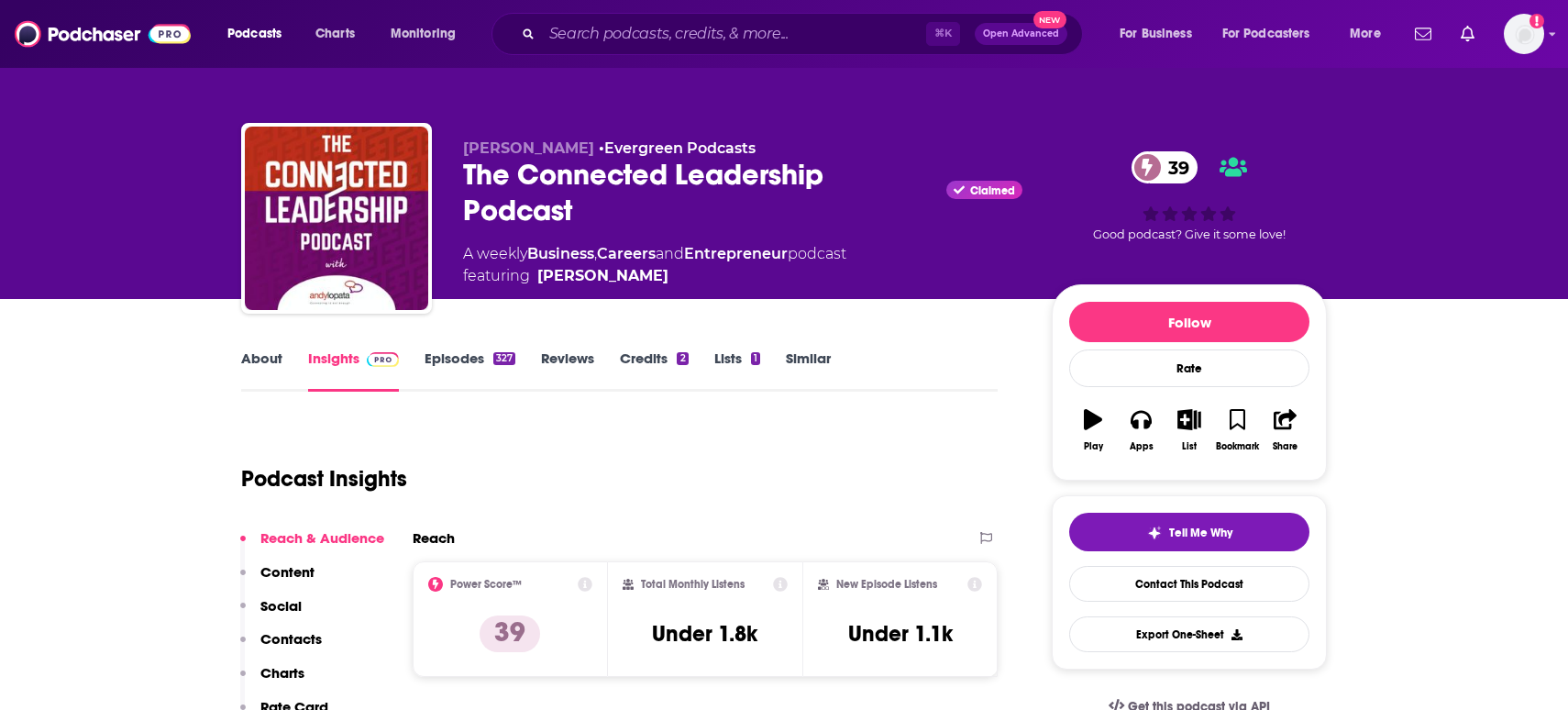
click at [265, 360] on link "About" at bounding box center [262, 370] width 41 height 42
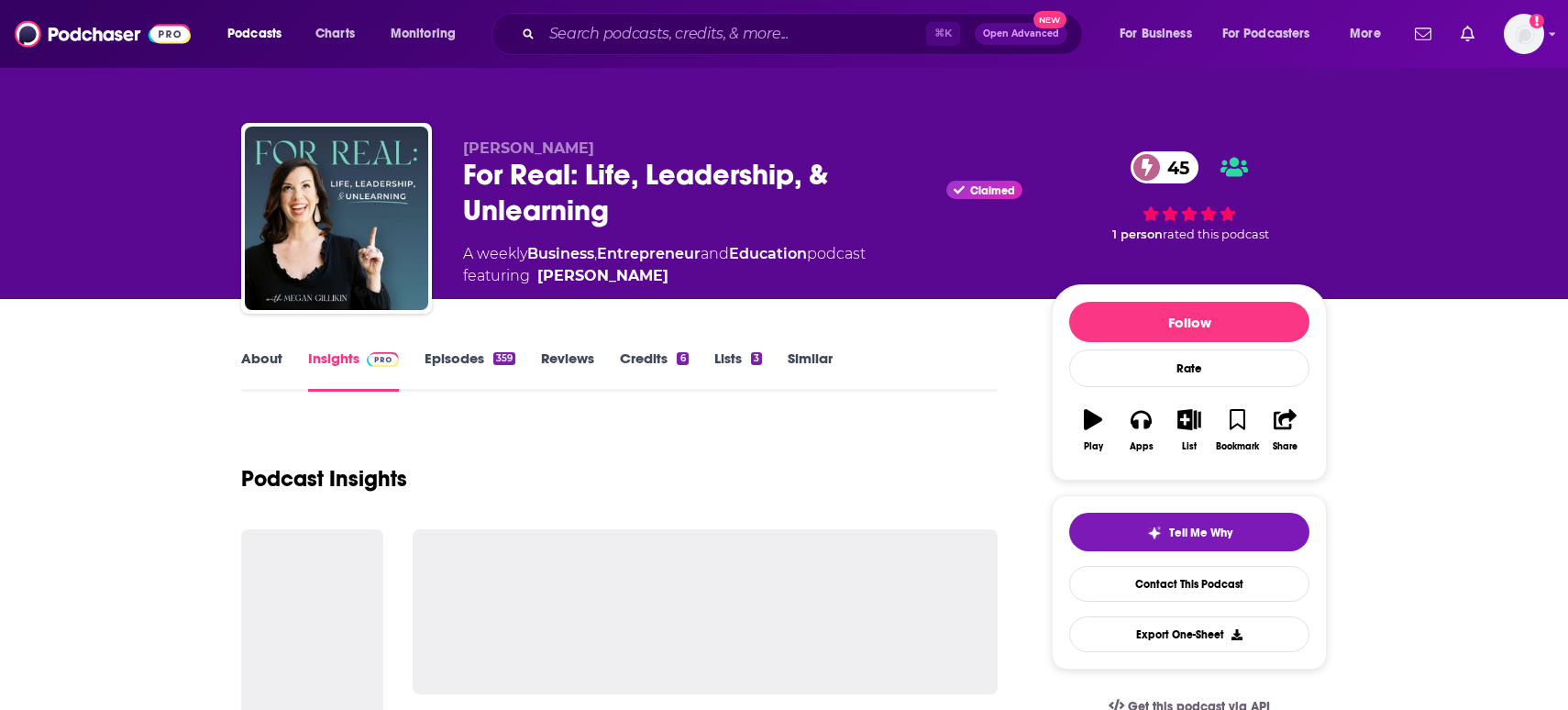
click at [276, 349] on link "About" at bounding box center [262, 370] width 41 height 42
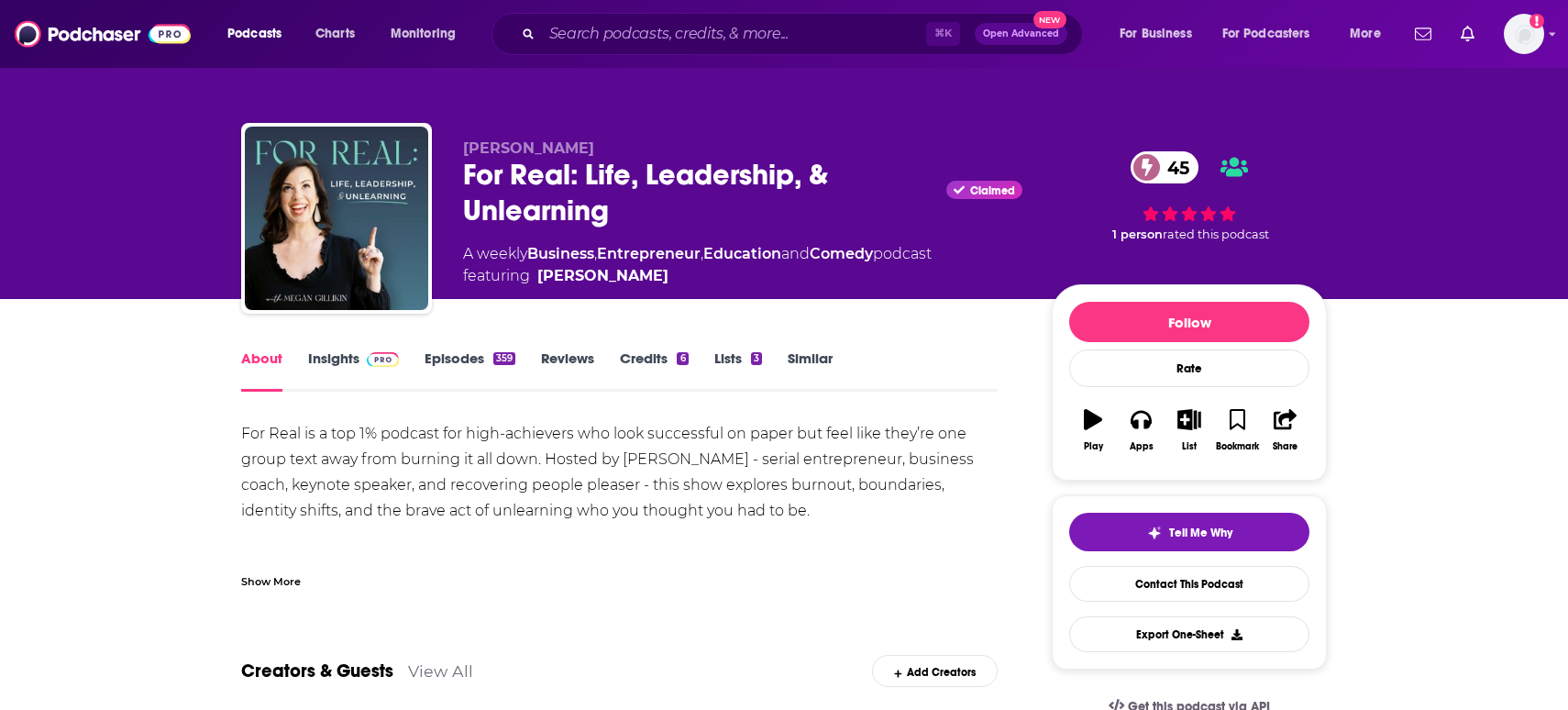
click at [283, 584] on div "Show More" at bounding box center [271, 580] width 60 height 18
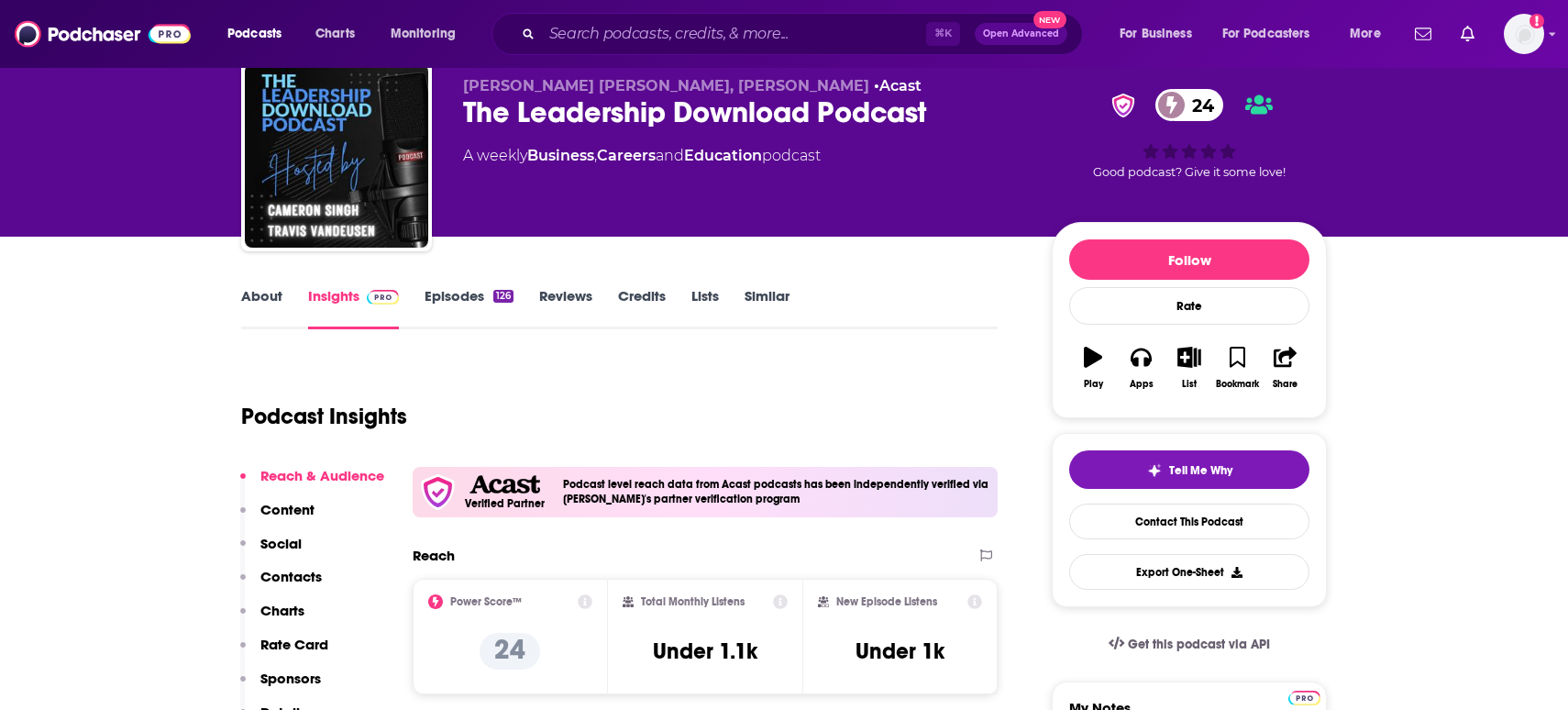
scroll to position [67, 0]
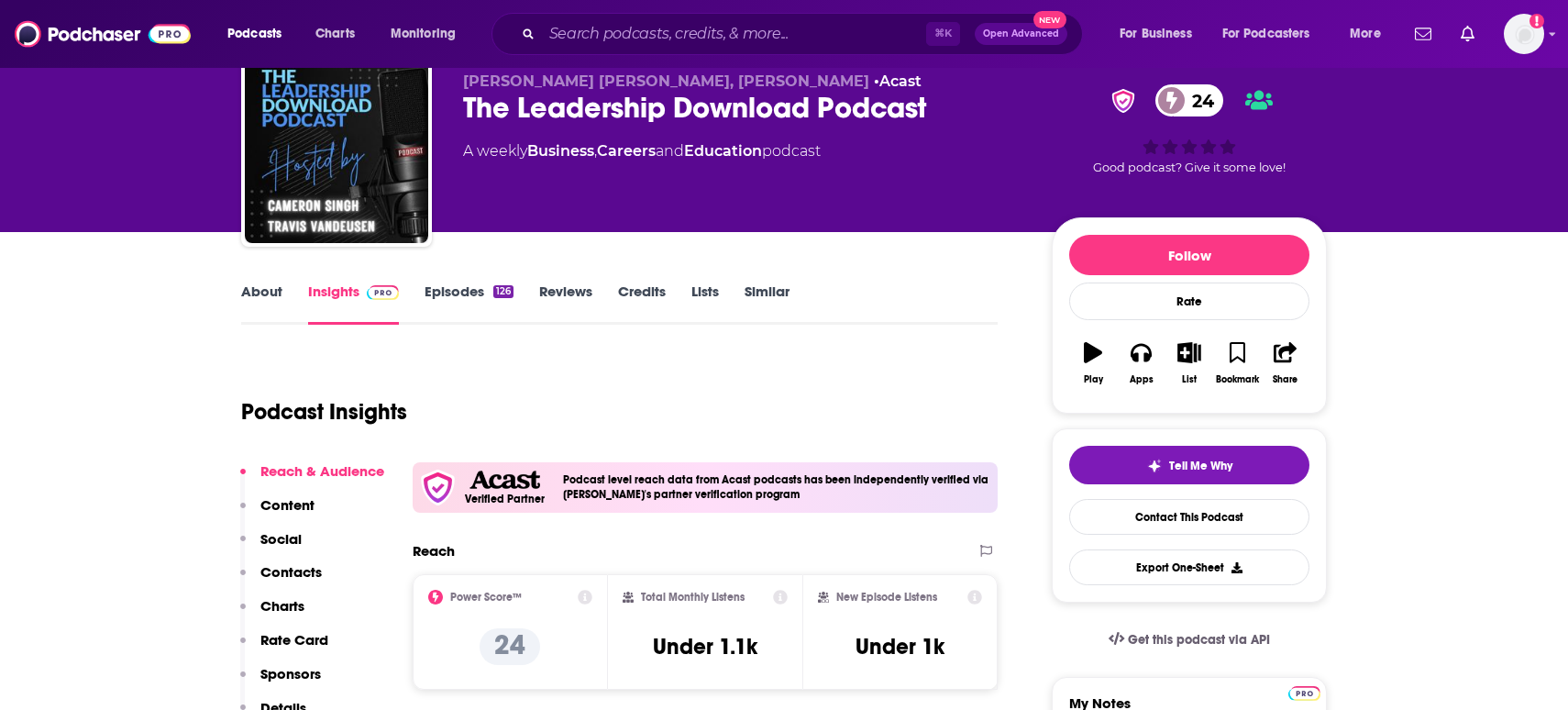
click at [278, 296] on link "About" at bounding box center [262, 303] width 41 height 42
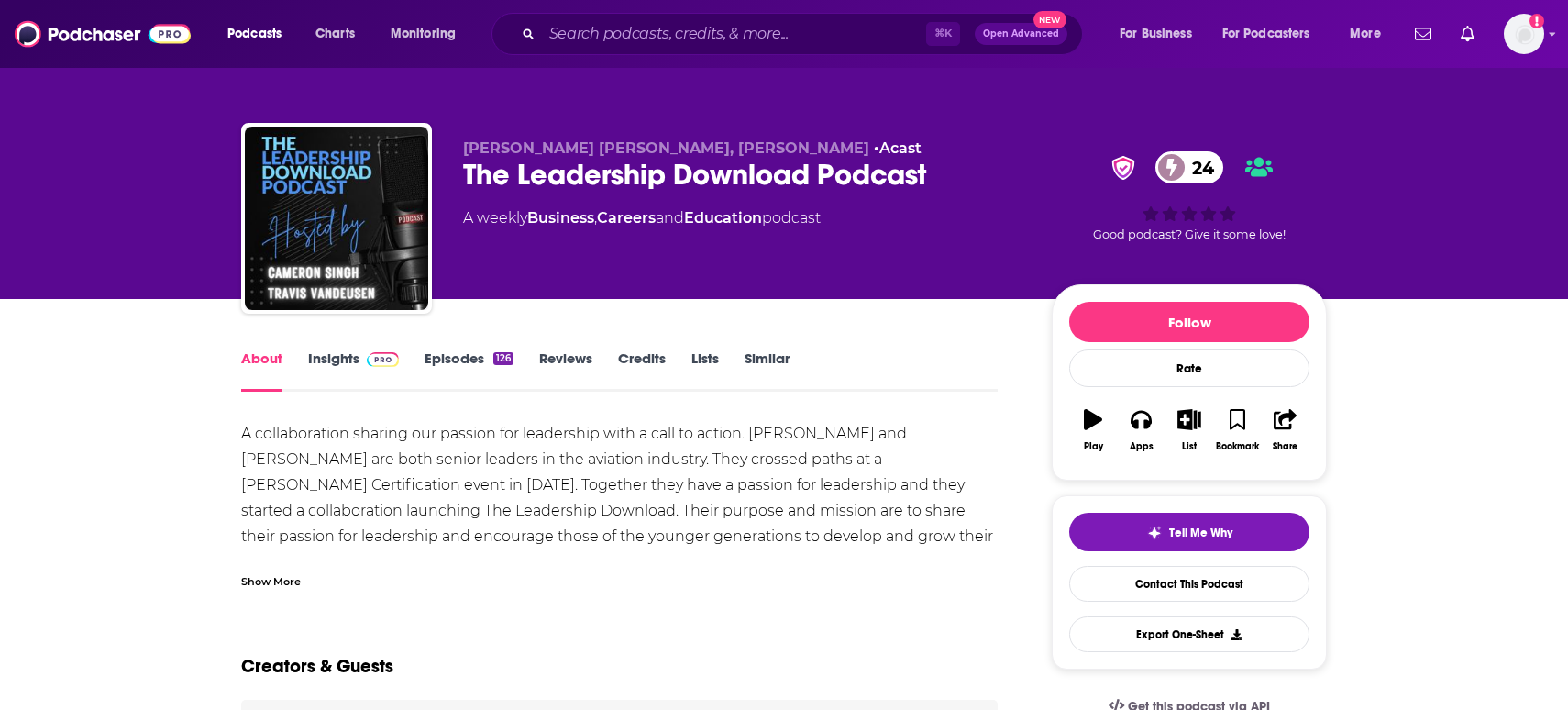
click at [275, 577] on div "Show More" at bounding box center [271, 580] width 60 height 18
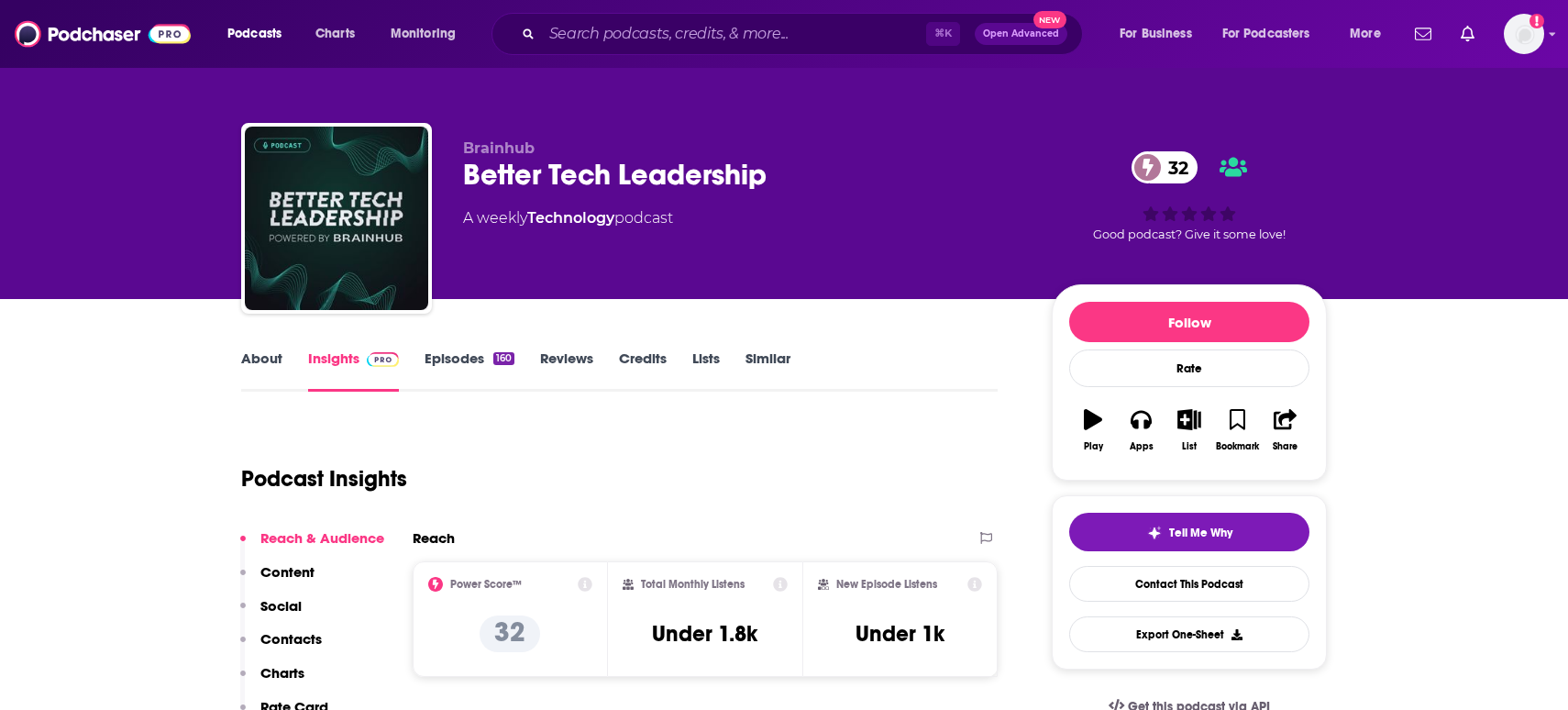
click at [272, 367] on link "About" at bounding box center [262, 370] width 41 height 42
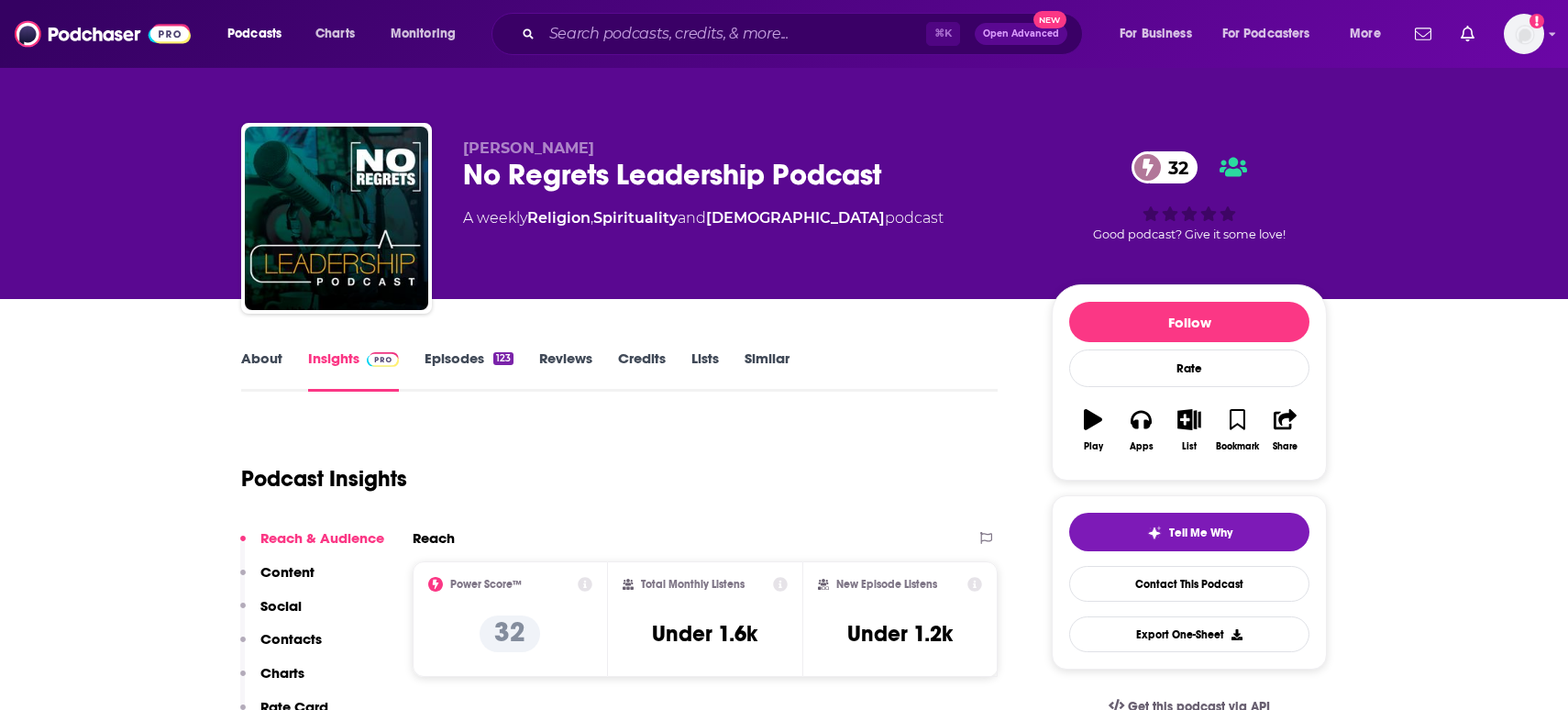
click at [266, 363] on link "About" at bounding box center [262, 370] width 41 height 42
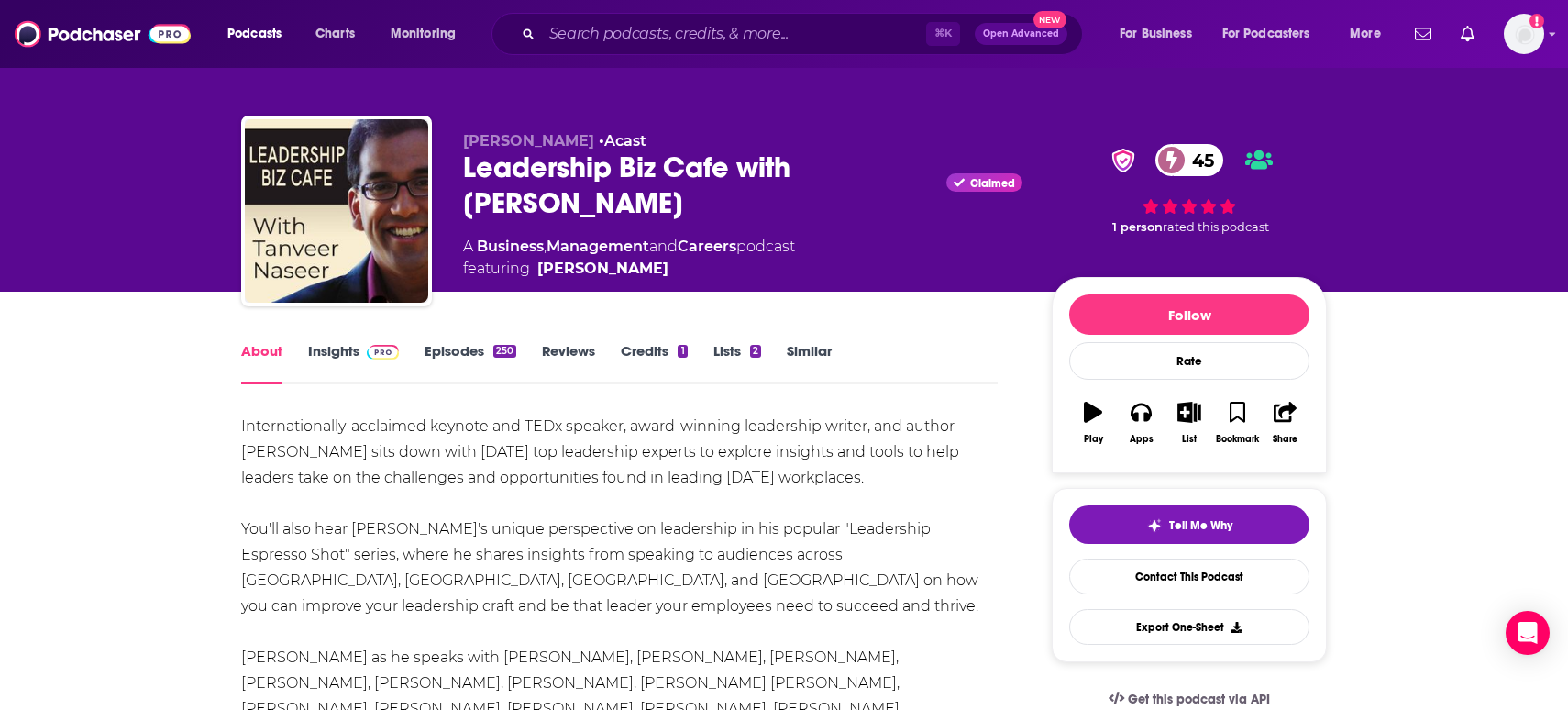
drag, startPoint x: 578, startPoint y: 210, endPoint x: 462, endPoint y: 170, distance: 122.7
click at [462, 170] on div "Tanveer Naseer • Acast Leadership Biz Cafe with Tanveer Naseer Claimed 45 A Bus…" at bounding box center [784, 214] width 1086 height 199
copy h1 "Leadership Biz Cafe with Tanveer Naseer"
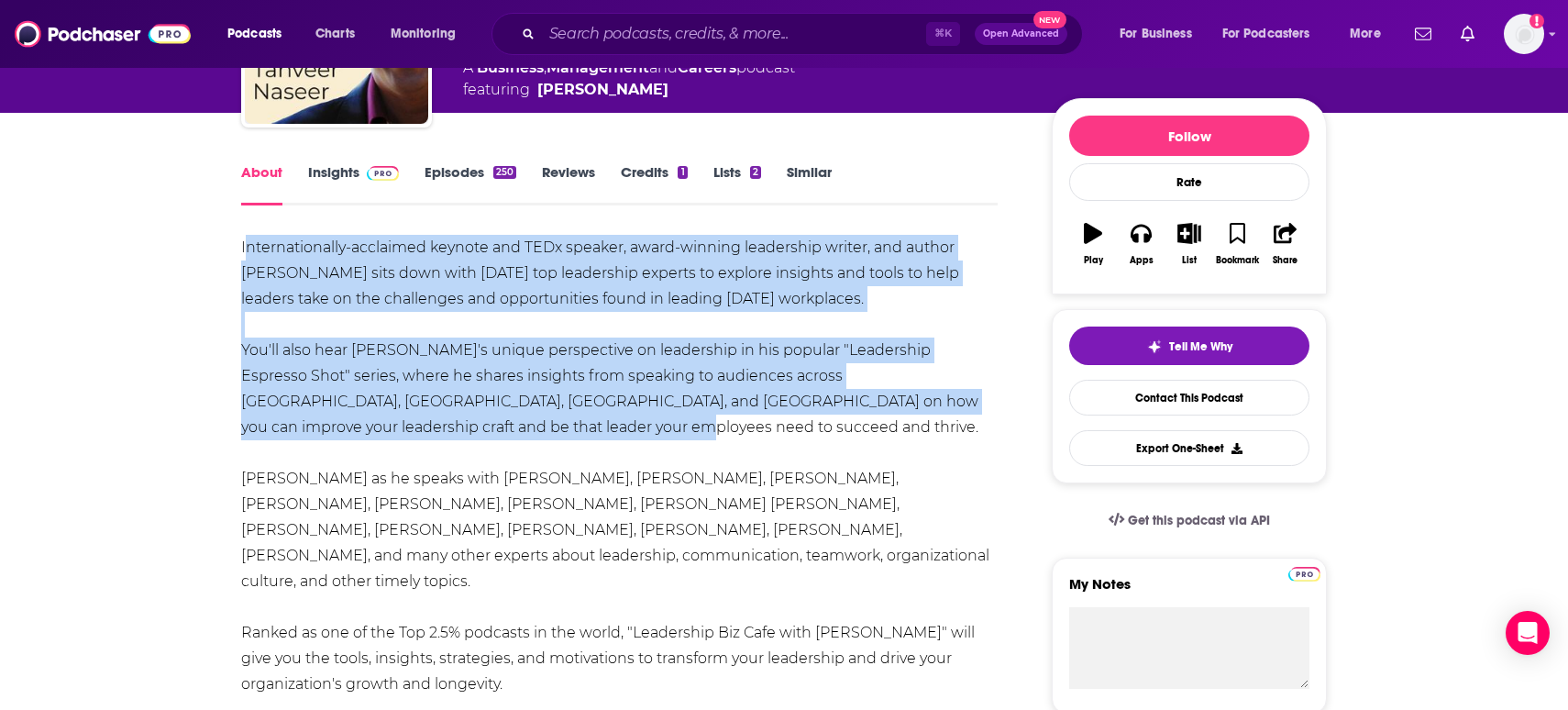
drag, startPoint x: 392, startPoint y: 430, endPoint x: 247, endPoint y: 252, distance: 229.6
click at [247, 252] on div "Internationally-acclaimed keynote and TEDx speaker, award-winning leadership wr…" at bounding box center [620, 530] width 757 height 591
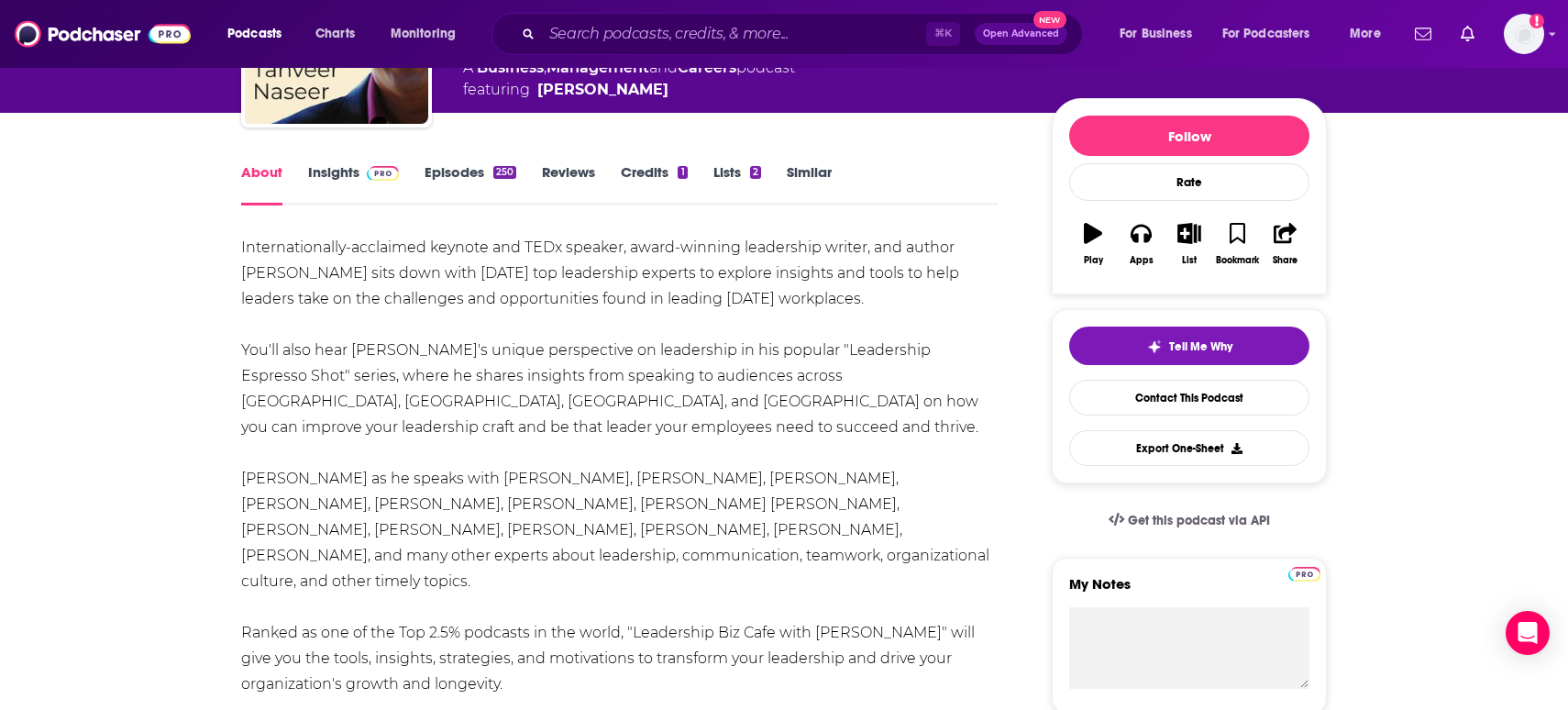
click at [292, 269] on div "Internationally-acclaimed keynote and TEDx speaker, award-winning leadership wr…" at bounding box center [620, 530] width 757 height 591
drag, startPoint x: 912, startPoint y: 303, endPoint x: 242, endPoint y: 244, distance: 672.6
click at [242, 244] on div "Internationally-acclaimed keynote and TEDx speaker, award-winning leadership wr…" at bounding box center [620, 530] width 757 height 591
copy div "Internationally-acclaimed keynote and TEDx speaker, award-winning leadership wr…"
click at [333, 186] on link "Insights" at bounding box center [353, 184] width 91 height 42
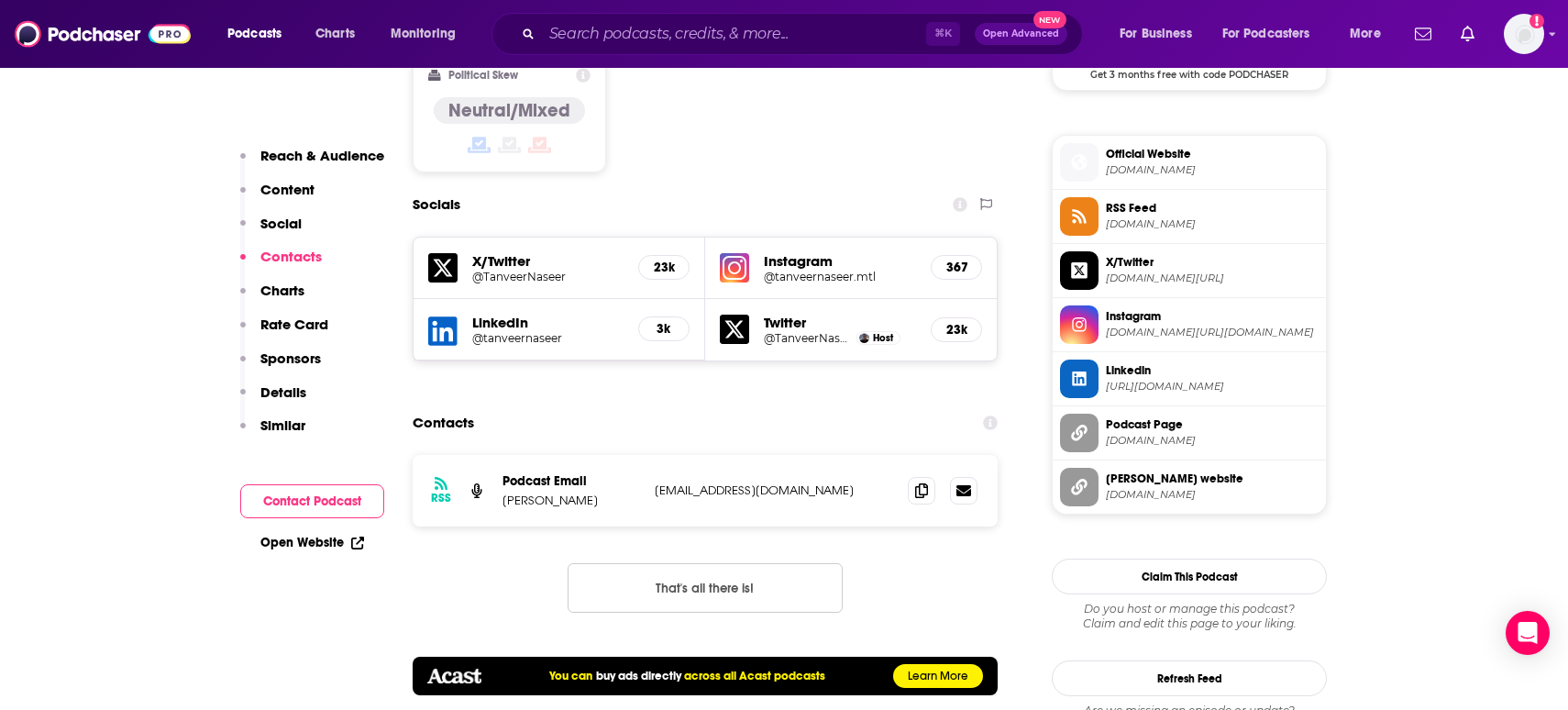
scroll to position [1619, 0]
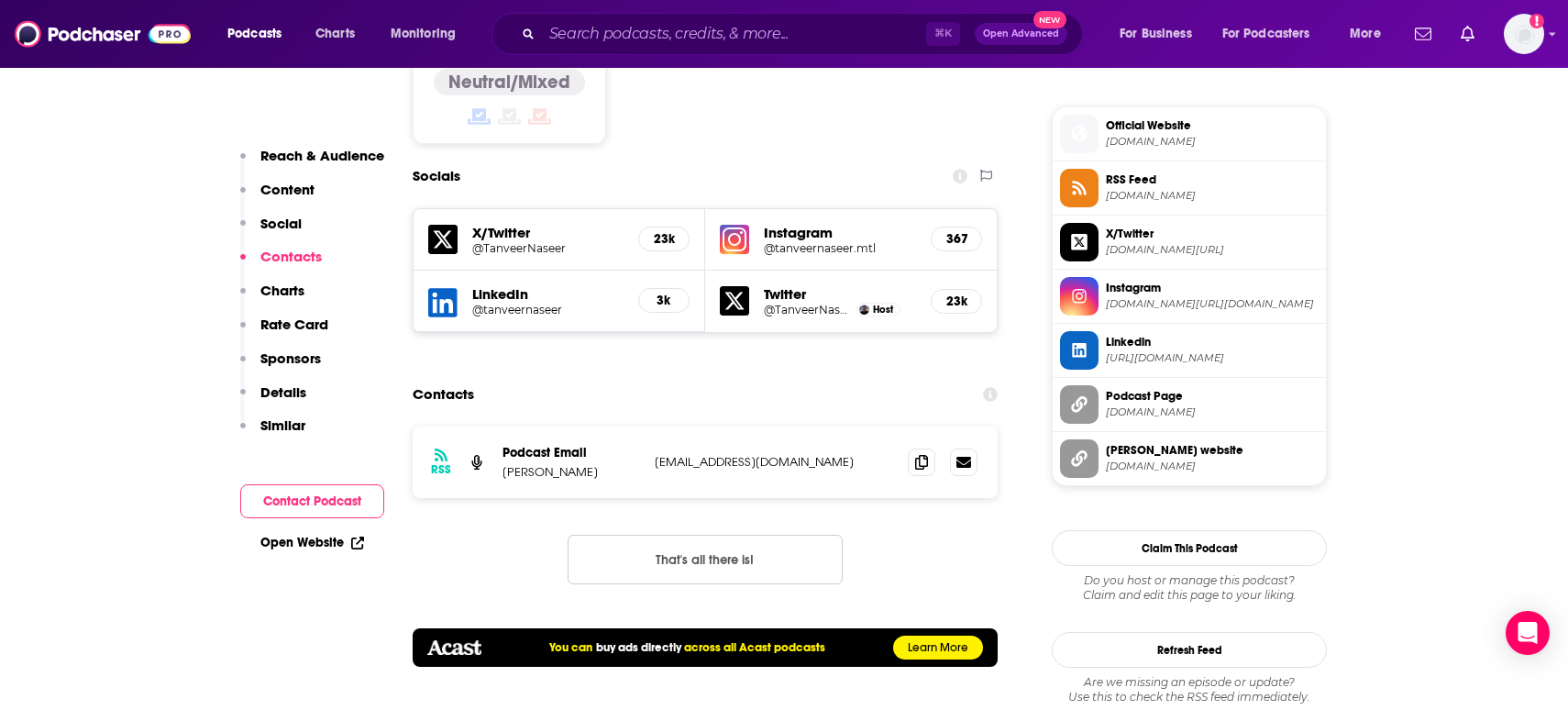
drag, startPoint x: 615, startPoint y: 413, endPoint x: 498, endPoint y: 413, distance: 117.0
click at [498, 426] on div "RSS Podcast Email Tanveer Naseer info@tanveernaseer.com info@tanveernaseer.com" at bounding box center [705, 462] width 585 height 71
copy p "Tanveer Naseer"
click at [931, 448] on span at bounding box center [922, 462] width 27 height 27
